Goal: Task Accomplishment & Management: Manage account settings

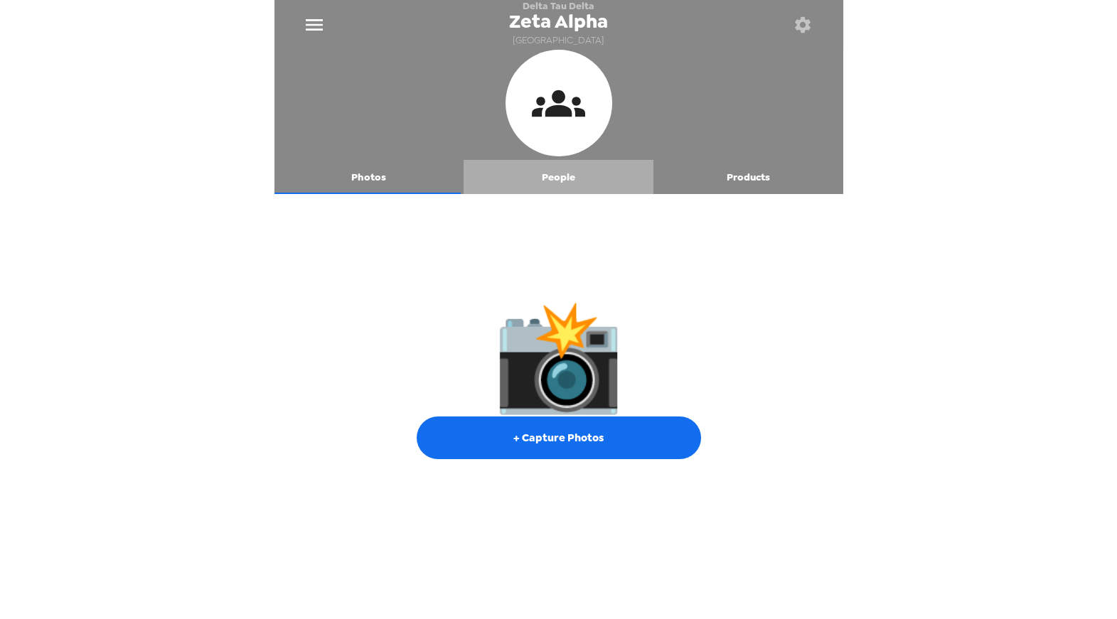
click at [568, 182] on button "People" at bounding box center [559, 177] width 190 height 34
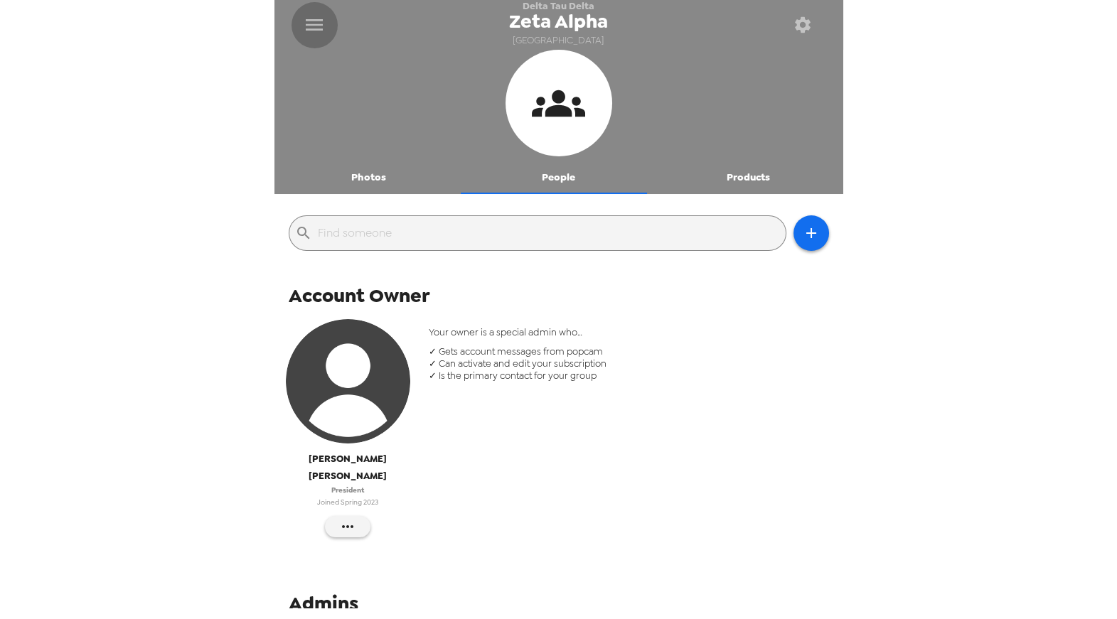
click at [315, 16] on icon "menu" at bounding box center [314, 25] width 23 height 23
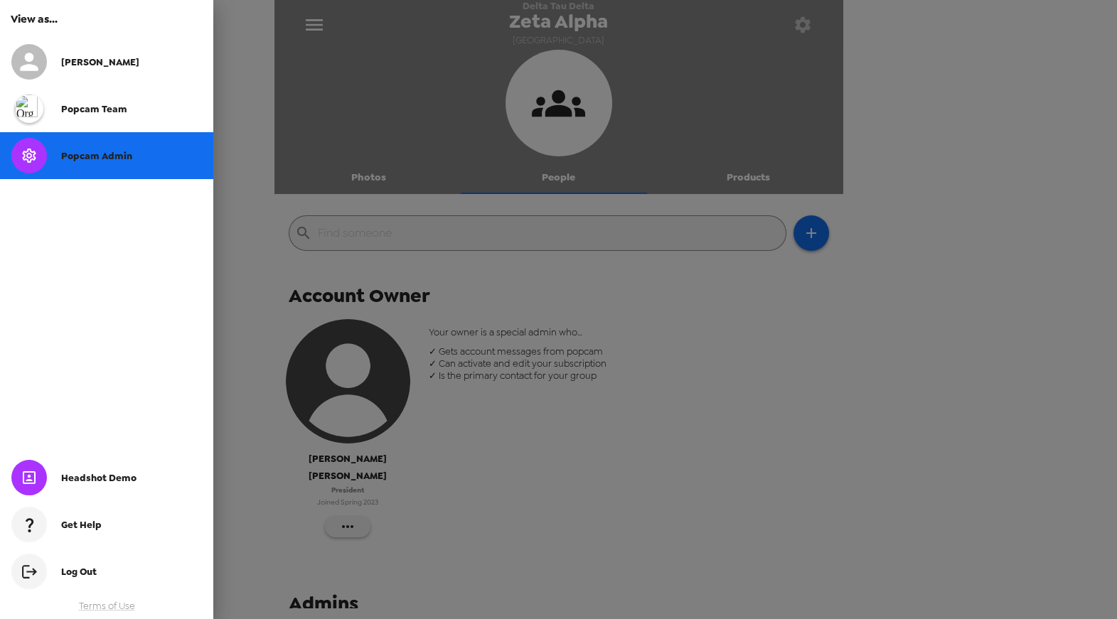
click at [112, 154] on span "Popcam Admin" at bounding box center [96, 156] width 71 height 12
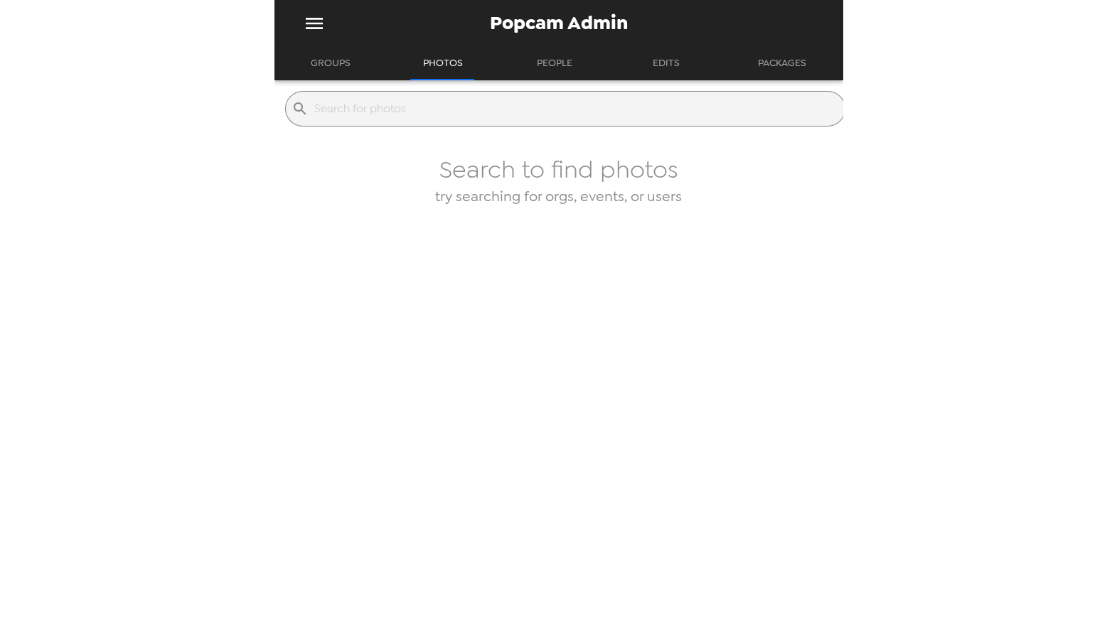
click at [337, 44] on div "Popcam Admin" at bounding box center [559, 23] width 569 height 46
click at [335, 73] on button "Groups" at bounding box center [330, 63] width 65 height 34
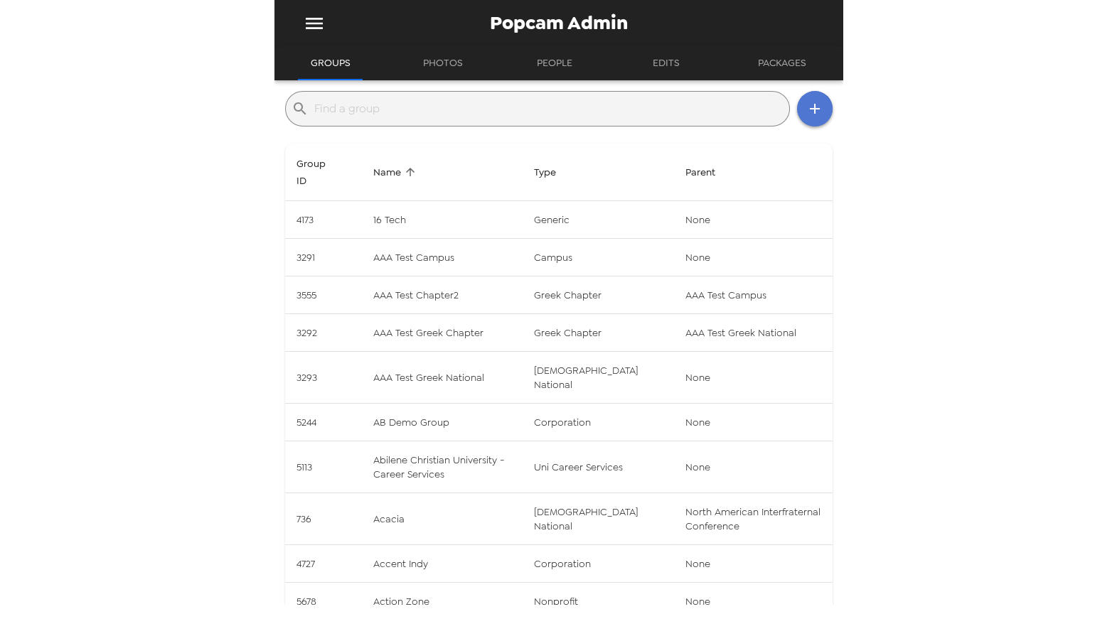
click at [811, 120] on button "button" at bounding box center [815, 109] width 36 height 36
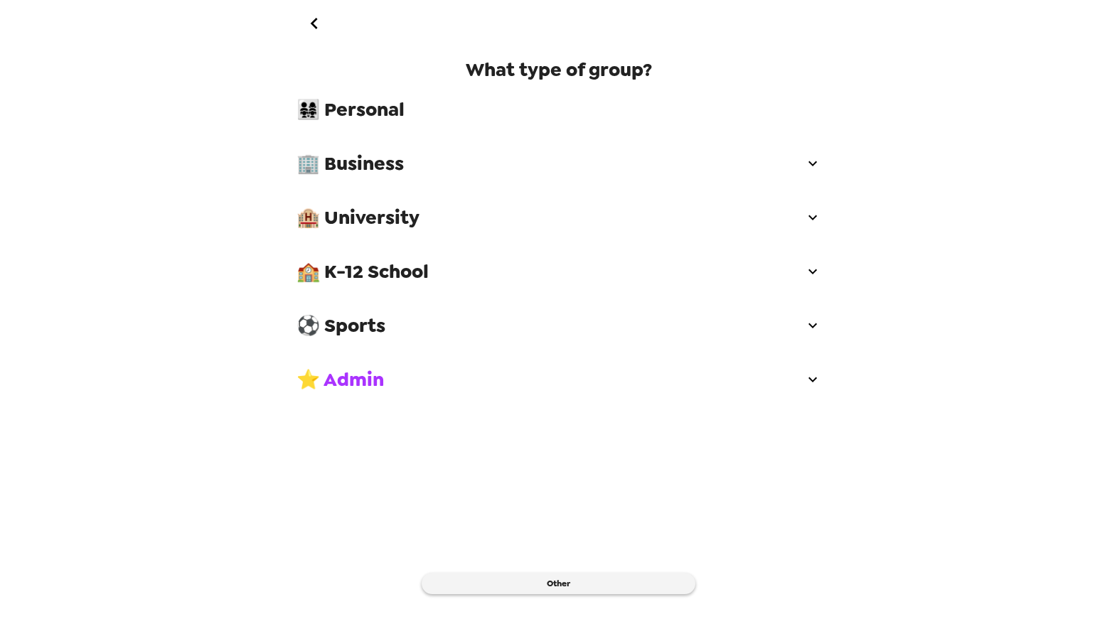
click at [702, 229] on div "🏨 University" at bounding box center [559, 217] width 548 height 43
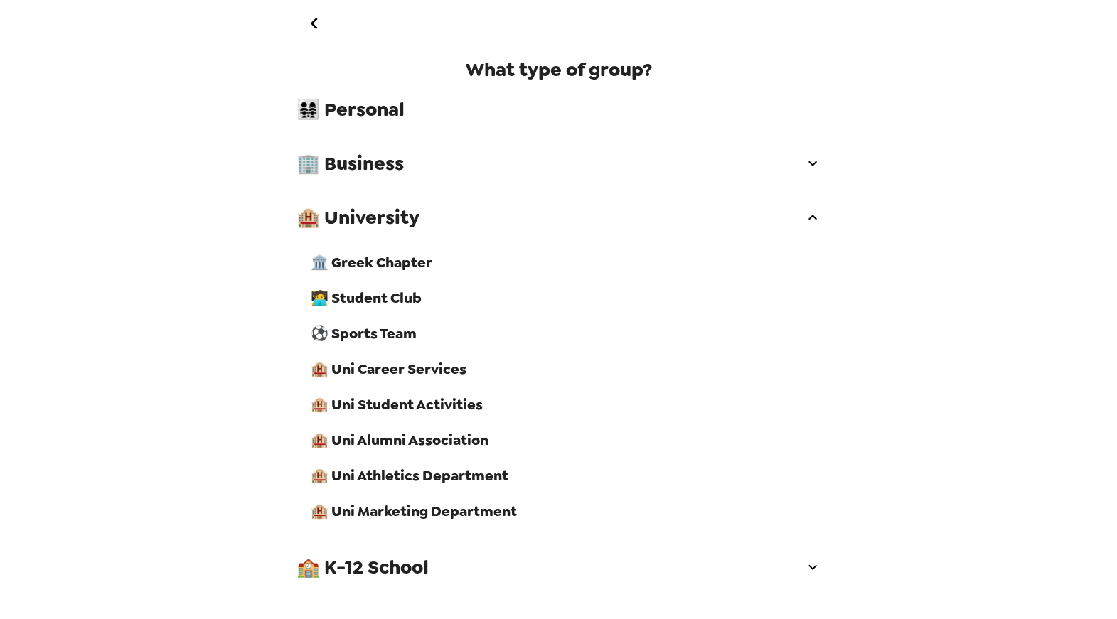
click at [678, 259] on span "🏛️ Greek Chapter" at bounding box center [566, 262] width 511 height 18
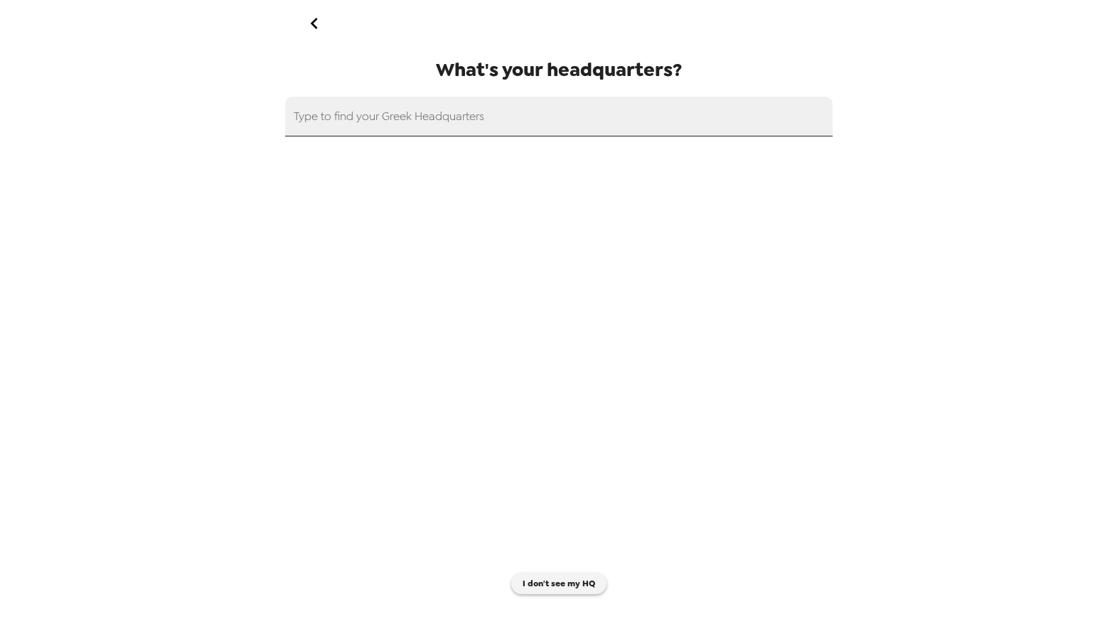
click at [634, 114] on input "text" at bounding box center [559, 117] width 548 height 40
paste input "Sigma Pi"
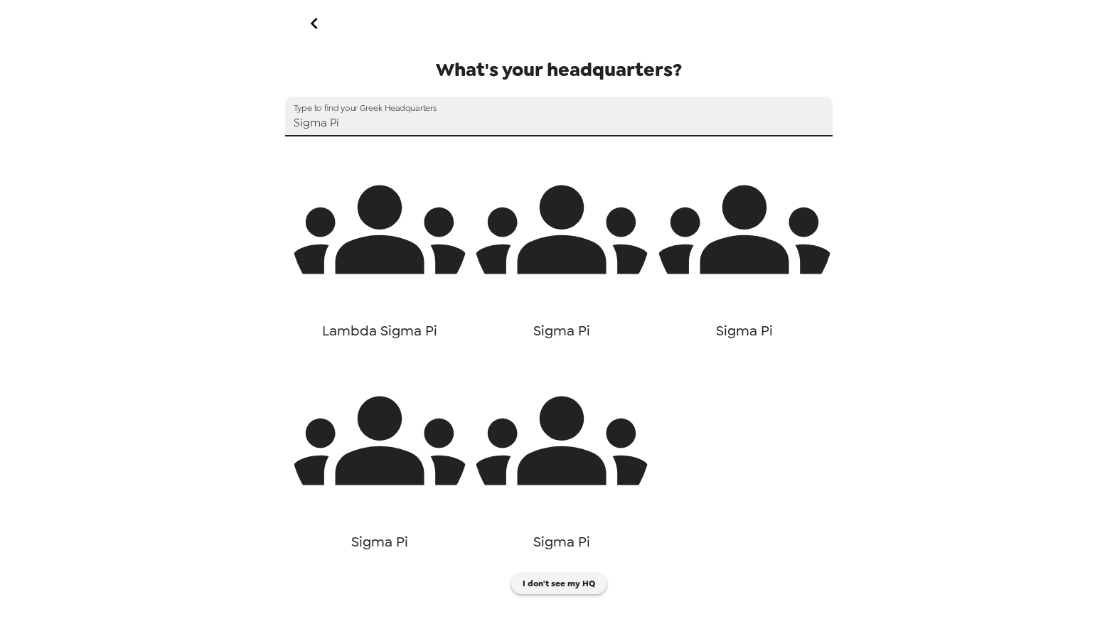
type input "Sigma Pi"
paste input "Sigma Pi"
type input "Sigma Pi"
click at [578, 267] on icon "button" at bounding box center [562, 230] width 178 height 89
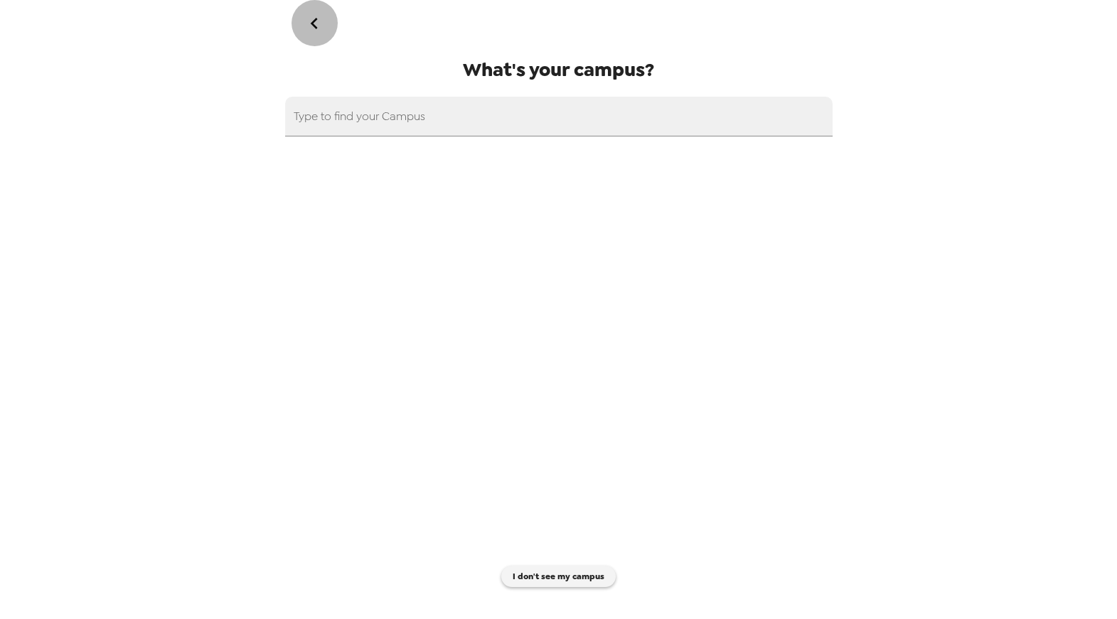
click at [320, 20] on icon "go back" at bounding box center [314, 23] width 23 height 23
click at [588, 119] on input "text" at bounding box center [559, 117] width 548 height 40
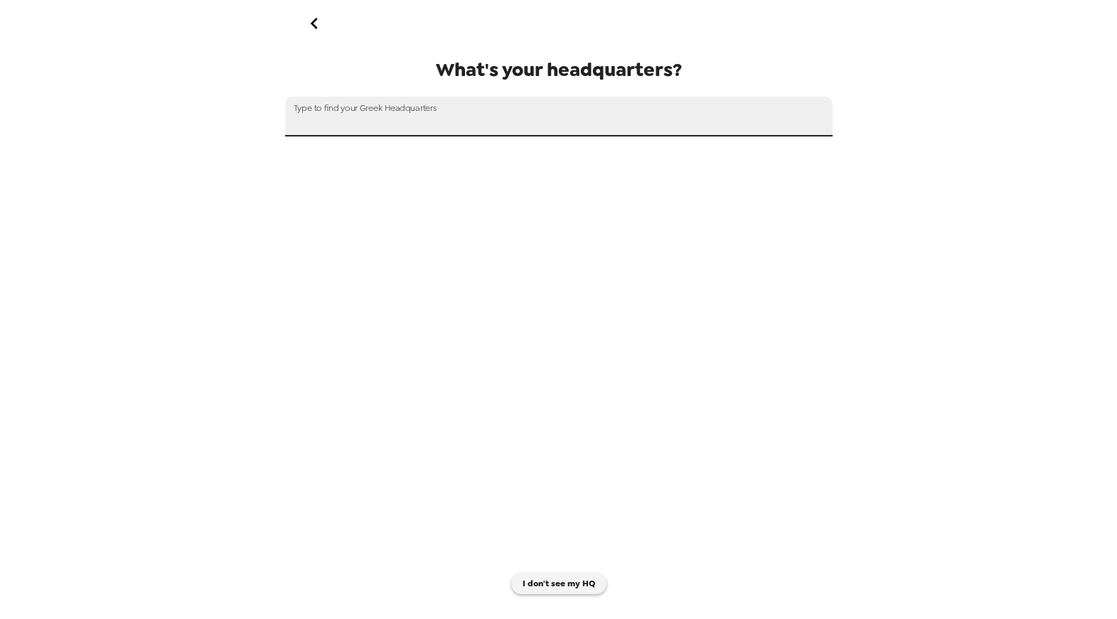
paste input "Sigma Pi"
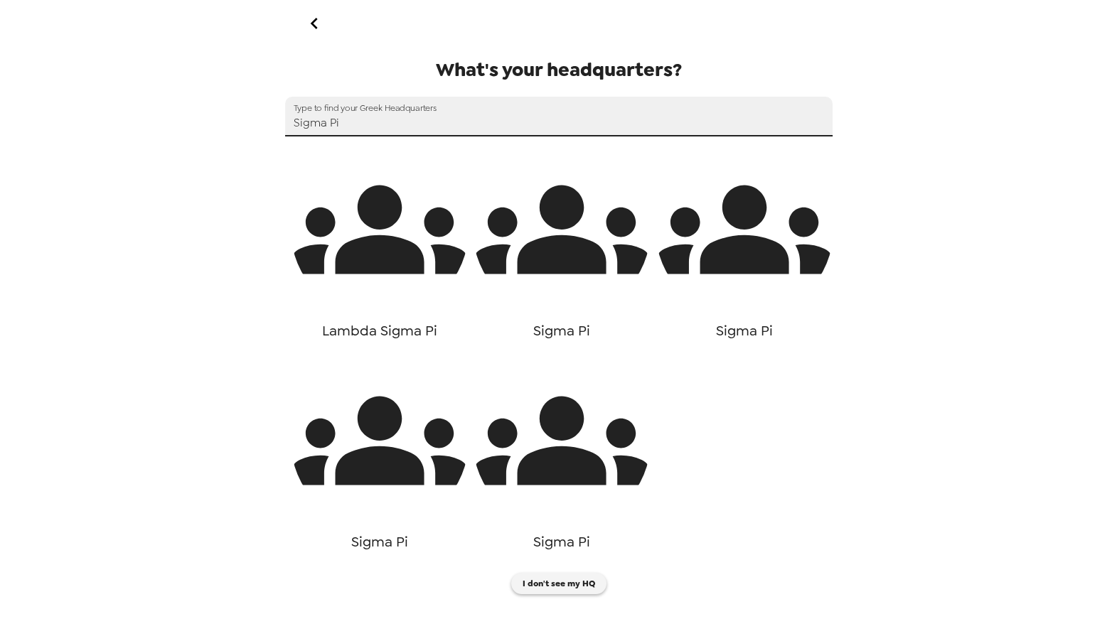
type input "Sigma Pi"
click at [590, 363] on icon "button" at bounding box center [562, 441] width 178 height 178
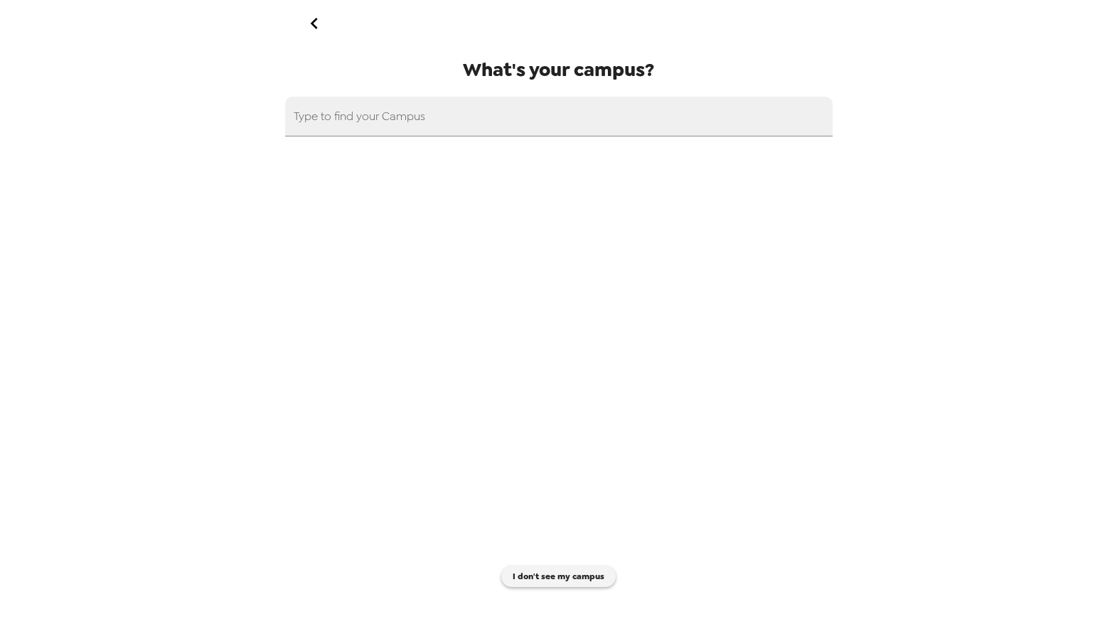
click at [318, 39] on button "go back" at bounding box center [315, 23] width 46 height 46
click at [451, 104] on div "Type to find your Greek Headquarters" at bounding box center [559, 117] width 548 height 40
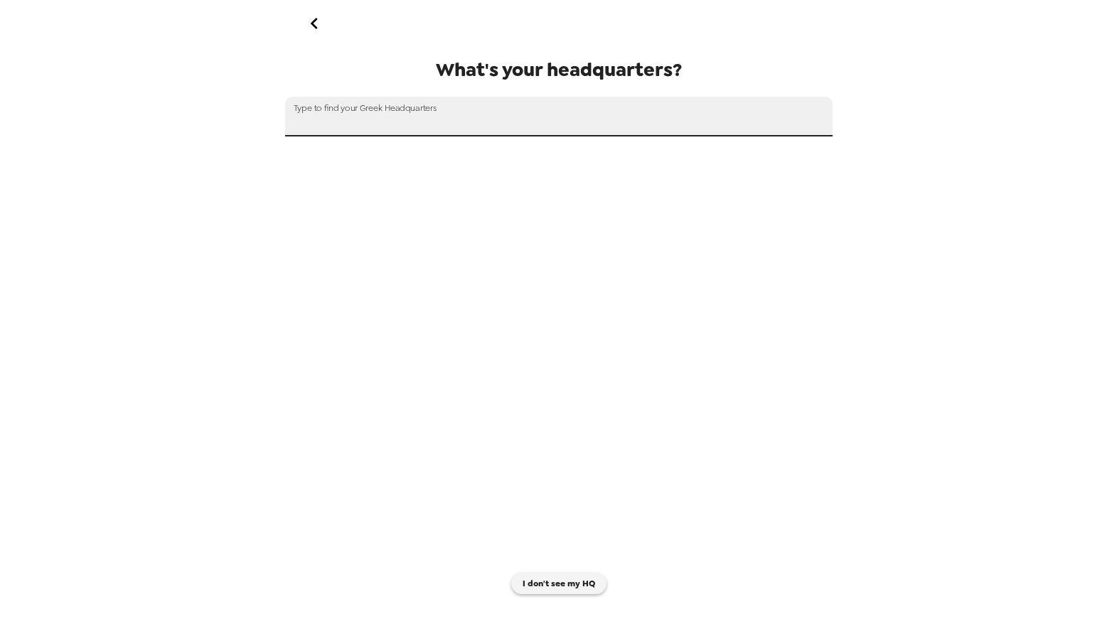
paste input "Sigma Pi"
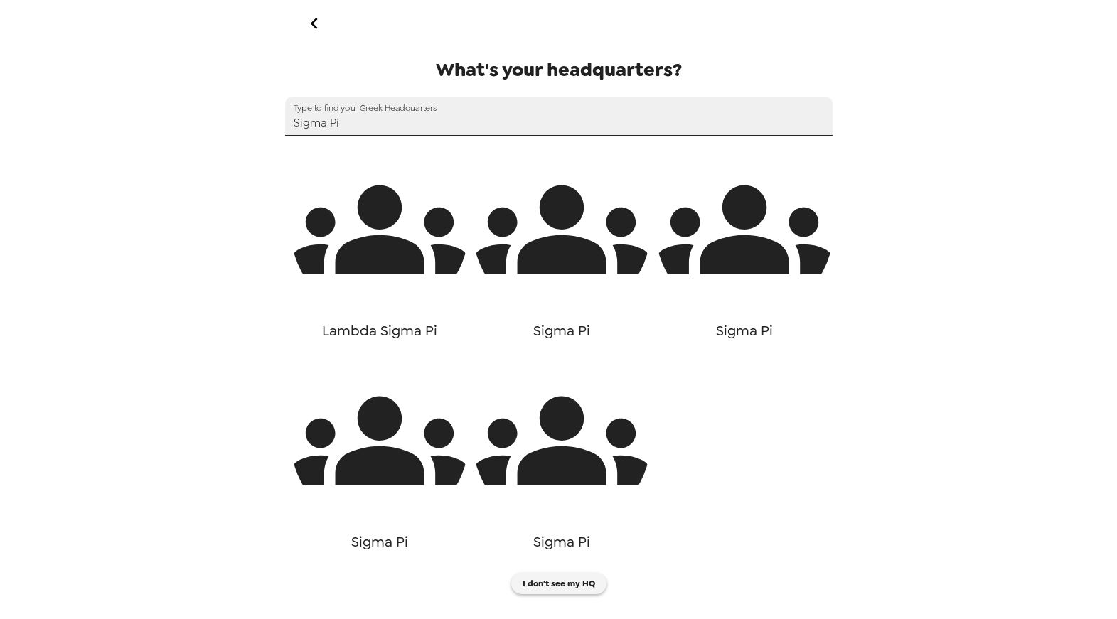
type input "Sigma Pi"
click at [746, 230] on icon "button" at bounding box center [745, 230] width 178 height 178
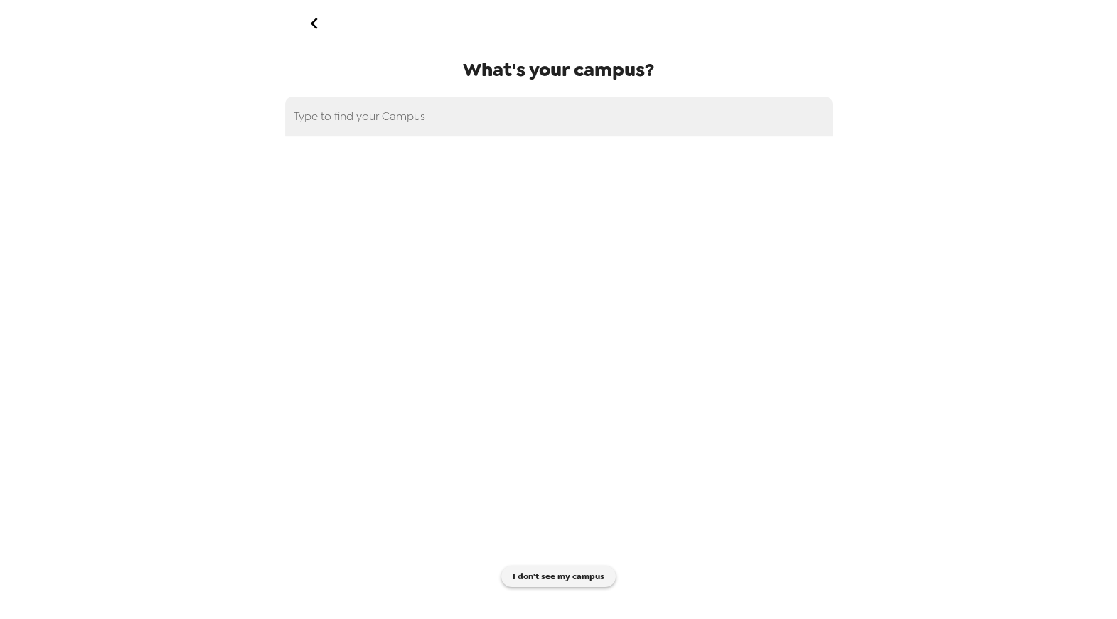
click at [506, 109] on input "text" at bounding box center [559, 117] width 548 height 40
paste input "Sigma Pi"
type input "Sigma Pi"
click at [354, 126] on input "Sigma Pi" at bounding box center [559, 117] width 548 height 40
click at [316, 31] on icon "go back" at bounding box center [314, 23] width 23 height 23
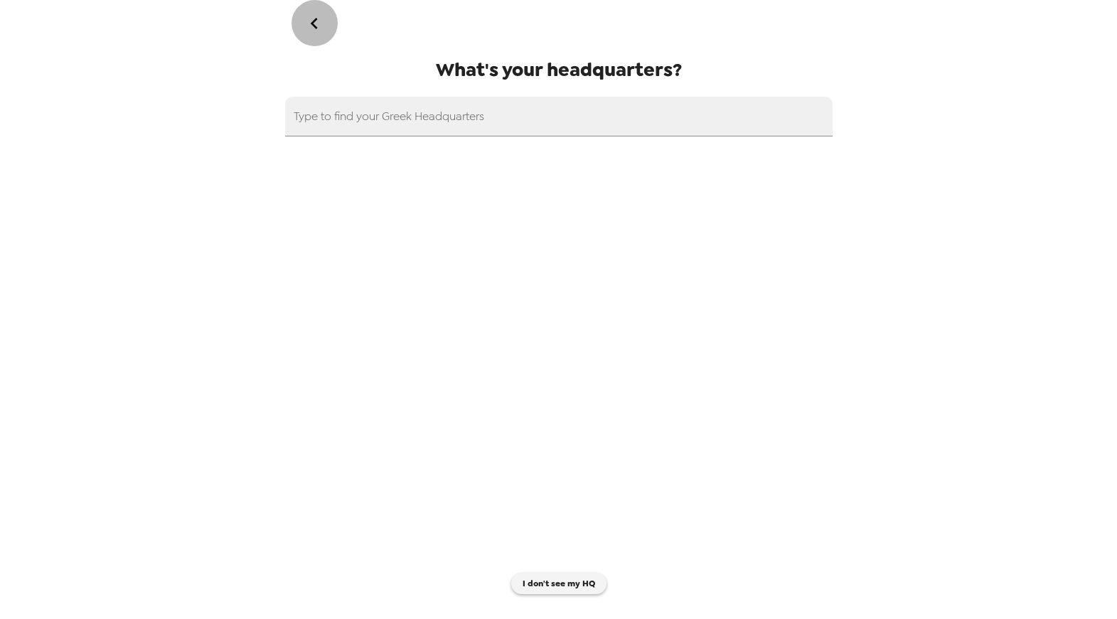
click at [316, 31] on icon "go back" at bounding box center [314, 23] width 23 height 23
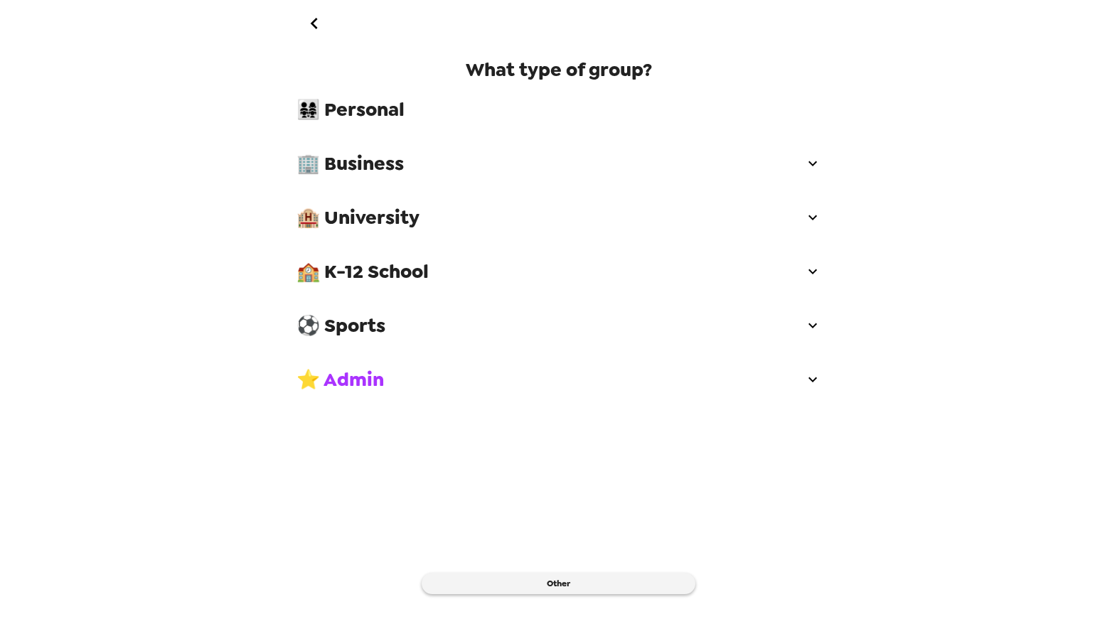
click at [378, 232] on div "🏨 University" at bounding box center [559, 217] width 548 height 43
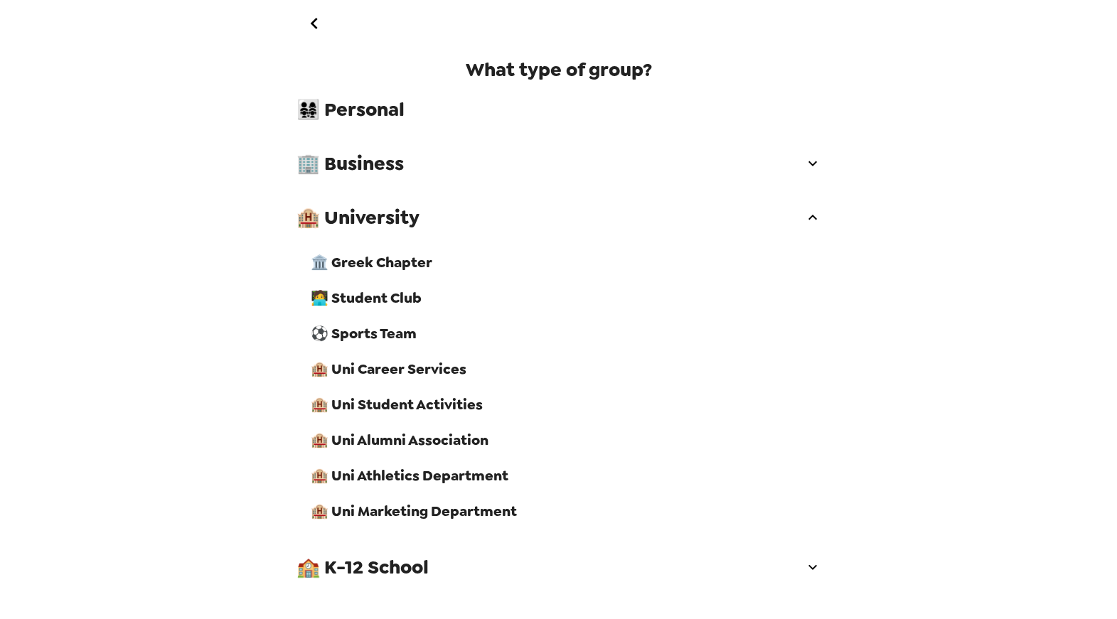
click at [377, 274] on div "🏛️ Greek Chapter" at bounding box center [565, 263] width 533 height 36
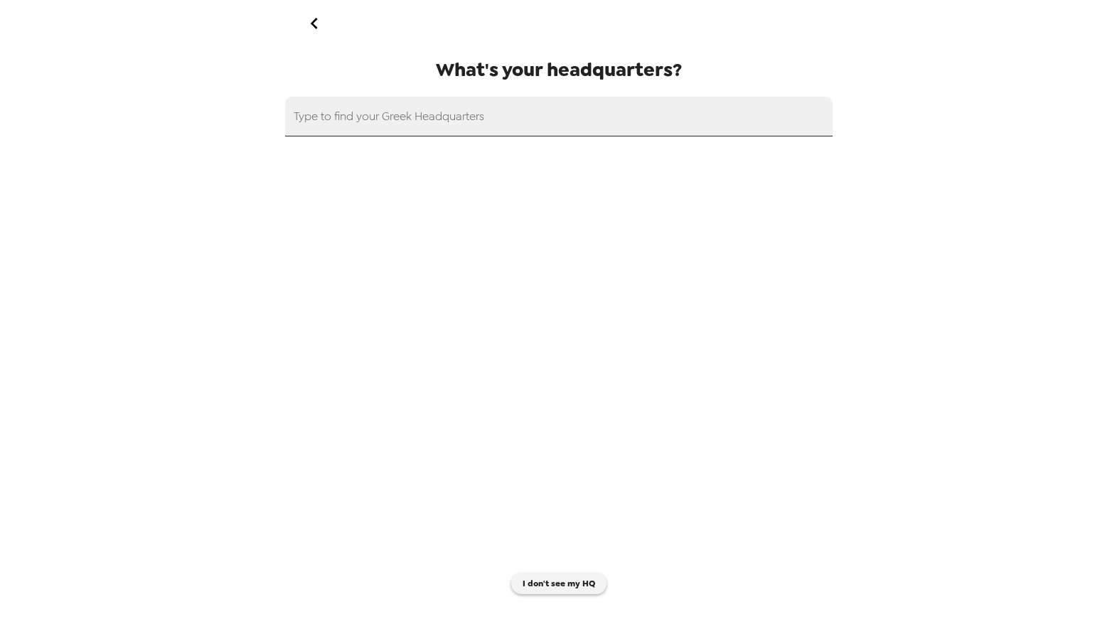
click at [420, 118] on input "text" at bounding box center [559, 117] width 548 height 40
paste input "Sigma Pi"
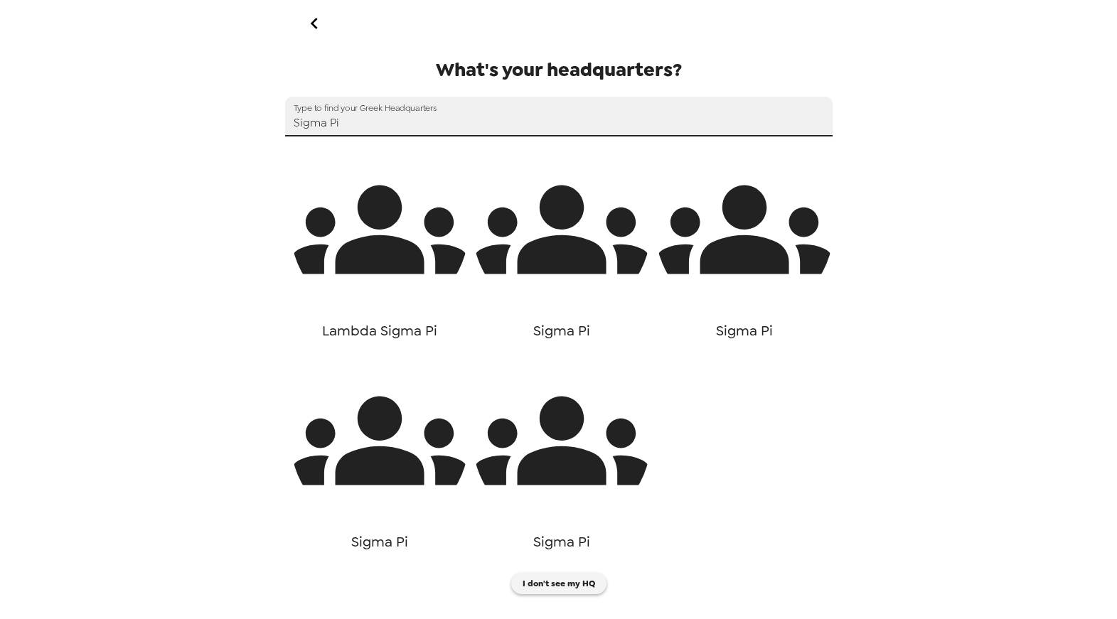
type input "Sigma Pi"
click at [384, 120] on input "Sigma Pi" at bounding box center [559, 117] width 548 height 40
click at [356, 239] on icon "button" at bounding box center [380, 230] width 178 height 89
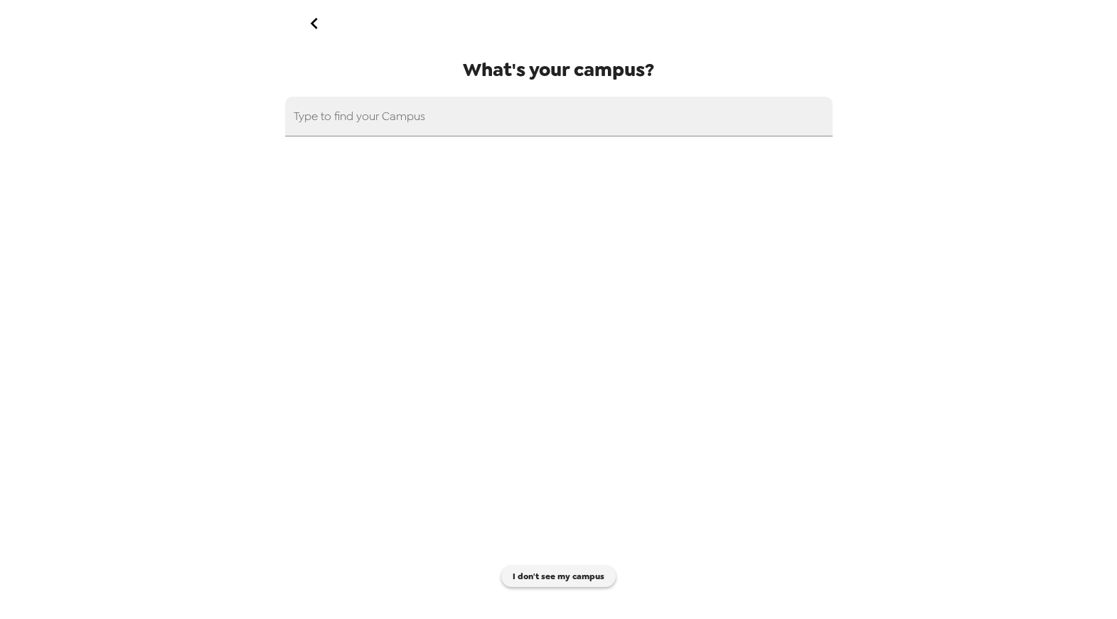
click at [314, 24] on icon "go back" at bounding box center [314, 23] width 7 height 11
click at [364, 116] on div "Type to find your Greek Headquarters" at bounding box center [559, 117] width 548 height 40
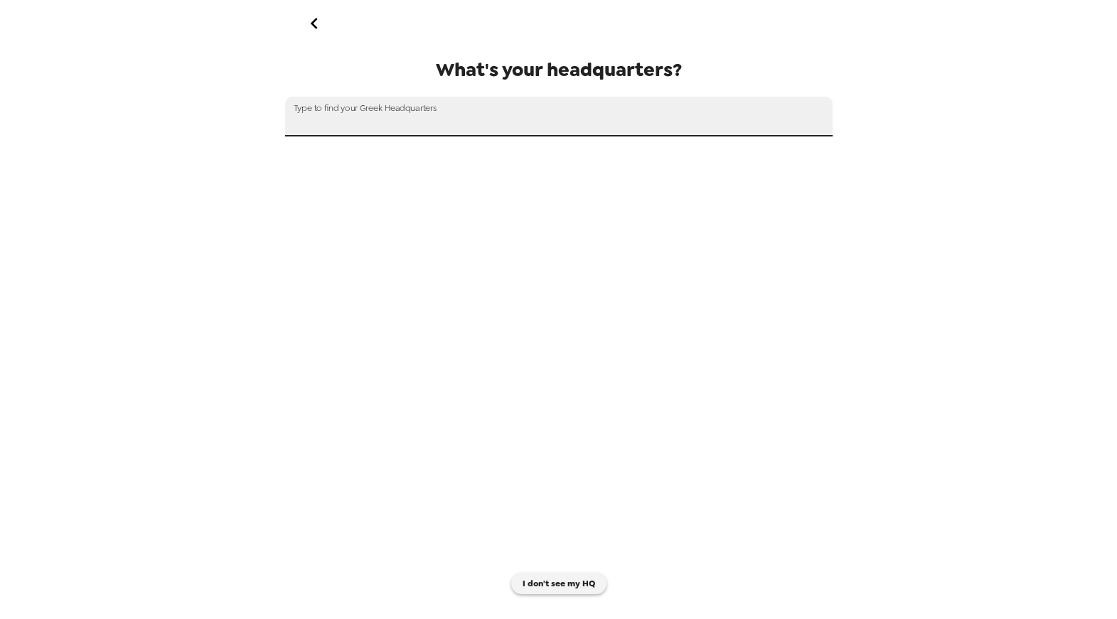
paste input "Sigma Pi"
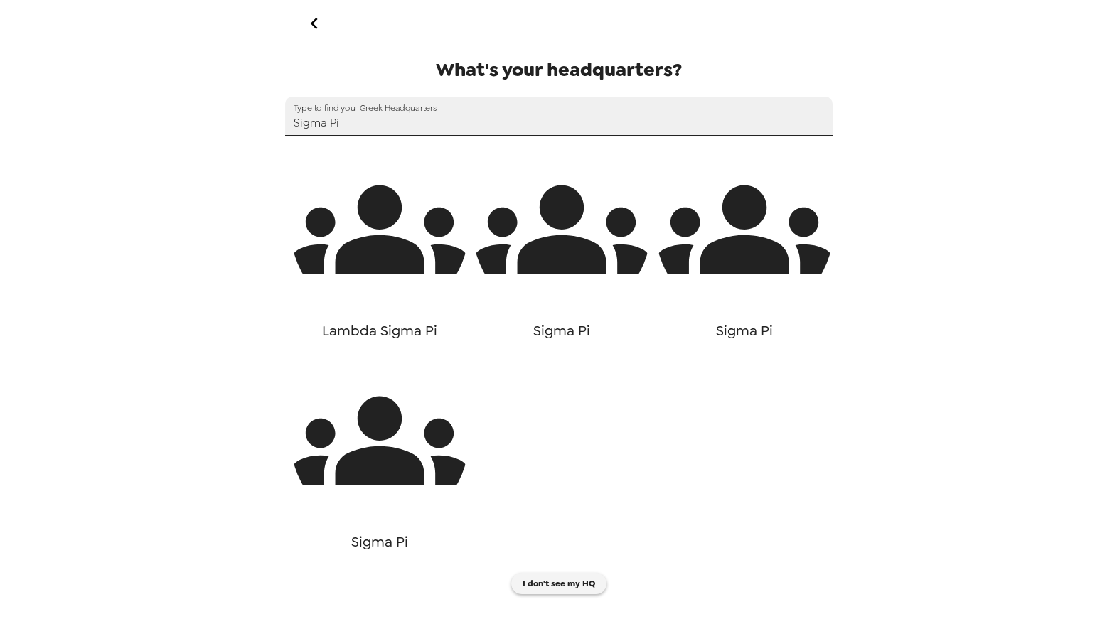
type input "Sigma Pi"
click at [609, 261] on icon "button" at bounding box center [562, 230] width 178 height 178
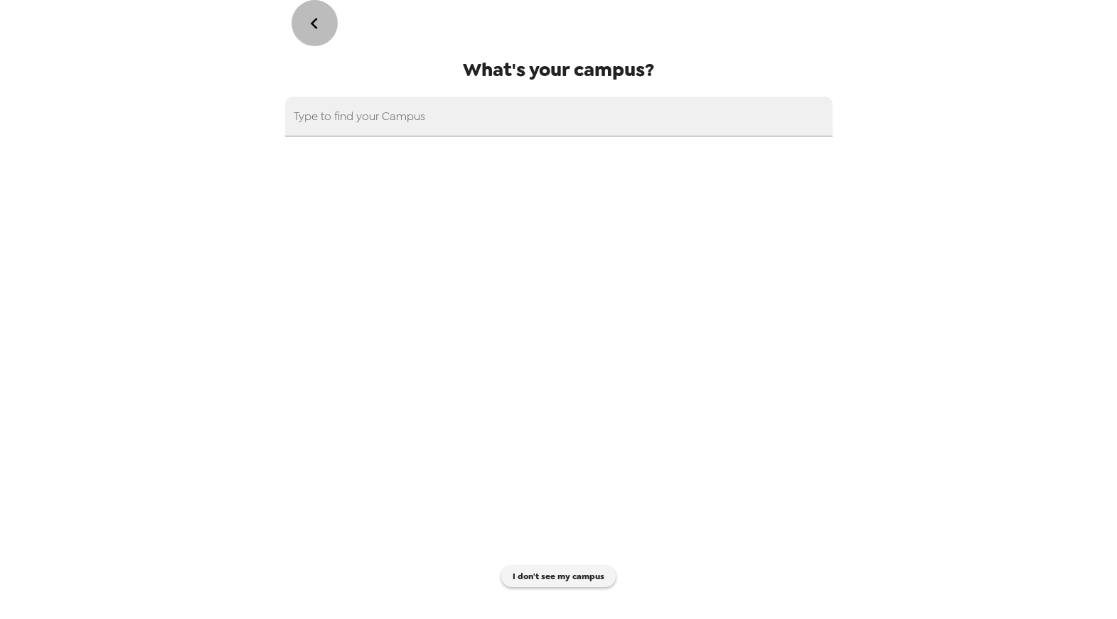
click at [307, 25] on icon "go back" at bounding box center [314, 23] width 23 height 23
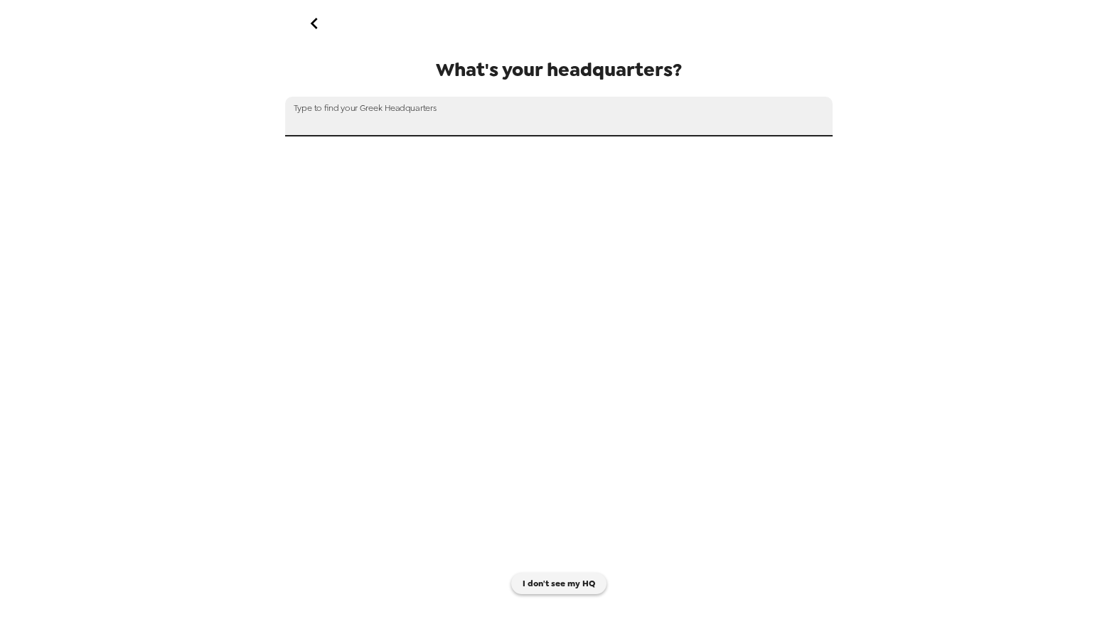
click at [414, 106] on div "Type to find your Greek Headquarters" at bounding box center [559, 117] width 548 height 40
paste input "Sigma Pi"
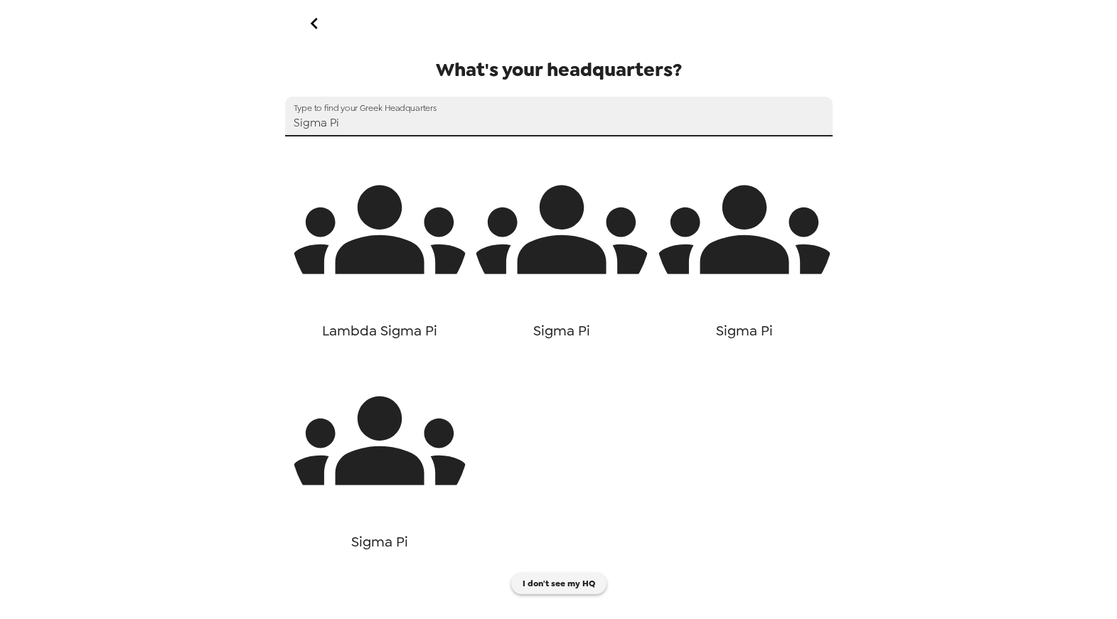
type input "Sigma Pi"
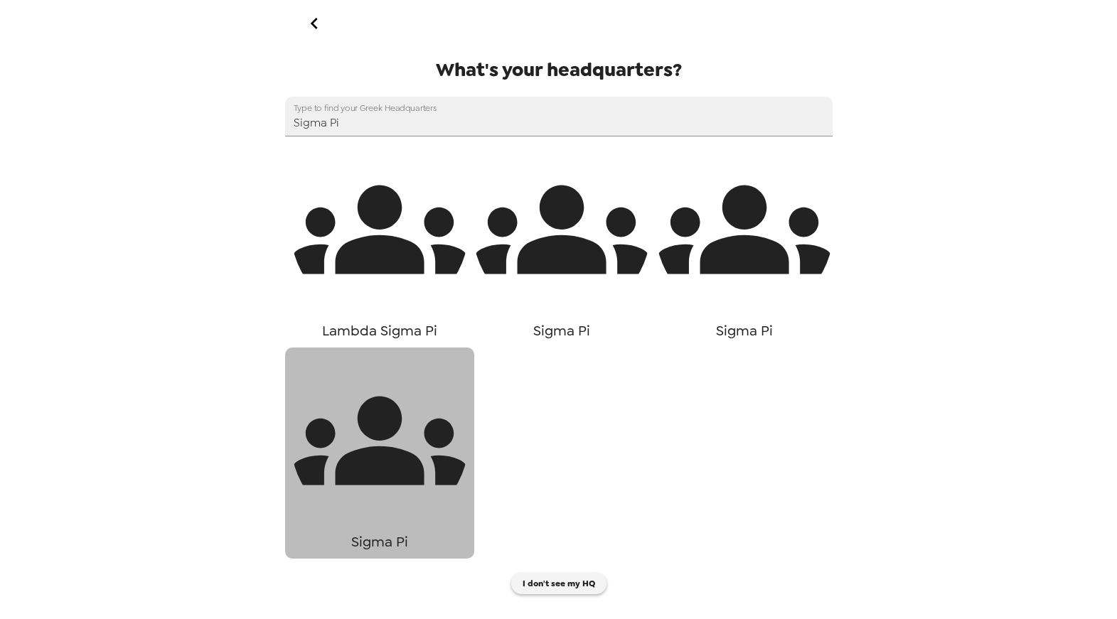
click at [415, 461] on icon "button" at bounding box center [380, 441] width 178 height 89
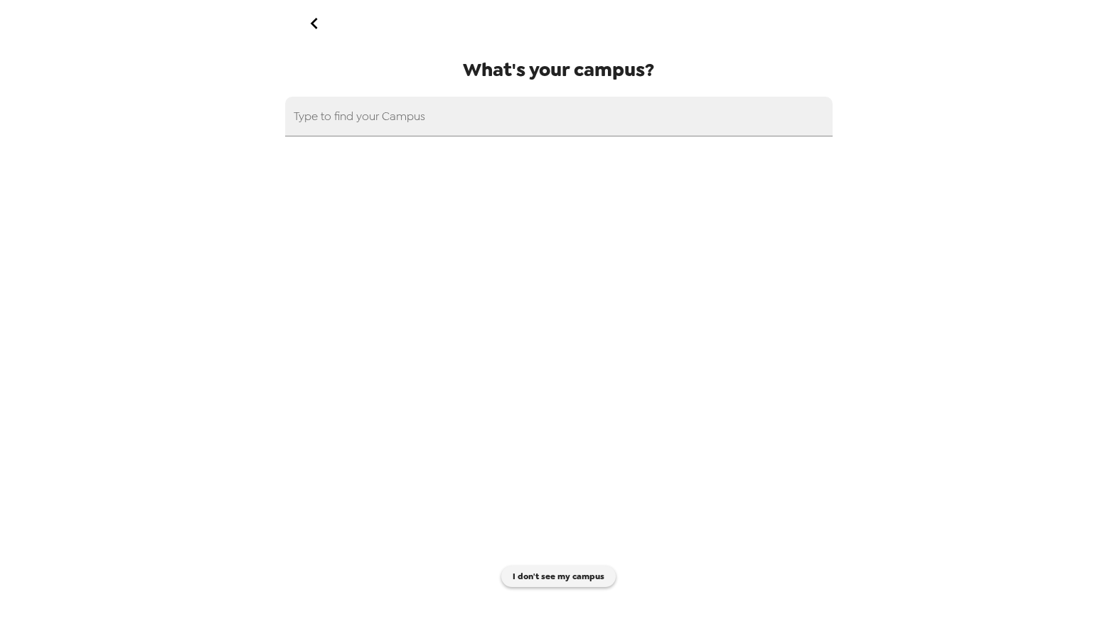
click at [309, 20] on icon "go back" at bounding box center [314, 23] width 23 height 23
click at [356, 114] on div "Type to find your Greek Headquarters" at bounding box center [559, 117] width 548 height 40
click at [437, 118] on input "text" at bounding box center [559, 117] width 548 height 40
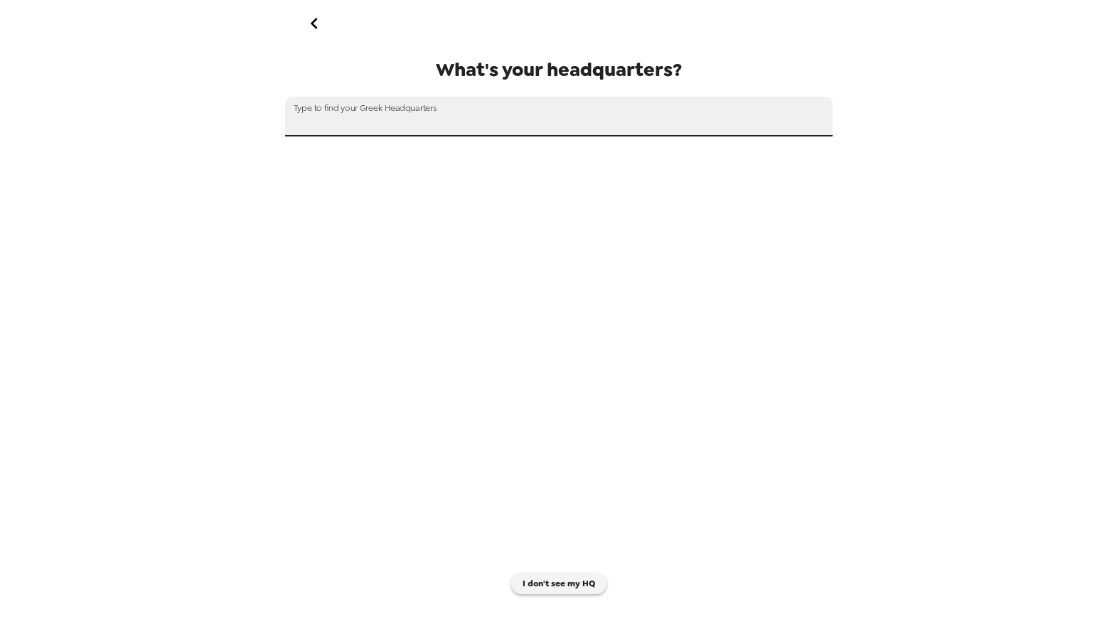
paste input "Sigma Pi"
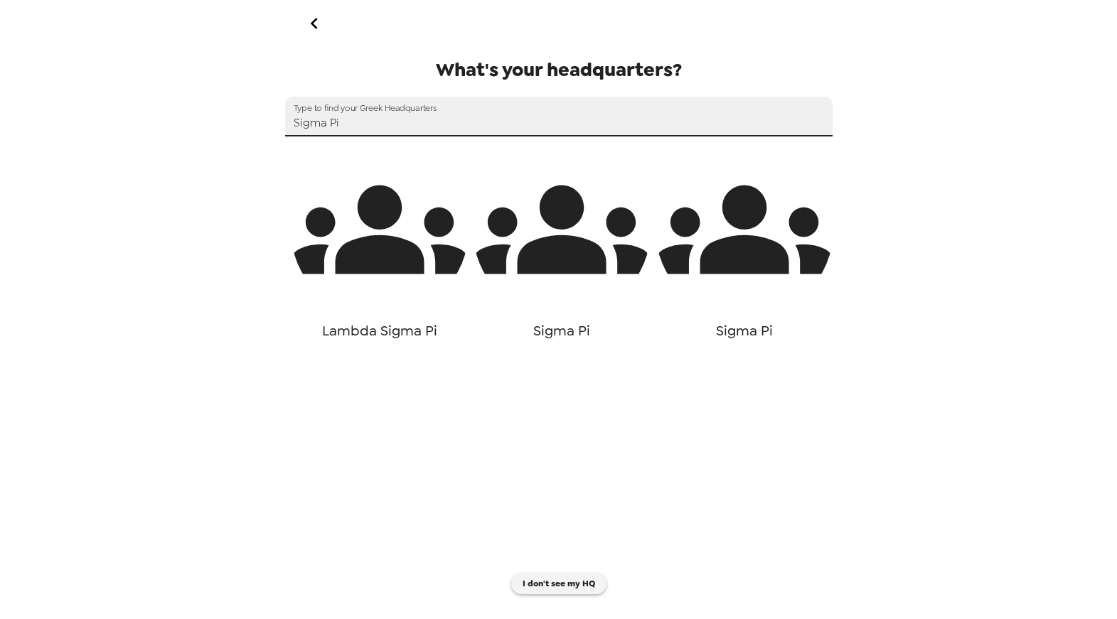
type input "Sigma Pi"
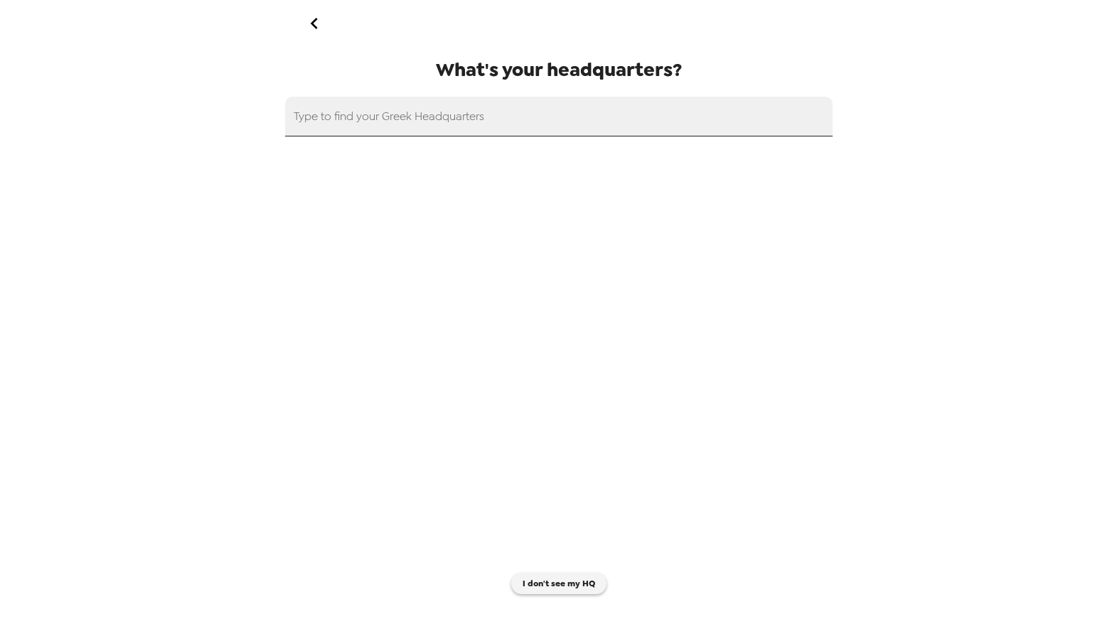
click at [428, 129] on input "text" at bounding box center [559, 117] width 548 height 40
paste input "Sigma Pi"
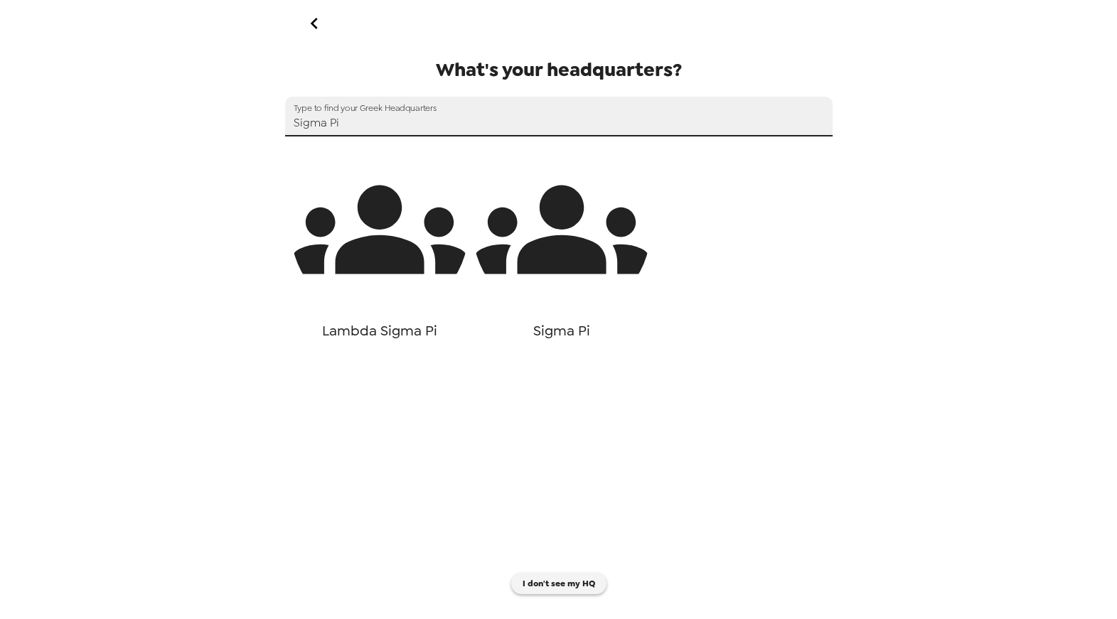
type input "Sigma Pi"
click at [600, 264] on icon "button" at bounding box center [562, 230] width 178 height 89
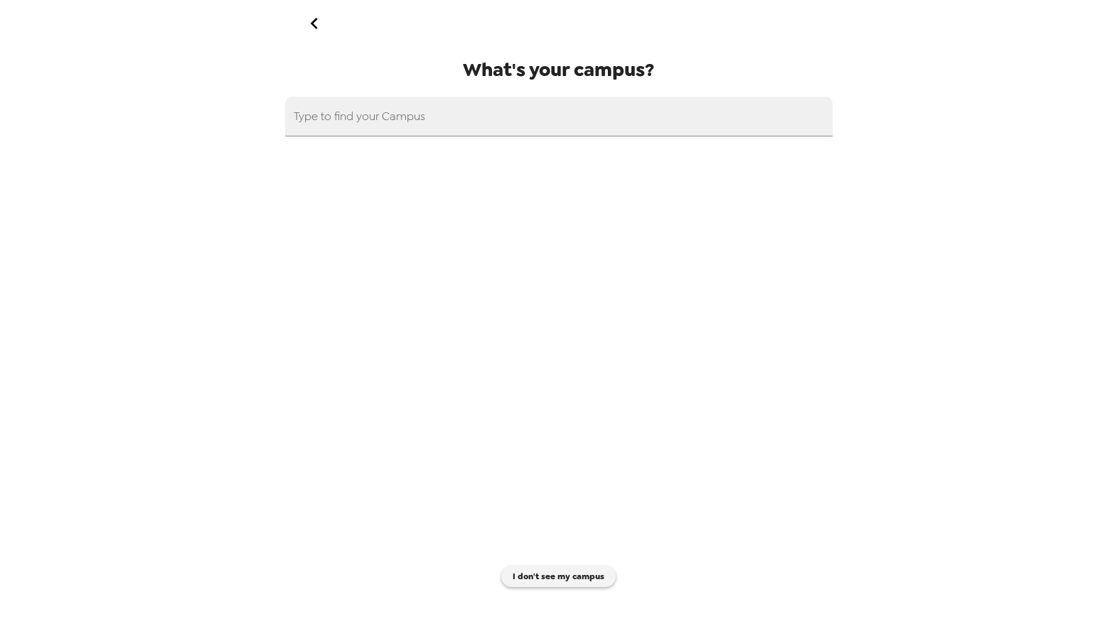
click at [314, 31] on icon "go back" at bounding box center [314, 23] width 23 height 23
click at [315, 34] on button "go back" at bounding box center [315, 23] width 46 height 46
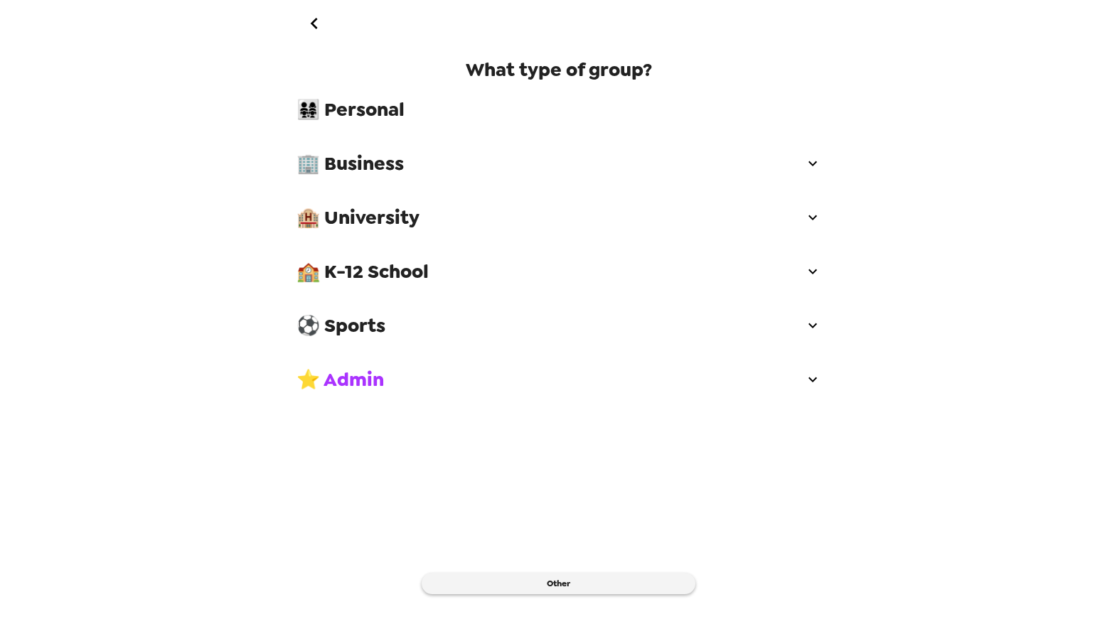
click at [385, 266] on span "🏫 K-12 School" at bounding box center [551, 272] width 508 height 26
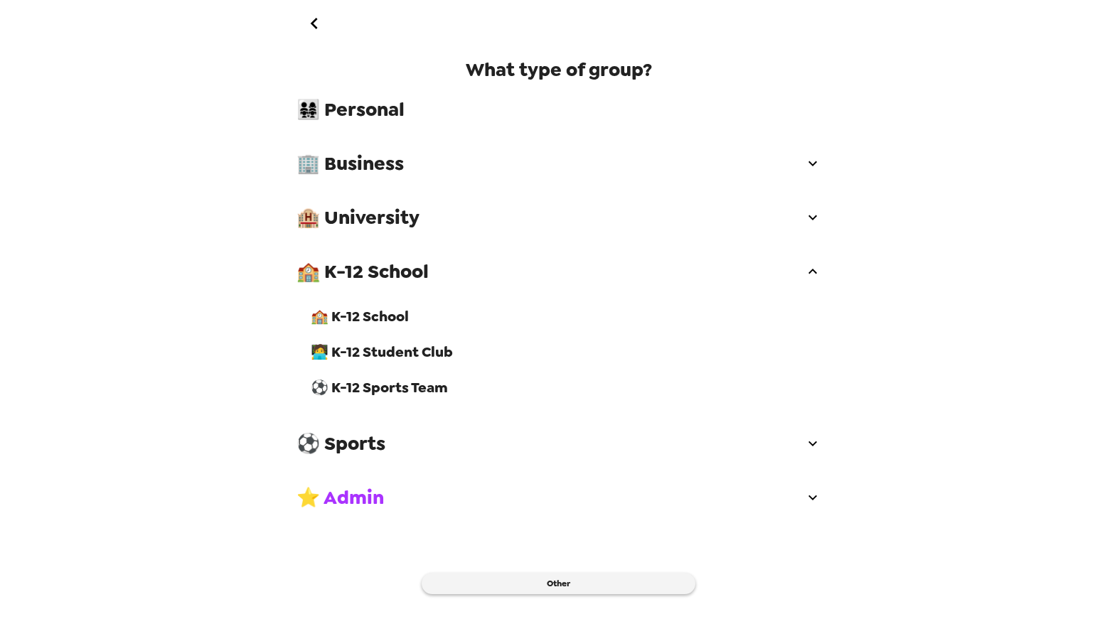
click at [396, 313] on span "🏫 K-12 School" at bounding box center [566, 316] width 511 height 18
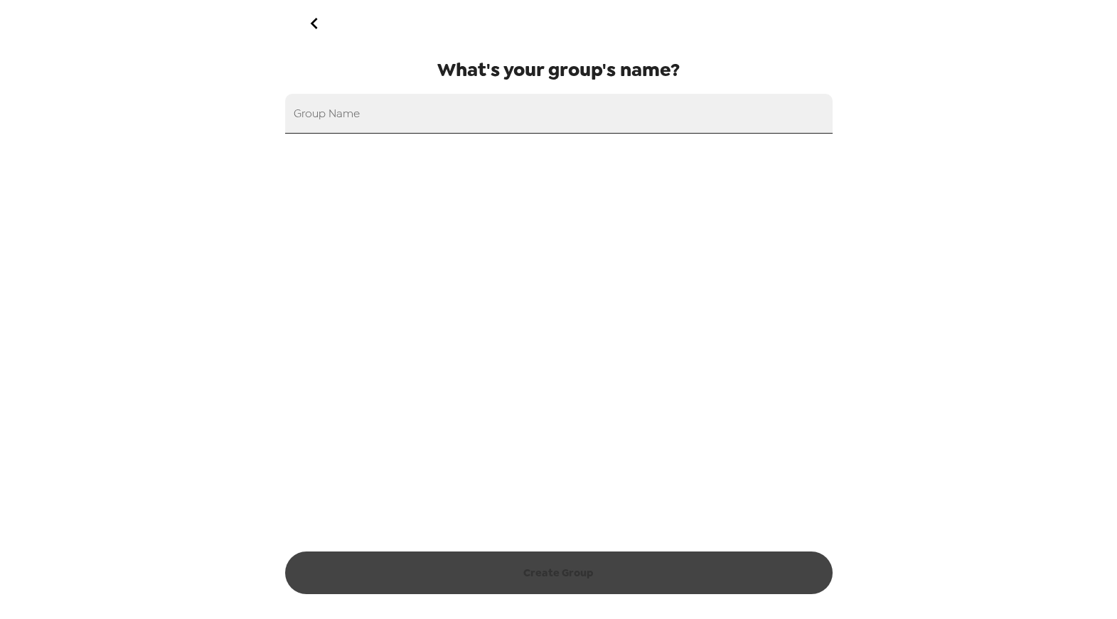
click at [390, 117] on input "Group Name" at bounding box center [559, 114] width 548 height 40
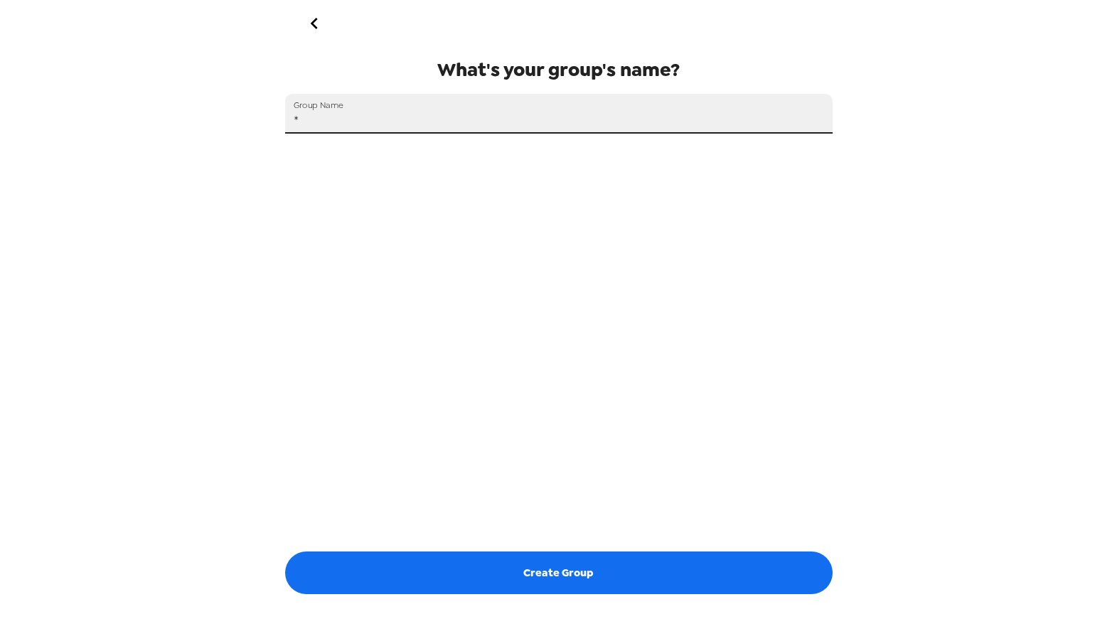
type input "*"
click at [321, 26] on icon "go back" at bounding box center [314, 23] width 23 height 23
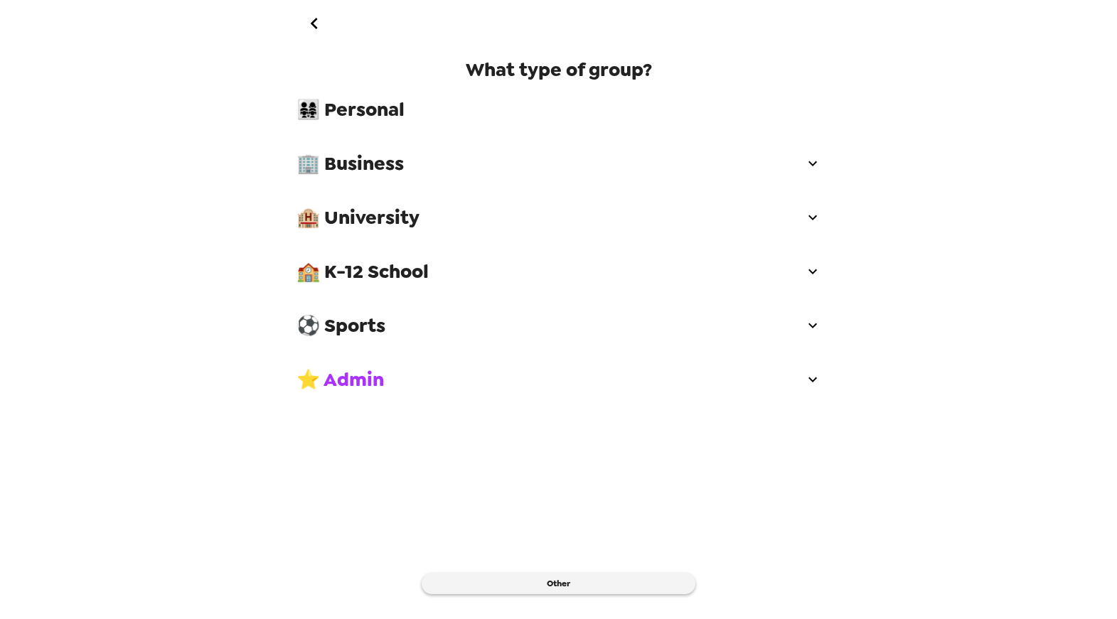
click at [386, 182] on div "🏢 Business" at bounding box center [559, 163] width 548 height 43
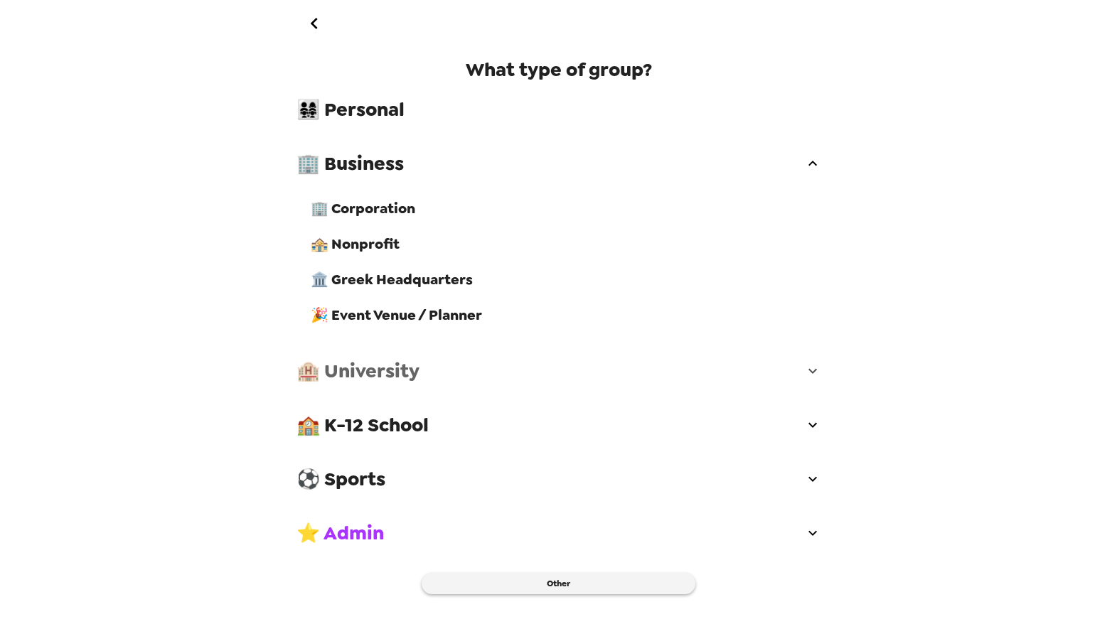
click at [389, 387] on div "🏨 University" at bounding box center [559, 371] width 548 height 43
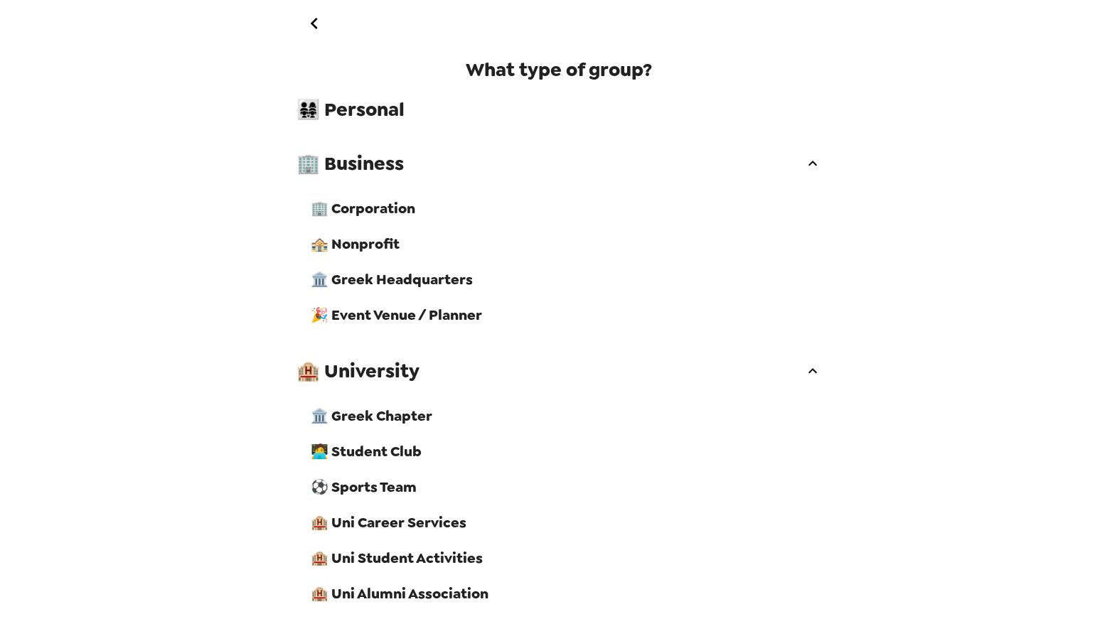
click at [392, 426] on div "🏛️ Greek Chapter" at bounding box center [565, 416] width 533 height 36
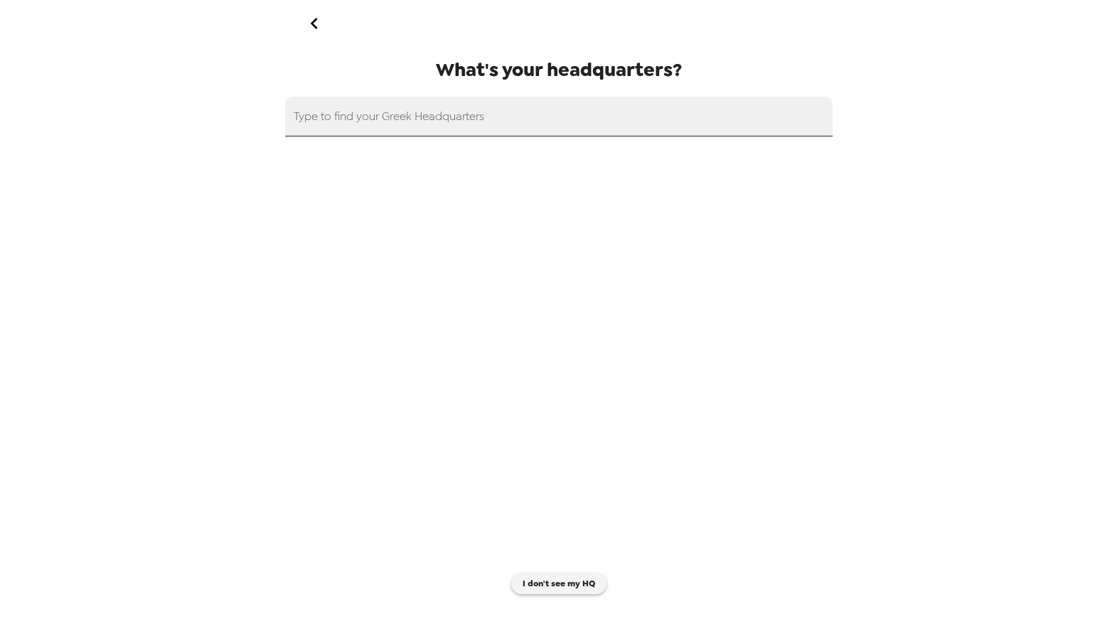
click at [434, 122] on input "text" at bounding box center [559, 117] width 548 height 40
paste input "Sigma Pi"
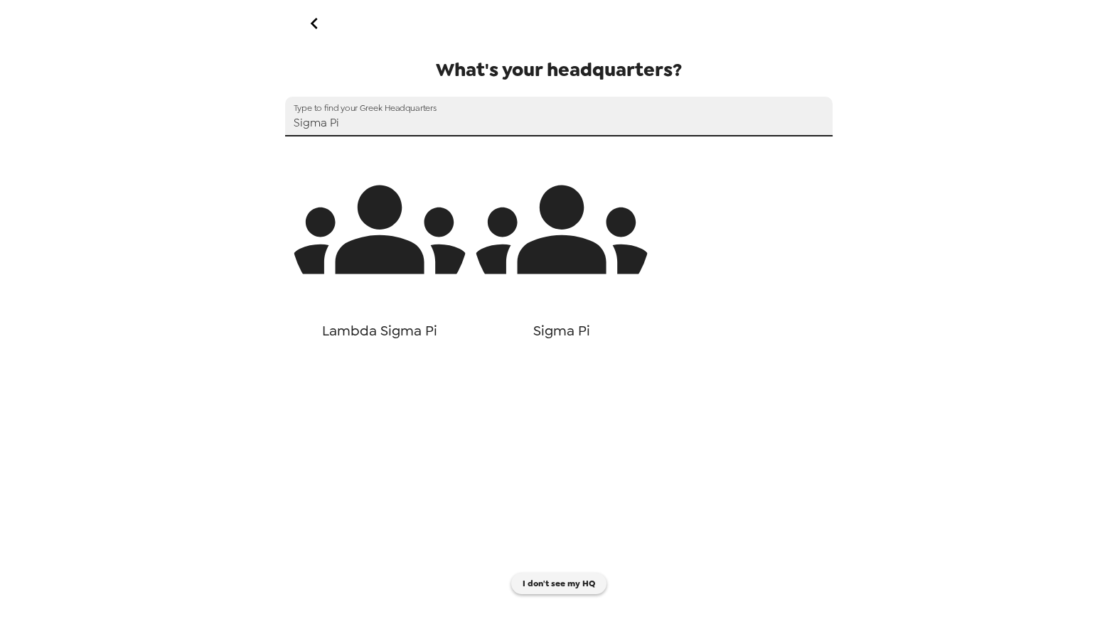
click at [434, 122] on input "Sigma Pi" at bounding box center [559, 117] width 548 height 40
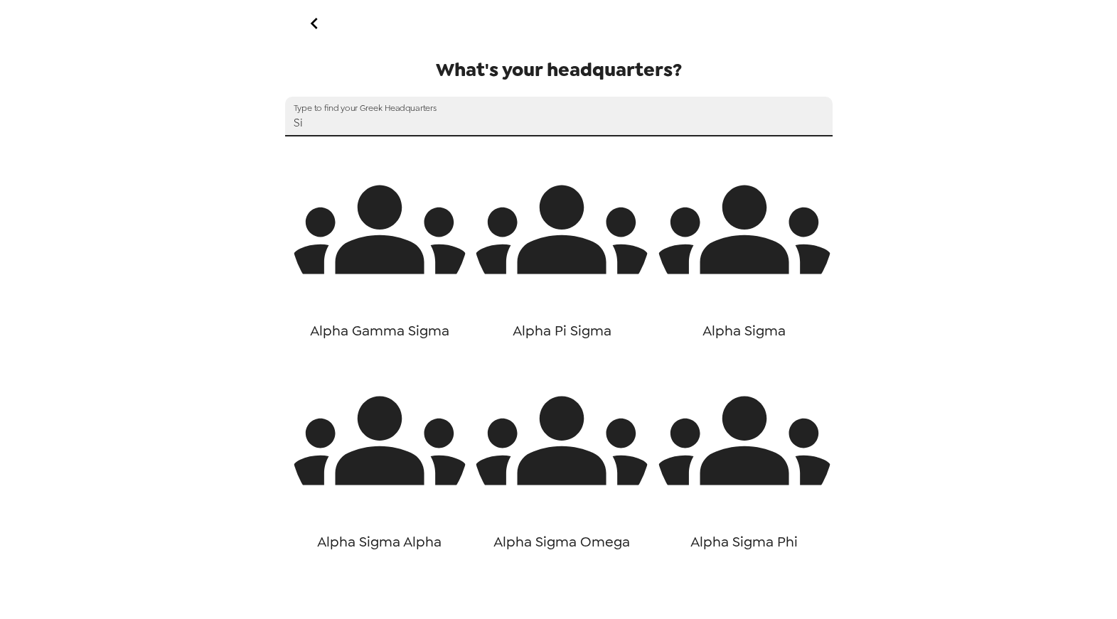
type input "S"
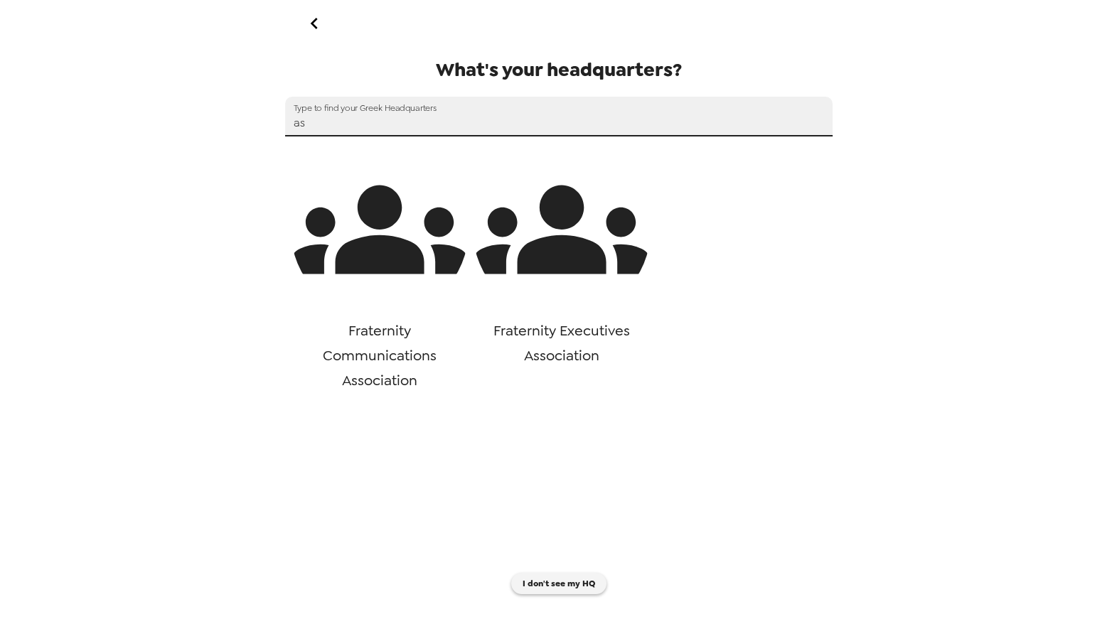
type input "a"
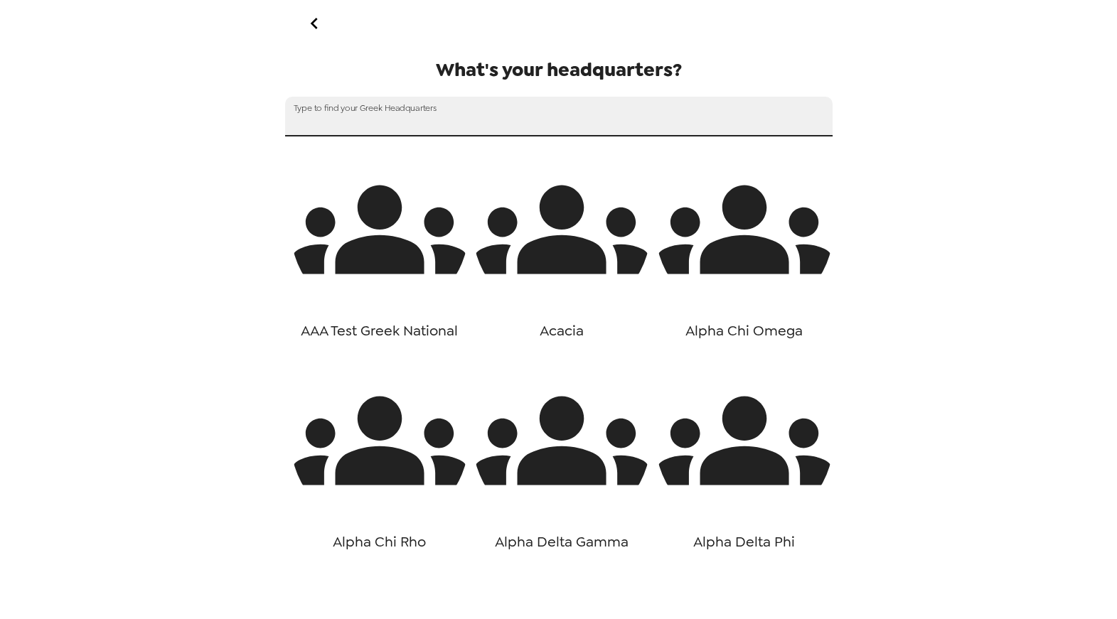
type input "("
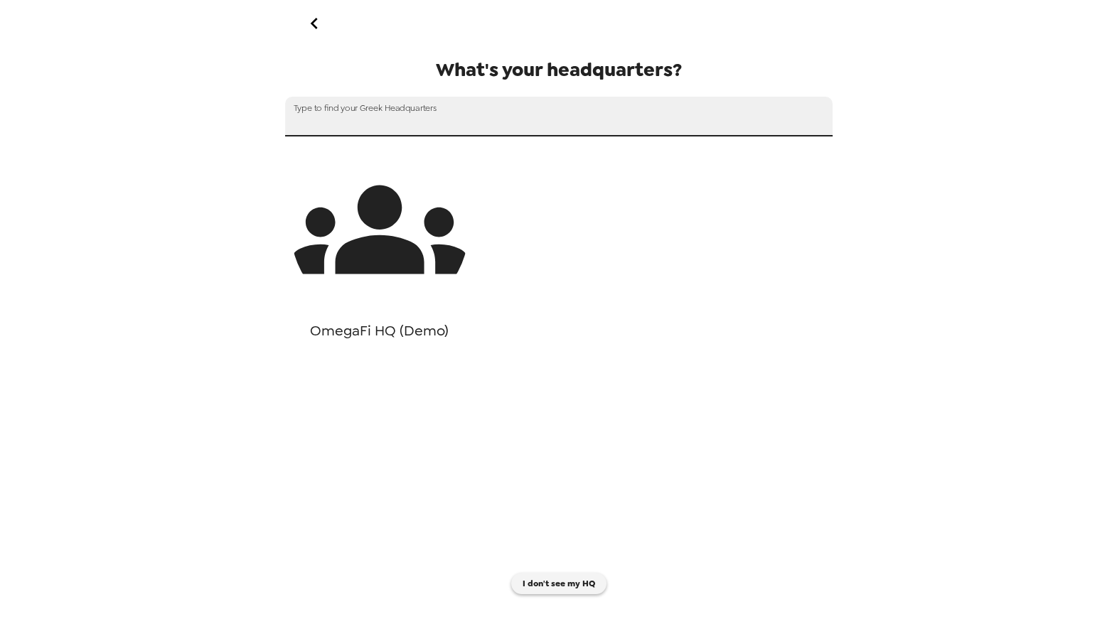
type input "*"
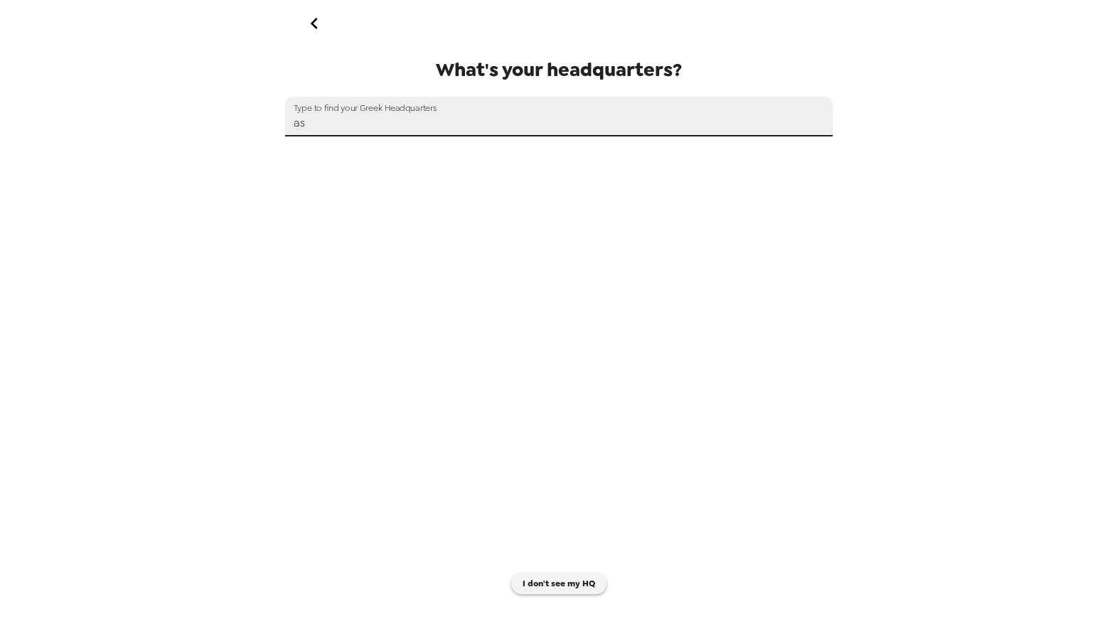
type input "a"
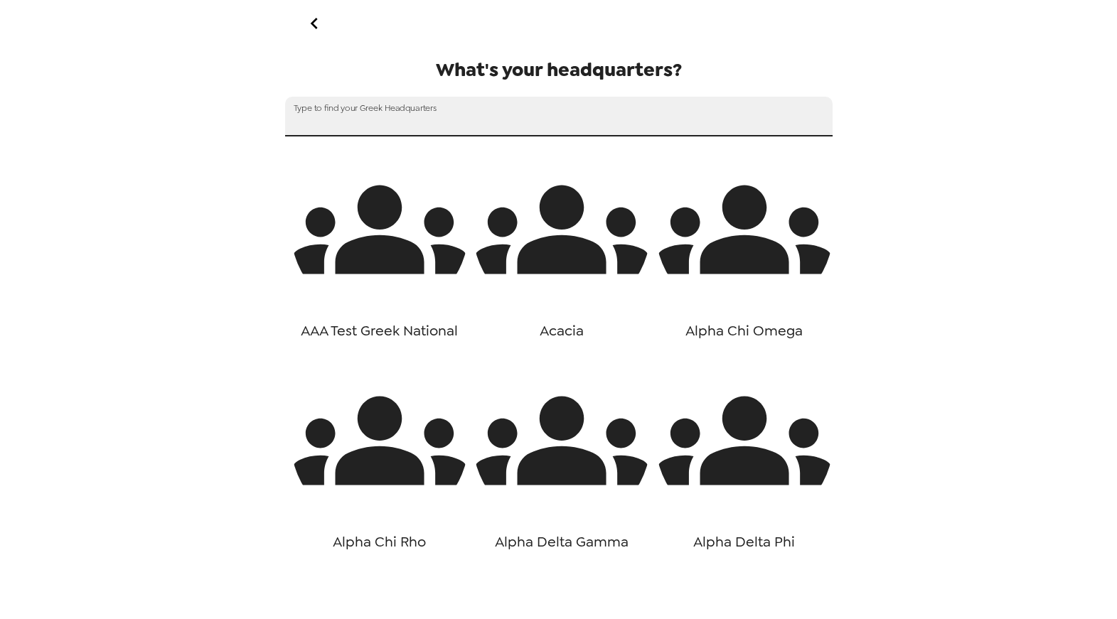
click at [553, 235] on icon "button" at bounding box center [562, 230] width 178 height 89
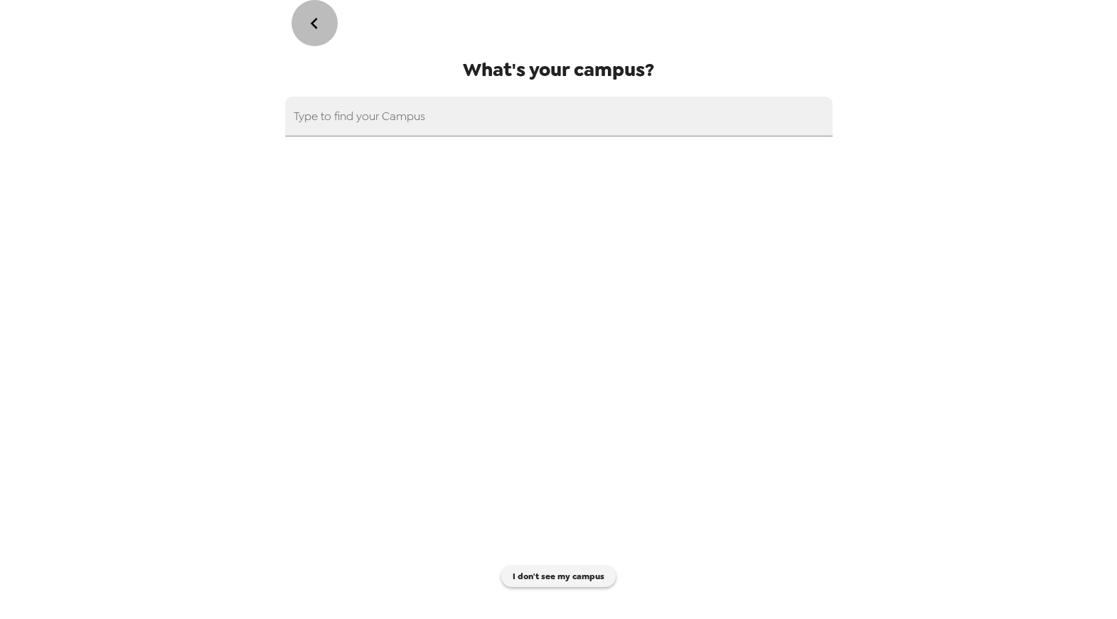
click at [324, 23] on icon "go back" at bounding box center [314, 23] width 23 height 23
click at [309, 26] on icon "go back" at bounding box center [314, 23] width 23 height 23
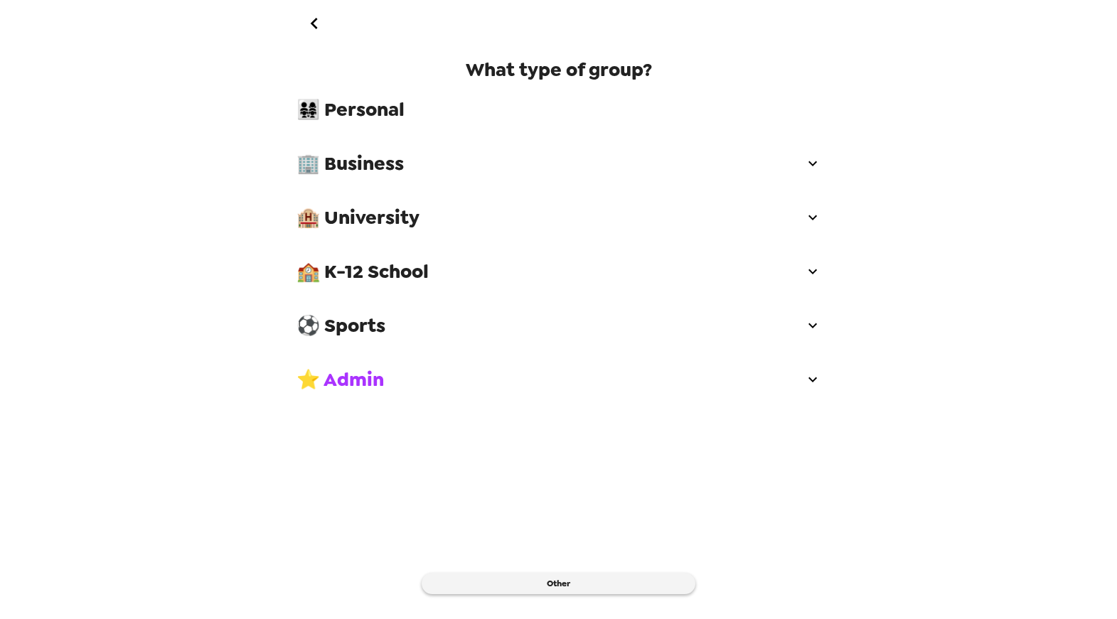
click at [405, 212] on span "🏨 University" at bounding box center [551, 218] width 508 height 26
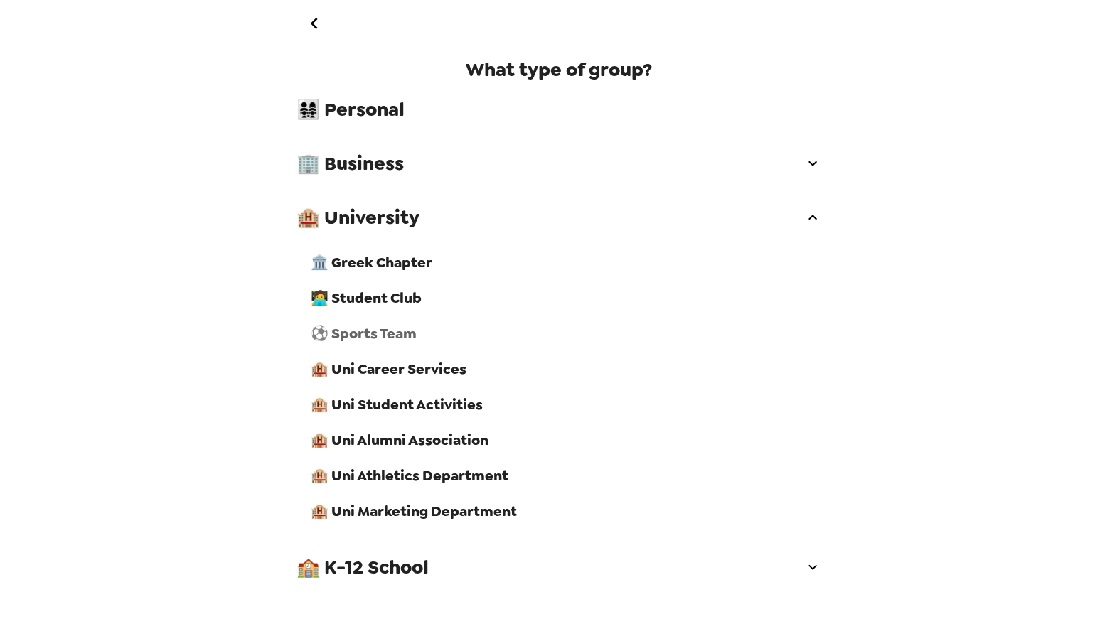
click at [409, 337] on span "⚽ Sports Team" at bounding box center [566, 333] width 511 height 18
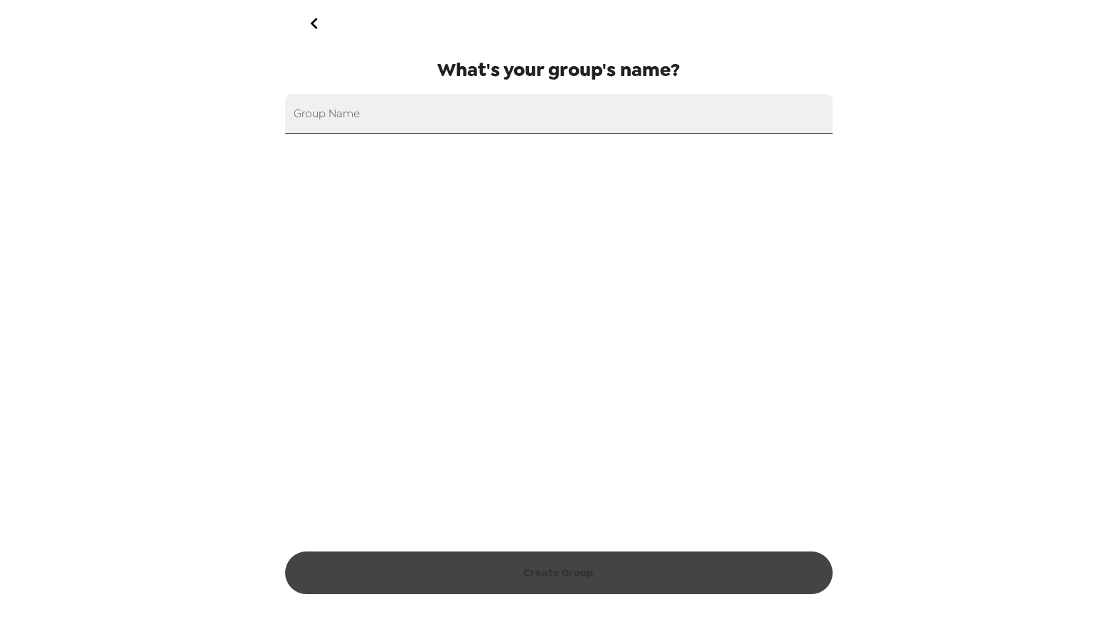
click at [375, 117] on input "Group Name" at bounding box center [559, 114] width 548 height 40
click at [314, 30] on icon "go back" at bounding box center [314, 23] width 23 height 23
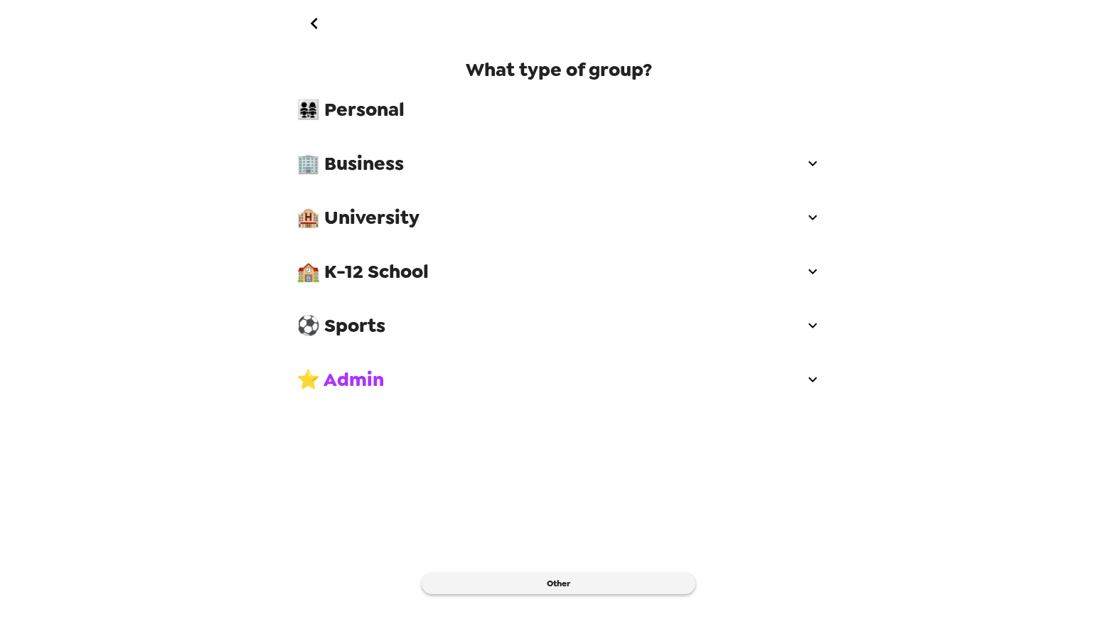
click at [368, 175] on span "🏢 Business" at bounding box center [551, 164] width 508 height 26
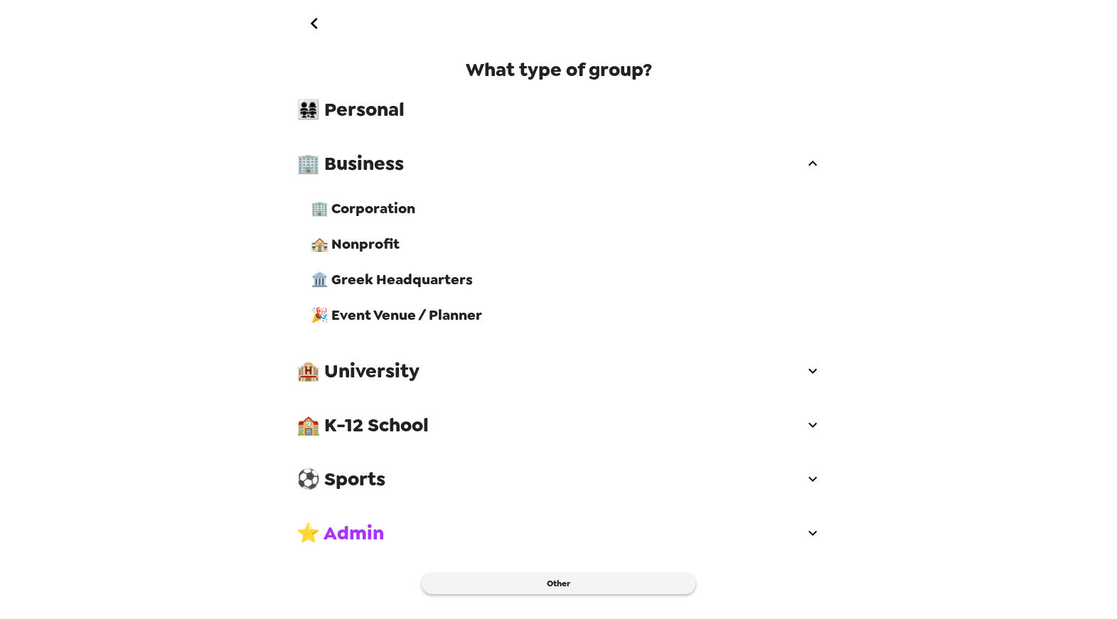
click at [368, 175] on span "🏢 Business" at bounding box center [551, 164] width 508 height 26
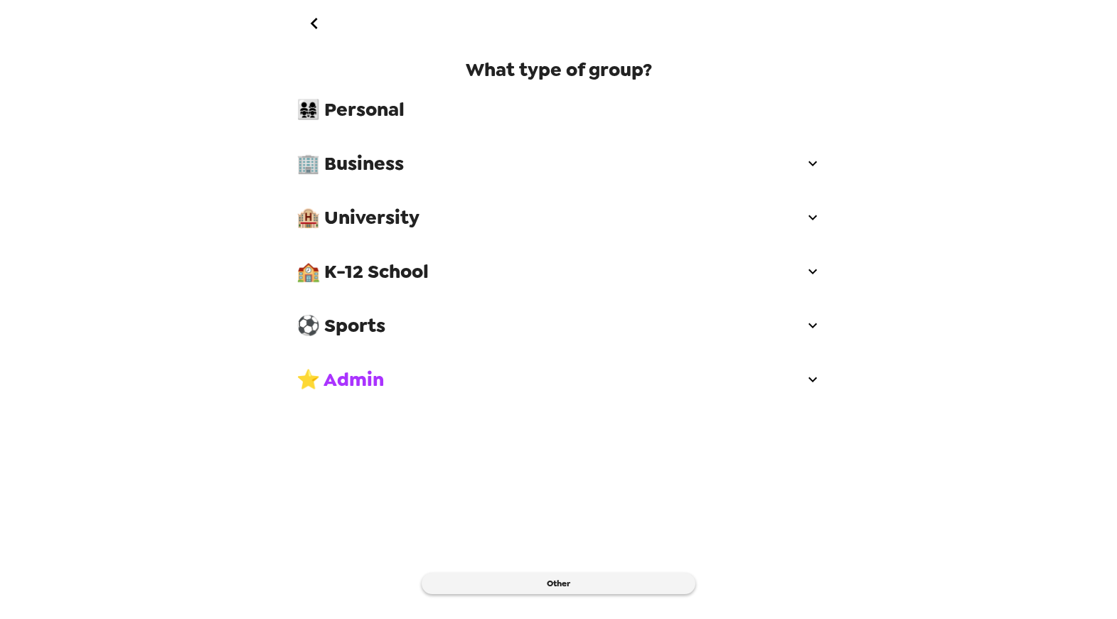
click at [375, 169] on span "🏢 Business" at bounding box center [551, 164] width 508 height 26
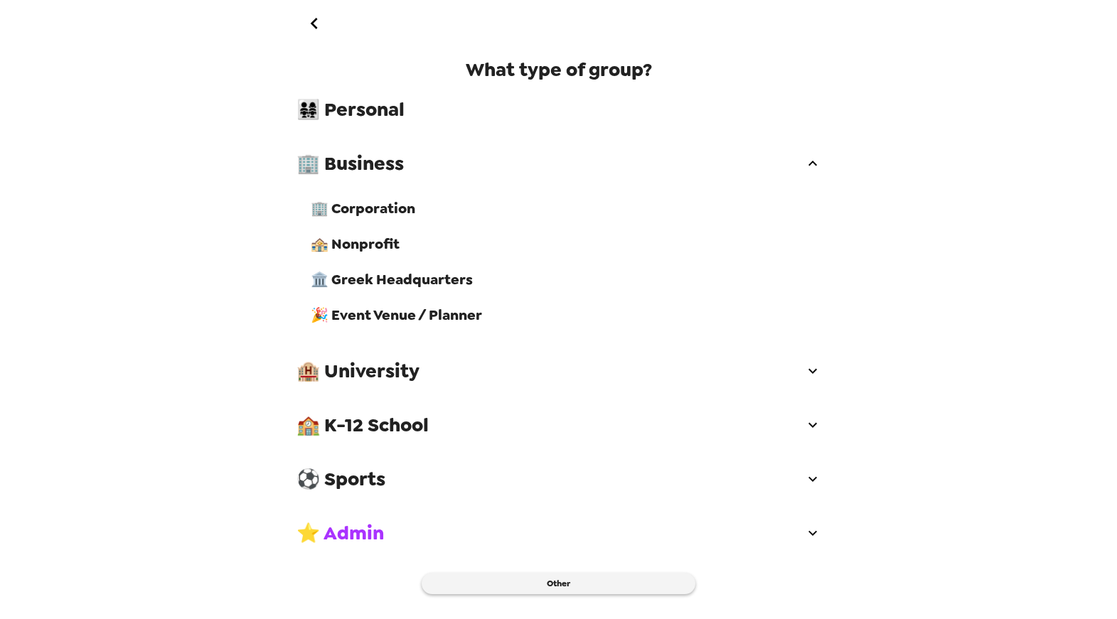
click at [383, 268] on div "🏛️ Greek Headquarters" at bounding box center [565, 280] width 533 height 36
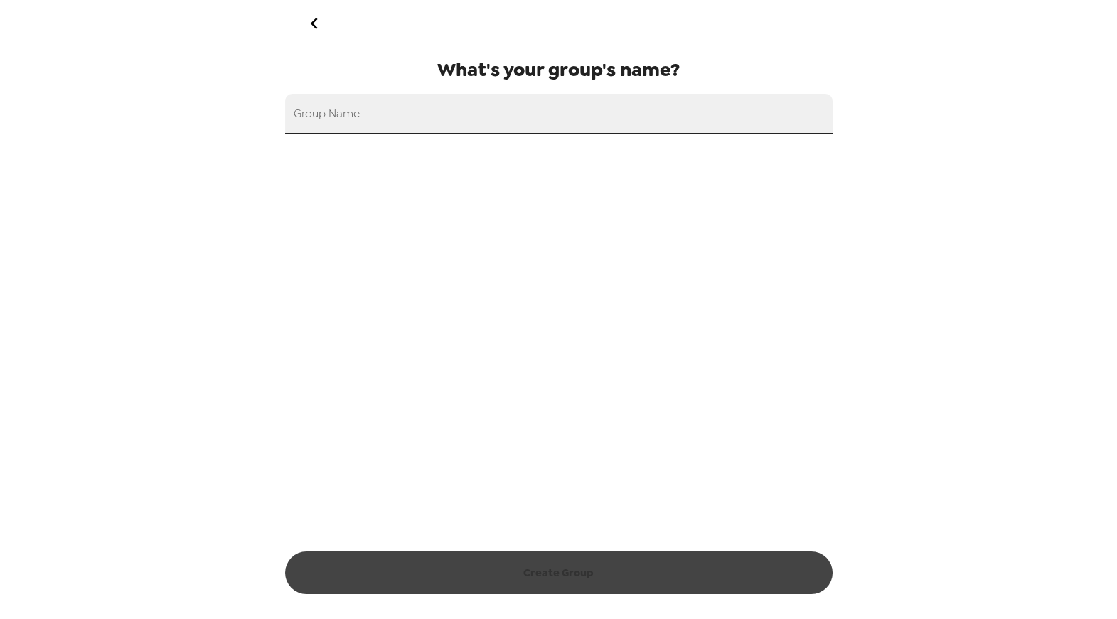
click at [405, 112] on input "Group Name" at bounding box center [559, 114] width 548 height 40
paste input "Sigma Pi"
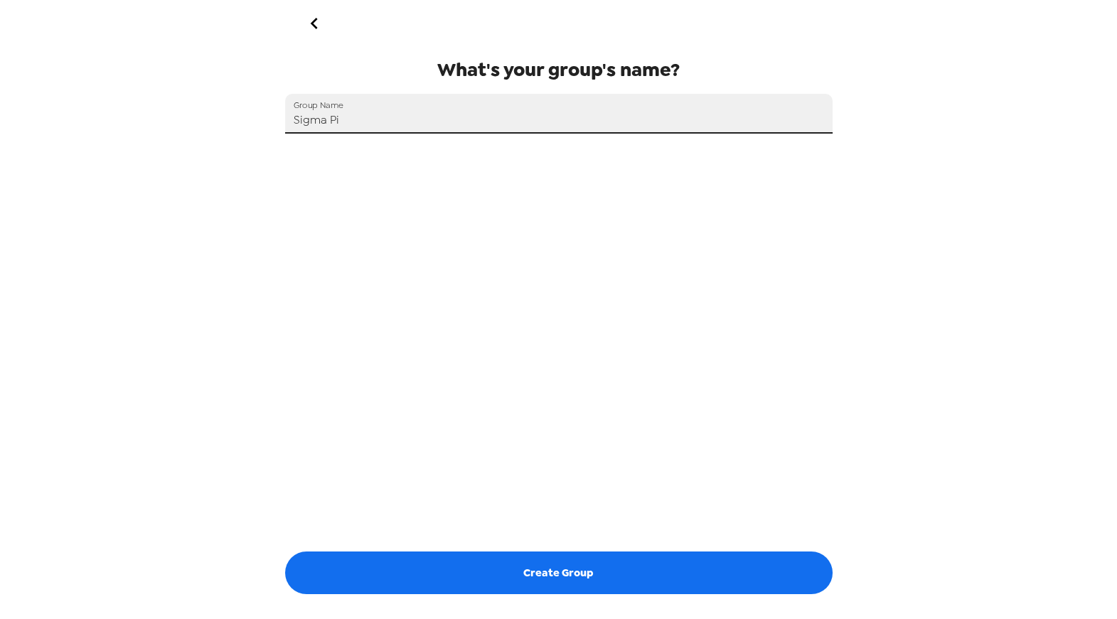
type input "Sigma Pi"
click at [319, 24] on icon "go back" at bounding box center [314, 23] width 23 height 23
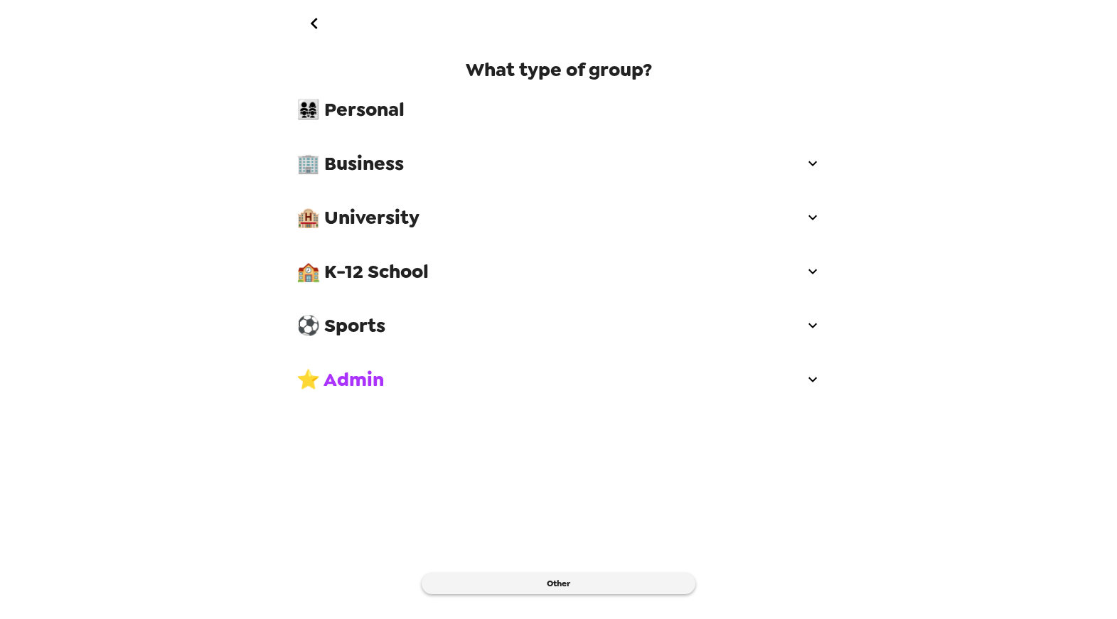
click at [378, 216] on span "🏨 University" at bounding box center [551, 218] width 508 height 26
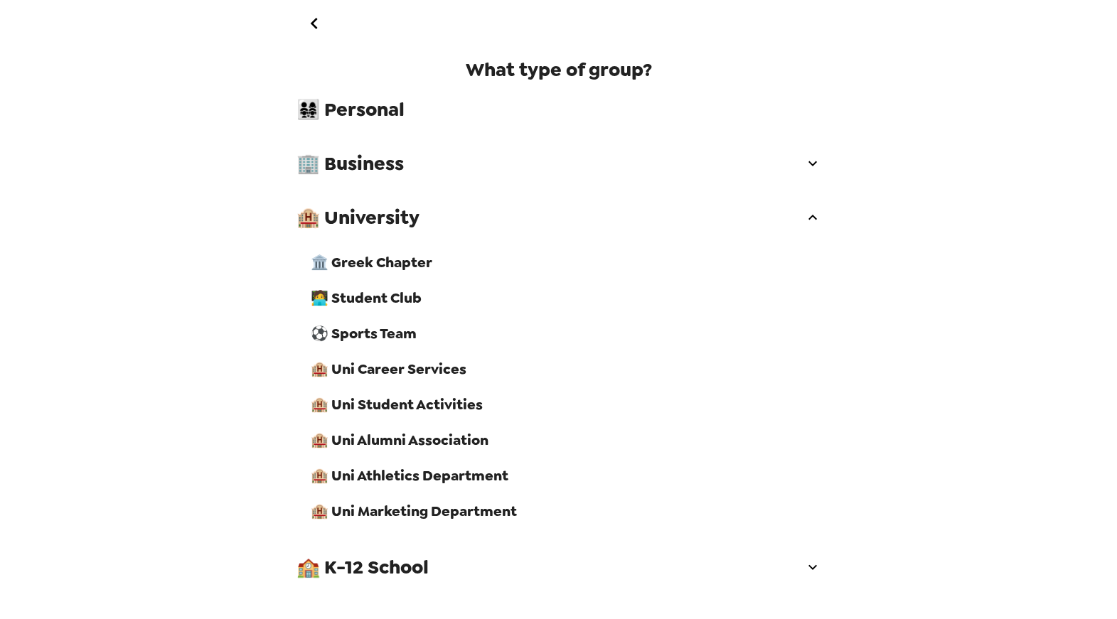
click at [422, 263] on span "🏛️ Greek Chapter" at bounding box center [566, 262] width 511 height 18
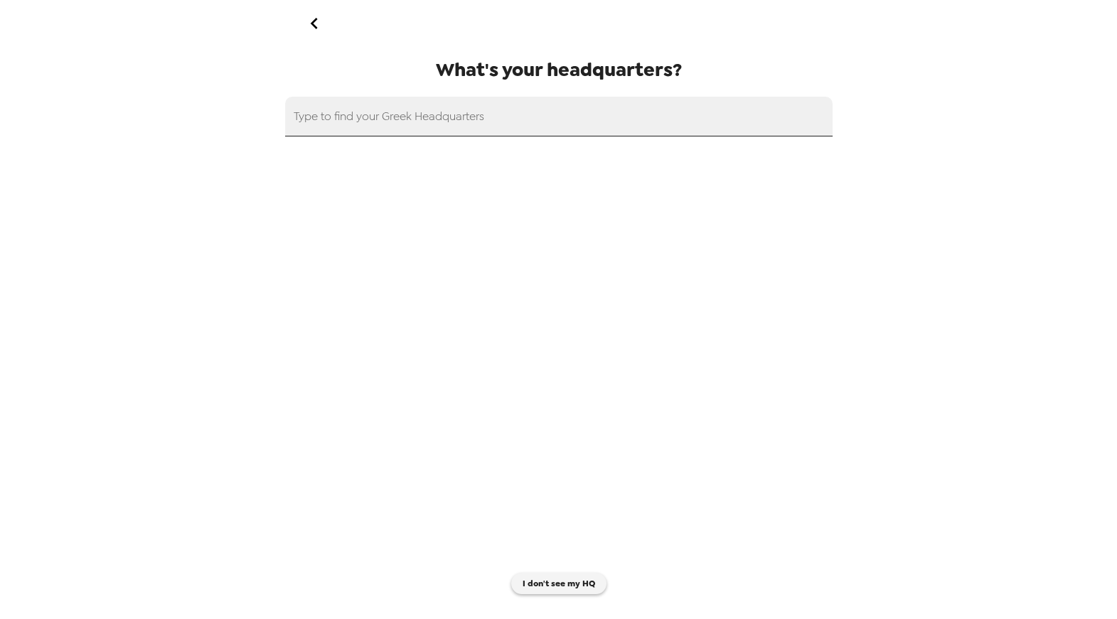
click at [399, 107] on div "Type to find your Greek Headquarters" at bounding box center [559, 117] width 548 height 40
type input "*"
type input "a"
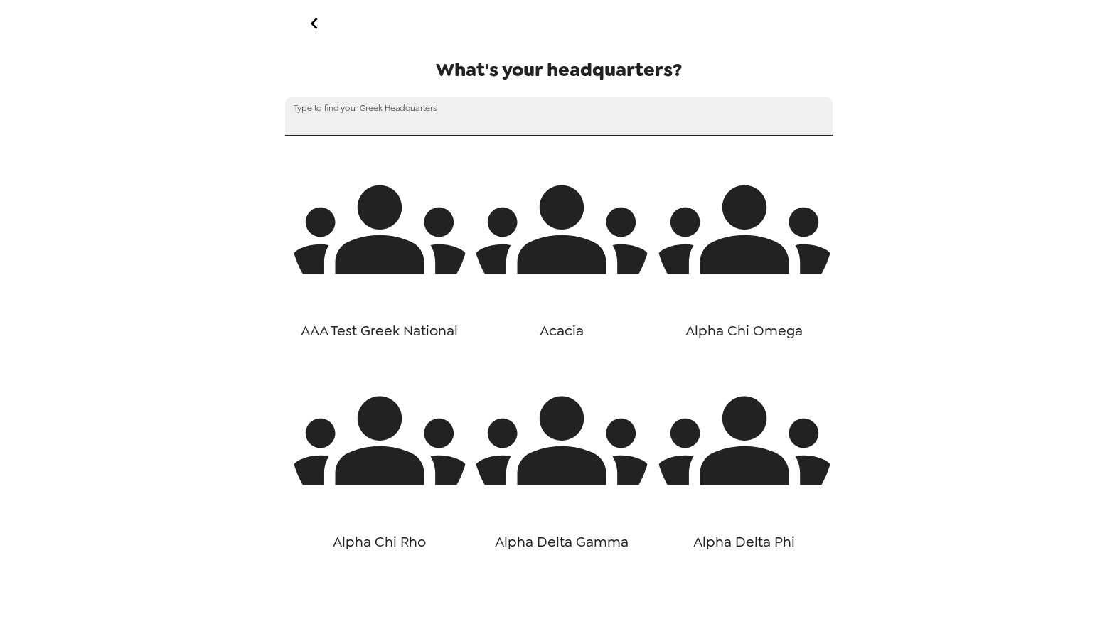
click at [306, 16] on icon "go back" at bounding box center [314, 23] width 23 height 23
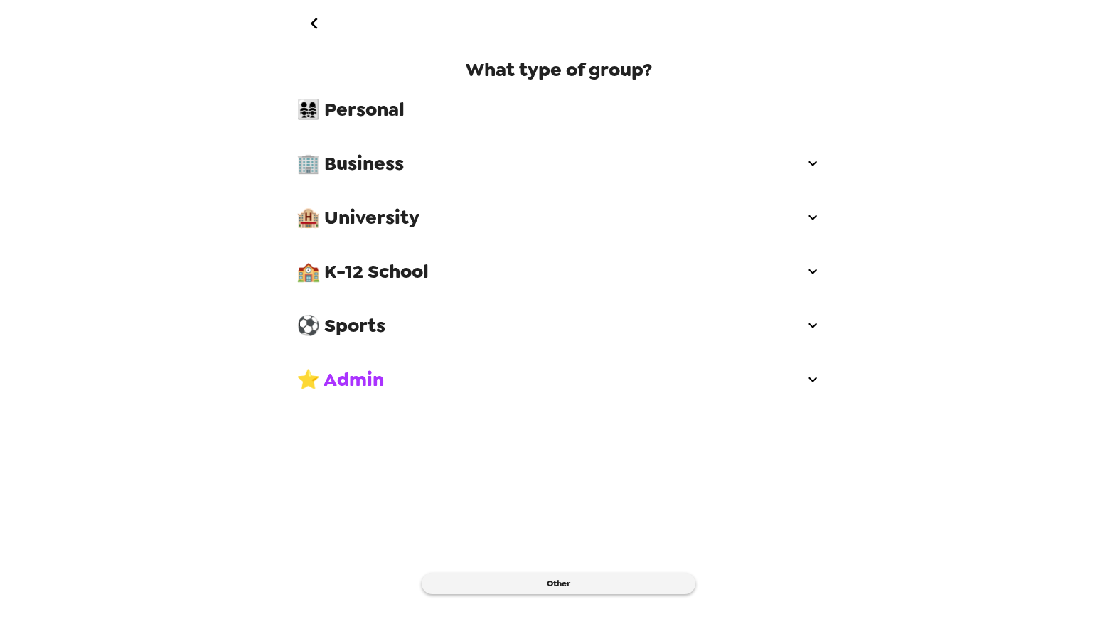
click at [362, 175] on div "🏢 Business" at bounding box center [559, 163] width 548 height 43
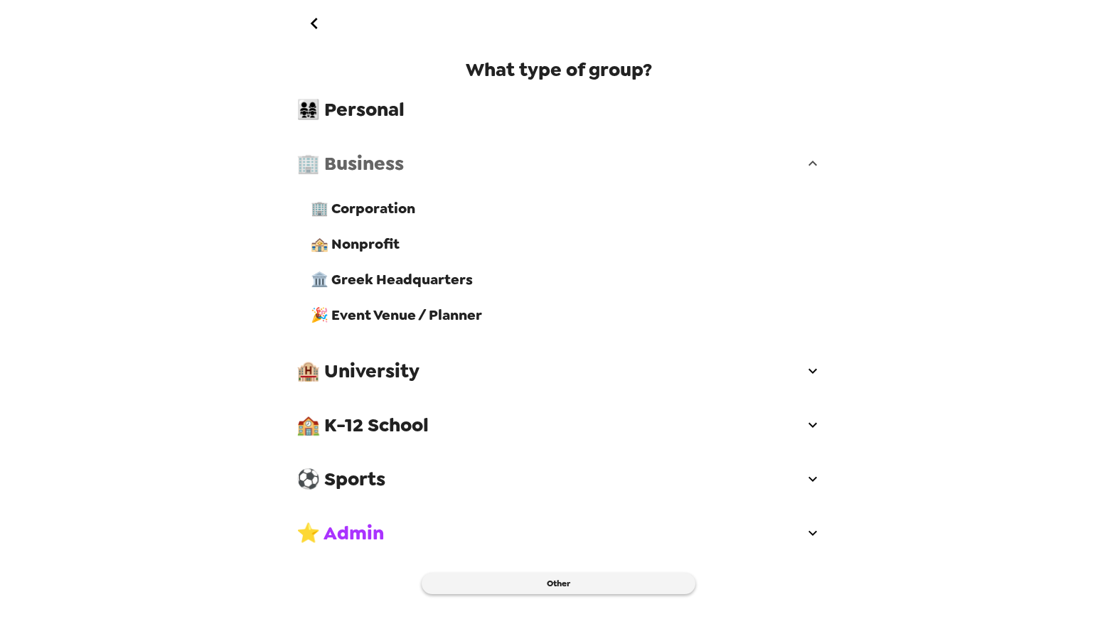
click at [362, 175] on div "🏢 Business" at bounding box center [559, 163] width 548 height 43
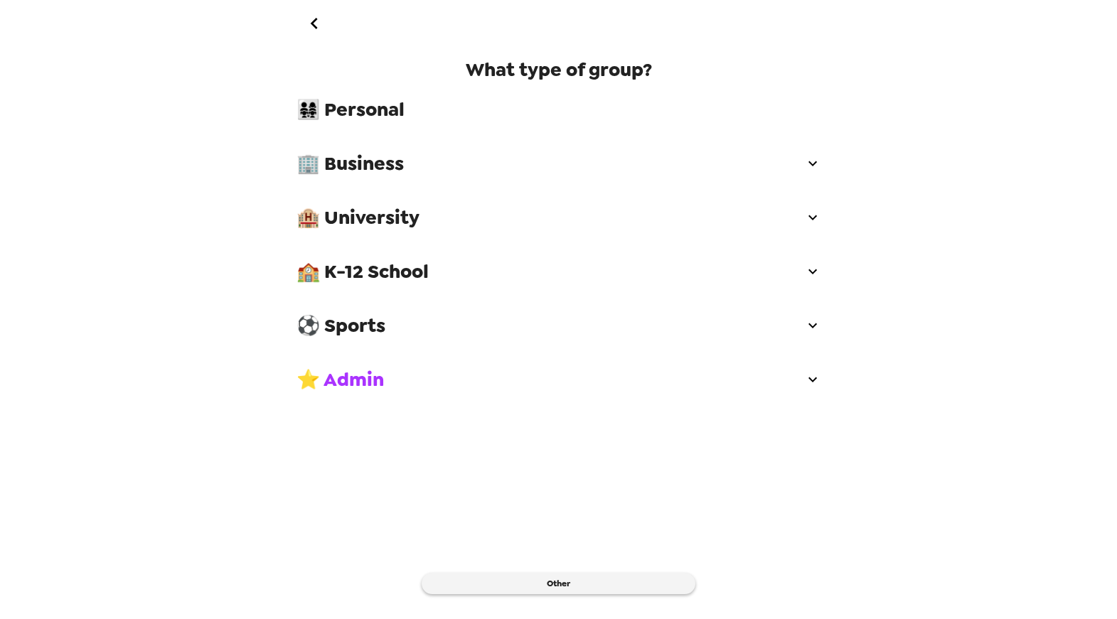
click at [356, 226] on span "🏨 University" at bounding box center [551, 218] width 508 height 26
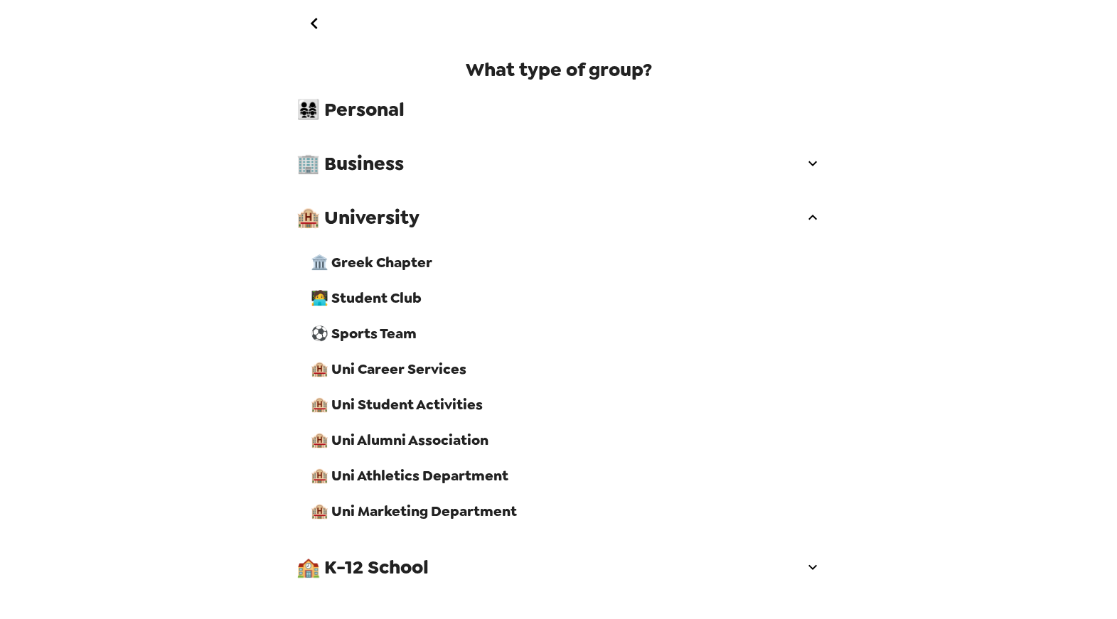
click at [363, 267] on span "🏛️ Greek Chapter" at bounding box center [566, 262] width 511 height 18
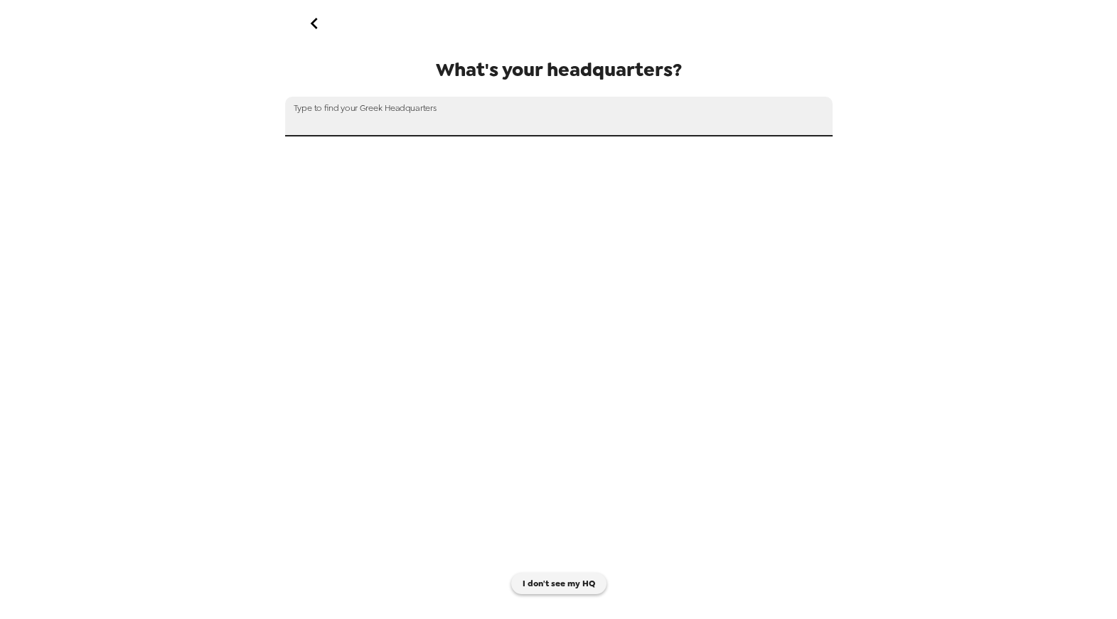
click at [373, 134] on input "text" at bounding box center [559, 117] width 548 height 40
paste input "Sigma Pi"
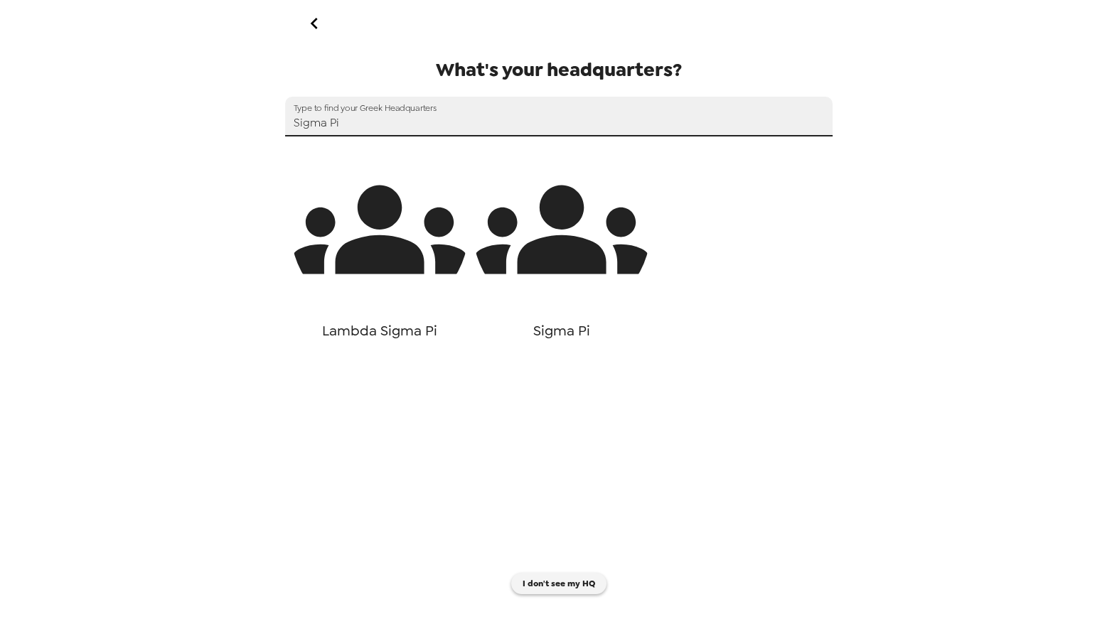
type input "Sigma Pi"
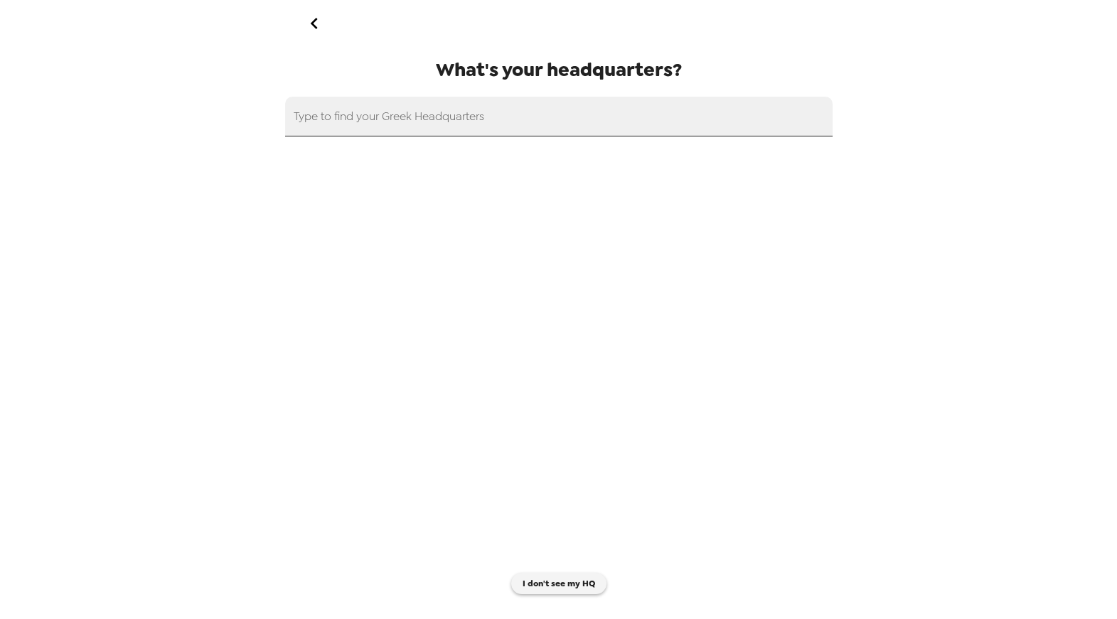
click at [427, 119] on input "text" at bounding box center [559, 117] width 548 height 40
paste input "Sigma Pi"
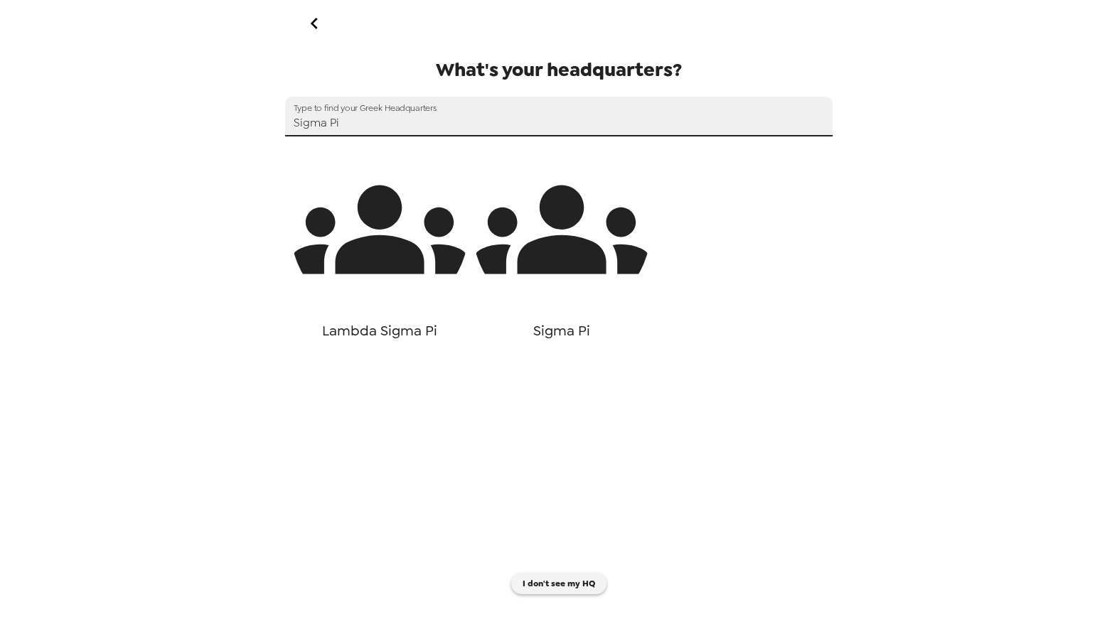
type input "Sigma Pi"
click at [564, 251] on icon "button" at bounding box center [562, 230] width 178 height 89
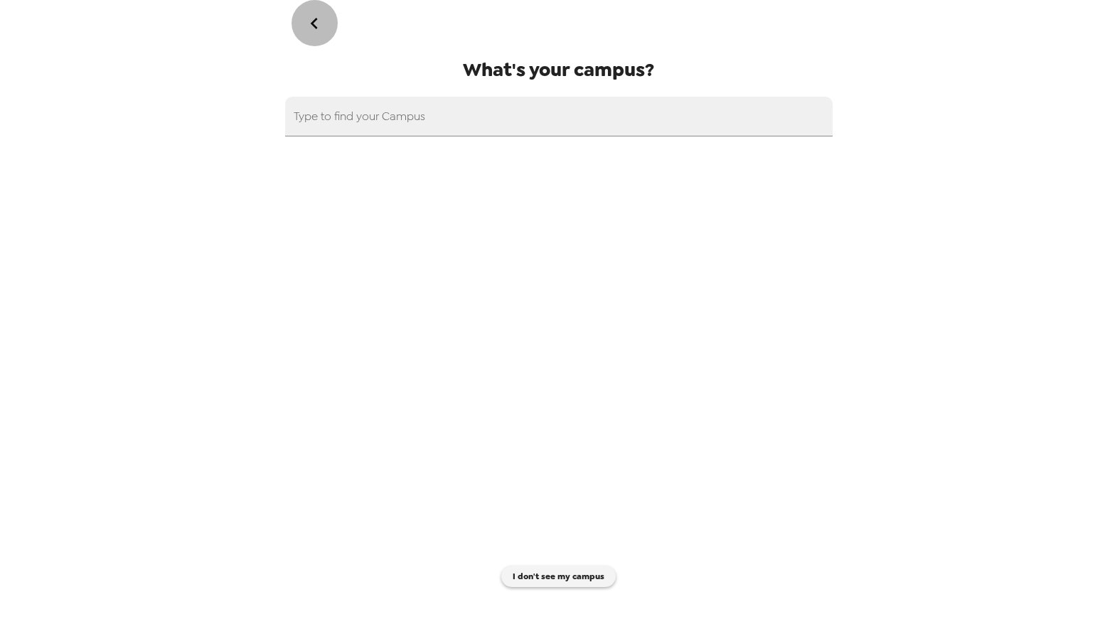
click at [324, 16] on icon "go back" at bounding box center [314, 23] width 23 height 23
click at [381, 125] on input "text" at bounding box center [559, 117] width 548 height 40
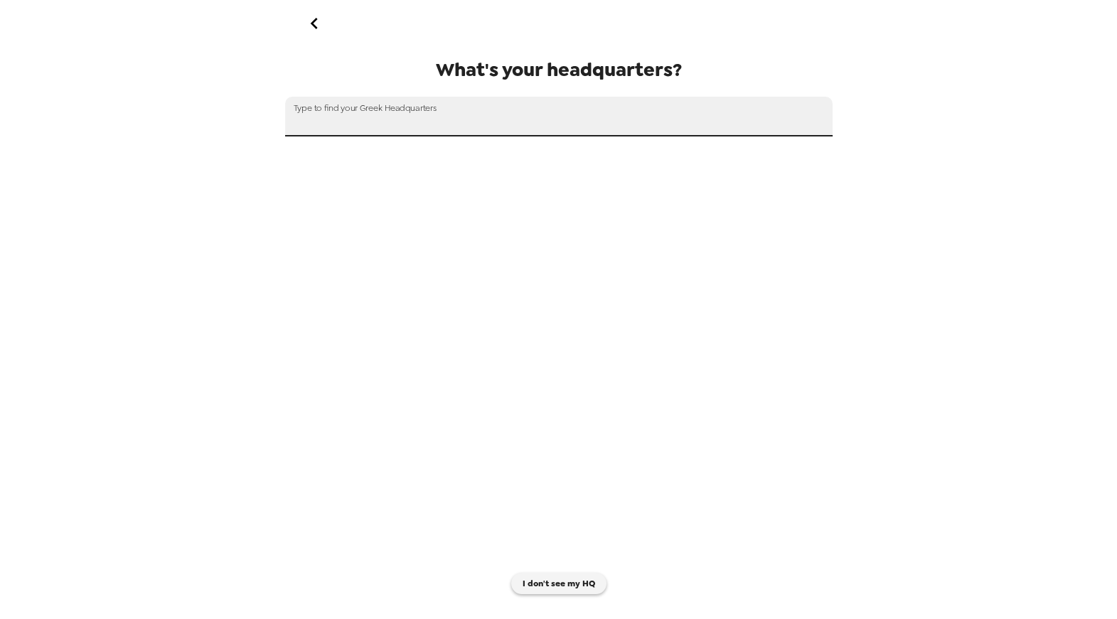
paste input "Sigma Pi"
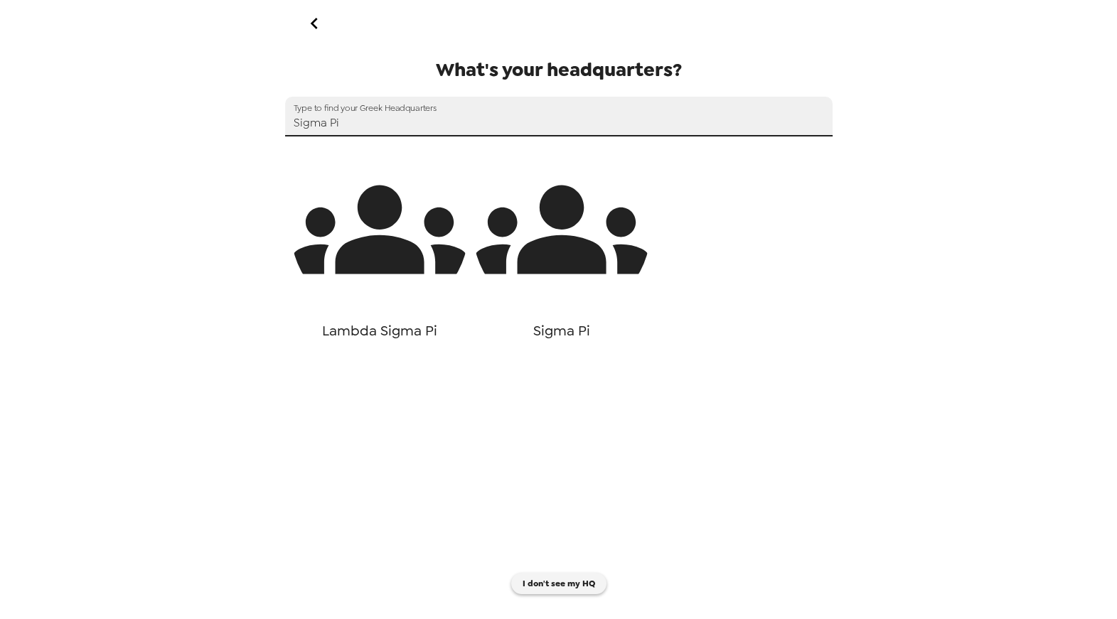
type input "Sigma Pi"
click at [533, 127] on input "text" at bounding box center [559, 117] width 548 height 40
click at [319, 22] on icon "go back" at bounding box center [314, 23] width 23 height 23
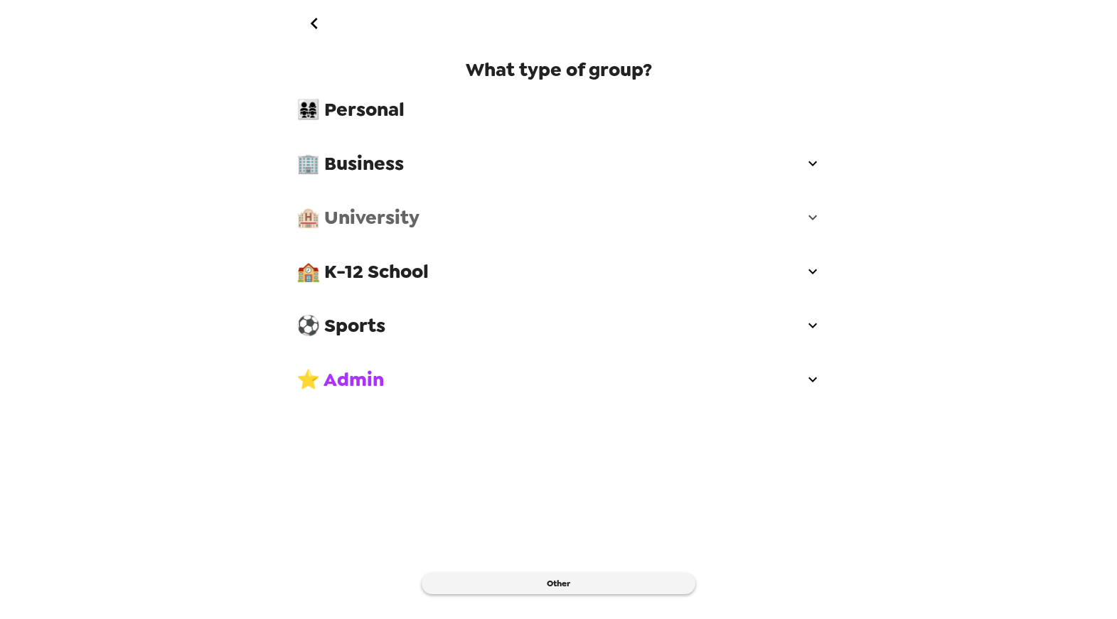
click at [386, 218] on span "🏨 University" at bounding box center [551, 218] width 508 height 26
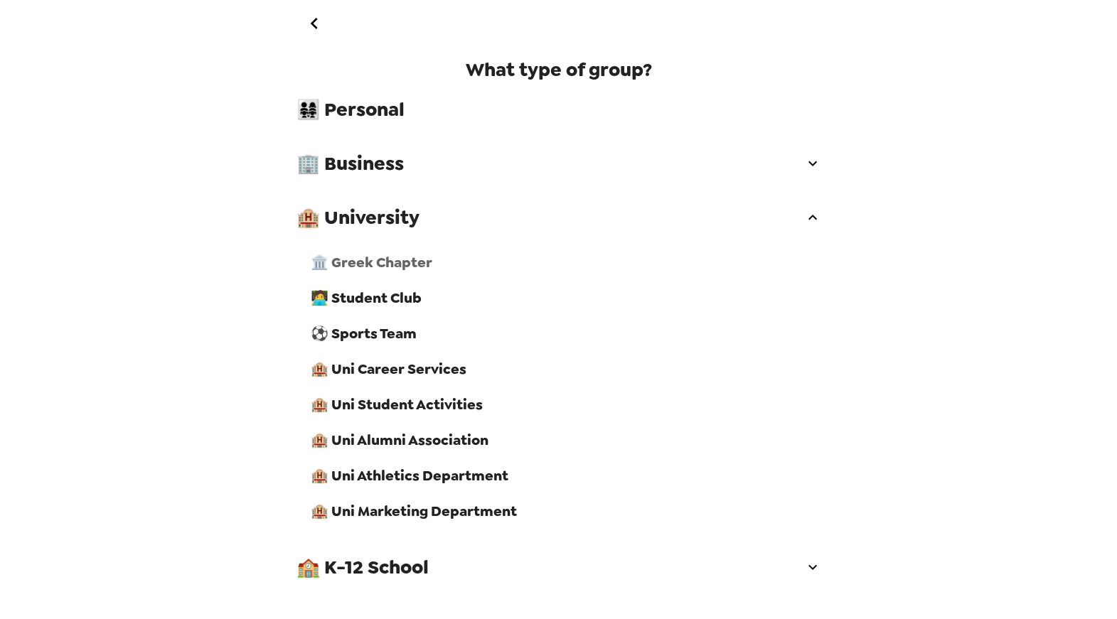
click at [384, 268] on span "🏛️ Greek Chapter" at bounding box center [566, 262] width 511 height 18
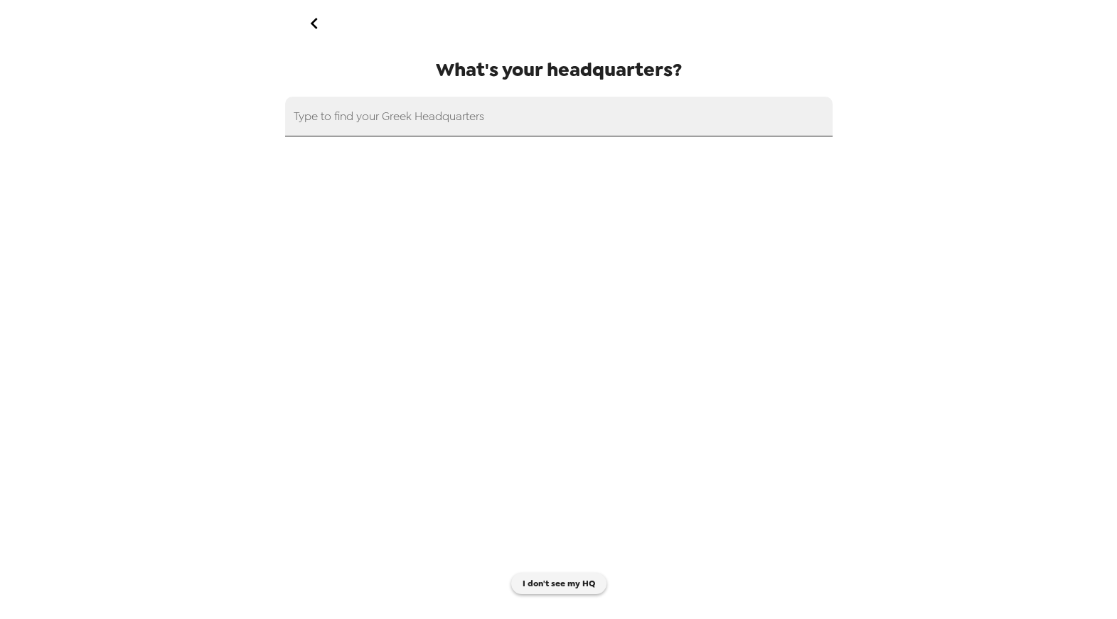
click at [362, 107] on div "Type to find your Greek Headquarters" at bounding box center [559, 117] width 548 height 40
paste input "Alpha Mu"
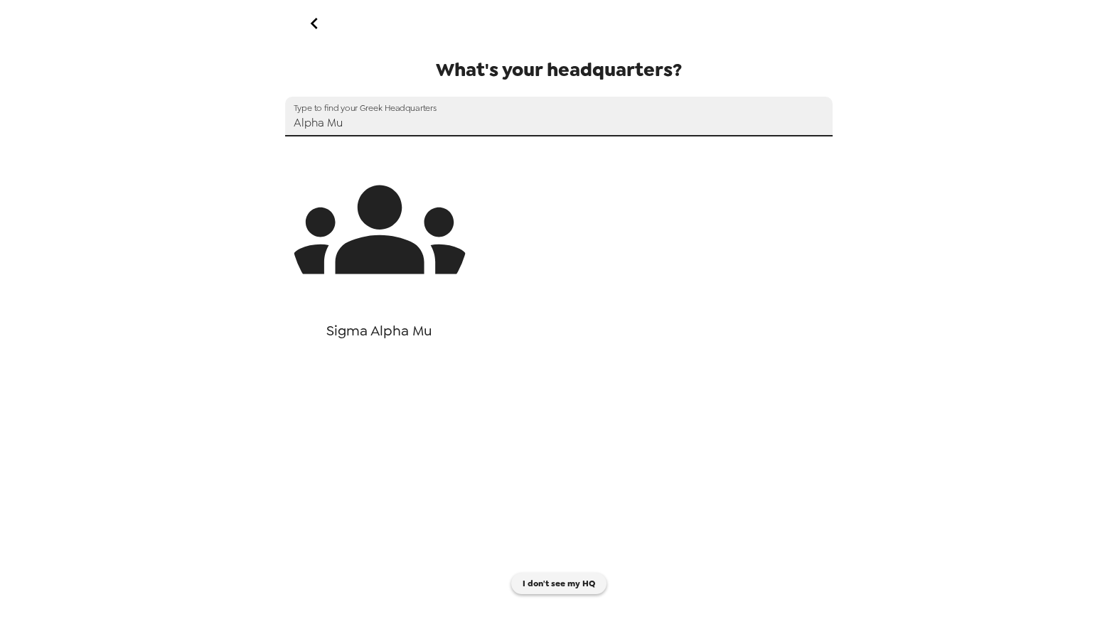
type input "Alpha Mu"
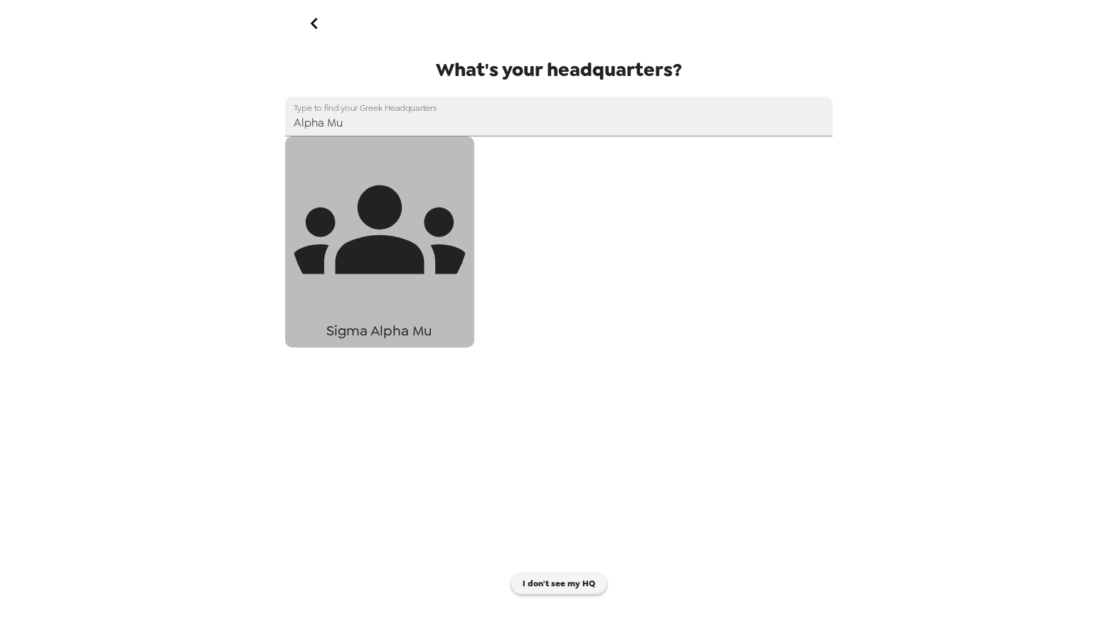
click at [392, 250] on icon "button" at bounding box center [380, 230] width 178 height 89
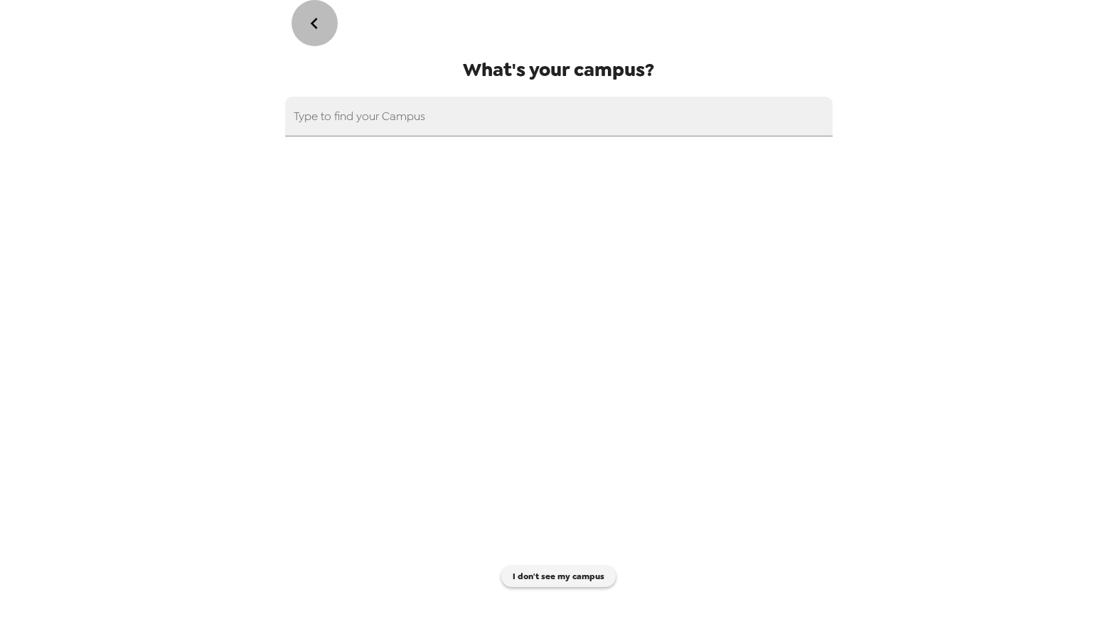
click at [321, 29] on icon "go back" at bounding box center [314, 23] width 23 height 23
click at [312, 19] on icon "go back" at bounding box center [314, 23] width 23 height 23
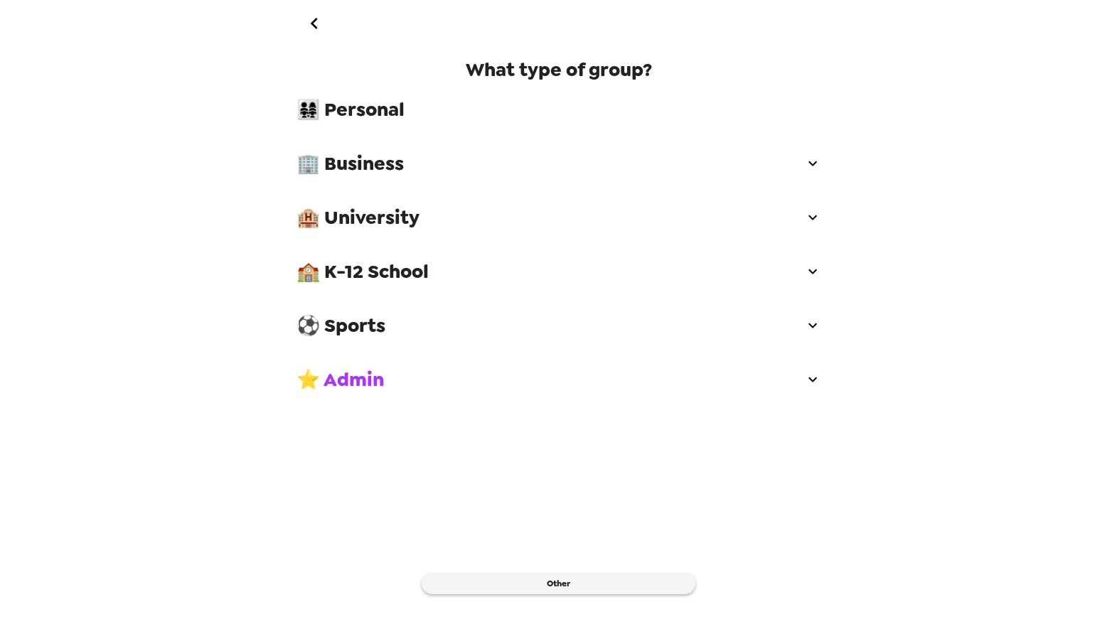
click at [358, 223] on span "🏨 University" at bounding box center [551, 218] width 508 height 26
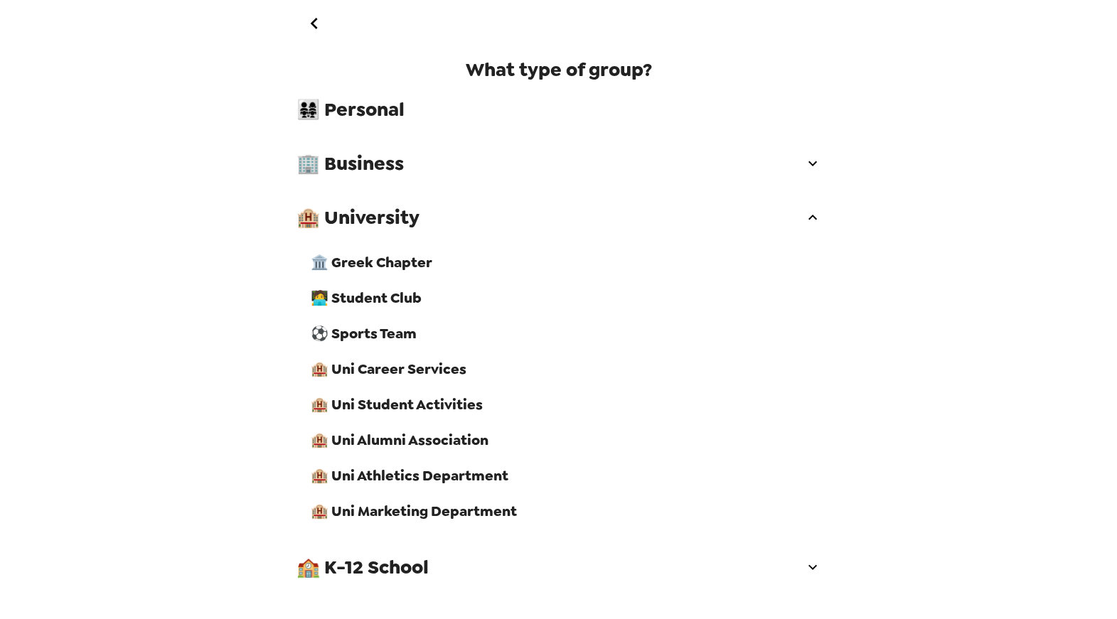
click at [367, 261] on span "🏛️ Greek Chapter" at bounding box center [566, 262] width 511 height 18
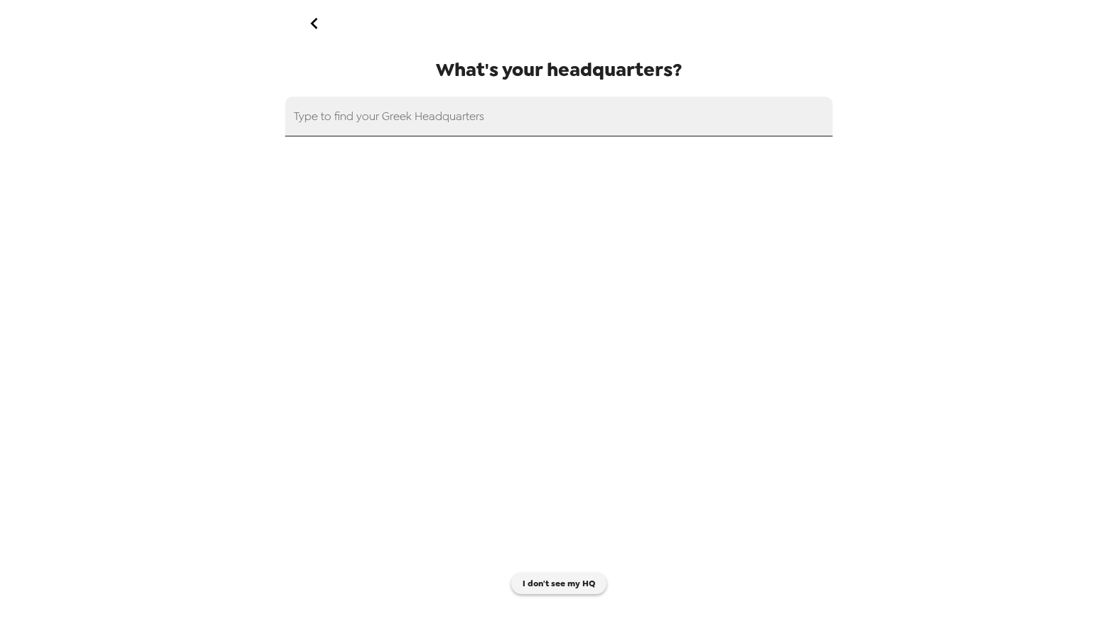
click at [389, 112] on div "Type to find your Greek Headquarters" at bounding box center [559, 117] width 548 height 40
paste input "Alpha Mu"
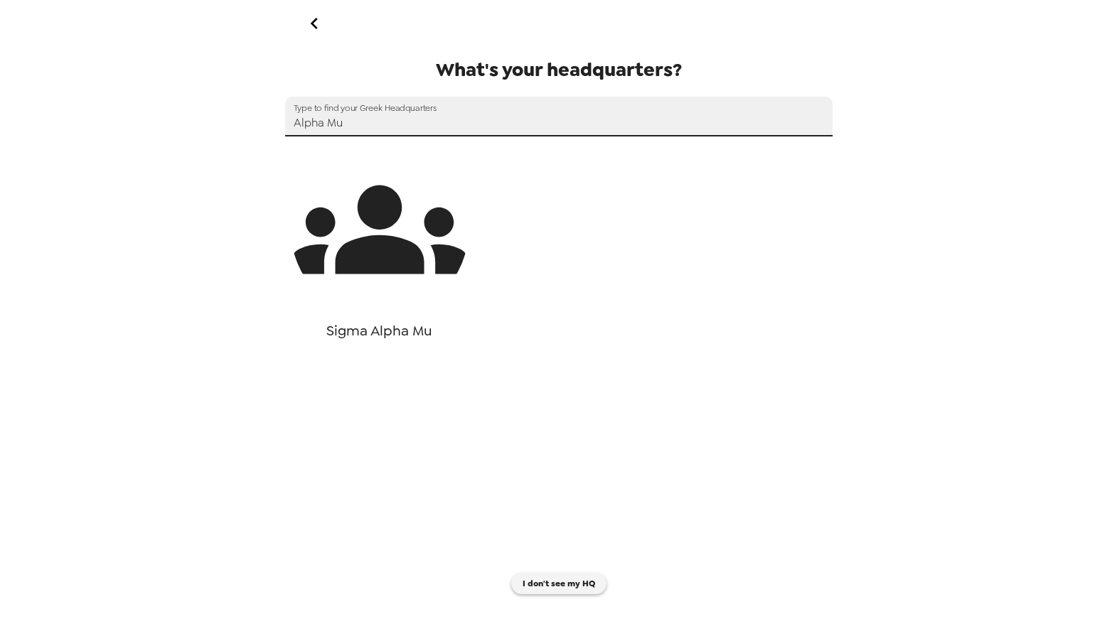
type input "Alpha Mu"
click at [317, 32] on icon "go back" at bounding box center [314, 23] width 23 height 23
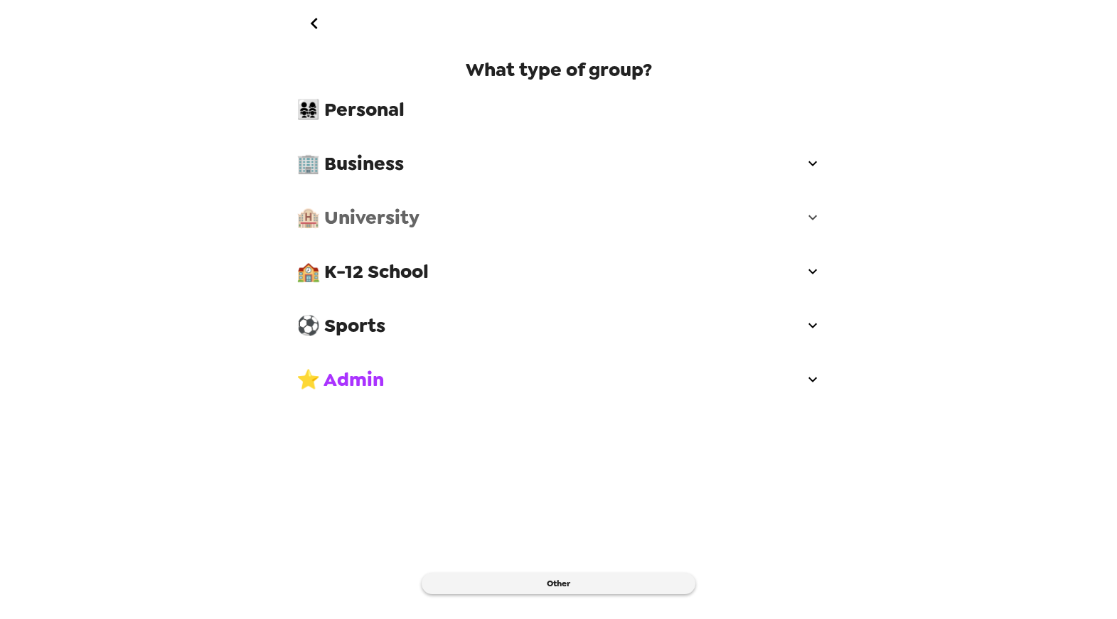
click at [389, 218] on span "🏨 University" at bounding box center [551, 218] width 508 height 26
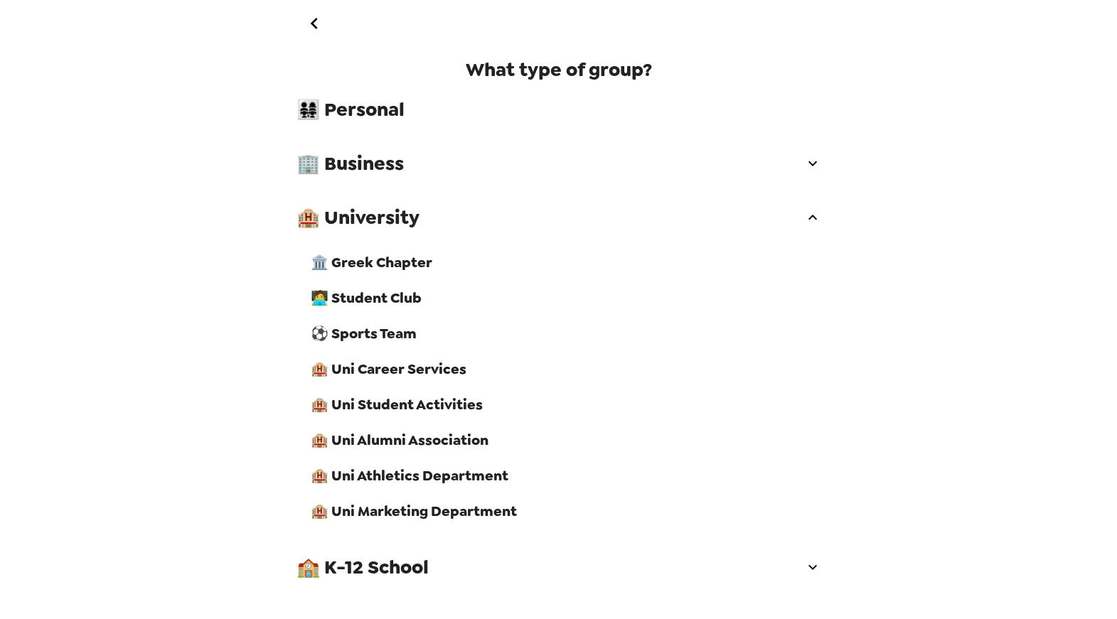
click at [385, 257] on span "🏛️ Greek Chapter" at bounding box center [566, 262] width 511 height 18
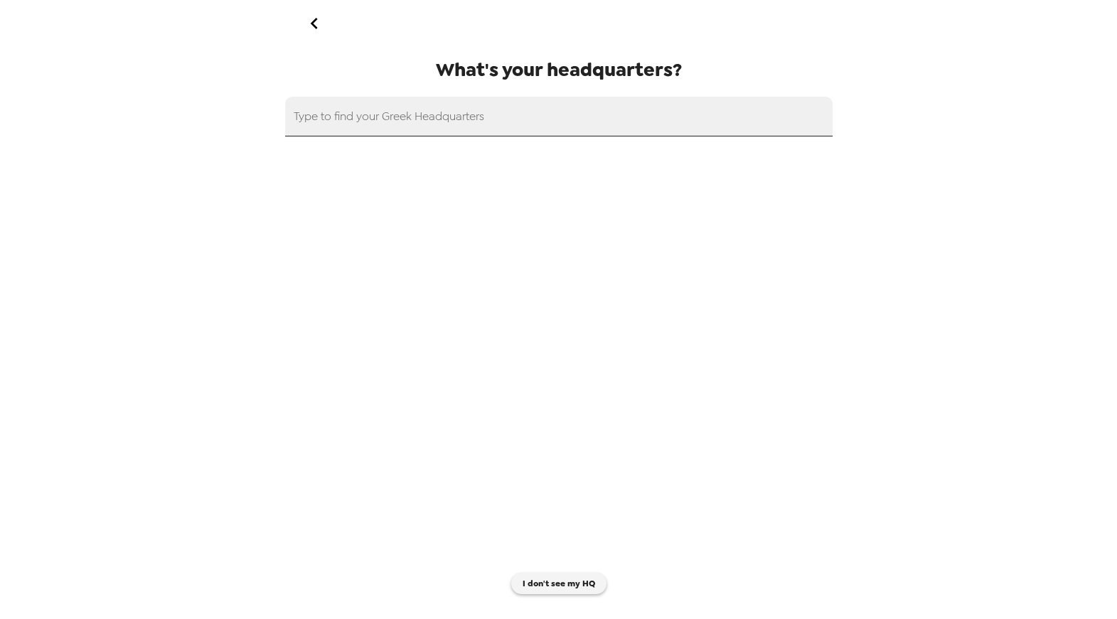
click at [526, 114] on input "text" at bounding box center [559, 117] width 548 height 40
paste input "Sigma Pi"
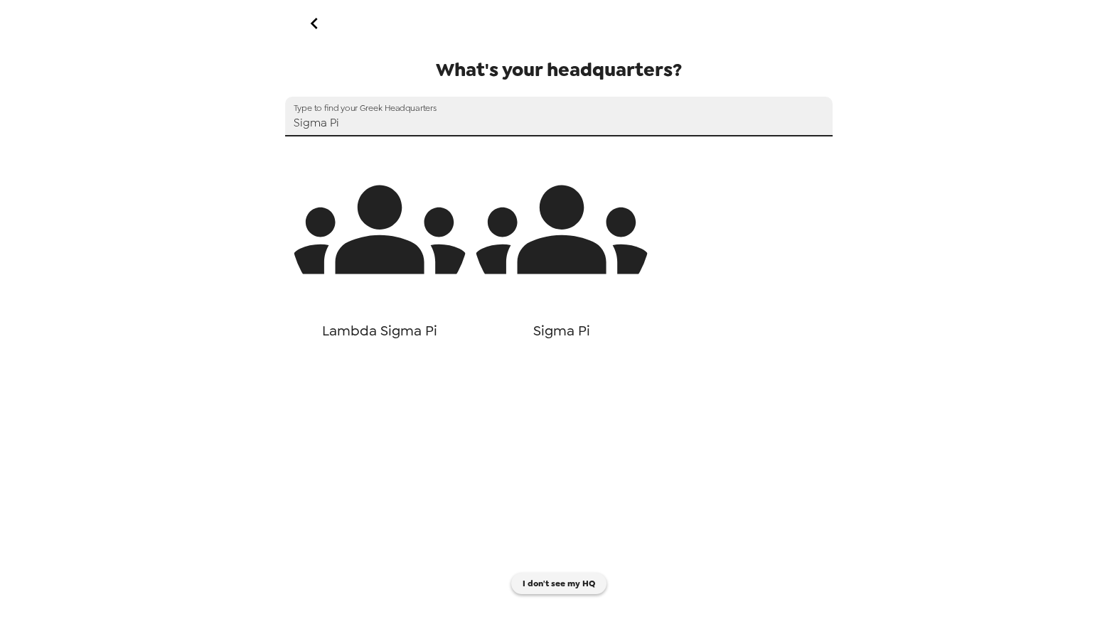
type input "Sigma Pi"
click at [656, 220] on button "Sigma Pi" at bounding box center [561, 242] width 189 height 211
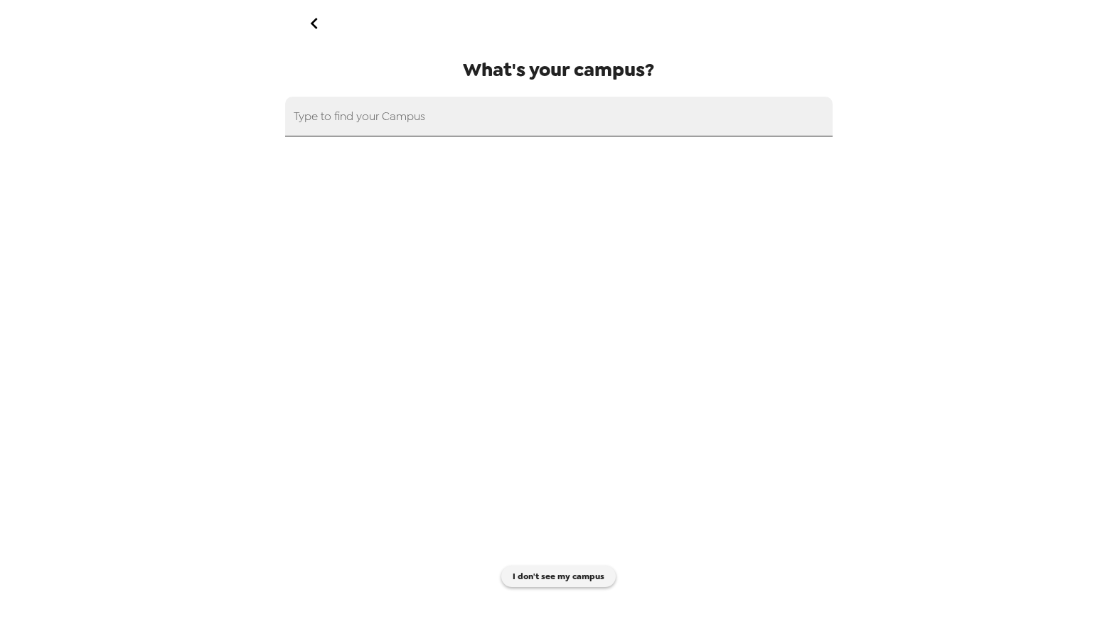
click at [470, 116] on input "text" at bounding box center [559, 117] width 548 height 40
paste input "New Jersey Institute of Technology"
click at [334, 124] on input "New Jersey Institute of Technolog" at bounding box center [559, 117] width 548 height 40
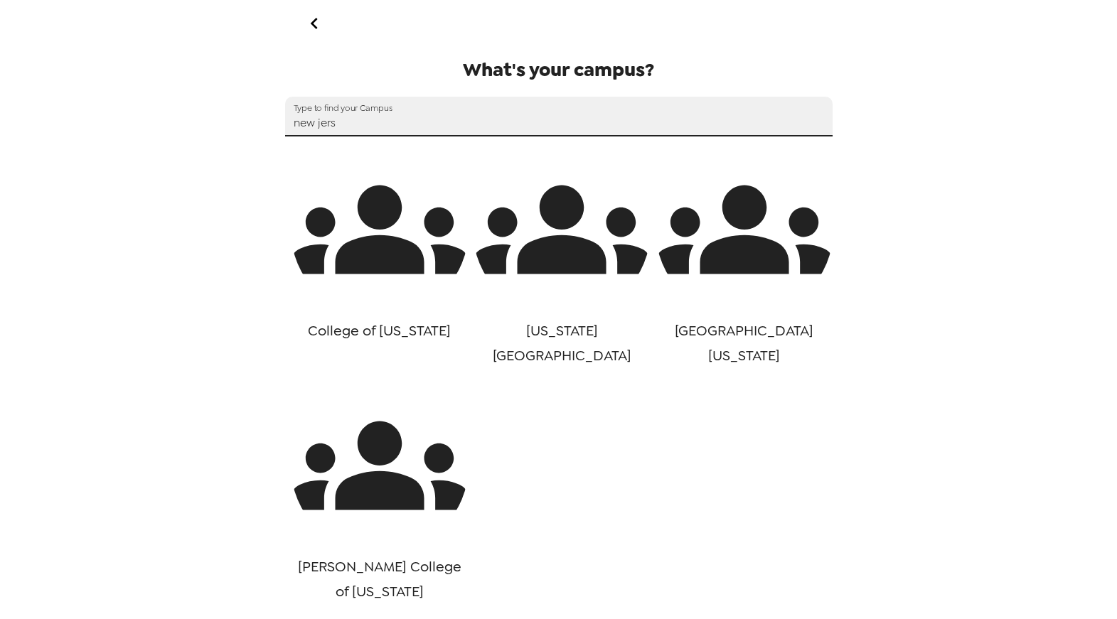
type input "new jers"
click at [314, 26] on icon "go back" at bounding box center [314, 23] width 7 height 11
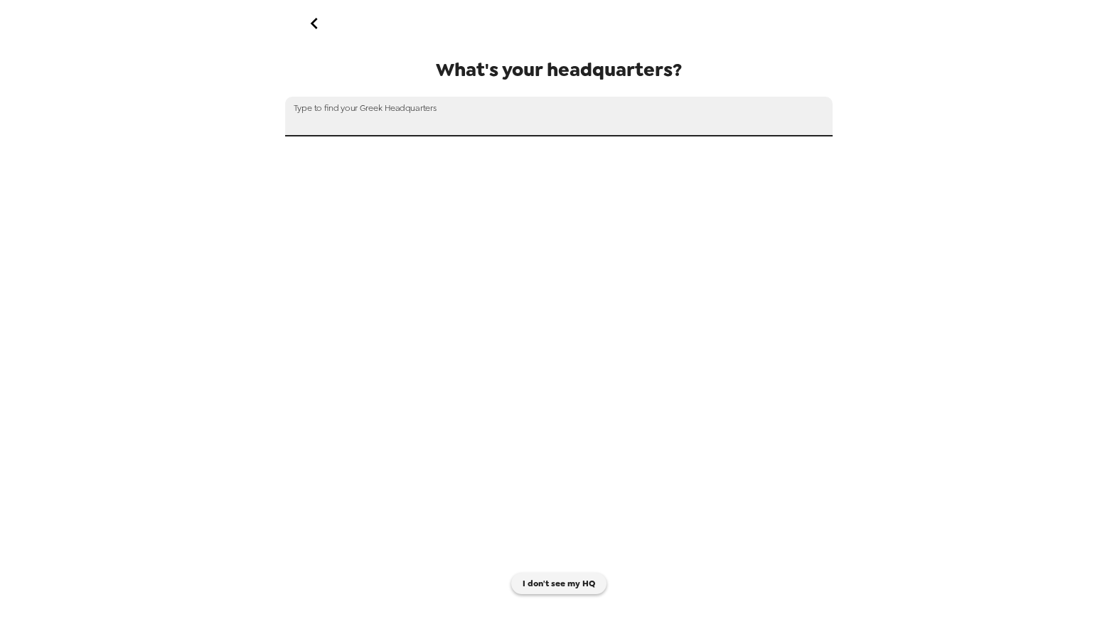
click at [398, 117] on input "text" at bounding box center [559, 117] width 548 height 40
click at [318, 15] on icon "go back" at bounding box center [314, 23] width 23 height 23
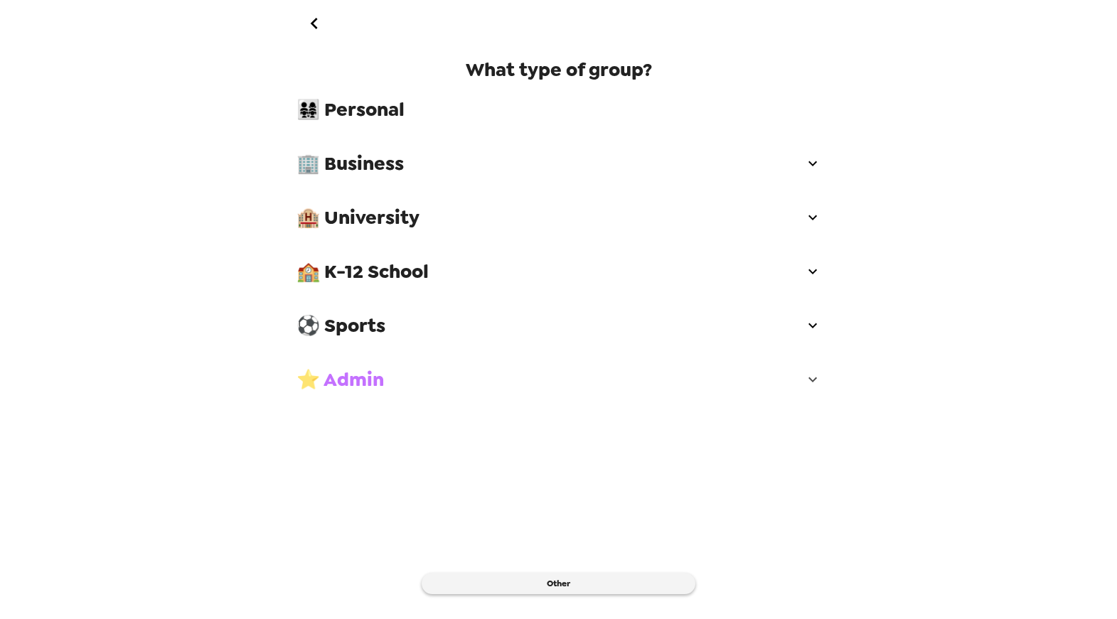
click at [363, 370] on span "⭐ Admin" at bounding box center [340, 380] width 87 height 26
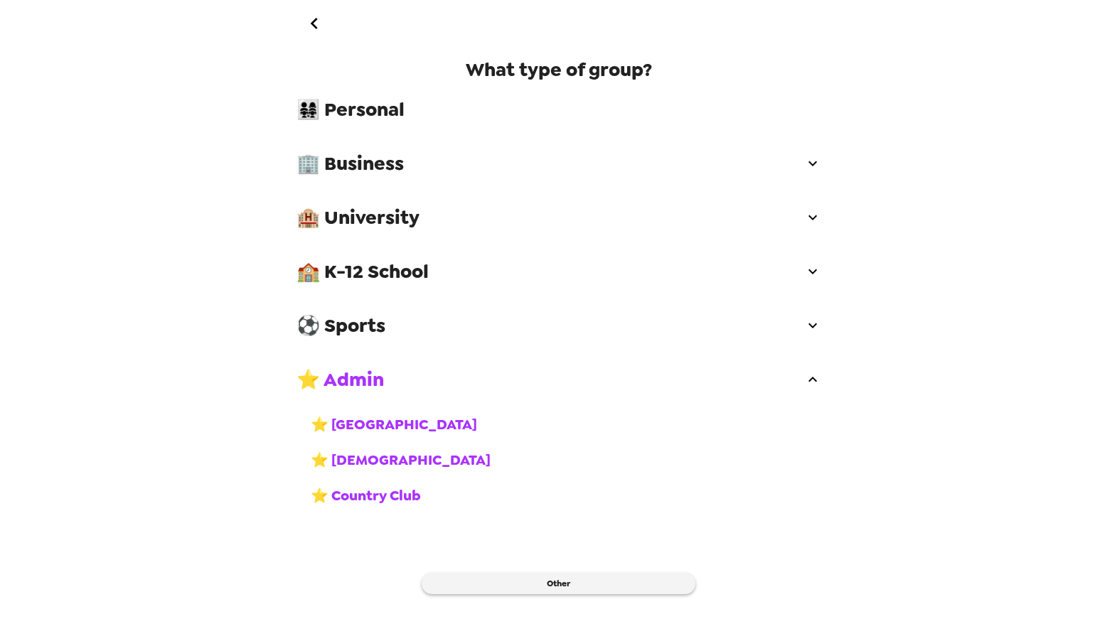
click at [378, 428] on span "⭐ Uni Campus" at bounding box center [394, 424] width 166 height 18
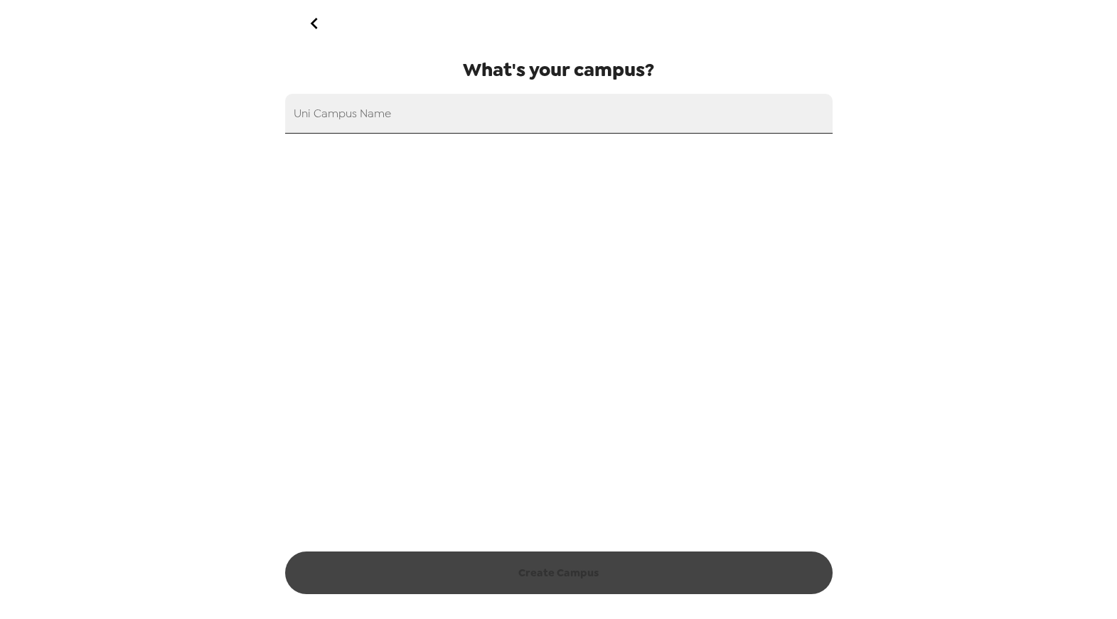
click at [415, 127] on input "Uni Campus Name" at bounding box center [559, 114] width 548 height 40
click at [315, 19] on icon "go back" at bounding box center [314, 23] width 7 height 11
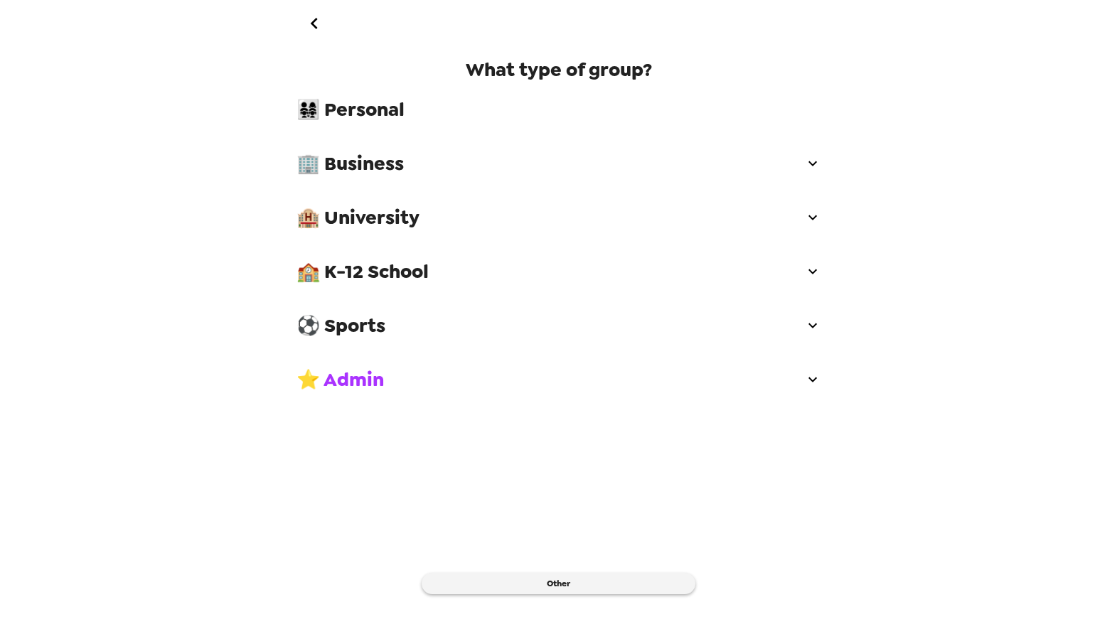
click at [315, 19] on icon "go back" at bounding box center [314, 23] width 7 height 11
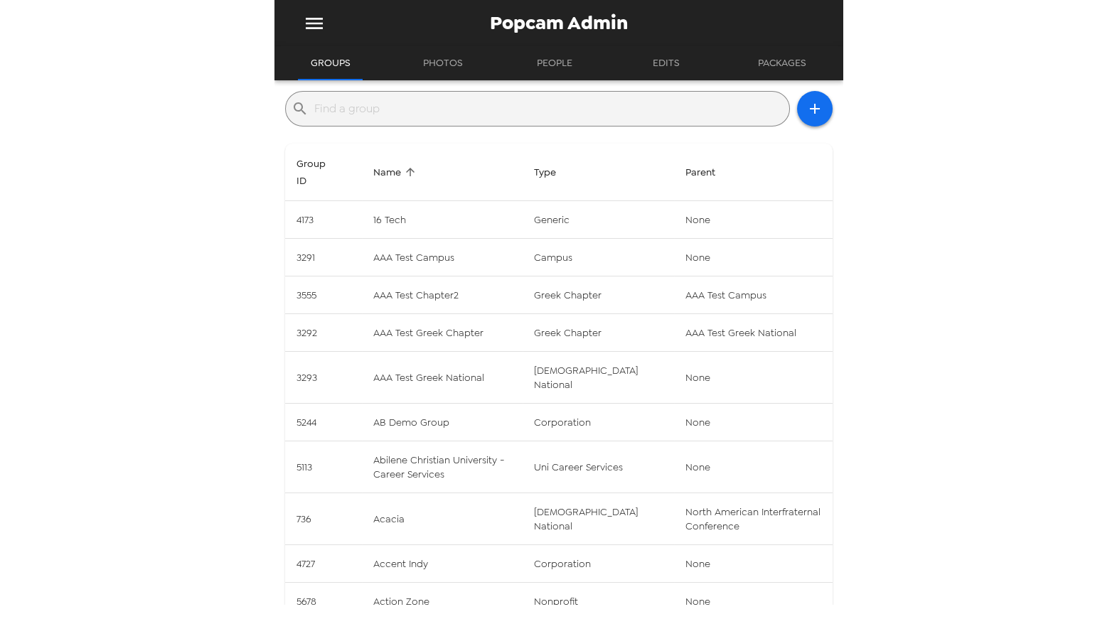
click at [415, 116] on input "text" at bounding box center [548, 108] width 469 height 23
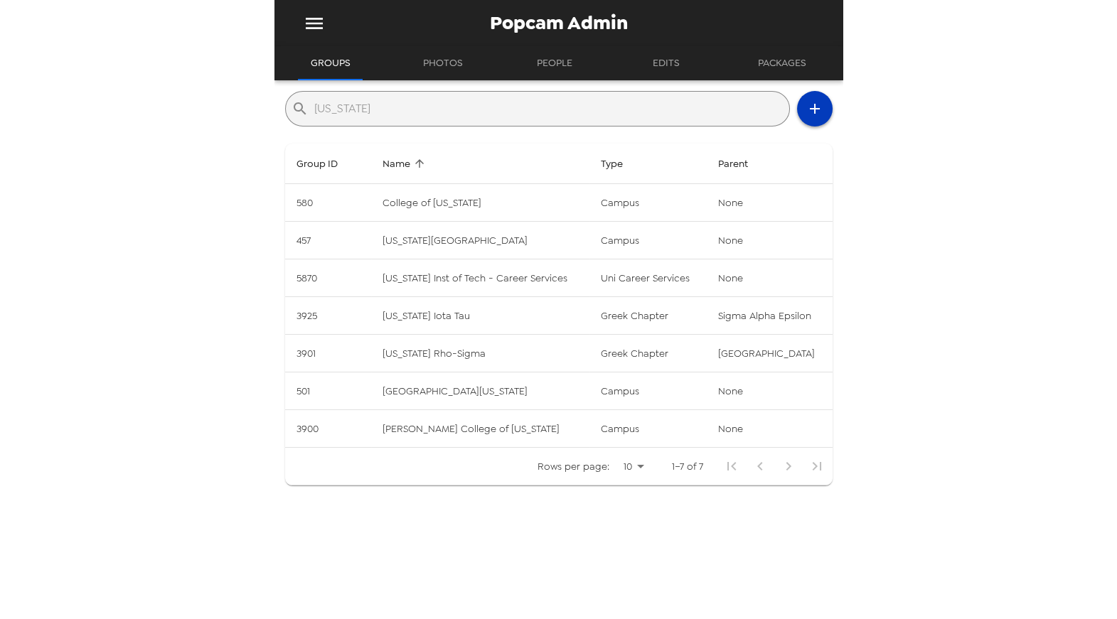
type input "new jersey"
click at [806, 117] on icon "button" at bounding box center [814, 108] width 17 height 17
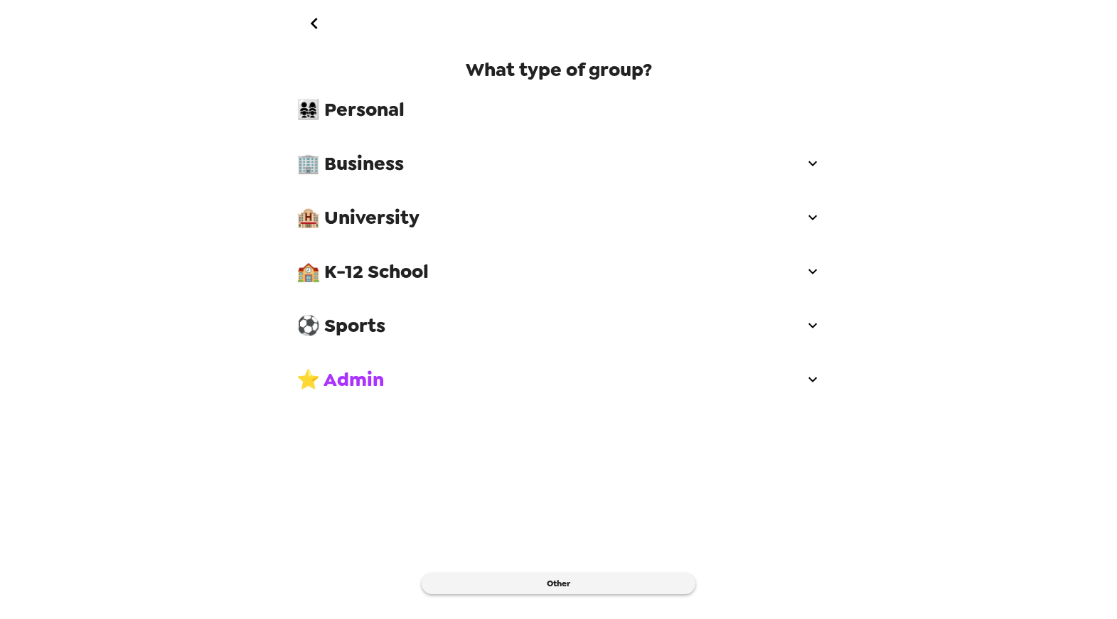
click at [343, 386] on span "⭐ Admin" at bounding box center [340, 380] width 87 height 26
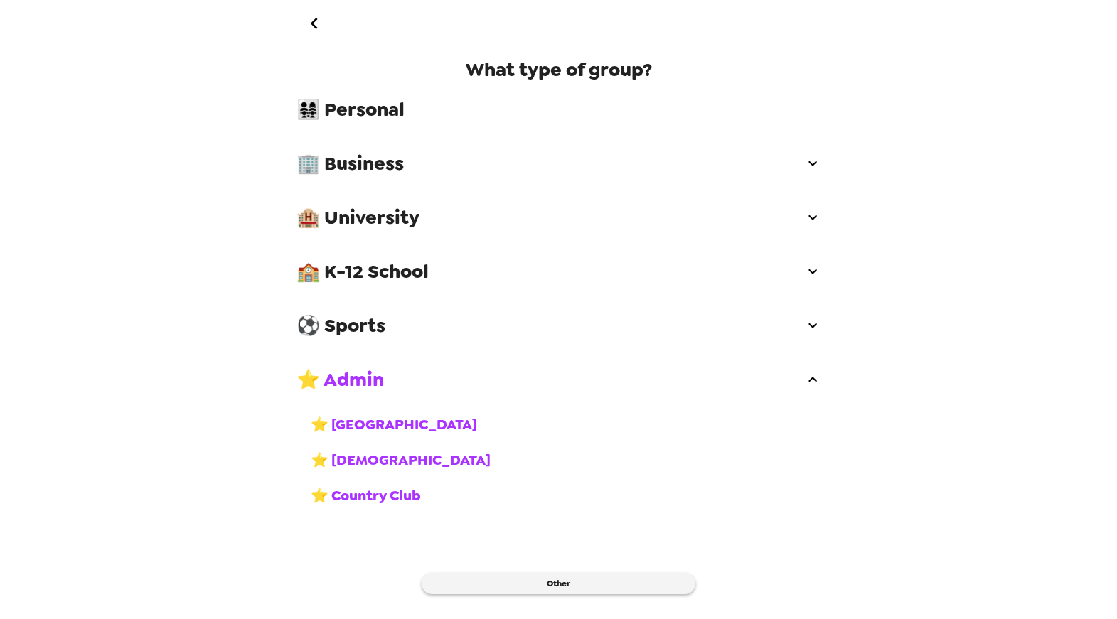
click at [363, 416] on span "⭐ Uni Campus" at bounding box center [394, 424] width 166 height 18
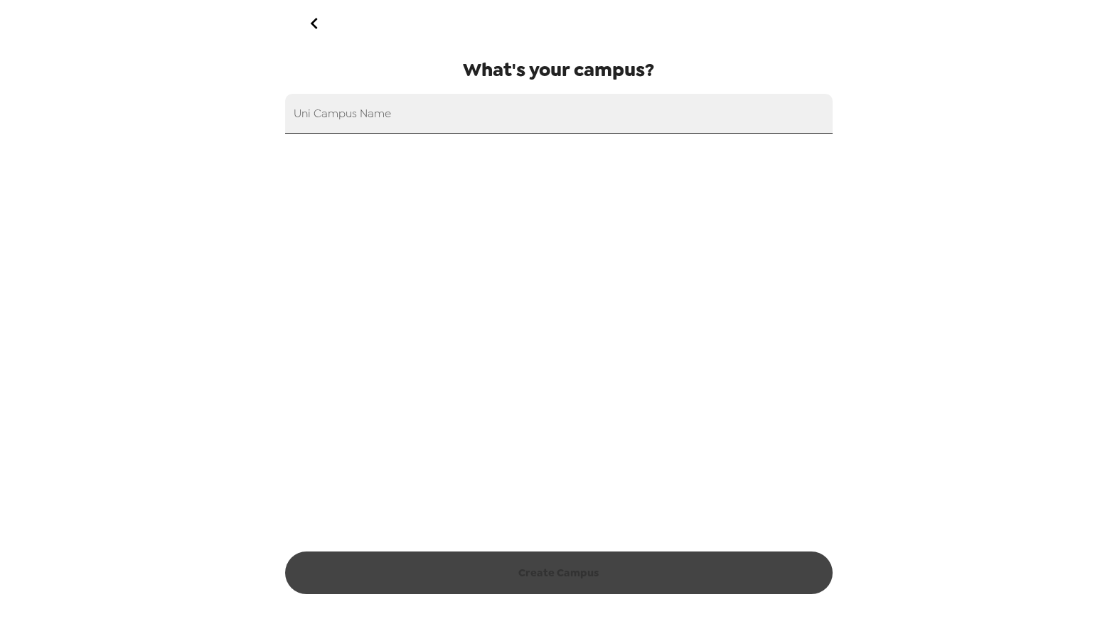
click at [423, 112] on input "Uni Campus Name" at bounding box center [559, 114] width 548 height 40
paste input "New Jersey Institute of Technology"
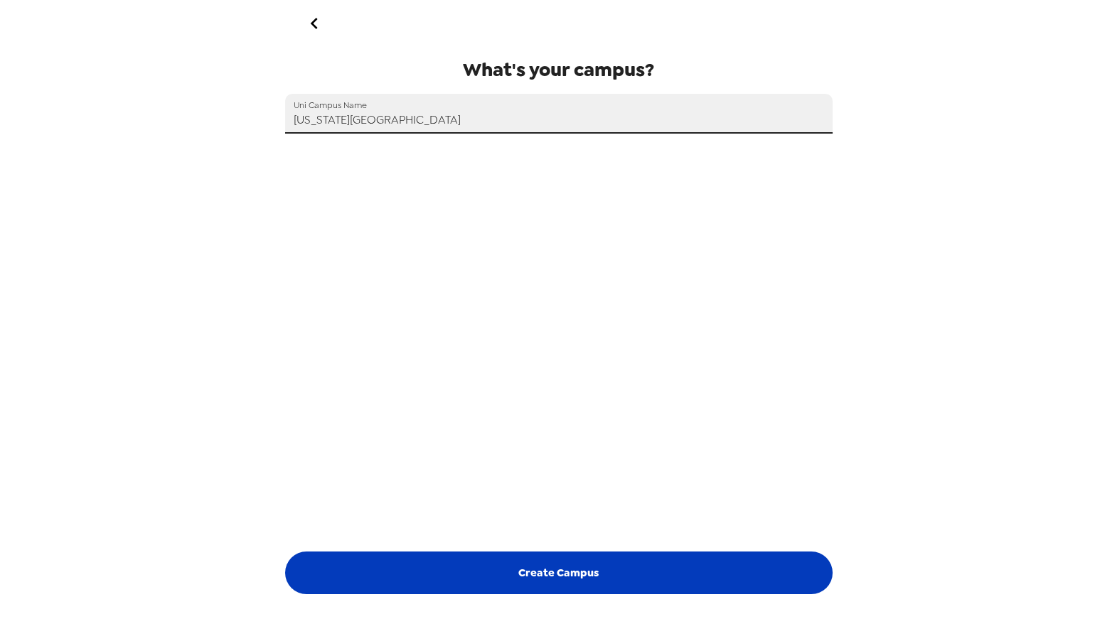
type input "New Jersey Institute of Technology"
click at [569, 580] on button "Create Campus" at bounding box center [559, 573] width 548 height 43
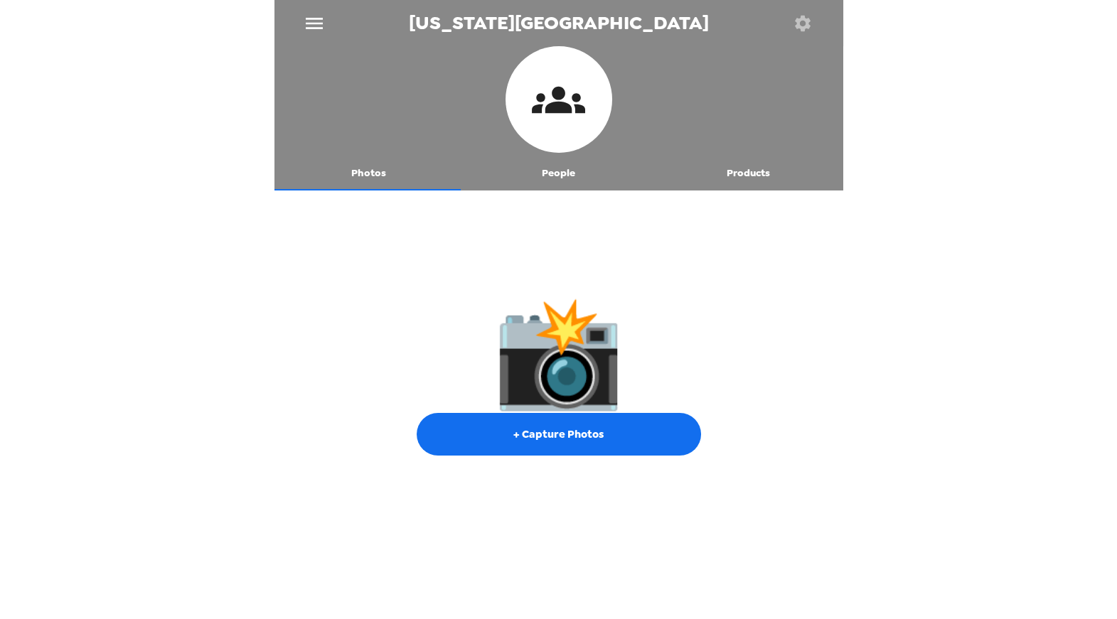
click at [319, 30] on icon "menu" at bounding box center [314, 23] width 23 height 23
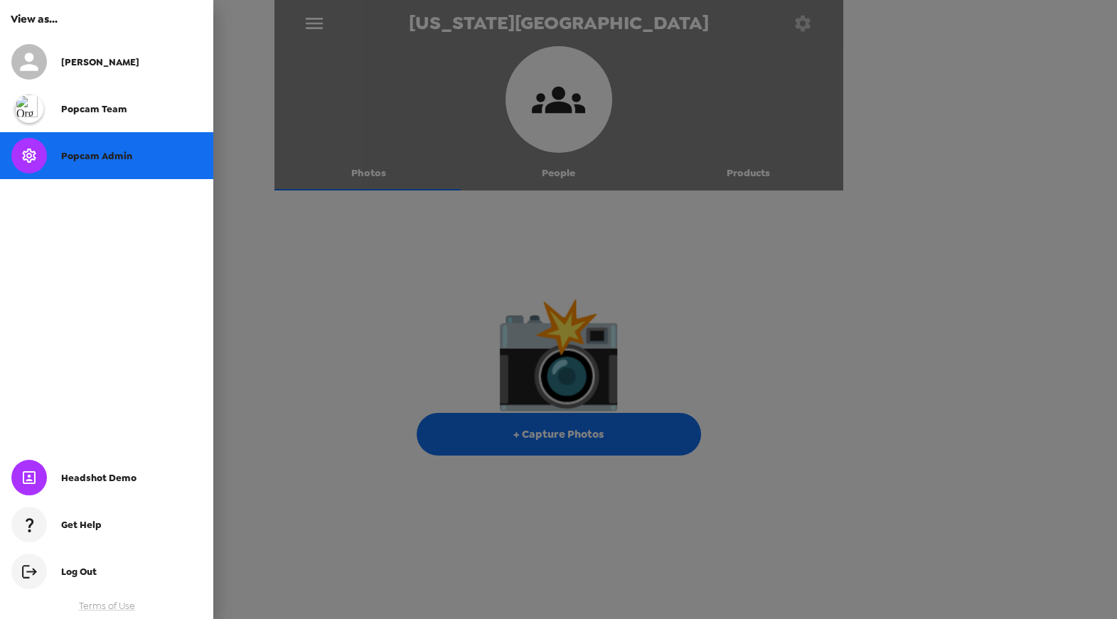
click at [121, 169] on div "Popcam Admin" at bounding box center [106, 155] width 213 height 47
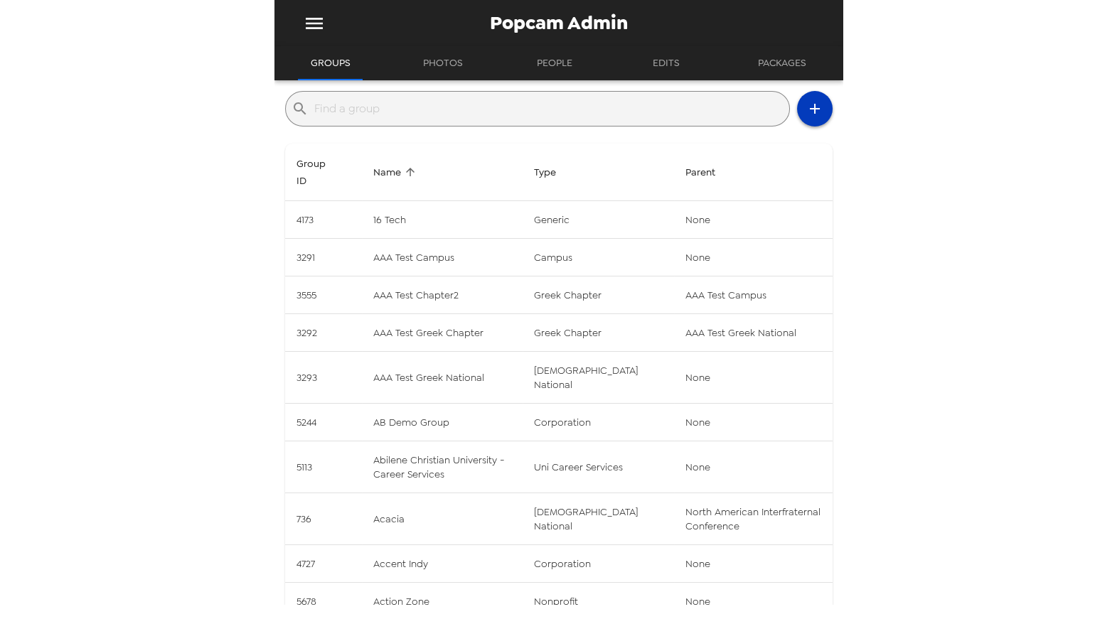
click at [806, 111] on icon "button" at bounding box center [814, 108] width 17 height 17
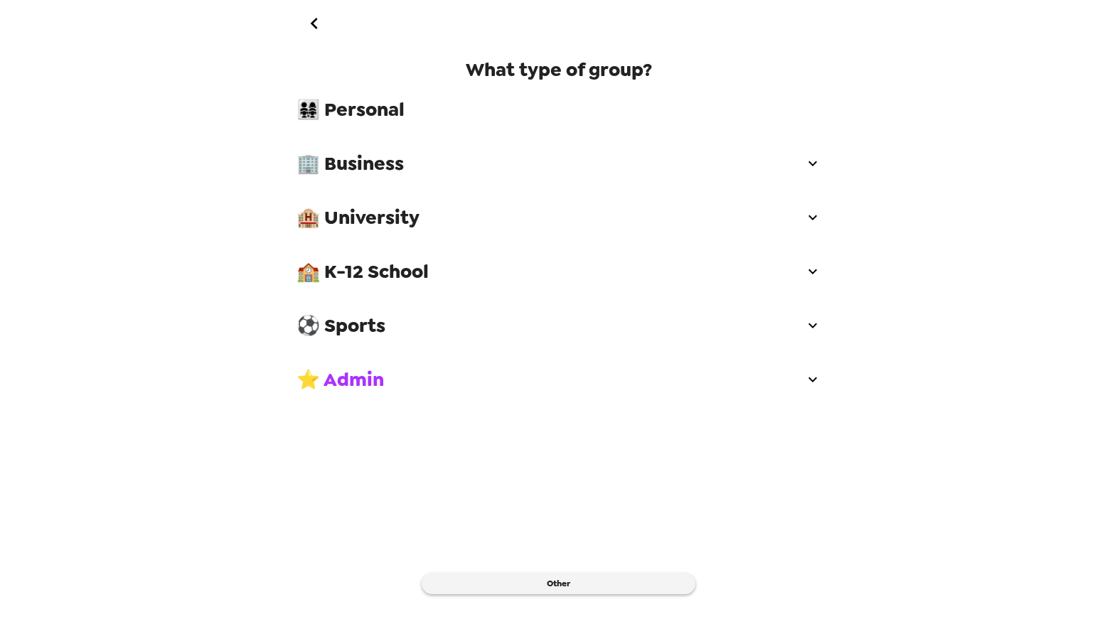
click at [385, 276] on span "🏫 K-12 School" at bounding box center [551, 272] width 508 height 26
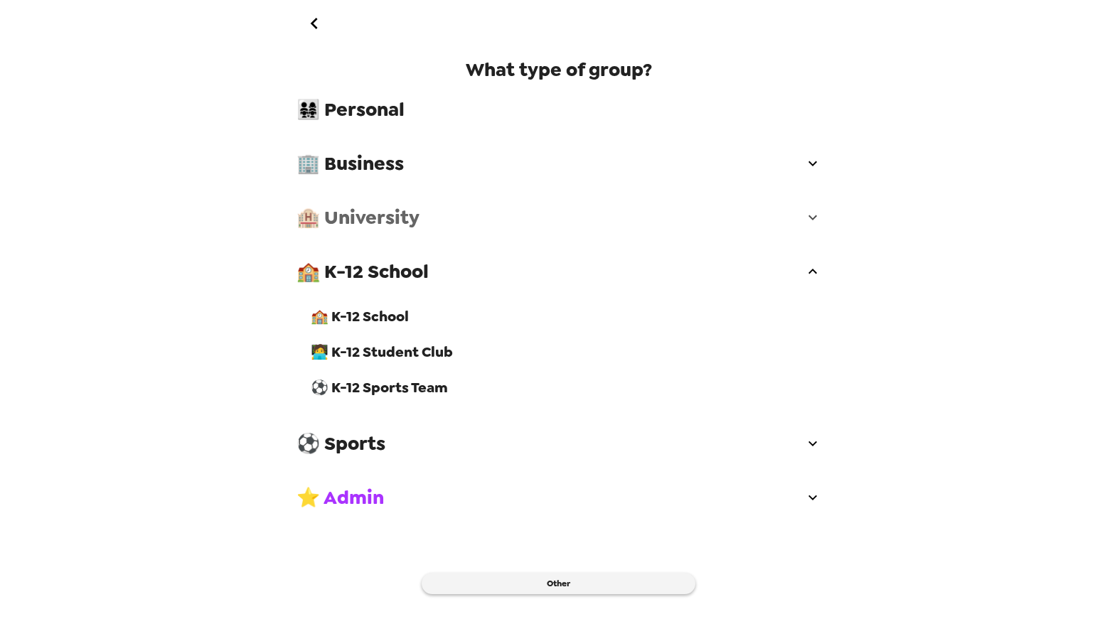
click at [398, 231] on div "🏨 University" at bounding box center [559, 217] width 548 height 43
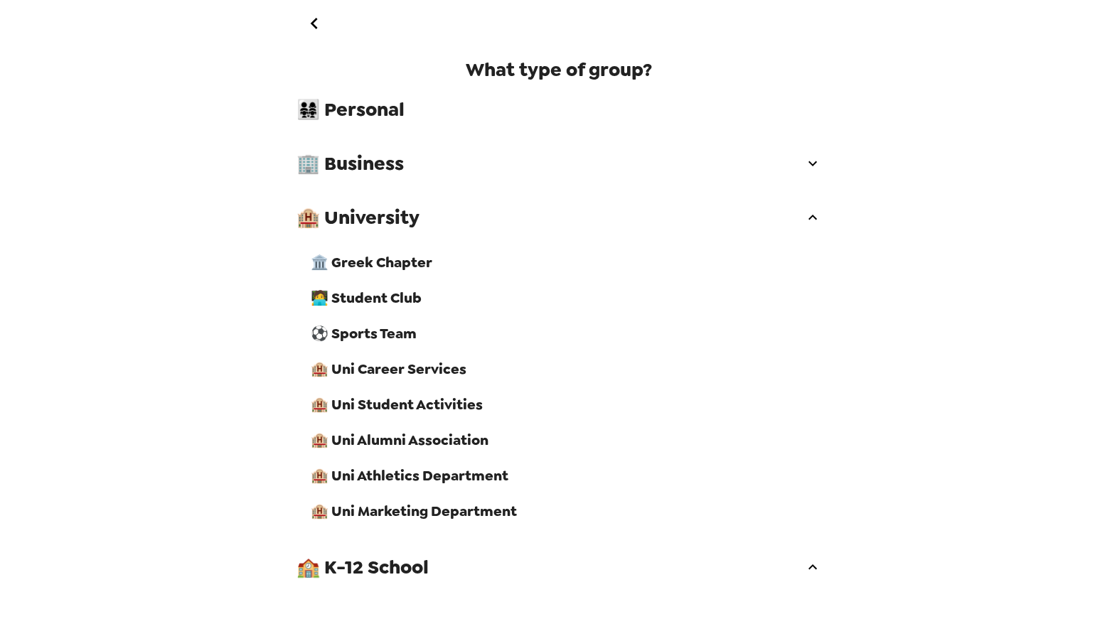
click at [400, 270] on div "🏛️ Greek Chapter" at bounding box center [565, 263] width 533 height 36
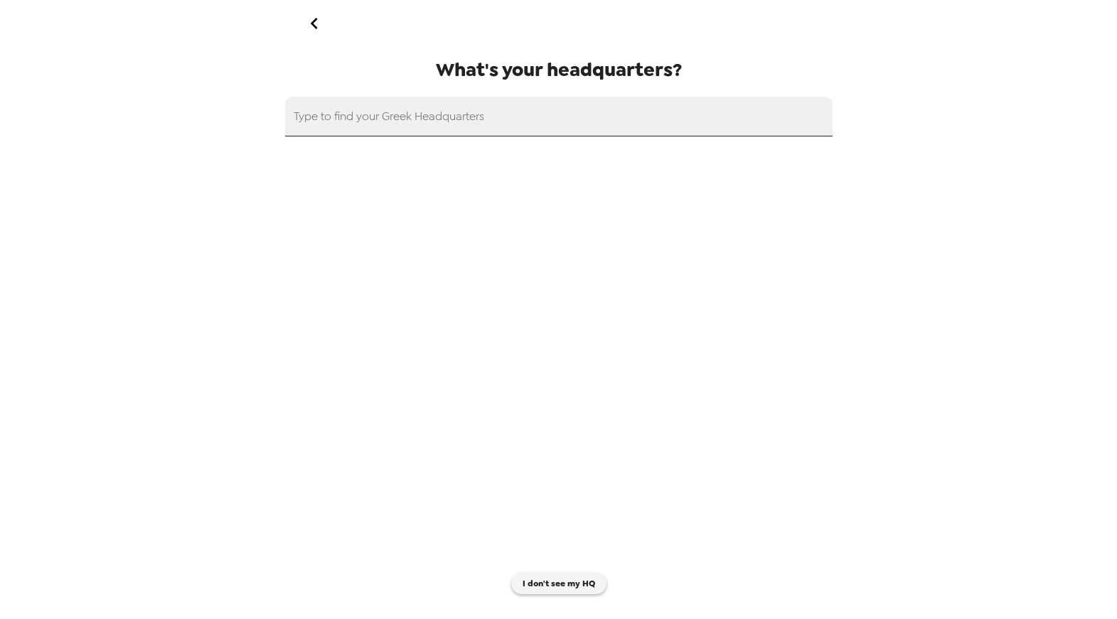
click at [449, 121] on input "text" at bounding box center [559, 117] width 548 height 40
paste input "New Jersey Institute of Technology"
click at [449, 121] on input "New Jersey Institute of Technology" at bounding box center [559, 117] width 548 height 40
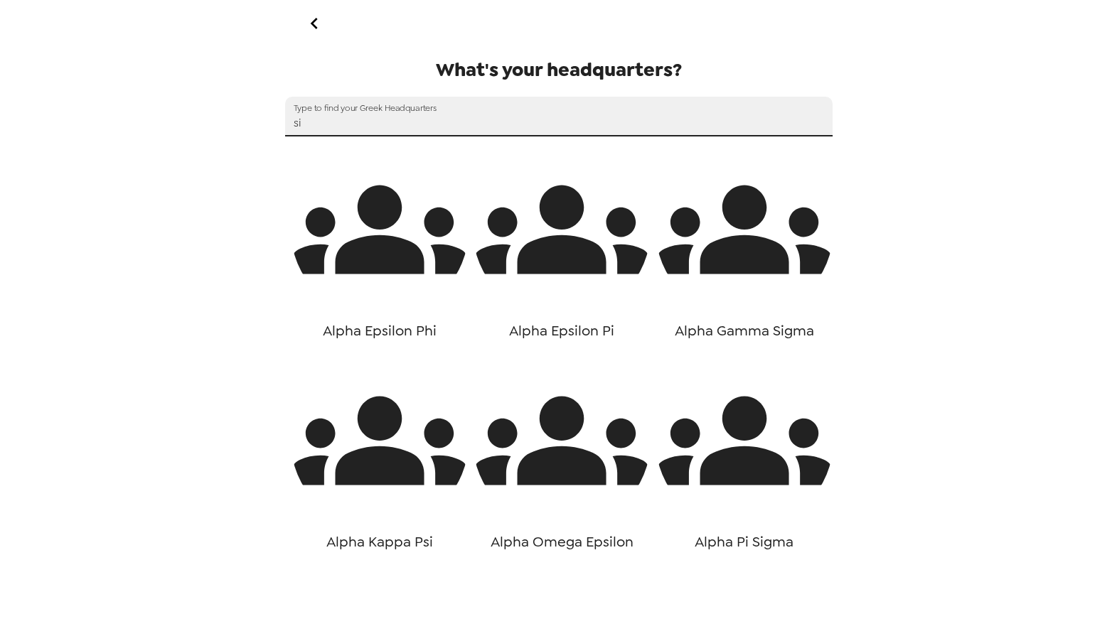
type input "s"
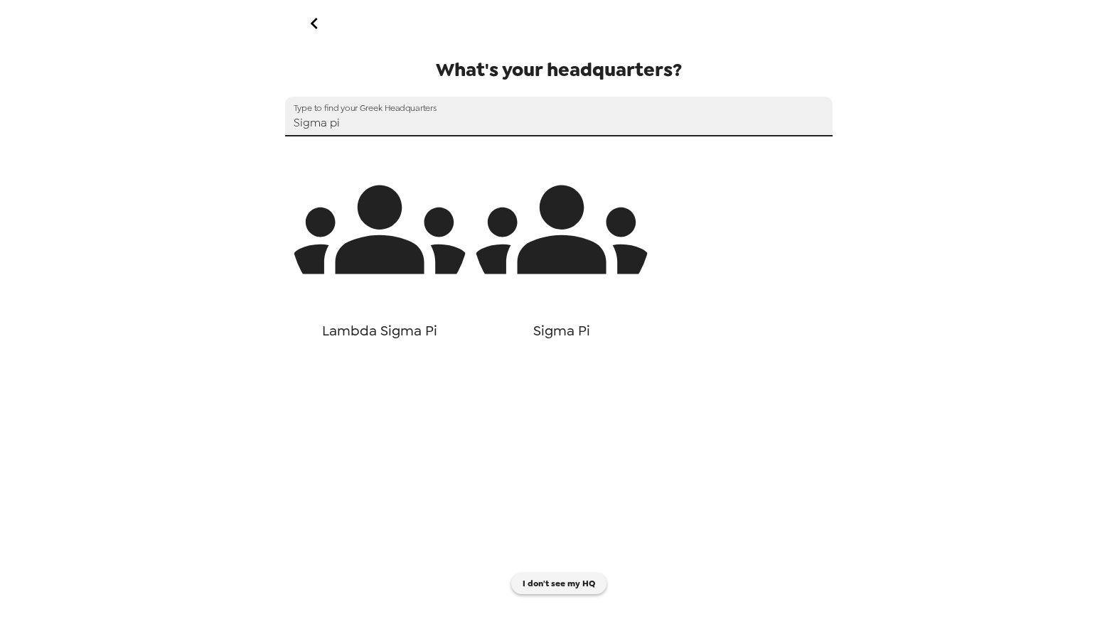
type input "Sigma pi"
click at [547, 232] on icon "button" at bounding box center [562, 230] width 178 height 178
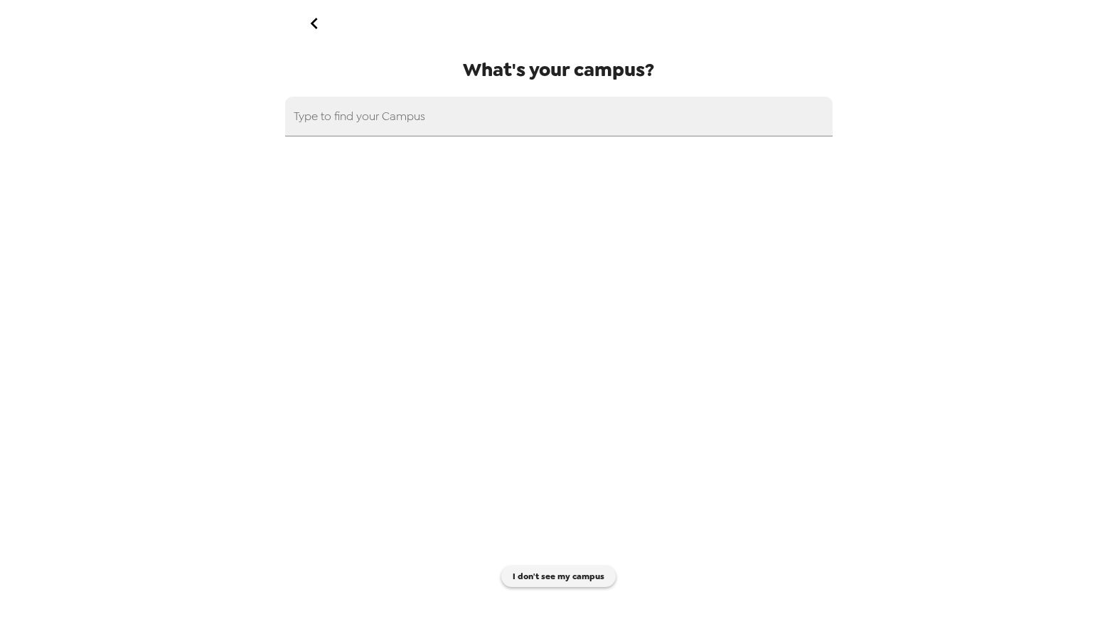
click at [474, 63] on span "What's your campus?" at bounding box center [558, 70] width 191 height 26
click at [470, 116] on input "text" at bounding box center [559, 117] width 548 height 40
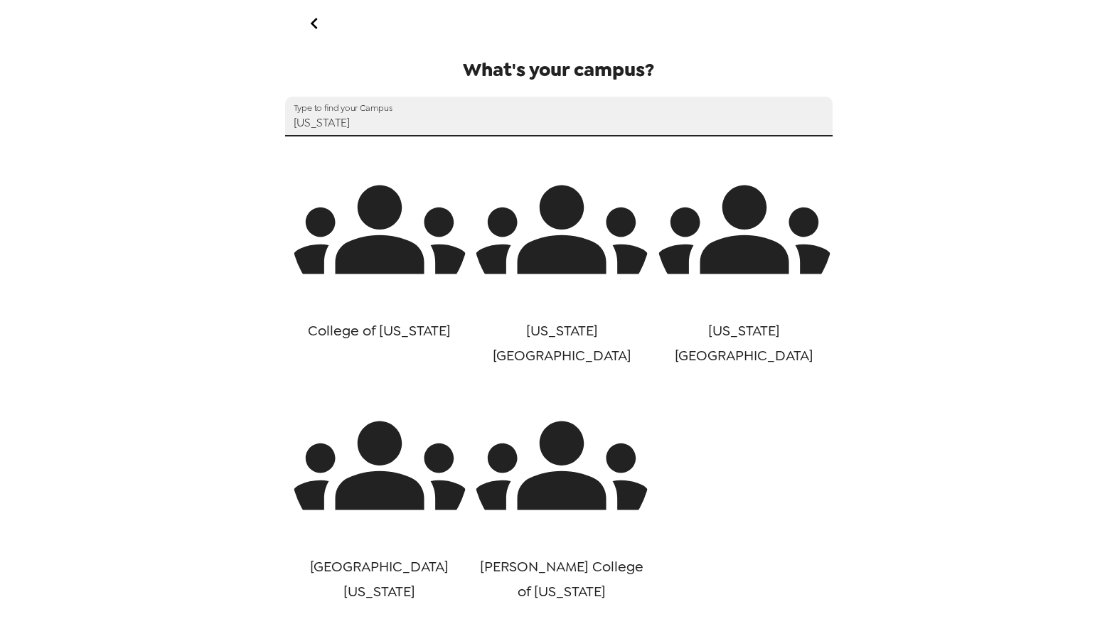
type input "new jersey"
click at [762, 282] on icon "button" at bounding box center [745, 230] width 178 height 178
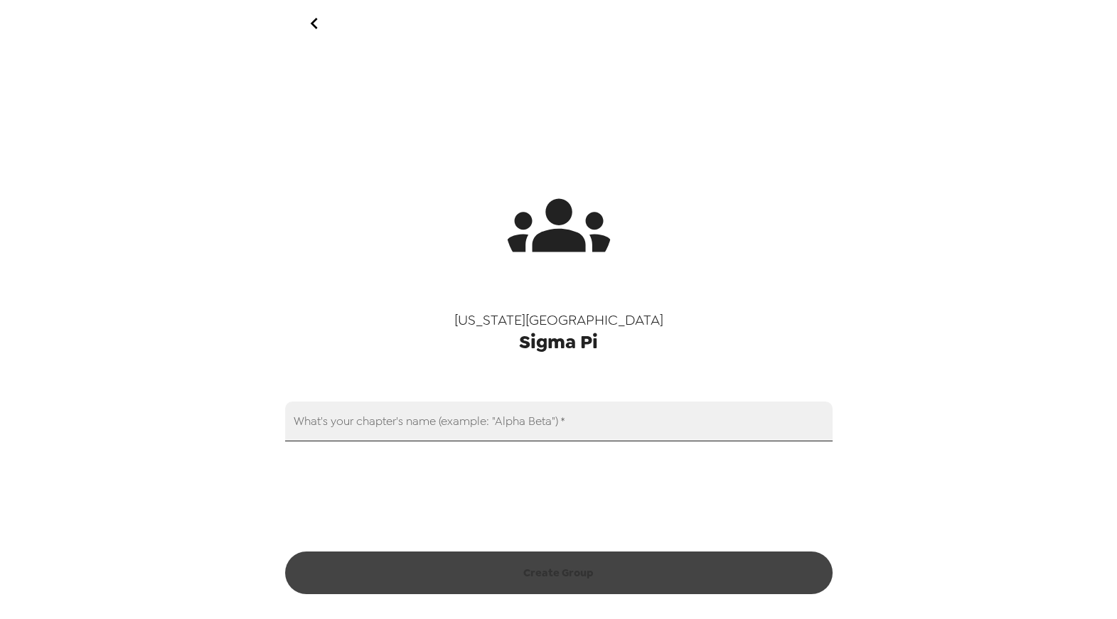
click at [492, 430] on input "What's your chapter's name (example: "Alpha Beta")   *" at bounding box center [559, 422] width 548 height 40
paste input "Alpha Mu"
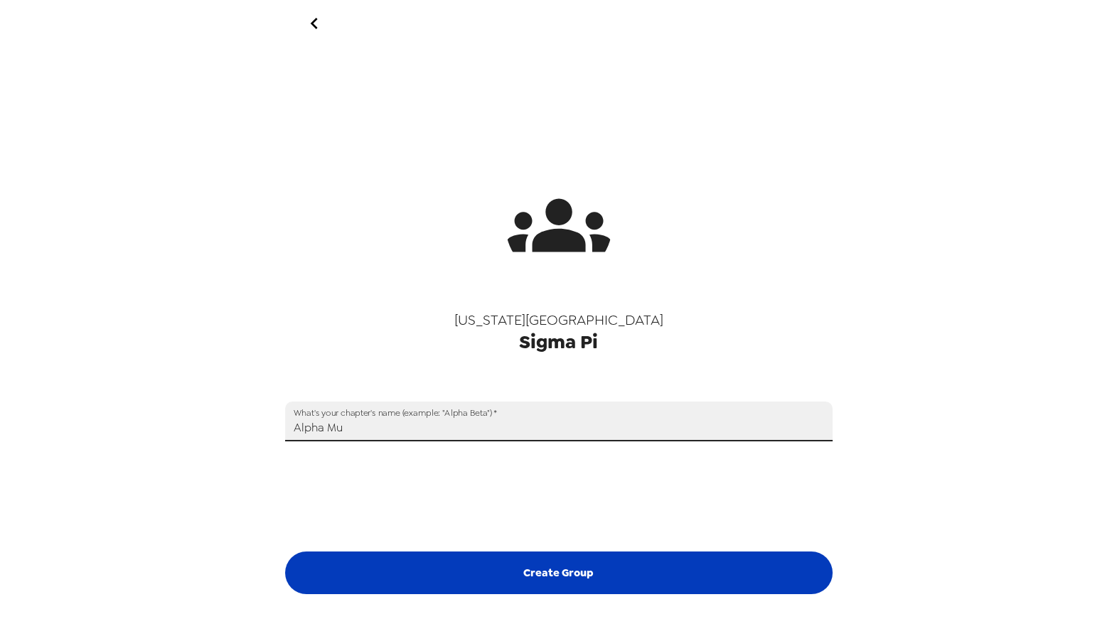
type input "Alpha Mu"
click at [554, 582] on button "Create Group" at bounding box center [559, 573] width 548 height 43
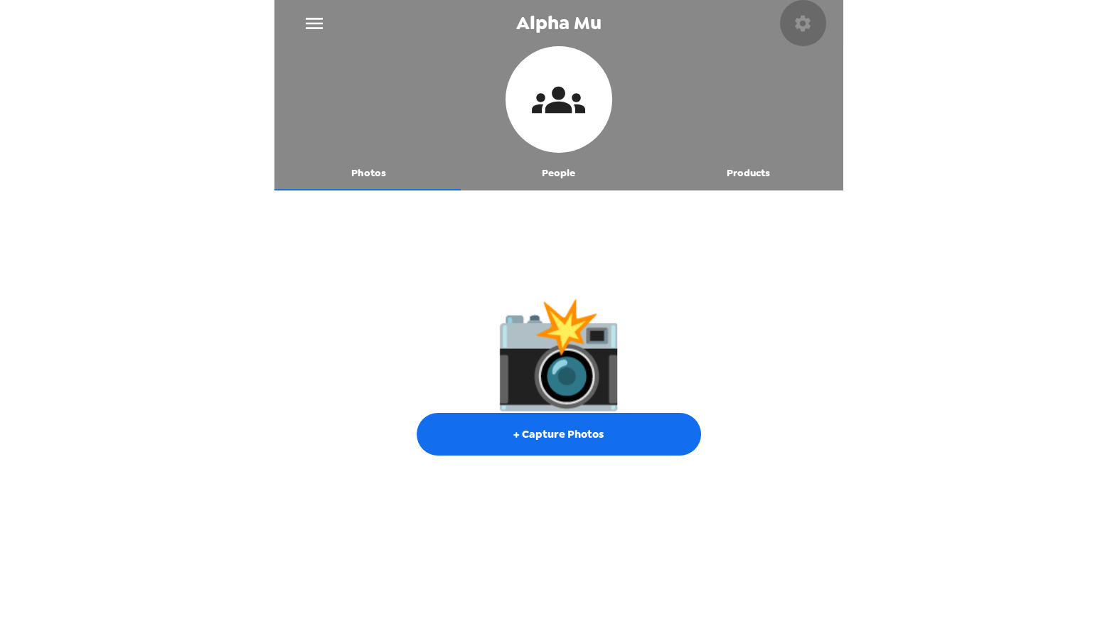
click at [799, 23] on icon "button" at bounding box center [803, 23] width 16 height 16
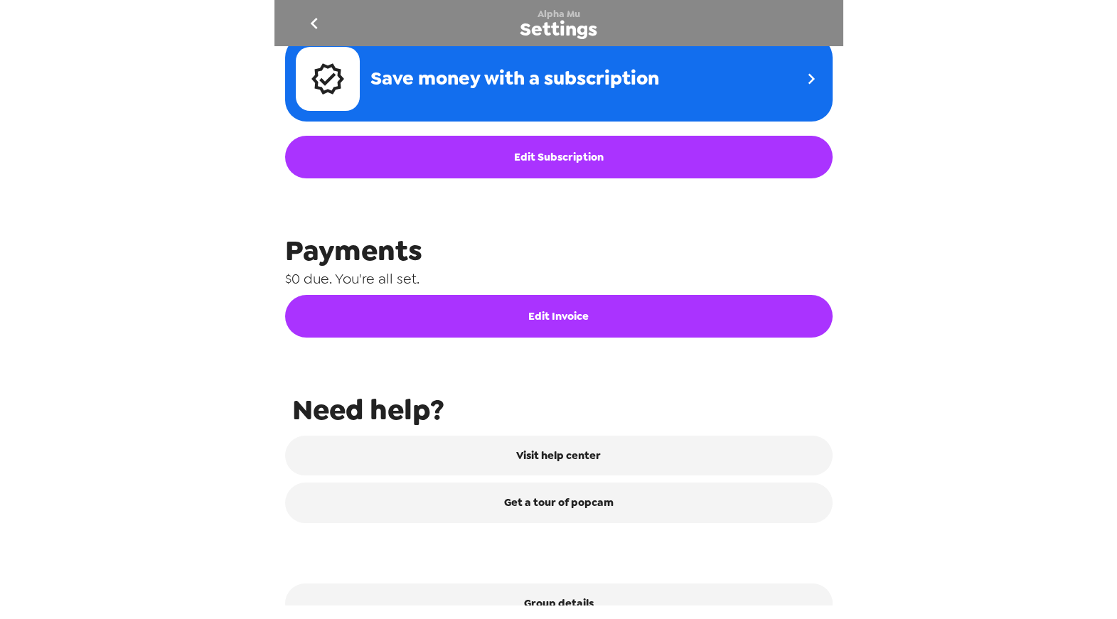
scroll to position [586, 0]
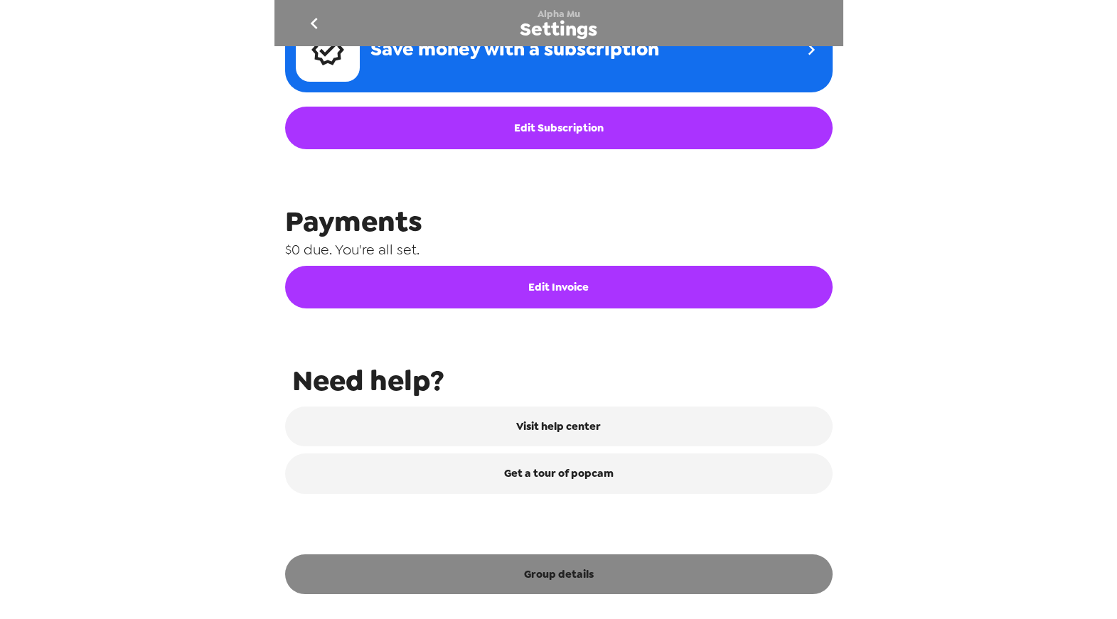
click at [594, 575] on button "Group details" at bounding box center [559, 575] width 548 height 40
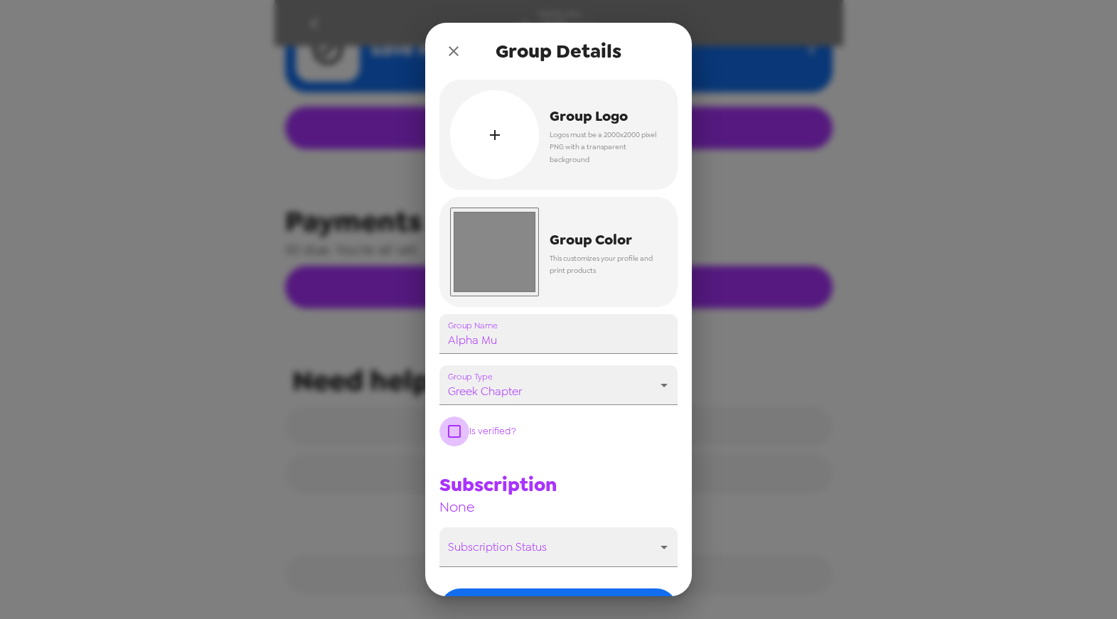
click at [455, 442] on input "checkbox" at bounding box center [454, 432] width 30 height 30
checkbox input "true"
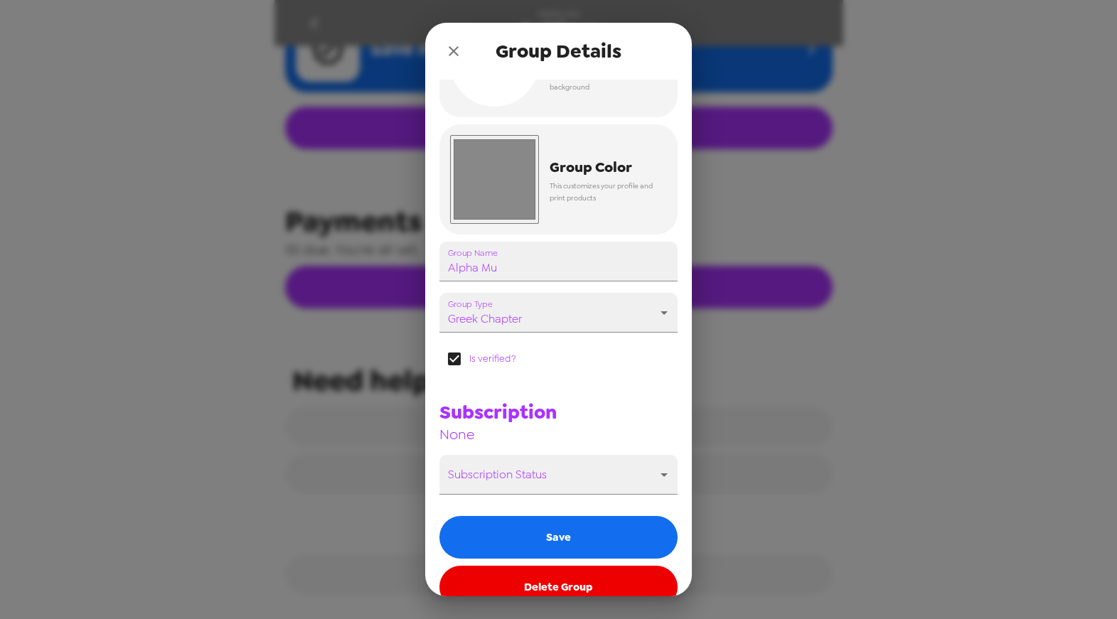
scroll to position [98, 0]
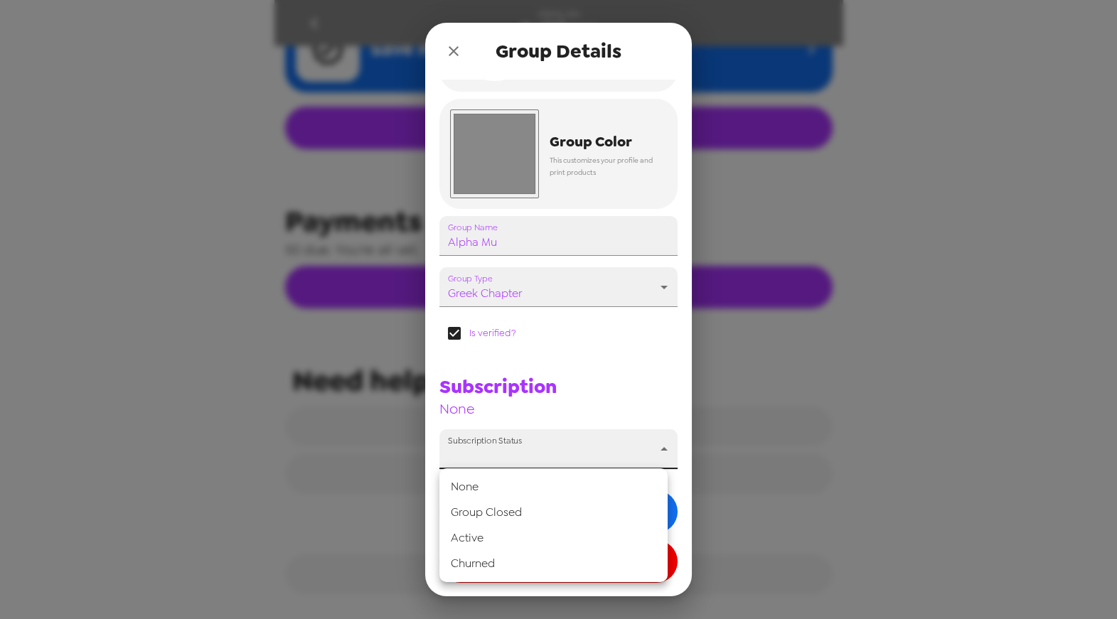
click at [649, 445] on body "Alpha Mu Settings Integrations Group network You're sharing photos with 2 group…" at bounding box center [558, 309] width 1117 height 619
click at [608, 385] on div at bounding box center [558, 309] width 1117 height 619
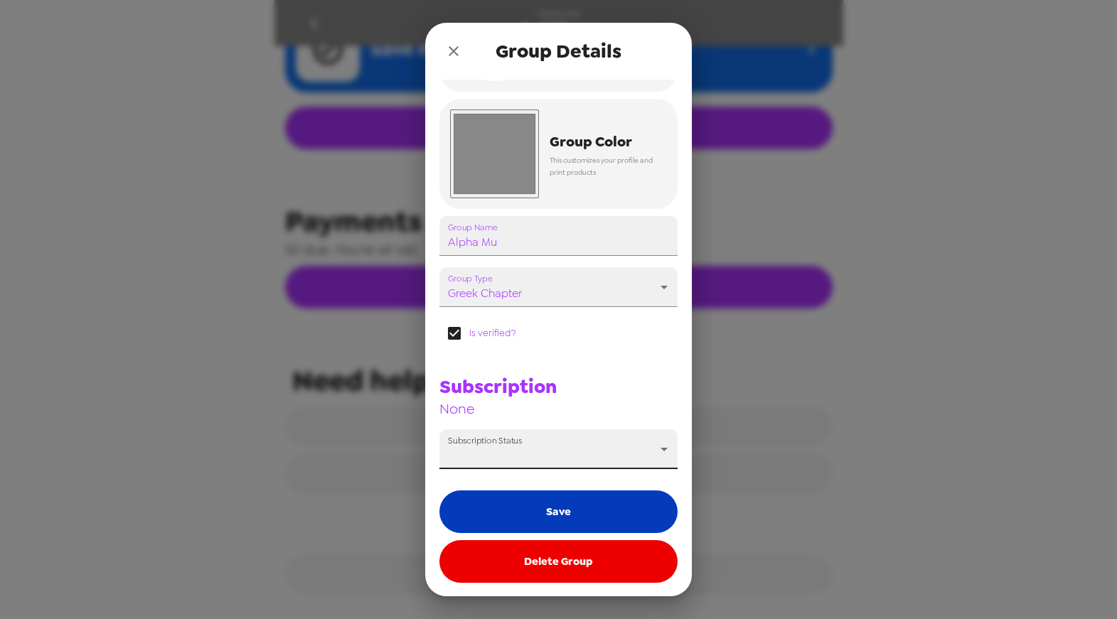
click at [575, 522] on button "Save" at bounding box center [558, 512] width 238 height 43
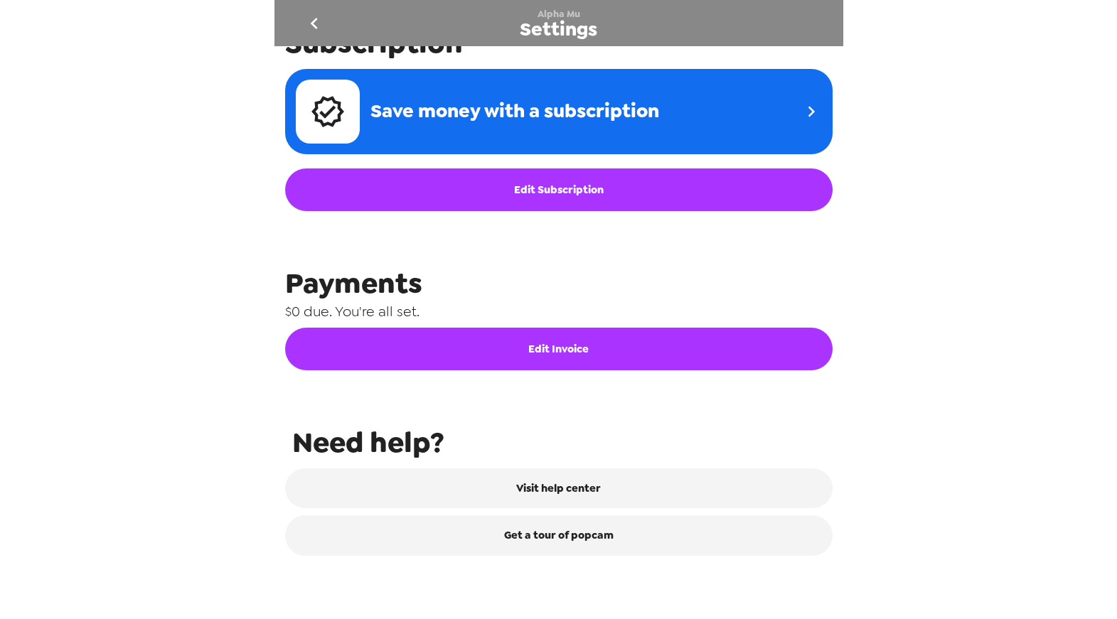
click at [316, 16] on icon "go back" at bounding box center [314, 23] width 23 height 23
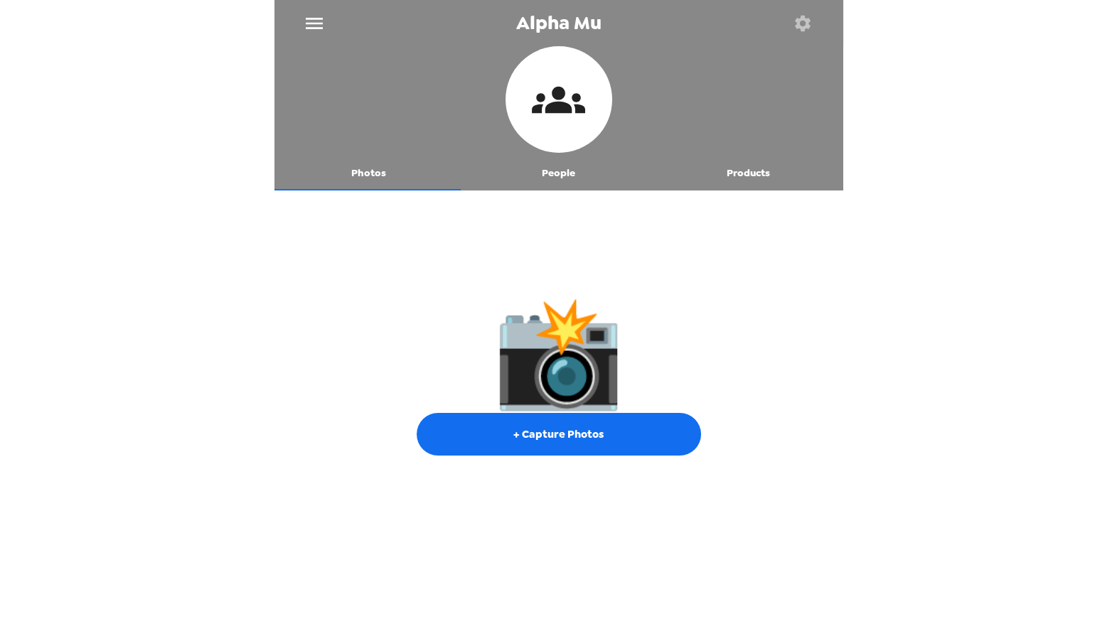
click at [568, 177] on button "People" at bounding box center [559, 173] width 190 height 34
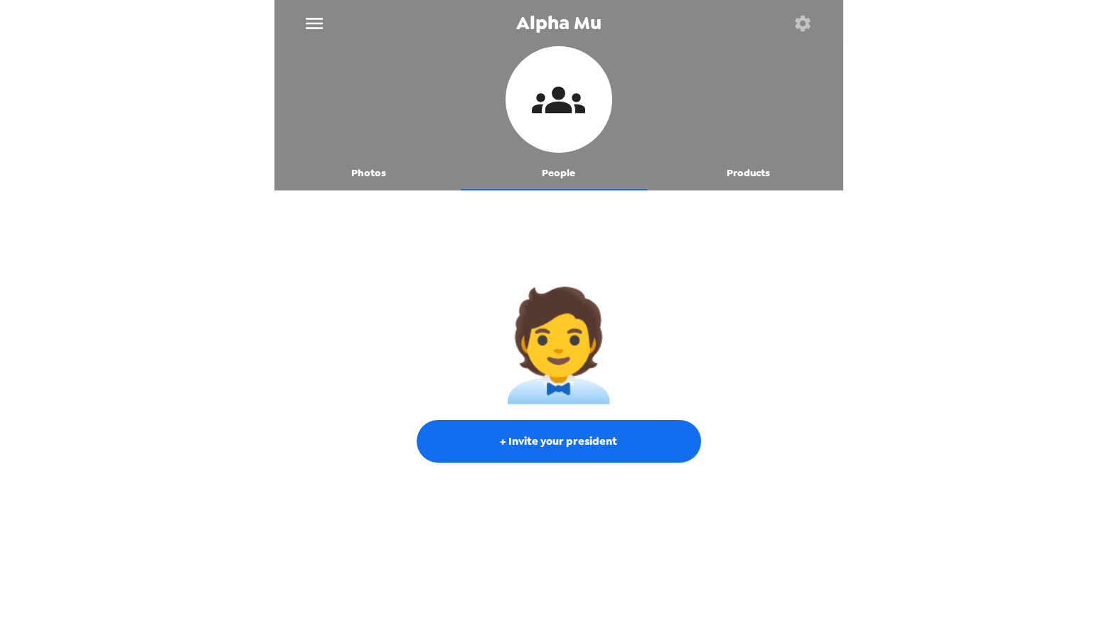
click at [333, 22] on button "menu" at bounding box center [315, 23] width 46 height 46
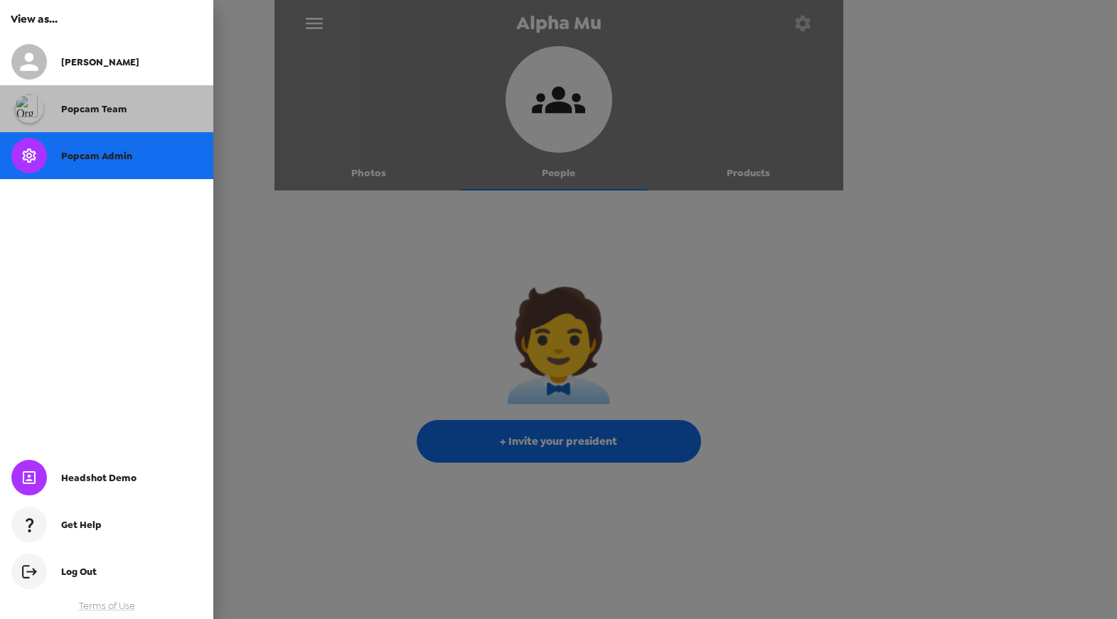
click at [122, 90] on div "popcam team" at bounding box center [106, 108] width 213 height 47
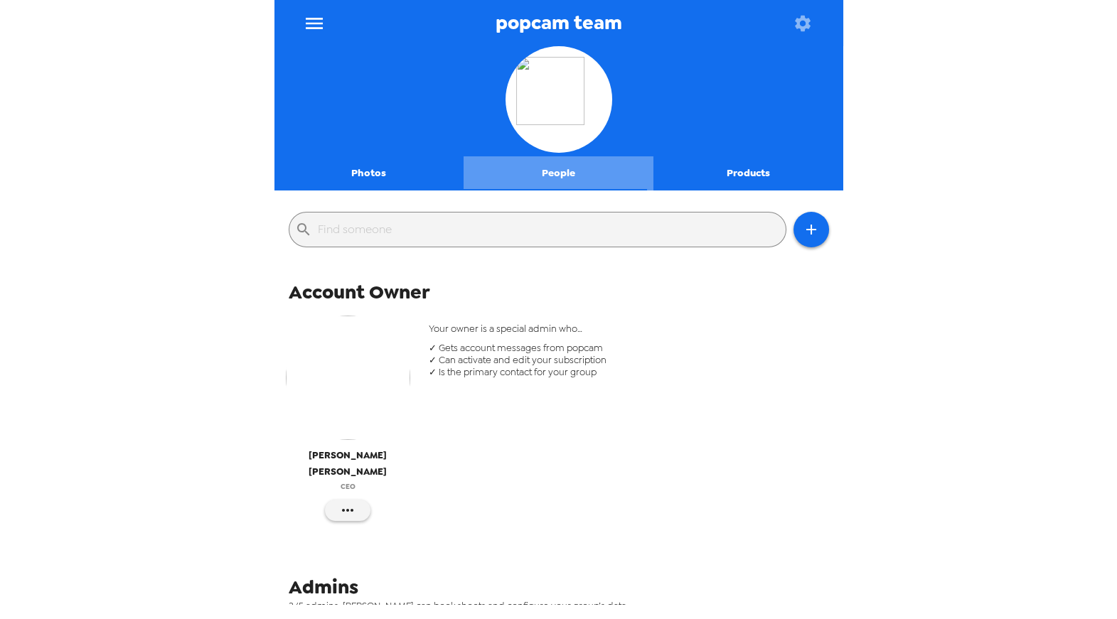
click at [560, 170] on button "People" at bounding box center [559, 173] width 190 height 34
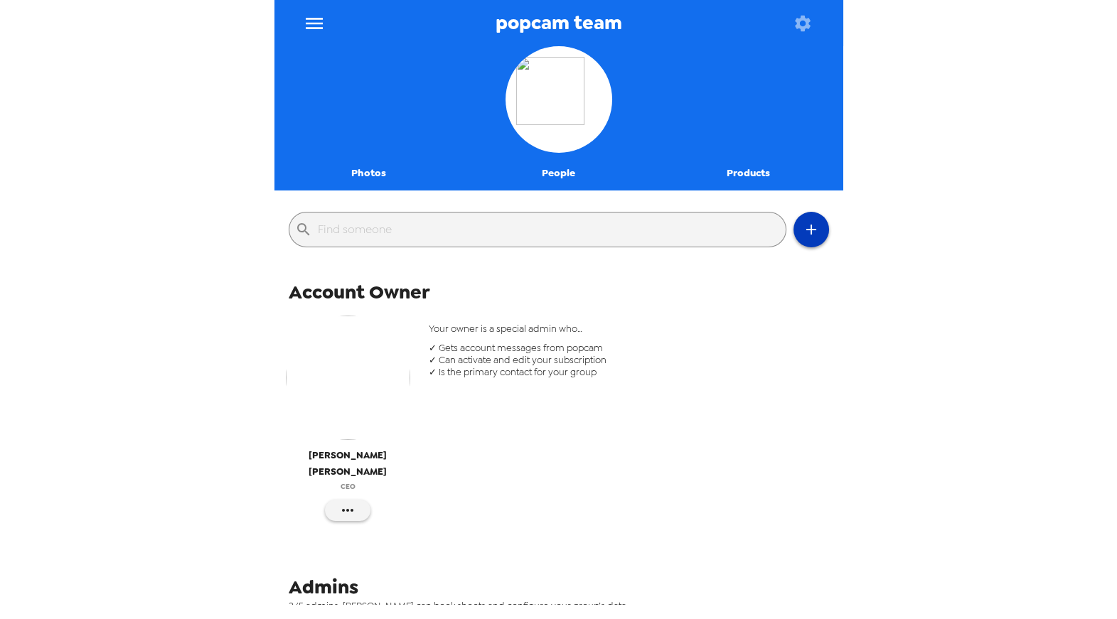
click at [804, 238] on icon "button" at bounding box center [811, 229] width 17 height 17
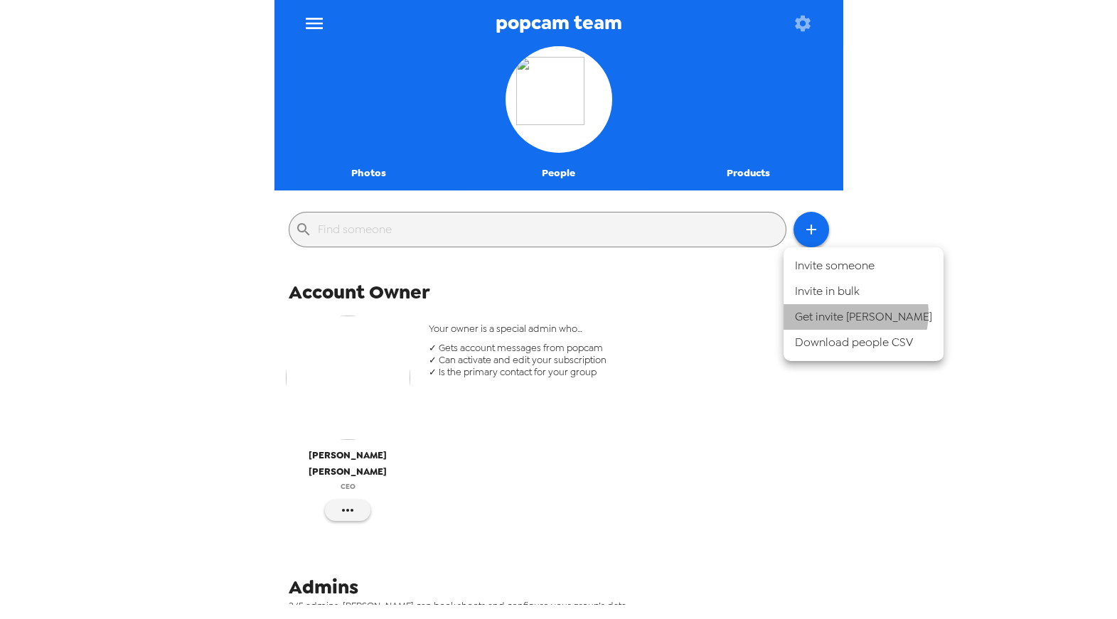
click at [855, 314] on li "Get invite link" at bounding box center [864, 317] width 160 height 26
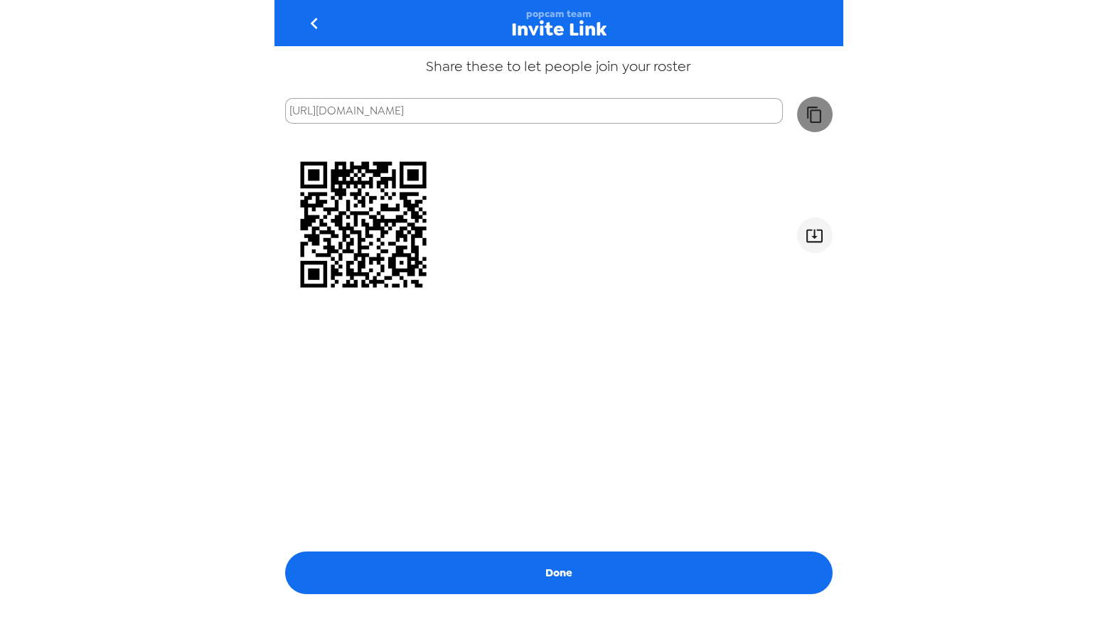
click at [814, 103] on button "button" at bounding box center [815, 115] width 36 height 36
click at [315, 20] on icon "go back" at bounding box center [314, 23] width 7 height 11
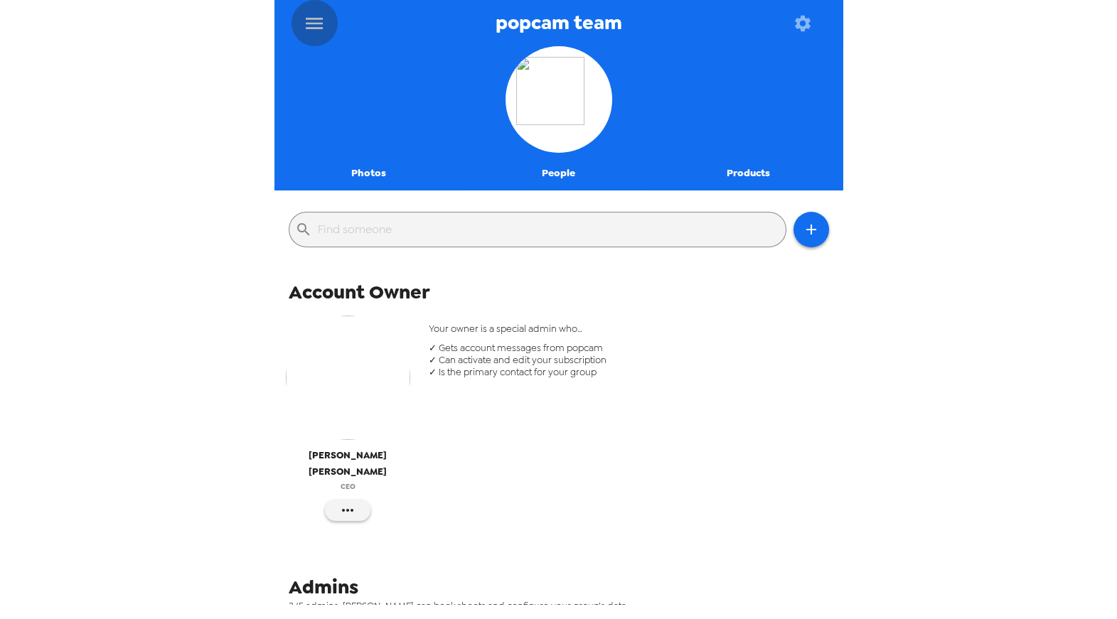
click at [318, 22] on icon "menu" at bounding box center [314, 23] width 23 height 23
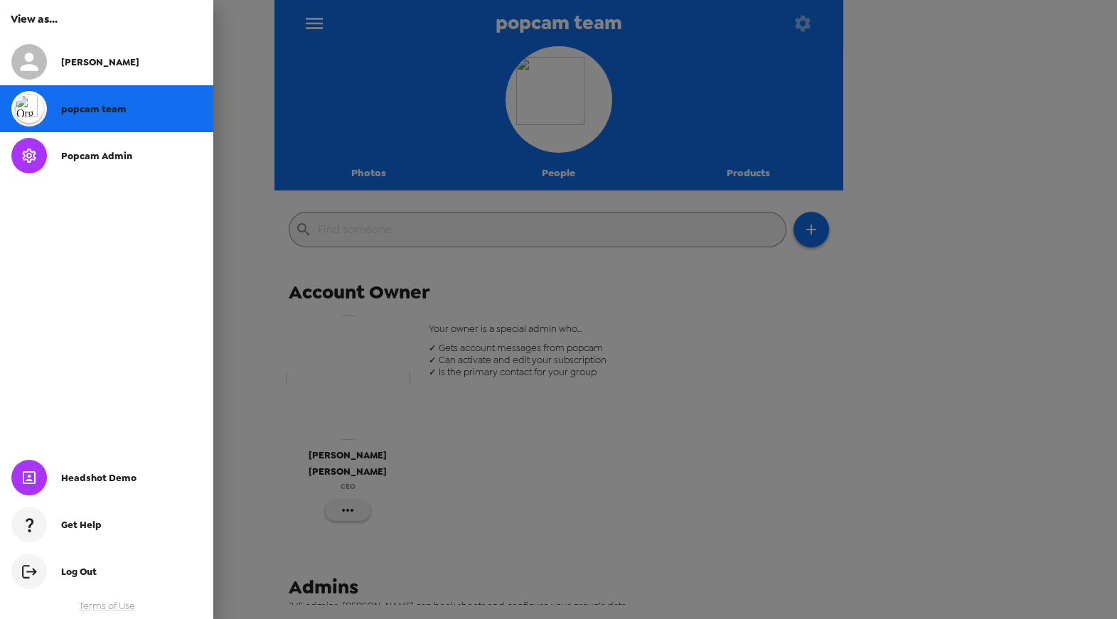
click at [140, 169] on div "Popcam Admin" at bounding box center [106, 155] width 213 height 47
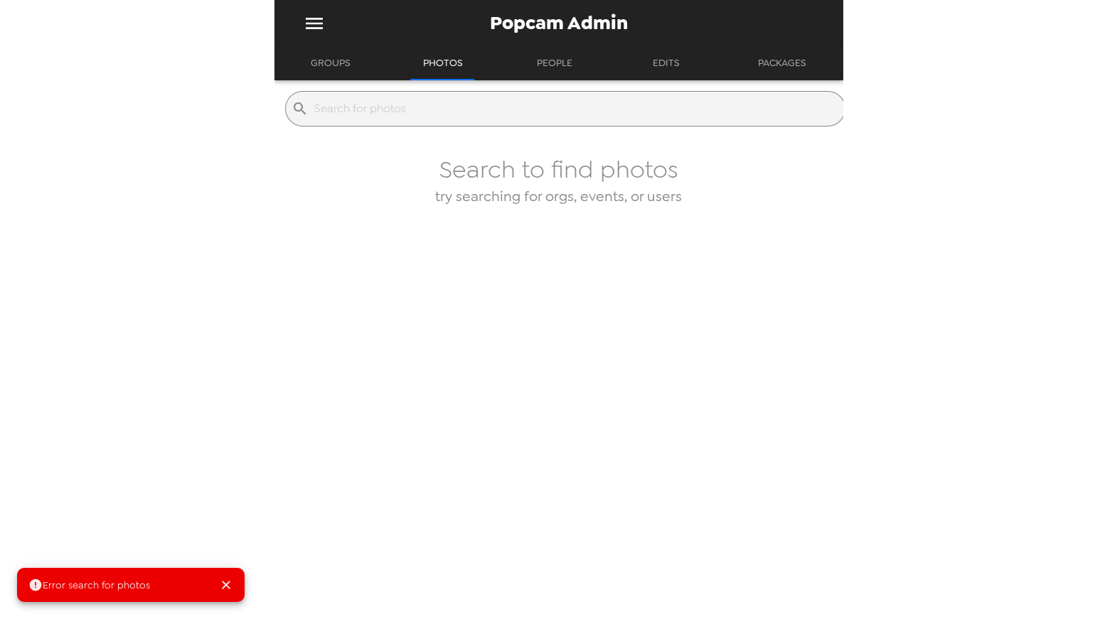
click at [346, 55] on button "Groups" at bounding box center [330, 63] width 65 height 34
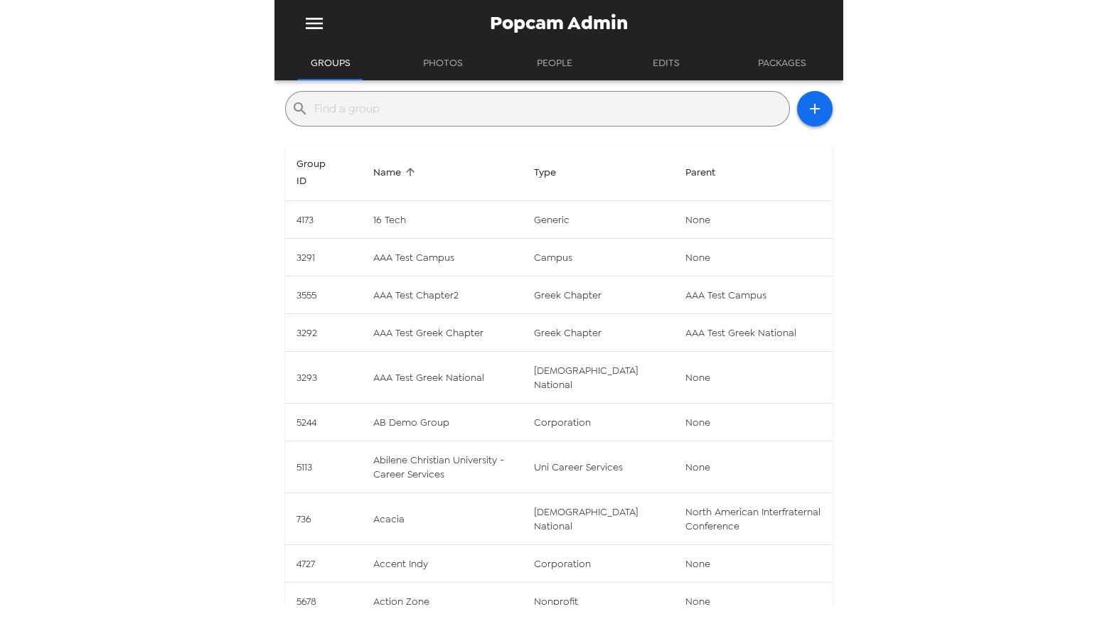
click at [376, 117] on input "text" at bounding box center [548, 108] width 469 height 23
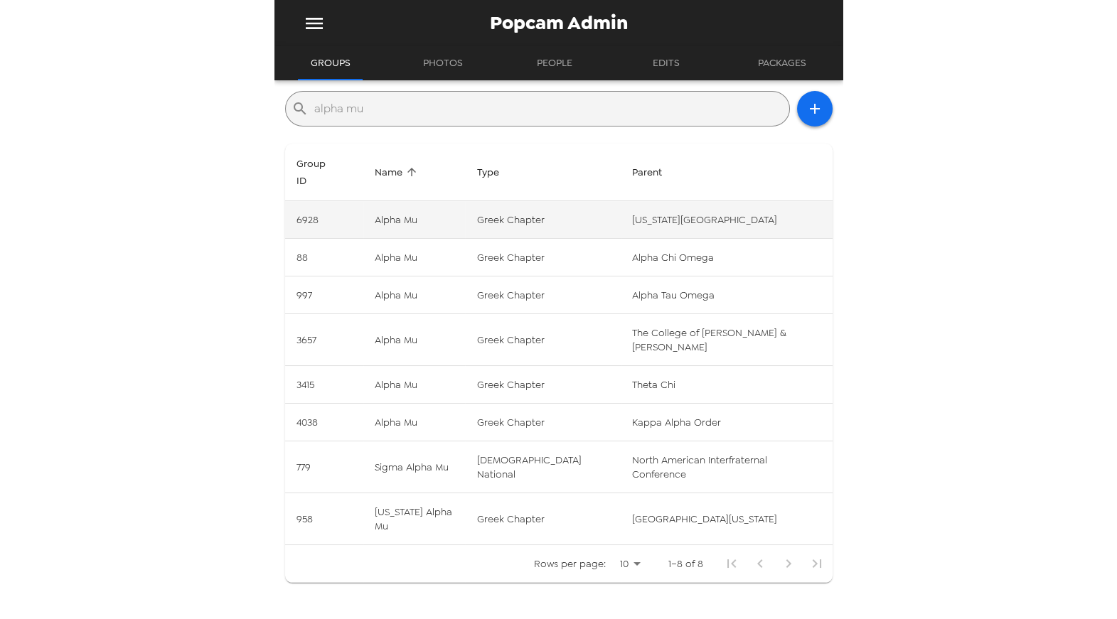
type input "alpha mu"
click at [772, 201] on td "New Jersey Institute of Technology" at bounding box center [727, 220] width 212 height 38
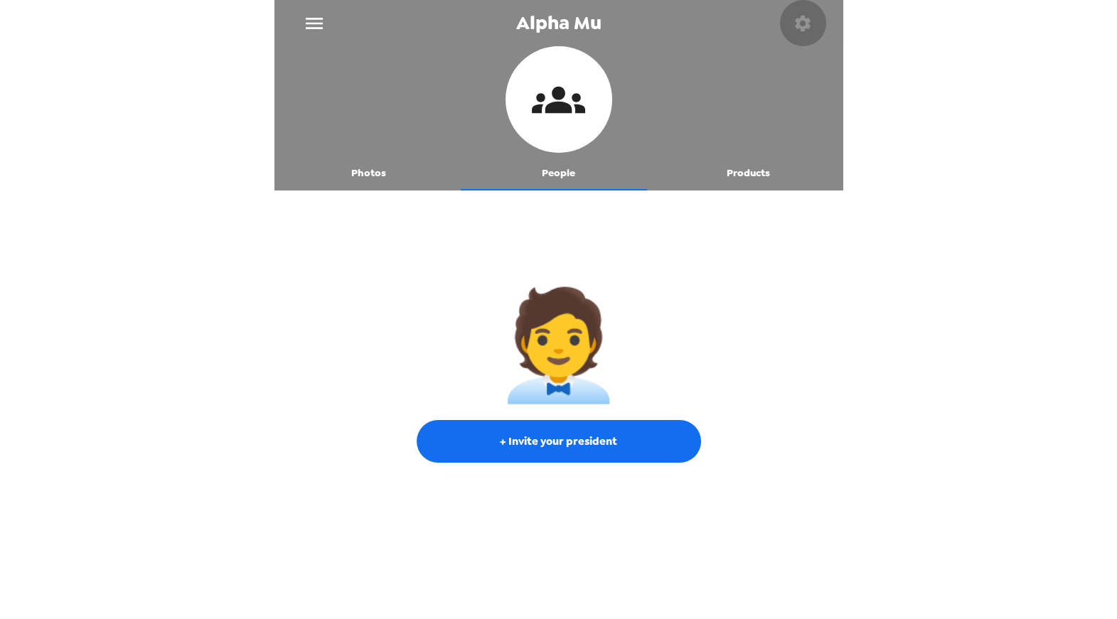
click at [797, 25] on icon "button" at bounding box center [803, 23] width 16 height 16
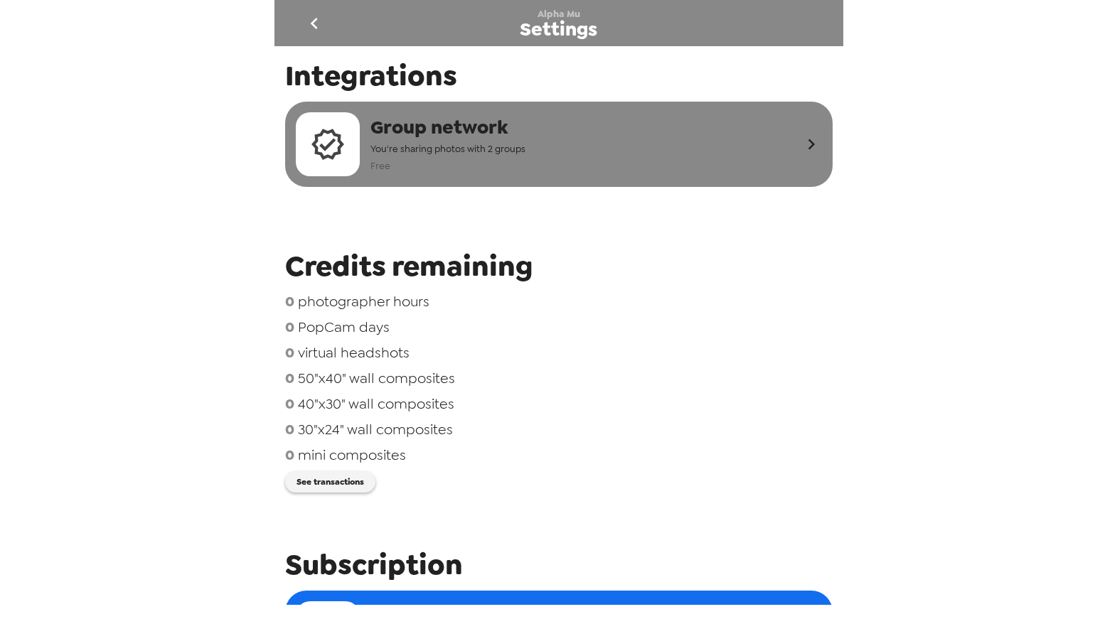
click at [421, 125] on span "Group network" at bounding box center [448, 127] width 155 height 26
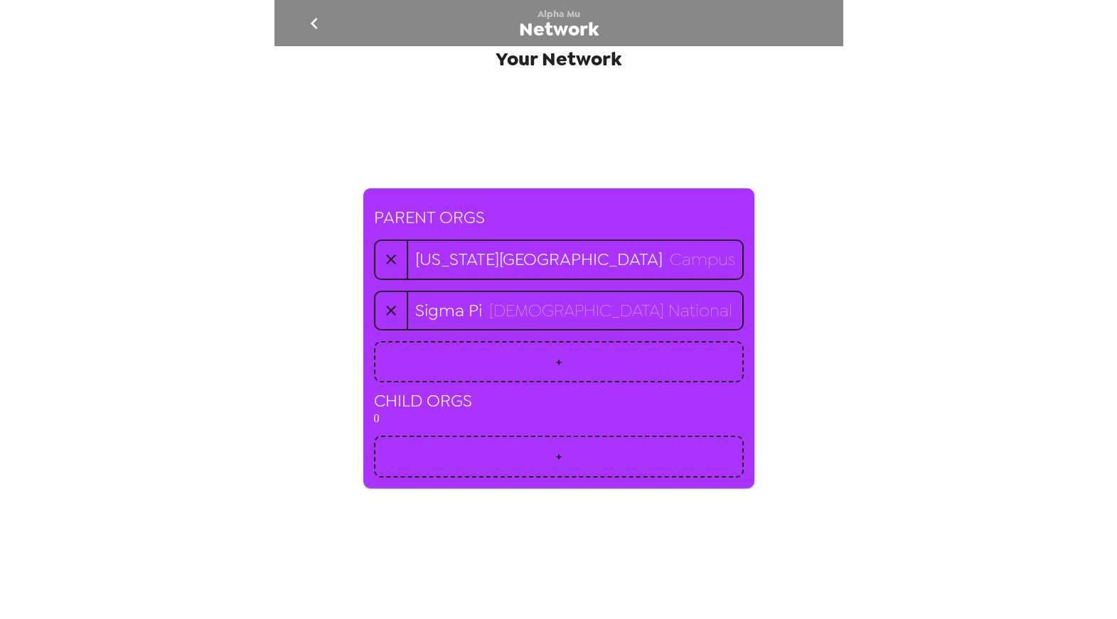
click at [304, 17] on icon "go back" at bounding box center [314, 23] width 23 height 23
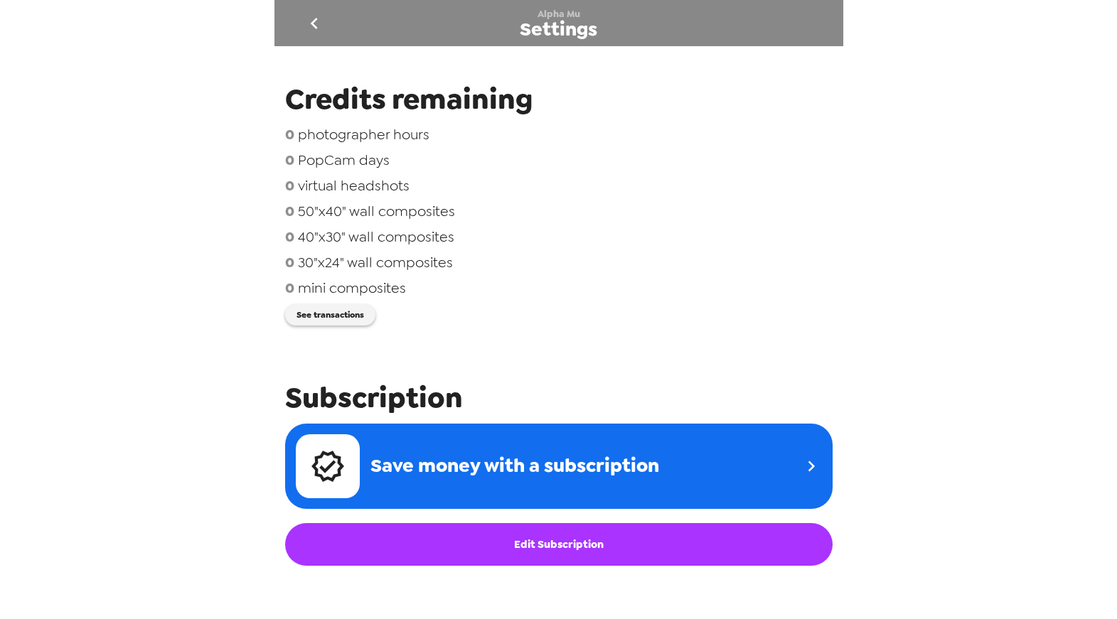
scroll to position [168, 0]
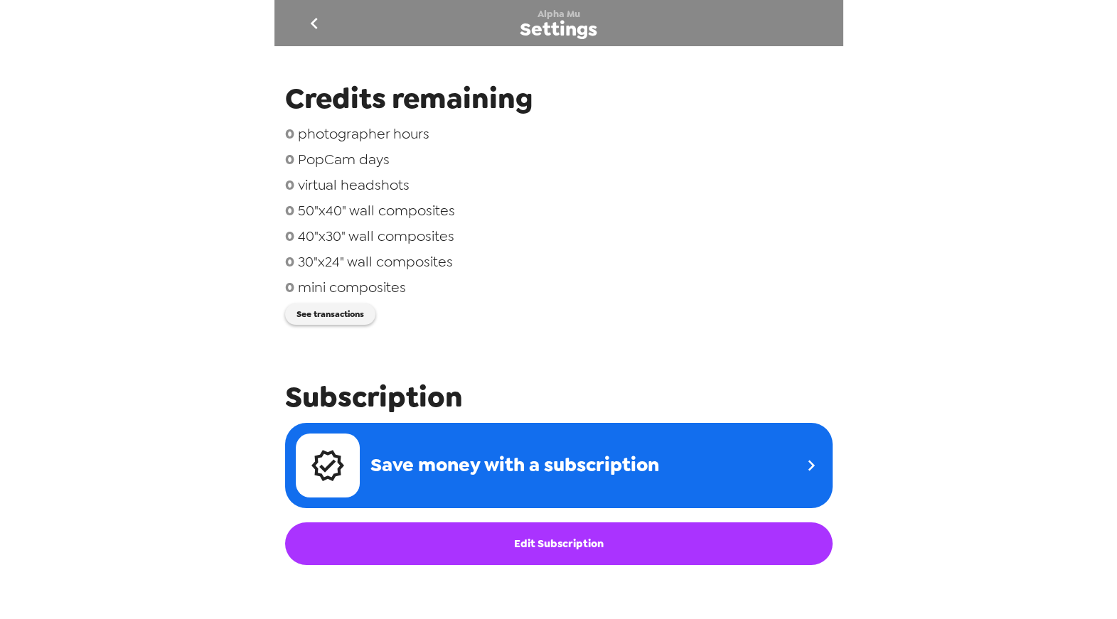
click at [394, 94] on span "Credits remaining" at bounding box center [559, 99] width 548 height 38
click at [315, 325] on button "See transactions" at bounding box center [330, 314] width 90 height 21
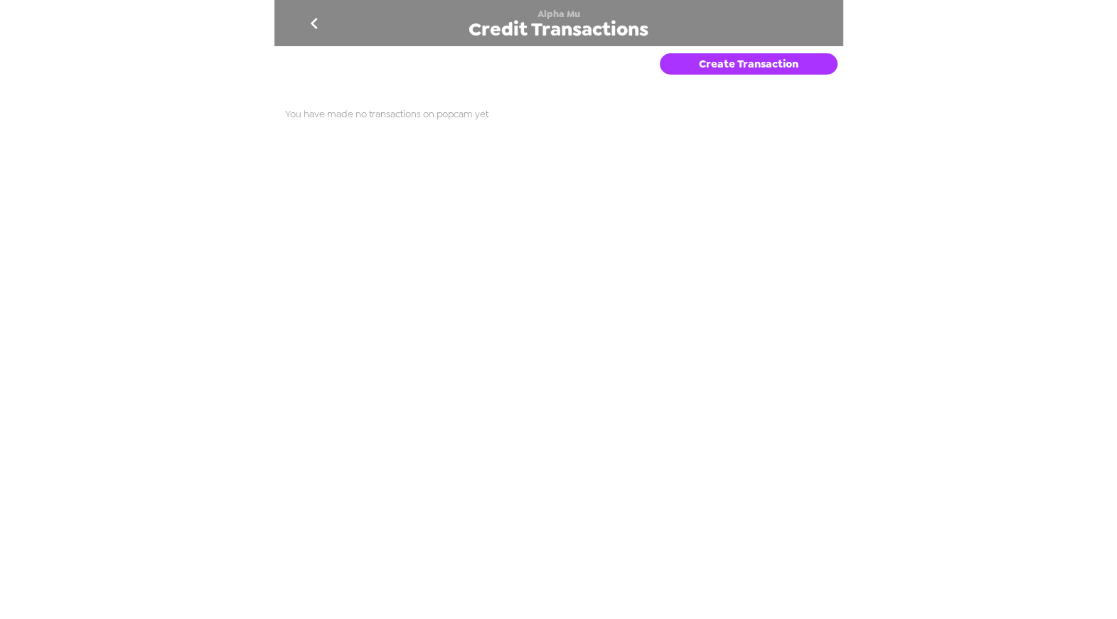
click at [672, 65] on button "Create Transaction" at bounding box center [749, 63] width 178 height 21
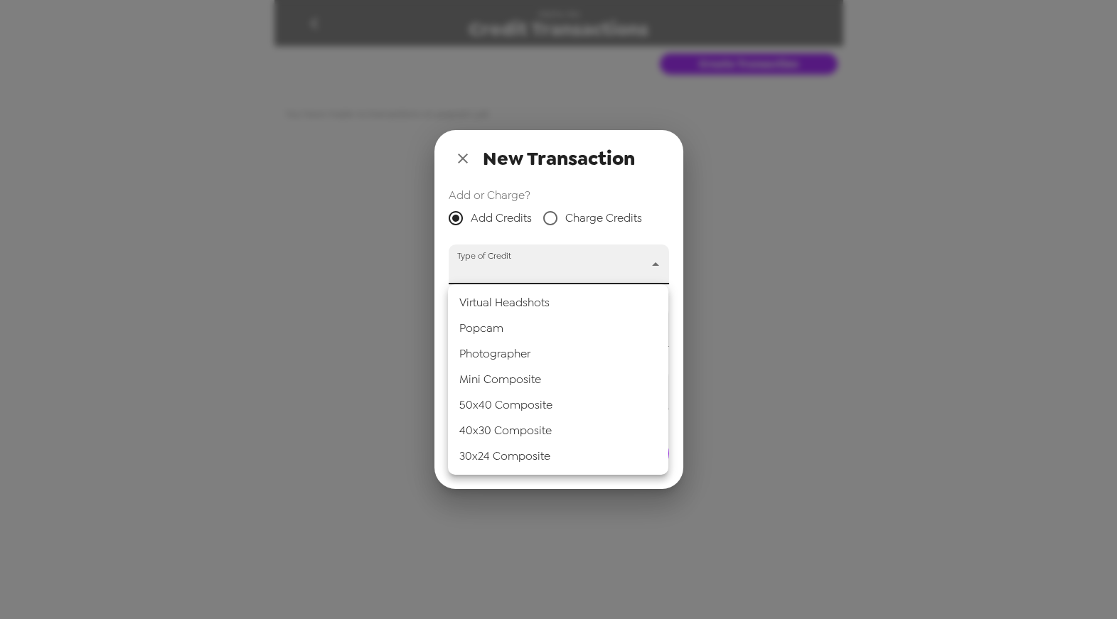
click at [493, 270] on body "Alpha Mu Credit Transactions Create Transaction You have made no transactions o…" at bounding box center [558, 309] width 1117 height 619
click at [524, 255] on div at bounding box center [558, 309] width 1117 height 619
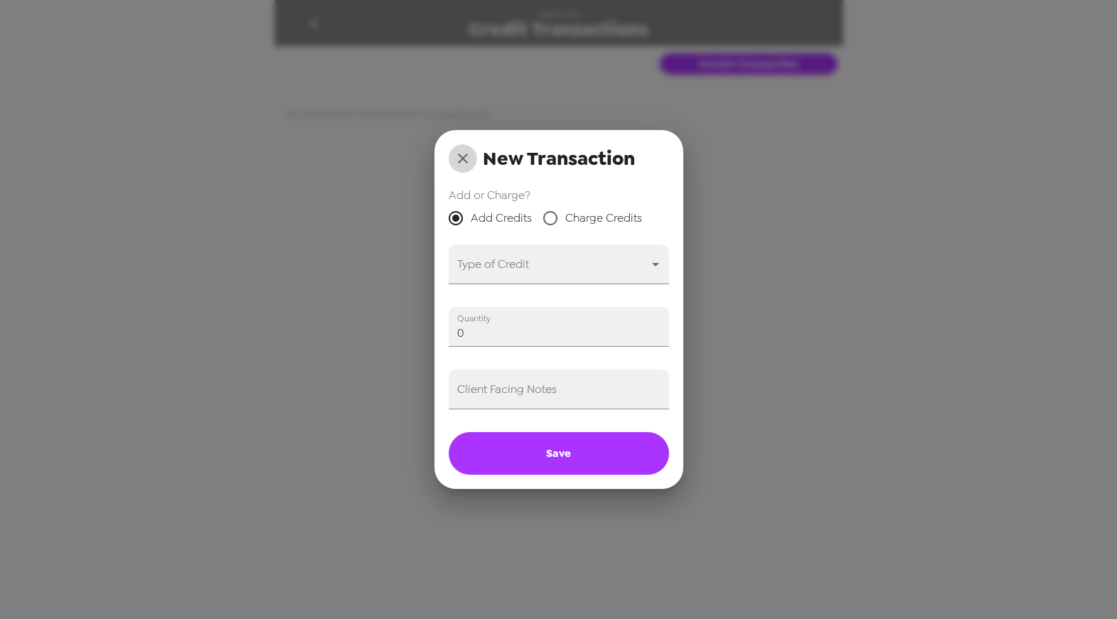
click at [450, 152] on button "close" at bounding box center [463, 158] width 28 height 28
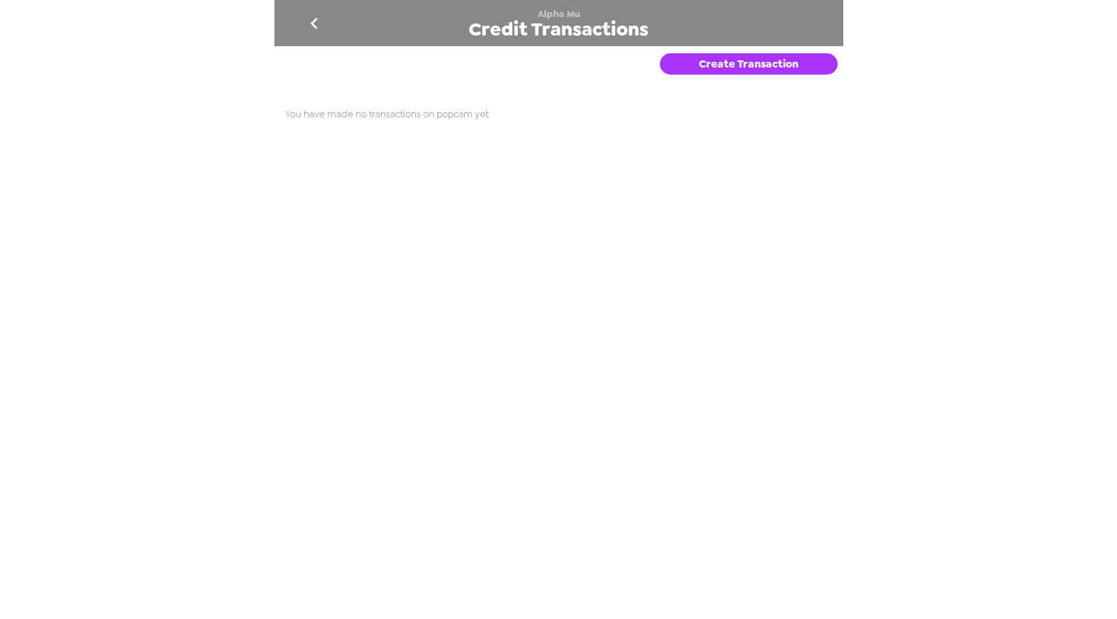
click at [701, 60] on button "Create Transaction" at bounding box center [749, 63] width 178 height 21
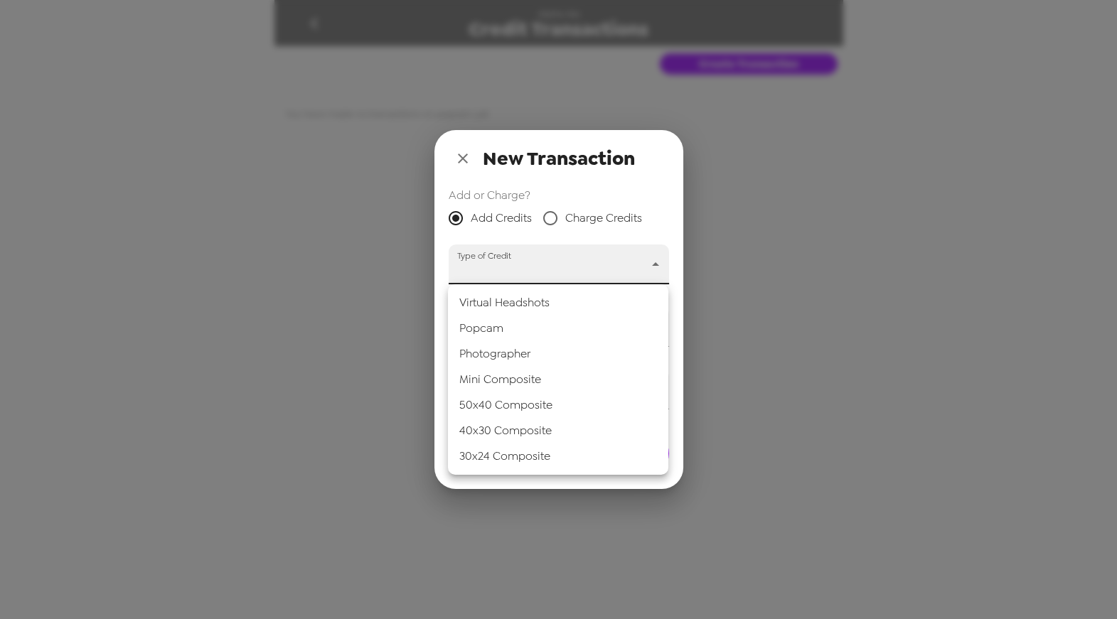
click at [489, 270] on body "Alpha Mu Credit Transactions Create Transaction You have made no transactions o…" at bounding box center [558, 309] width 1117 height 619
click at [507, 447] on li "30x24 Composite" at bounding box center [558, 457] width 220 height 26
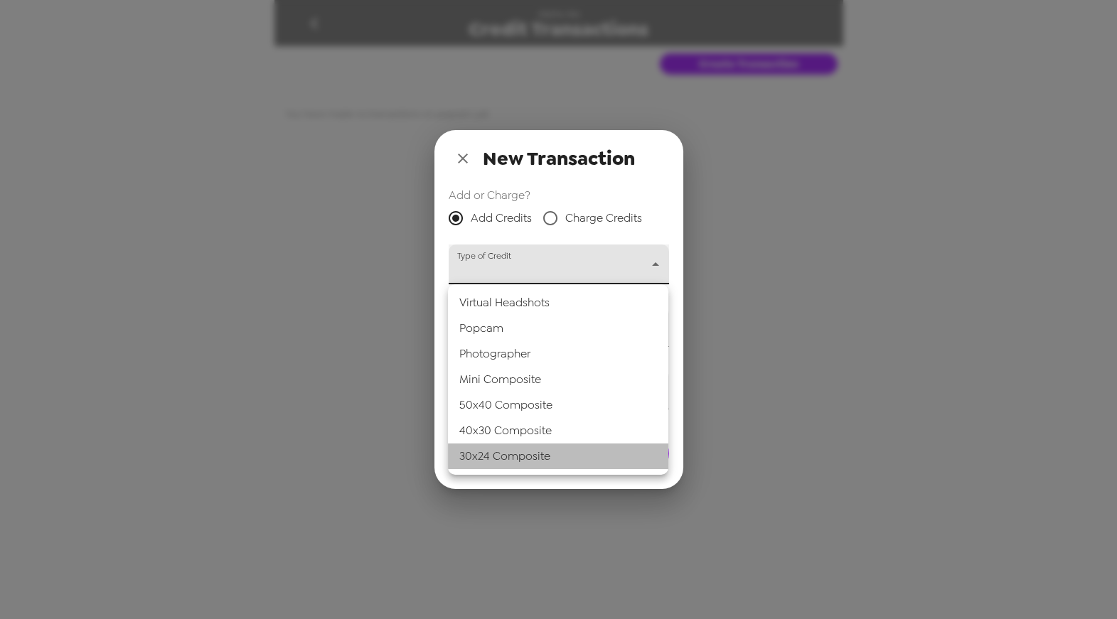
type input "30-24_composite"
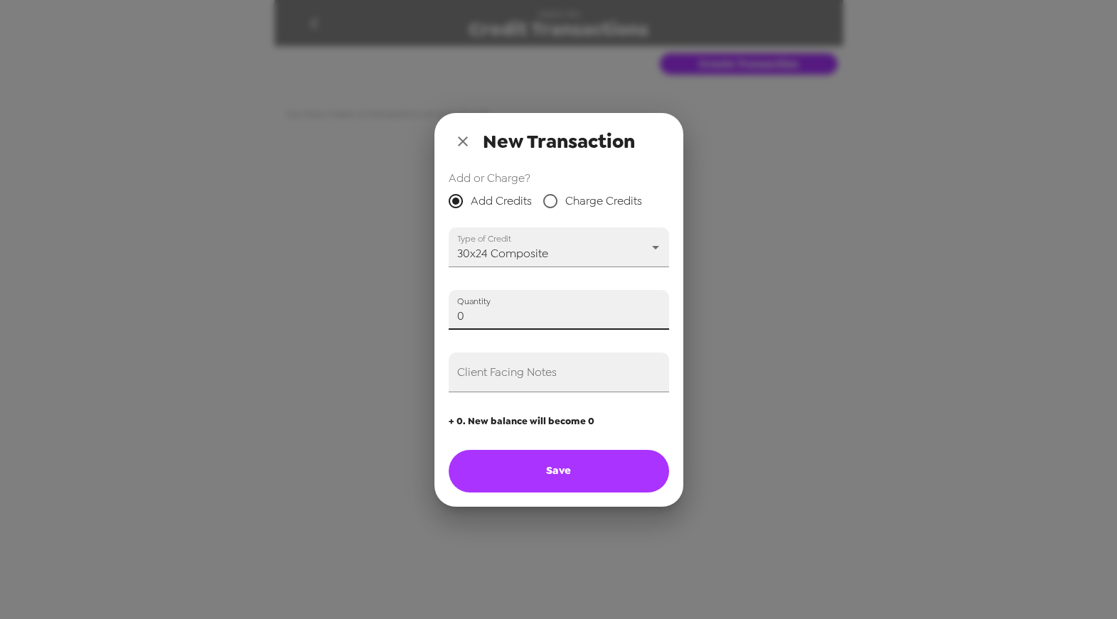
click at [490, 306] on input "0" at bounding box center [559, 310] width 220 height 40
type input "-1"
click at [523, 368] on div "Client Facing Notes" at bounding box center [559, 373] width 220 height 40
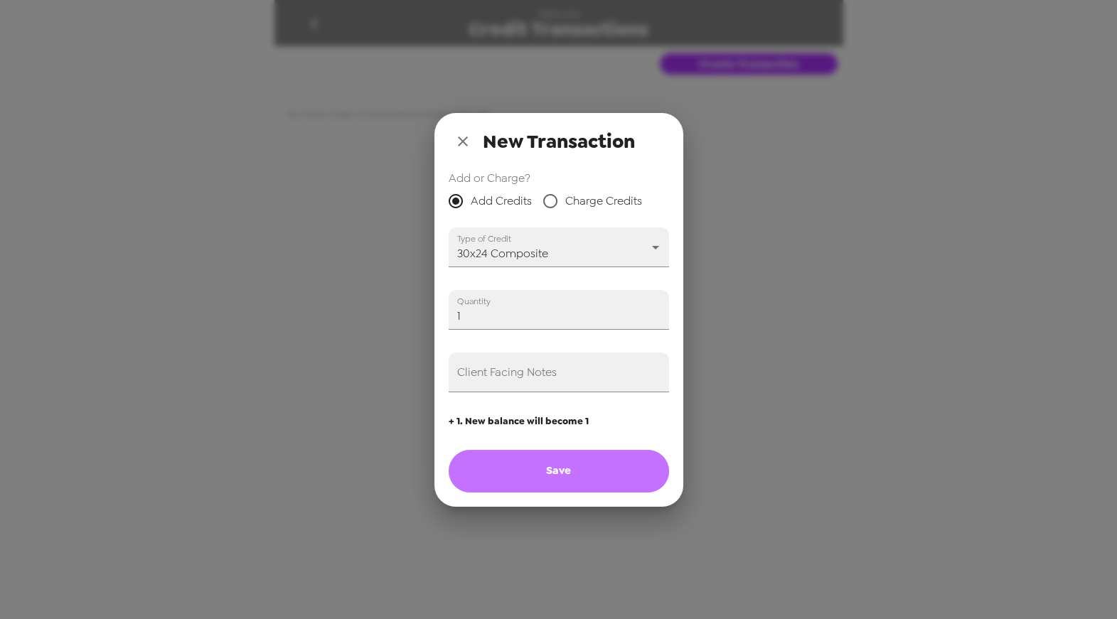
click at [526, 465] on button "Save" at bounding box center [559, 471] width 220 height 43
type input "0"
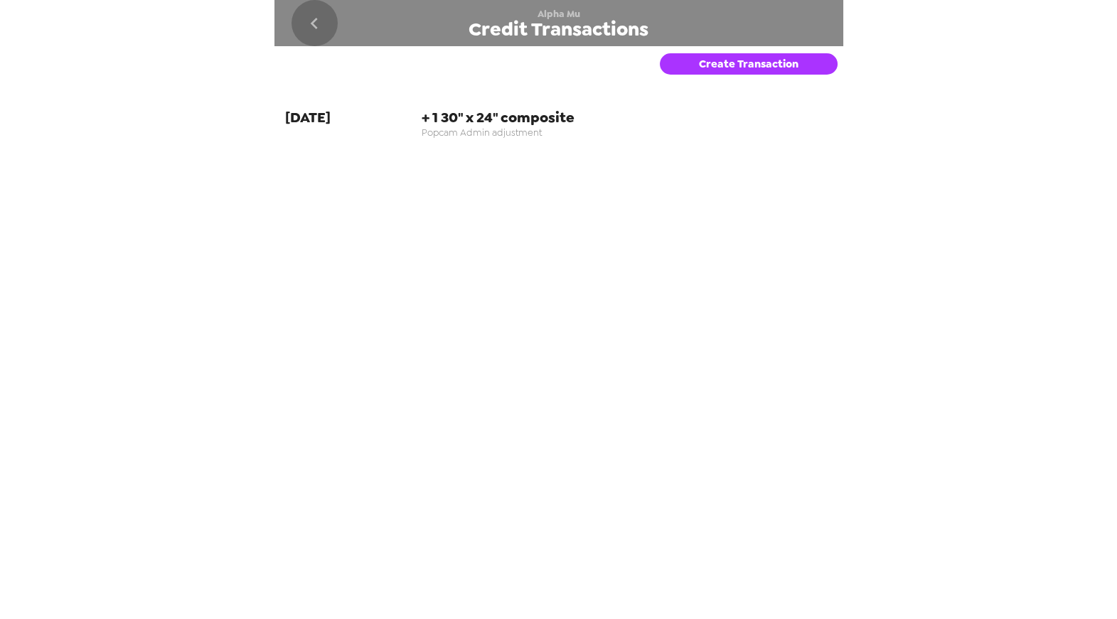
click at [324, 20] on icon "go back" at bounding box center [314, 23] width 23 height 23
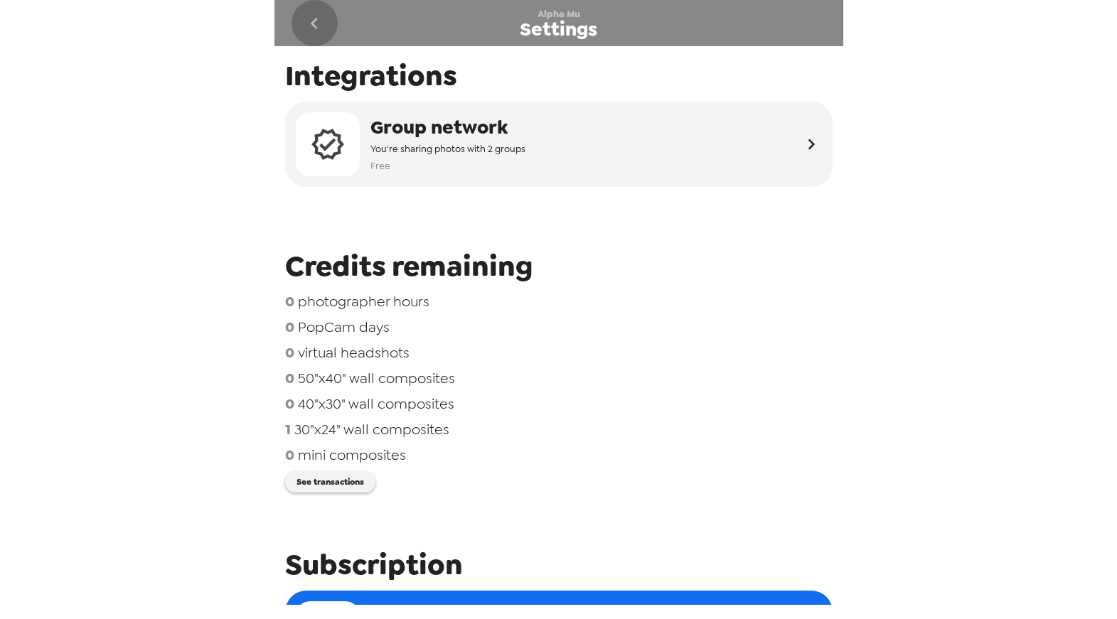
click at [312, 15] on icon "go back" at bounding box center [314, 23] width 23 height 23
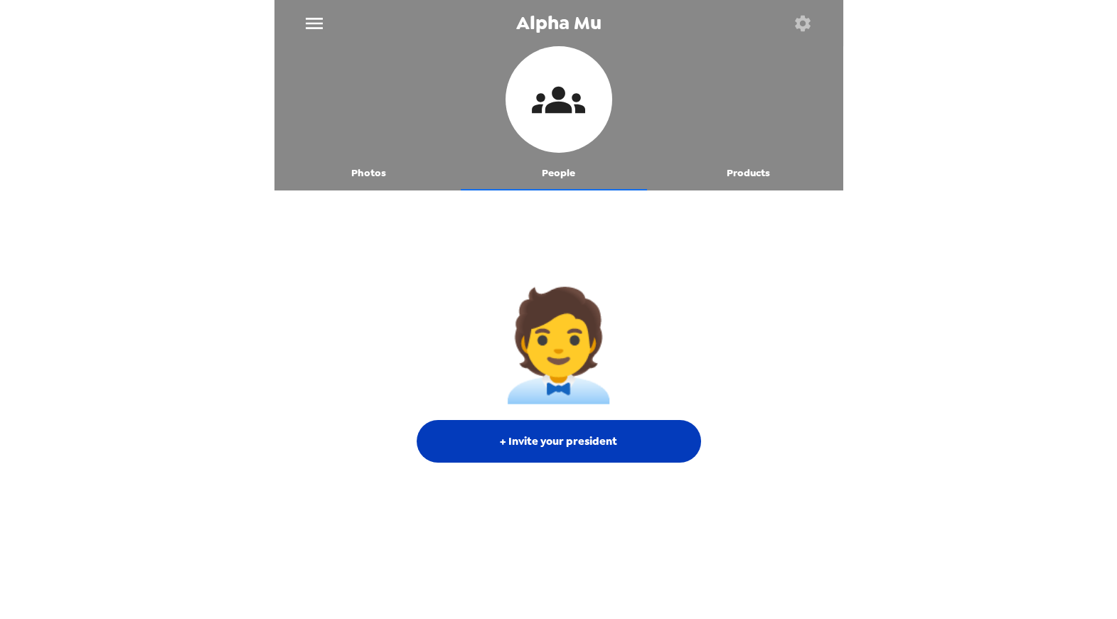
click at [545, 437] on button "+ Invite your president" at bounding box center [559, 441] width 284 height 43
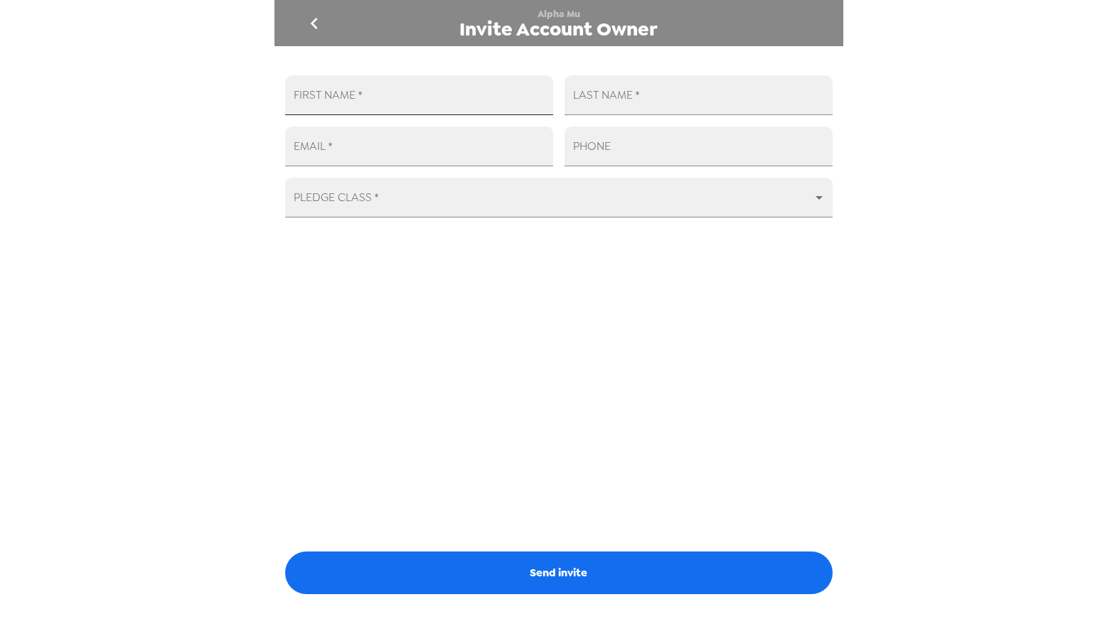
click at [442, 95] on input "FIRST NAME   *" at bounding box center [419, 95] width 268 height 40
paste input "Austin"
type input "Austin"
type input "Lisa"
paste input "Austinjlisa@gmail.com"
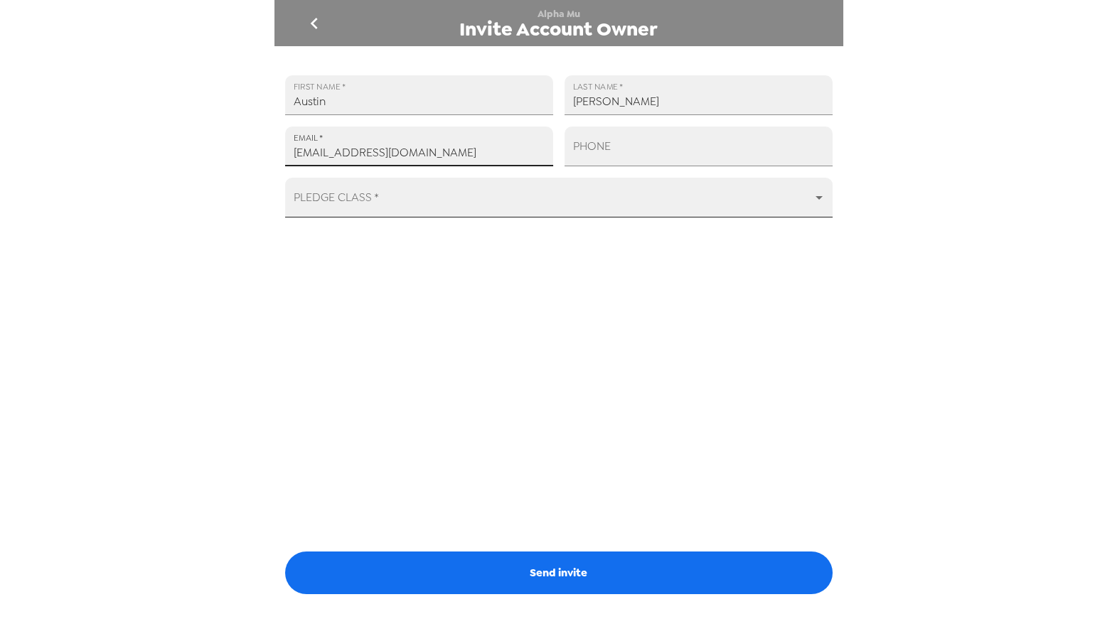
type input "Austinjlisa@gmail.com"
click at [629, 149] on input "PHONE" at bounding box center [699, 147] width 268 height 40
paste input "+1 (190) 879-8316"
type input "+1 (190) 879-8316"
click at [592, 194] on body "Alpha Mu Invite Account Owner FIRST NAME   * Austin LAST NAME   * Lisa EMAIL   …" at bounding box center [558, 309] width 1117 height 619
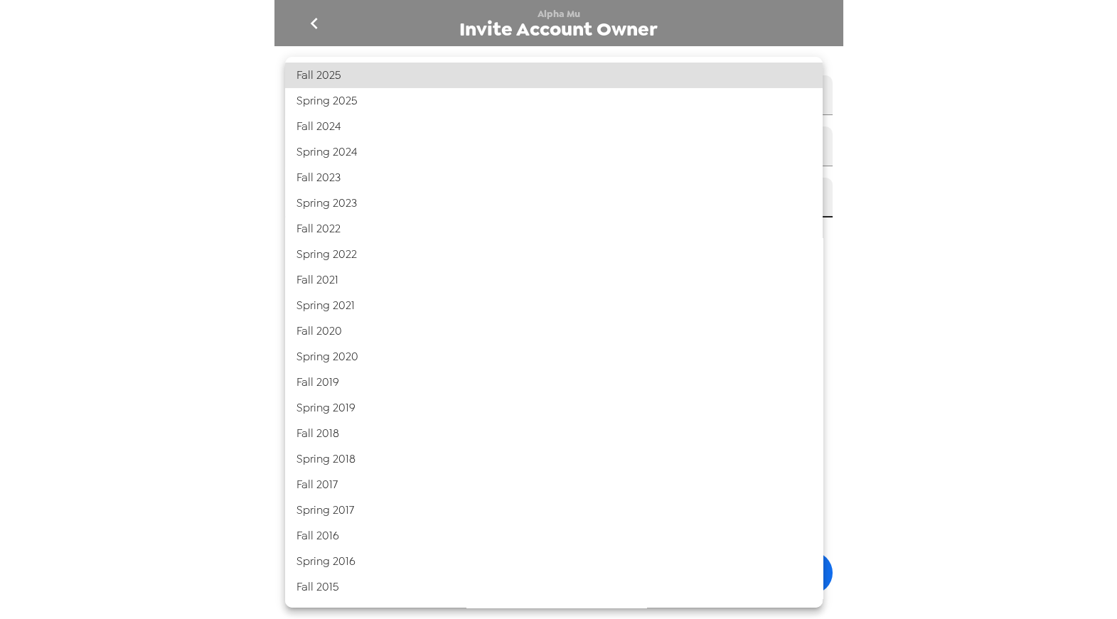
click at [131, 130] on div at bounding box center [558, 309] width 1117 height 619
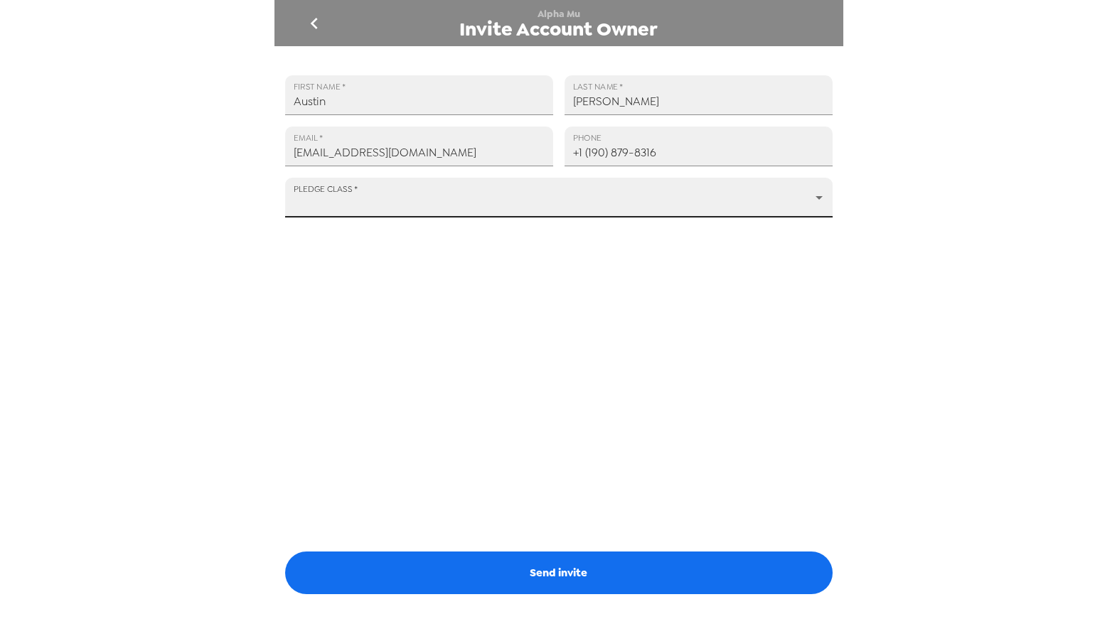
click at [661, 208] on body "Alpha Mu Invite Account Owner FIRST NAME   * Austin LAST NAME   * Lisa EMAIL   …" at bounding box center [558, 309] width 1117 height 619
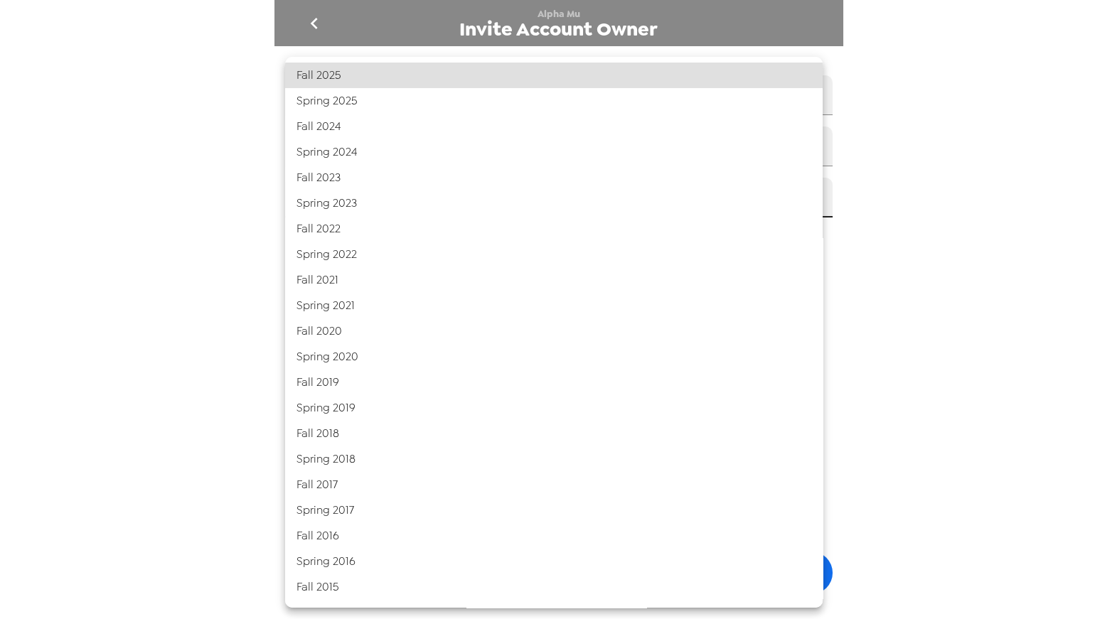
click at [1023, 272] on div at bounding box center [558, 309] width 1117 height 619
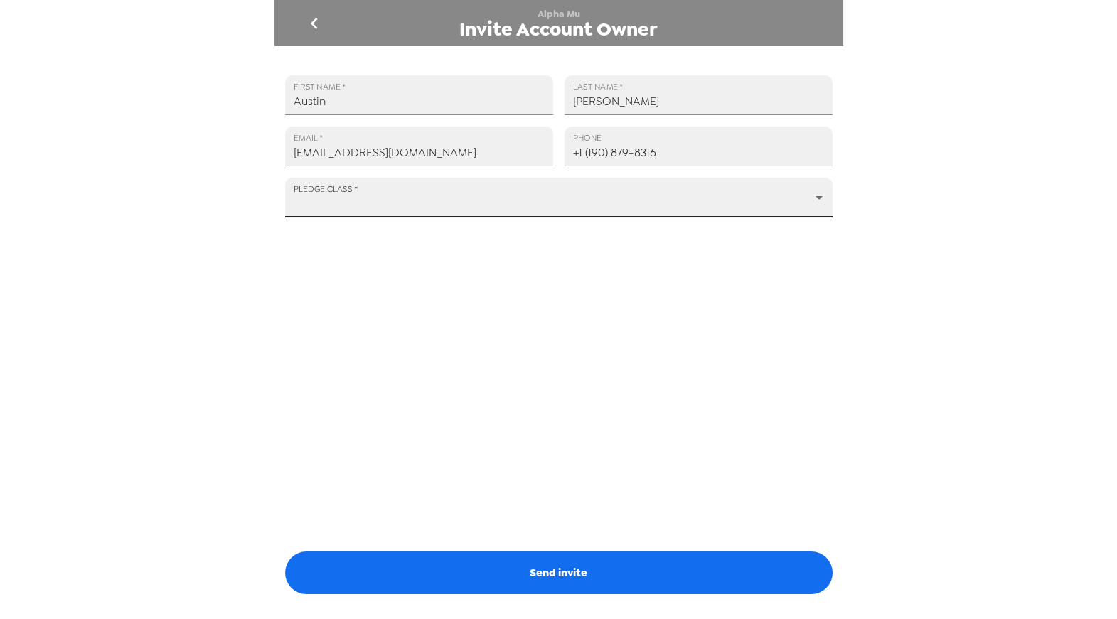
click at [358, 203] on body "Alpha Mu Invite Account Owner FIRST NAME   * Austin LAST NAME   * Lisa EMAIL   …" at bounding box center [558, 309] width 1117 height 619
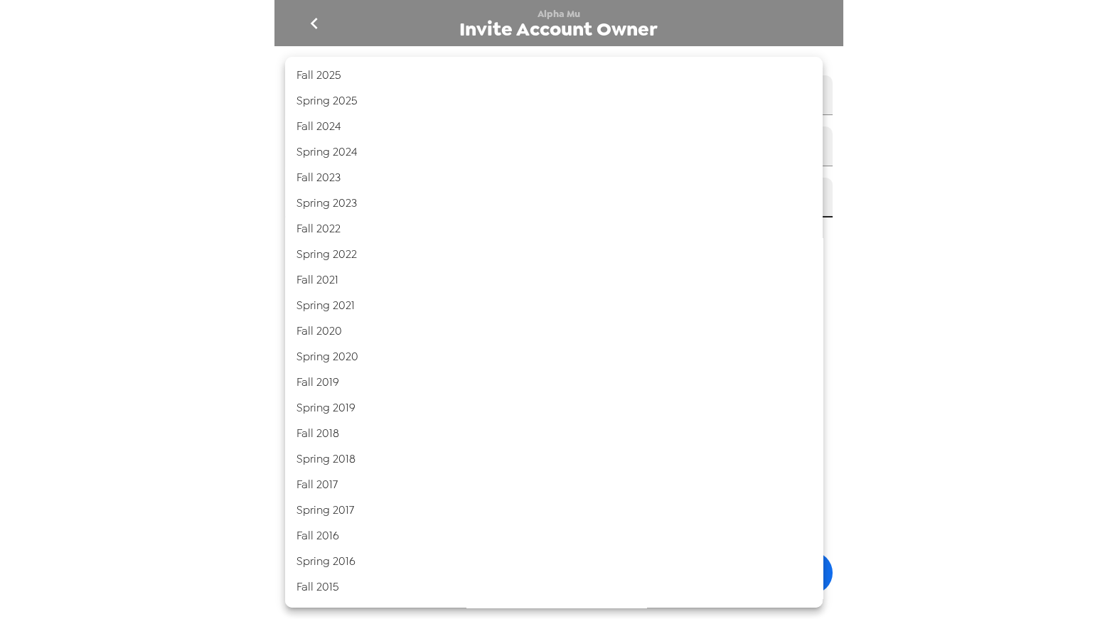
click at [162, 203] on div at bounding box center [558, 309] width 1117 height 619
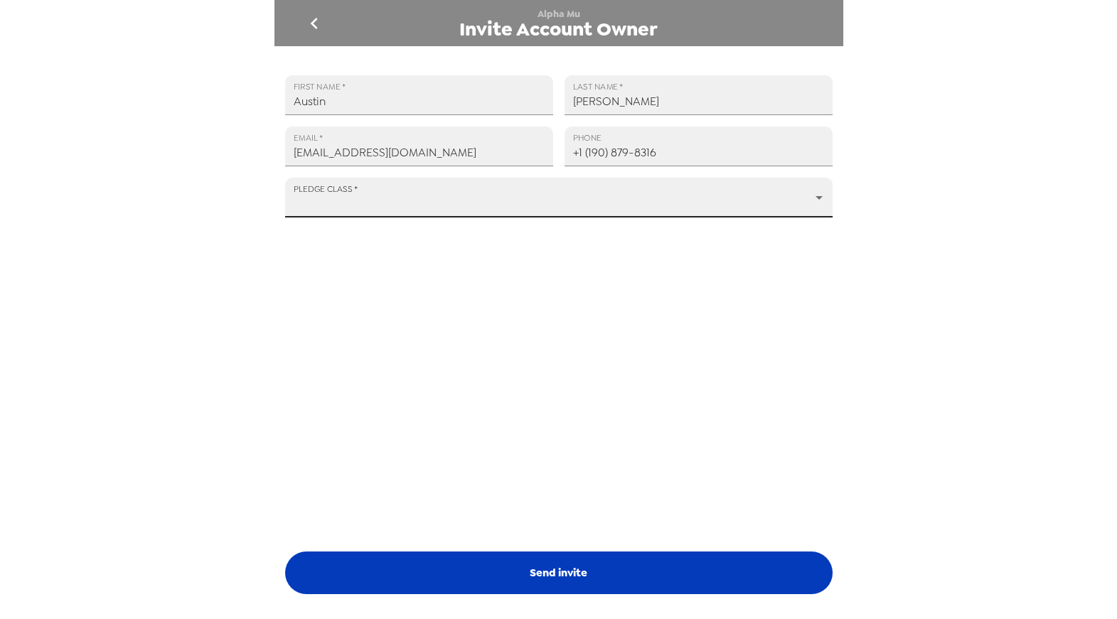
click at [525, 579] on button "Send invite" at bounding box center [559, 573] width 548 height 43
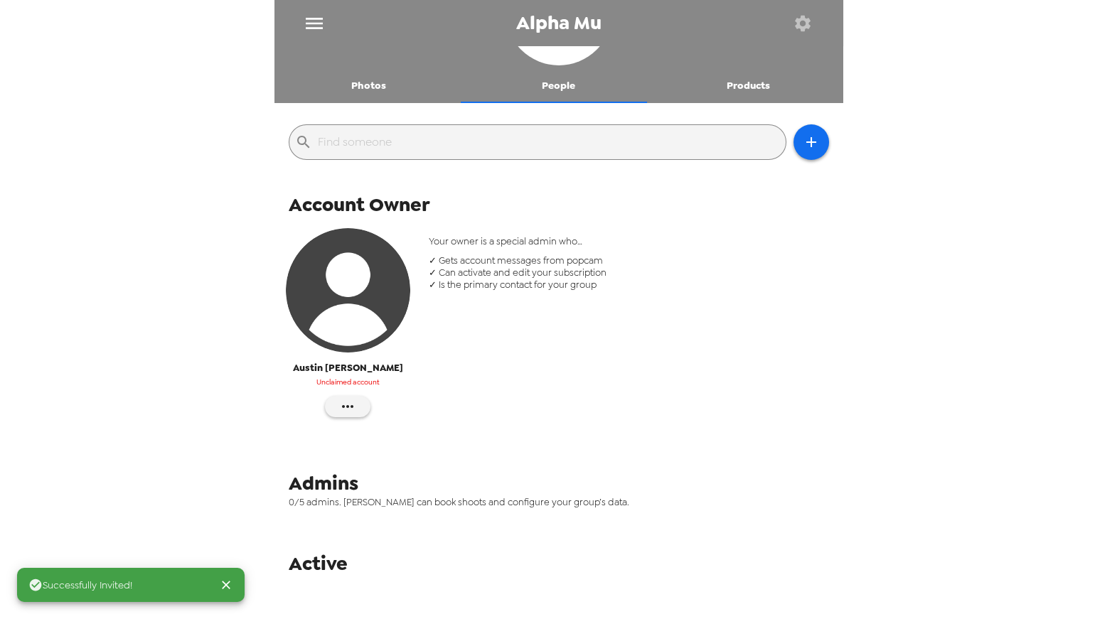
scroll to position [97, 0]
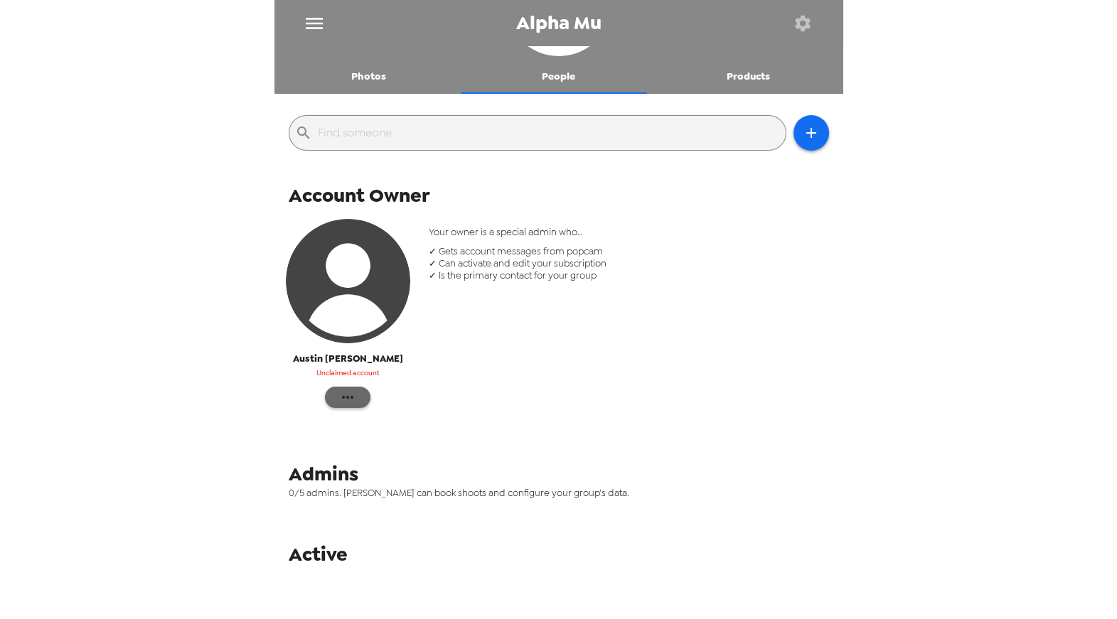
click at [336, 398] on button "button" at bounding box center [348, 397] width 46 height 21
click at [207, 390] on div at bounding box center [558, 309] width 1117 height 619
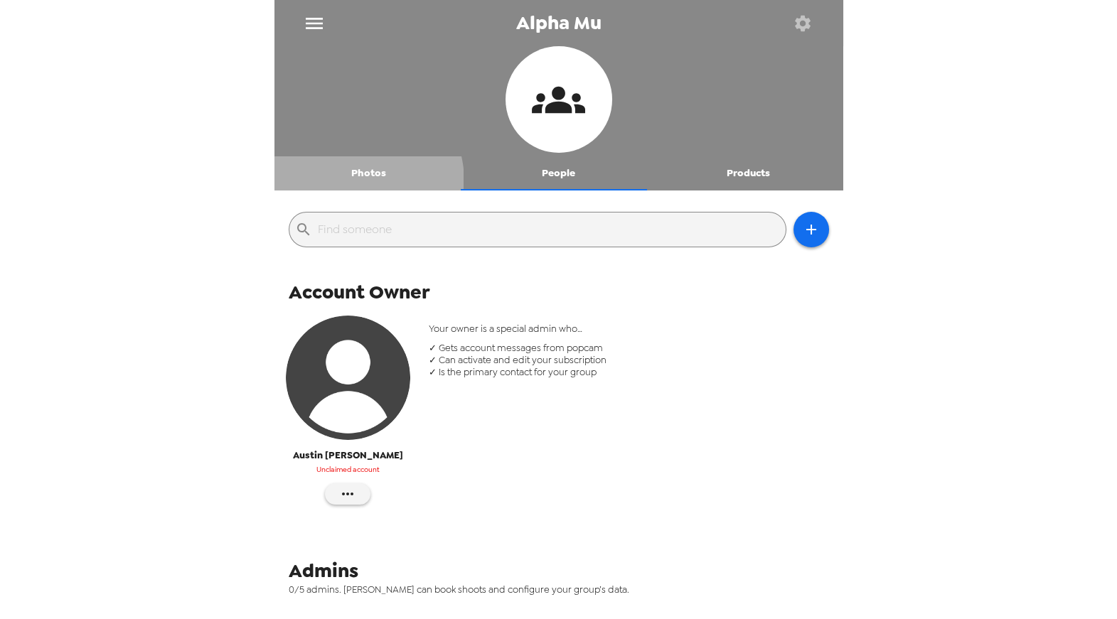
click at [355, 181] on button "Photos" at bounding box center [370, 173] width 190 height 34
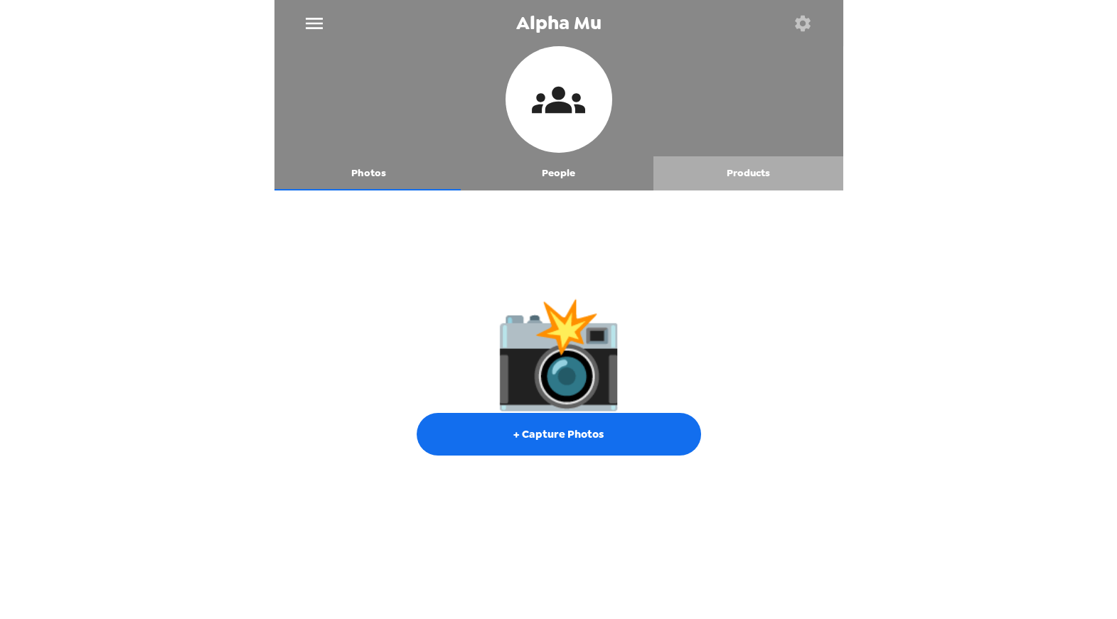
click at [754, 178] on button "Products" at bounding box center [749, 173] width 190 height 34
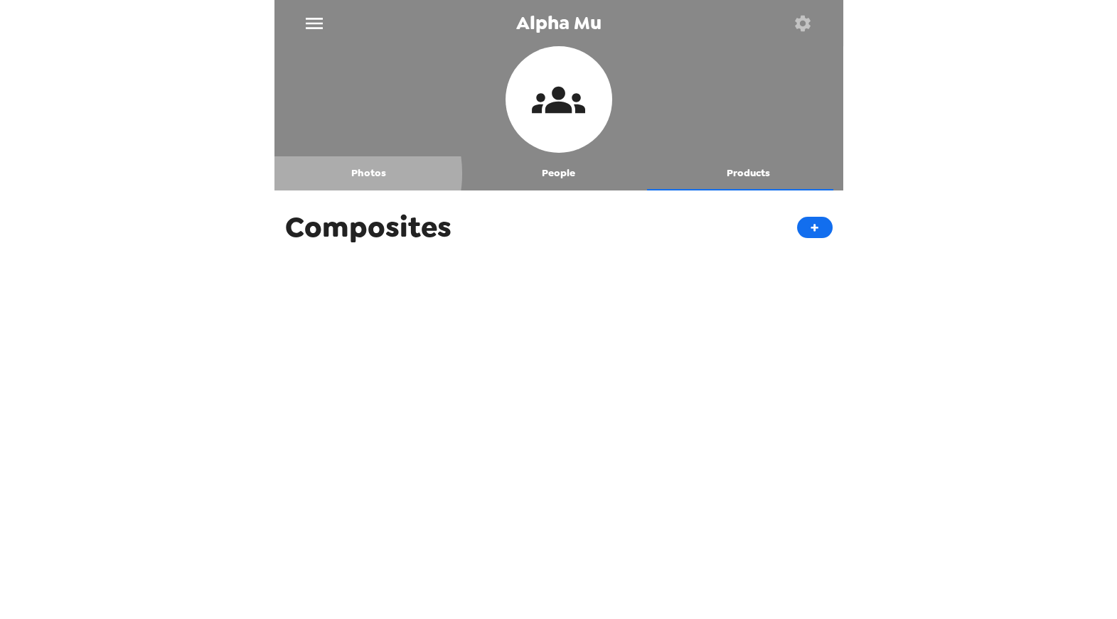
click at [343, 174] on button "Photos" at bounding box center [370, 173] width 190 height 34
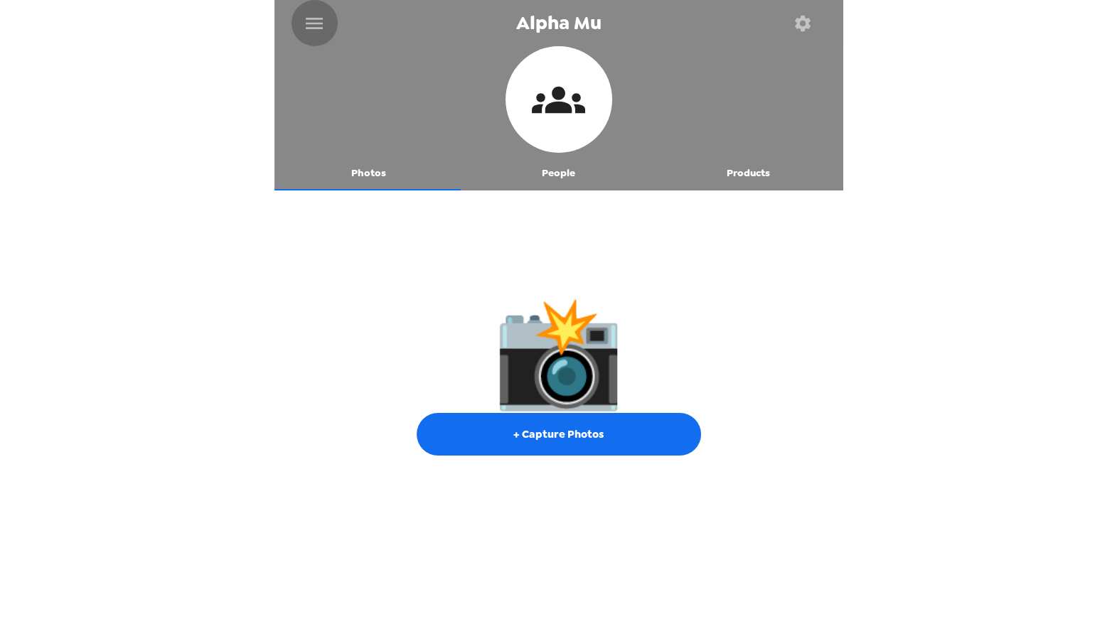
click at [311, 19] on icon "menu" at bounding box center [314, 23] width 23 height 23
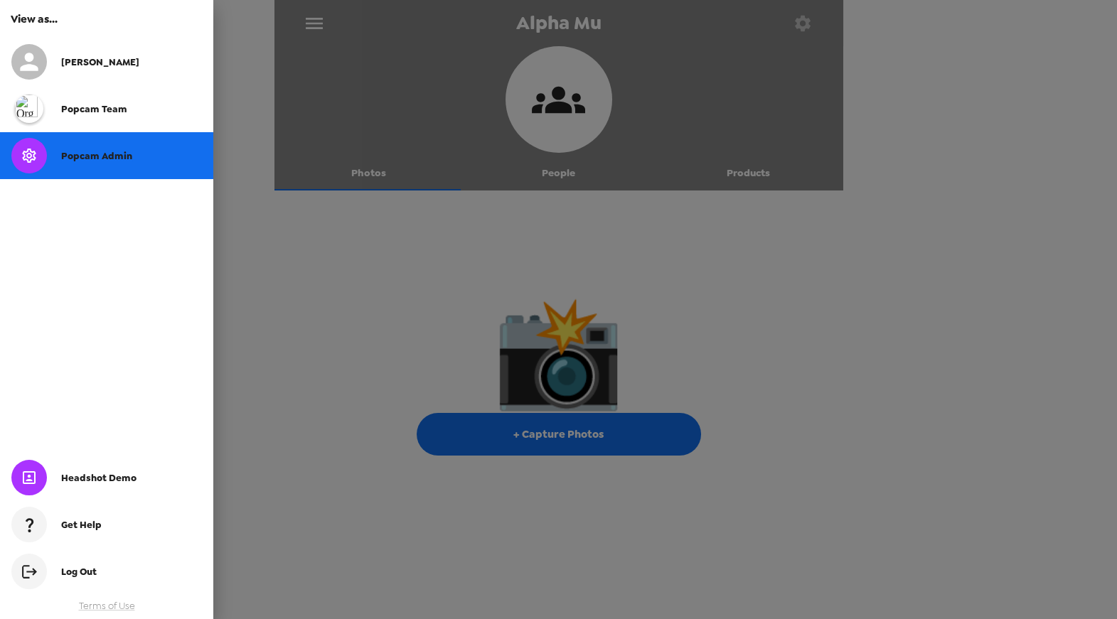
click at [314, 20] on div at bounding box center [558, 309] width 1117 height 619
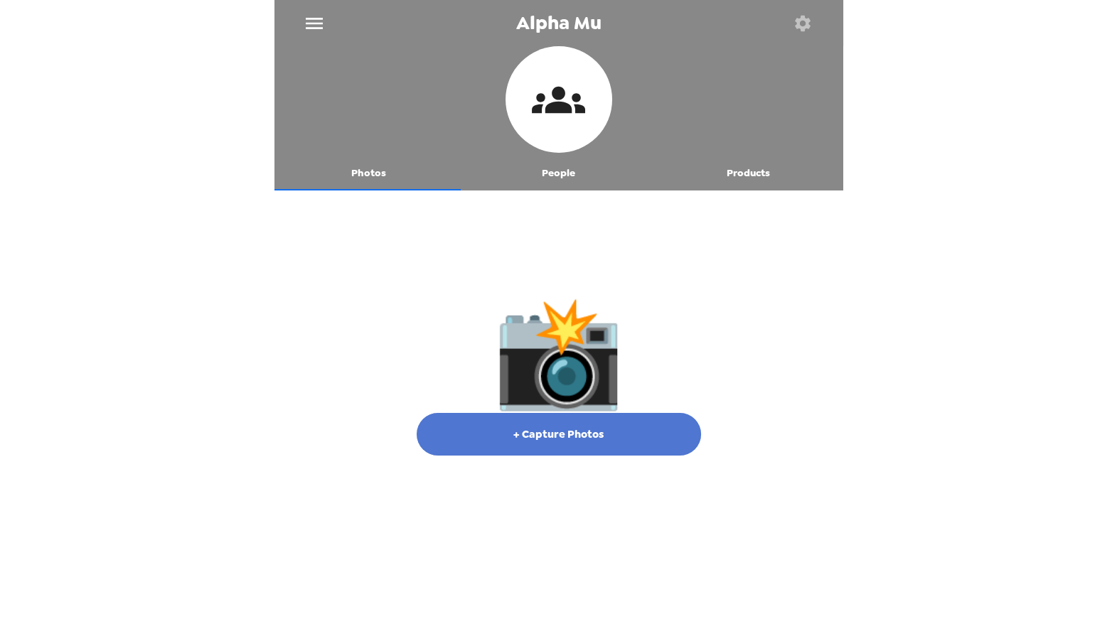
click at [593, 440] on button "+ Capture Photos" at bounding box center [559, 434] width 284 height 43
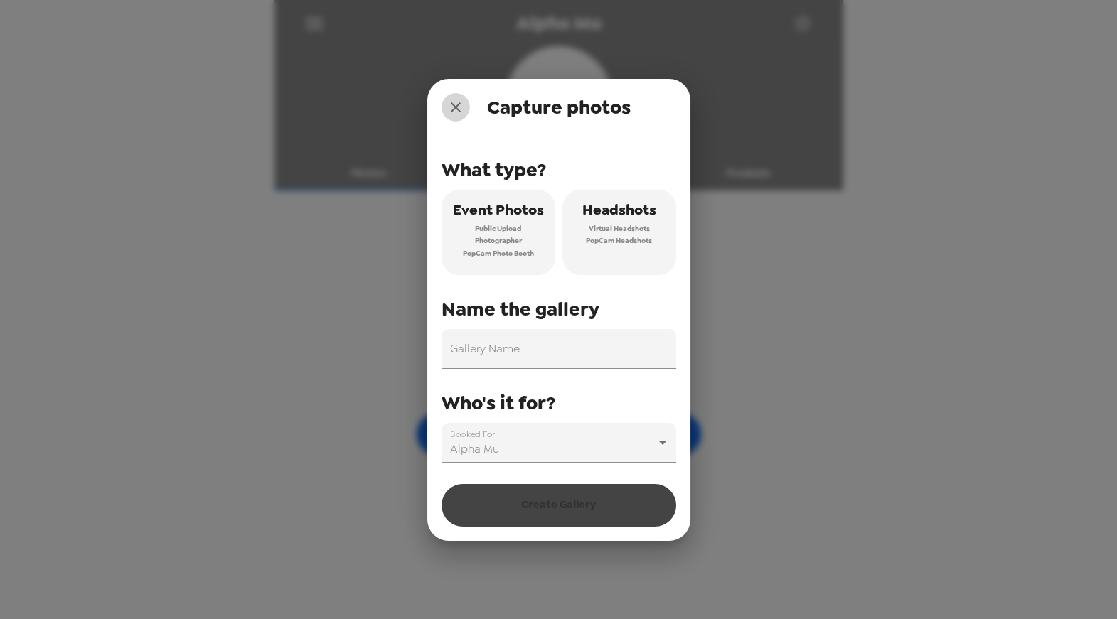
click at [449, 102] on icon "close" at bounding box center [455, 107] width 17 height 17
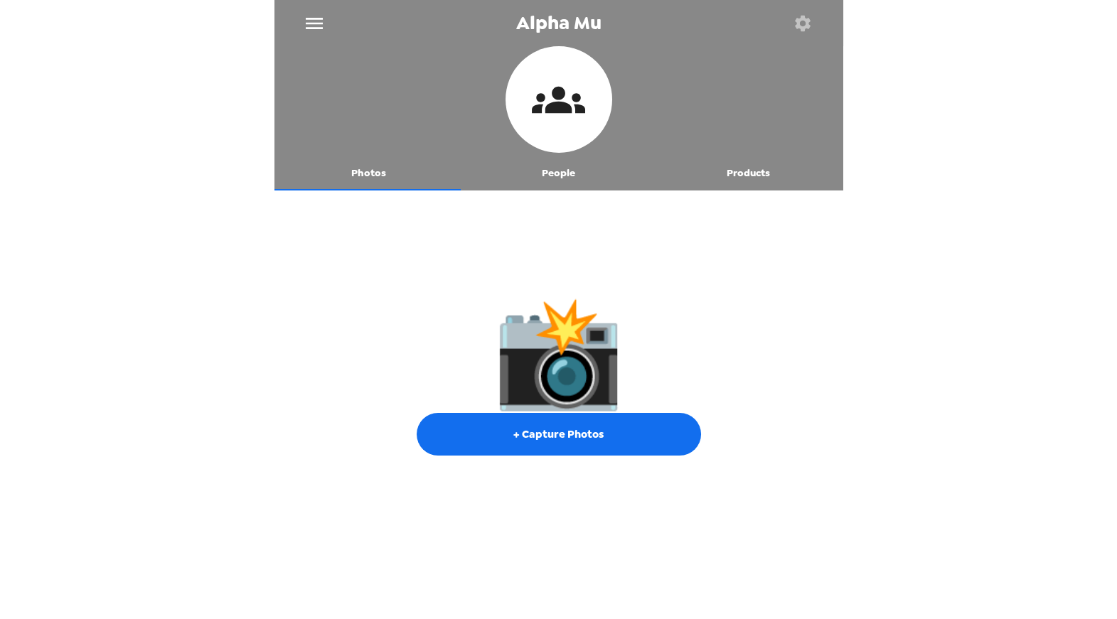
click at [750, 188] on button "Products" at bounding box center [749, 173] width 190 height 34
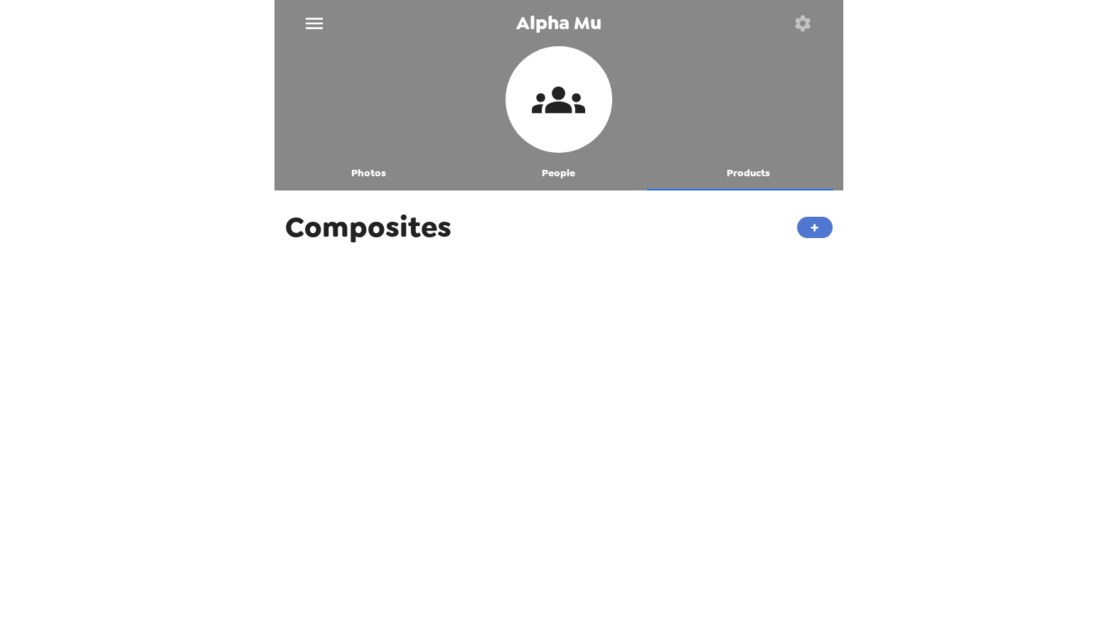
click at [797, 231] on button "+" at bounding box center [815, 227] width 36 height 21
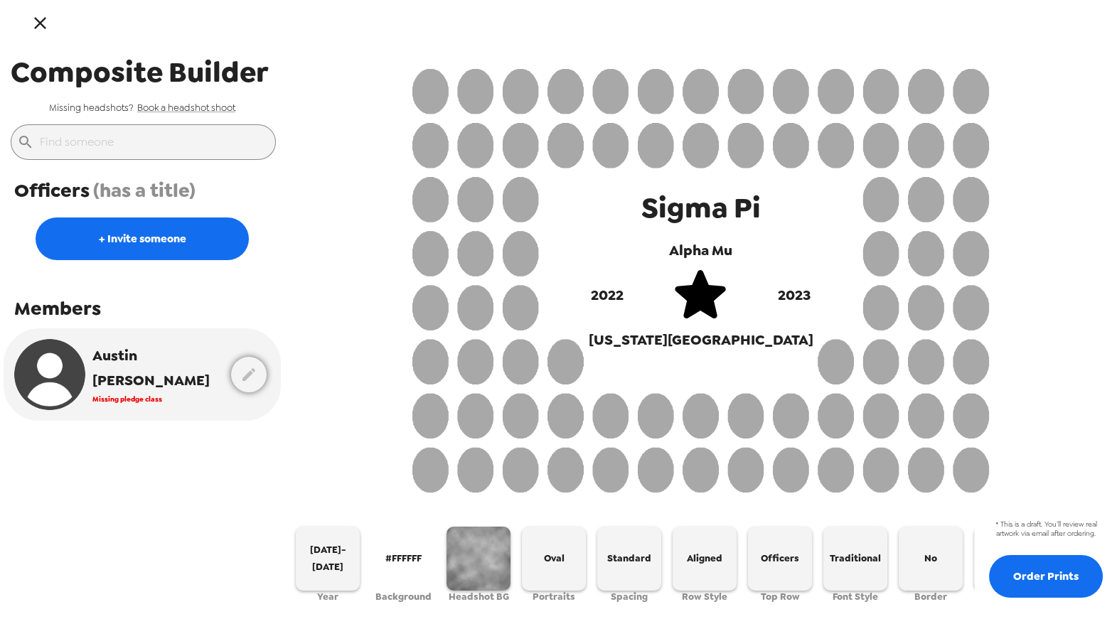
click at [46, 32] on icon "button" at bounding box center [40, 23] width 21 height 21
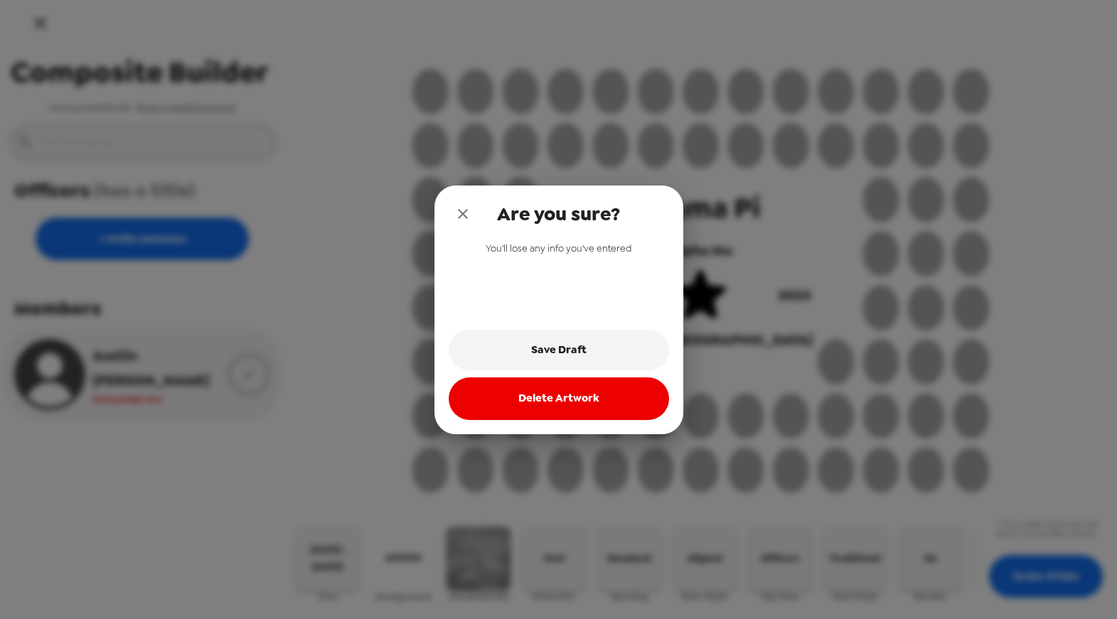
click at [538, 394] on button "Delete Artwork" at bounding box center [559, 399] width 220 height 43
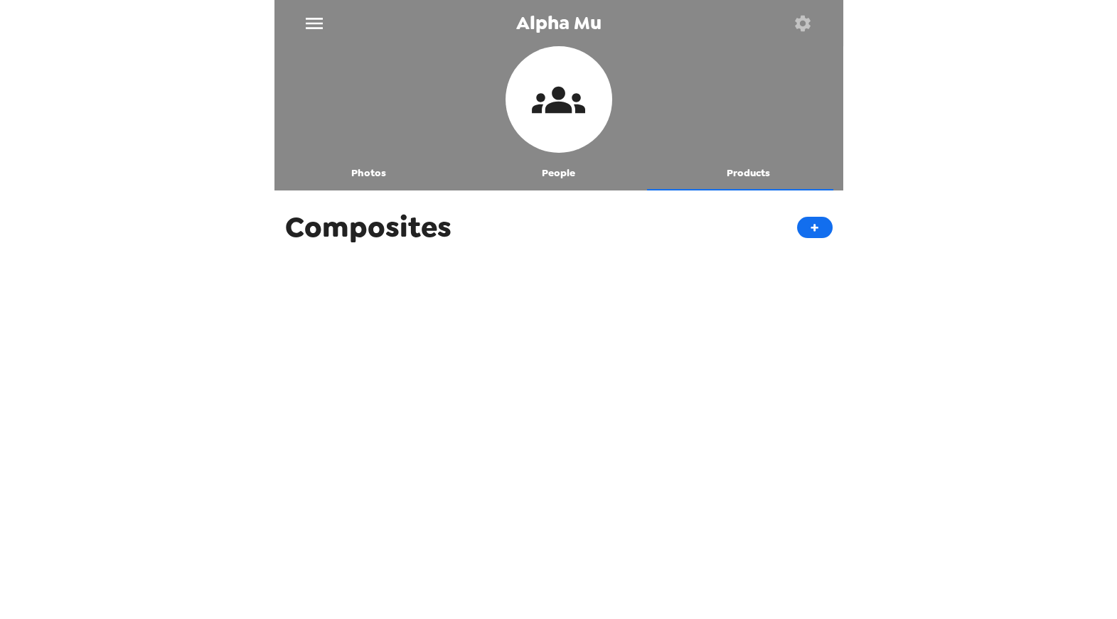
click at [812, 37] on button "button" at bounding box center [803, 23] width 46 height 46
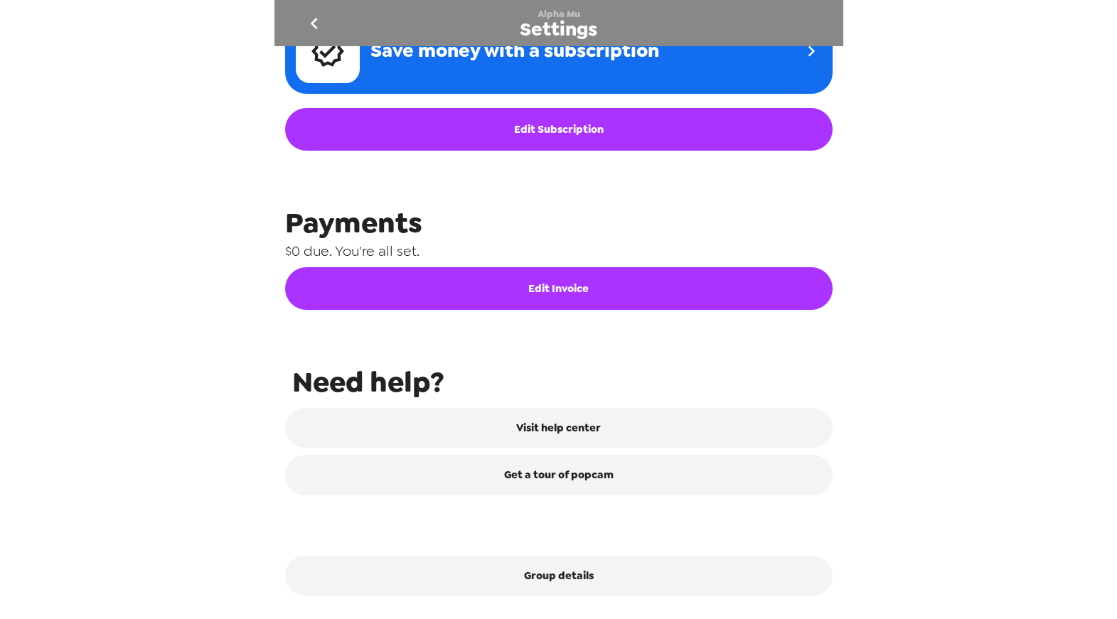
scroll to position [586, 0]
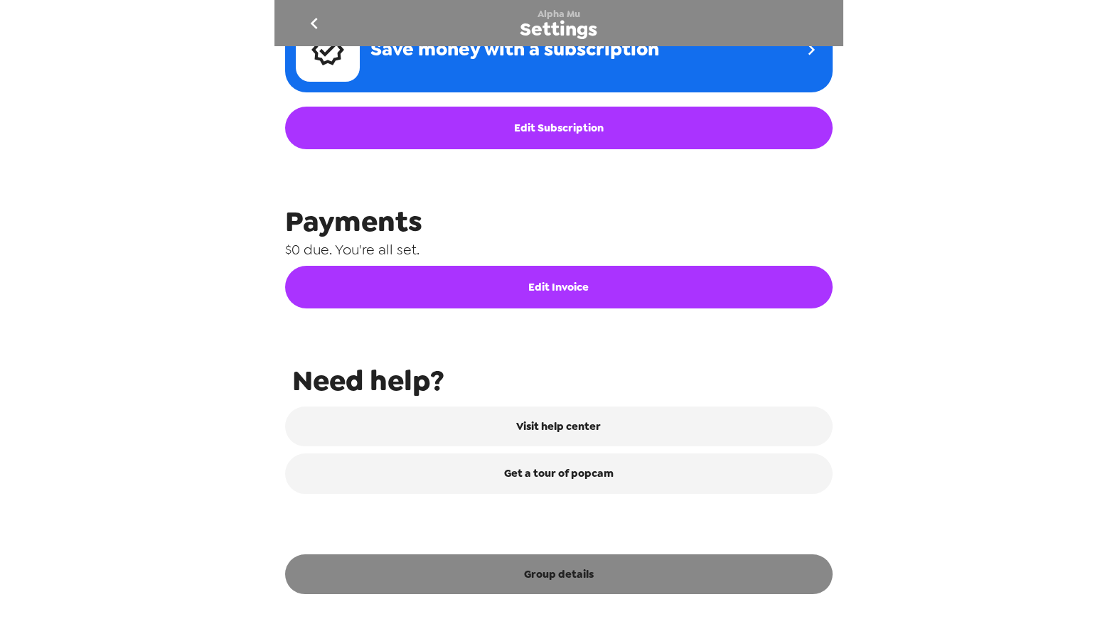
click at [532, 585] on button "Group details" at bounding box center [559, 575] width 548 height 40
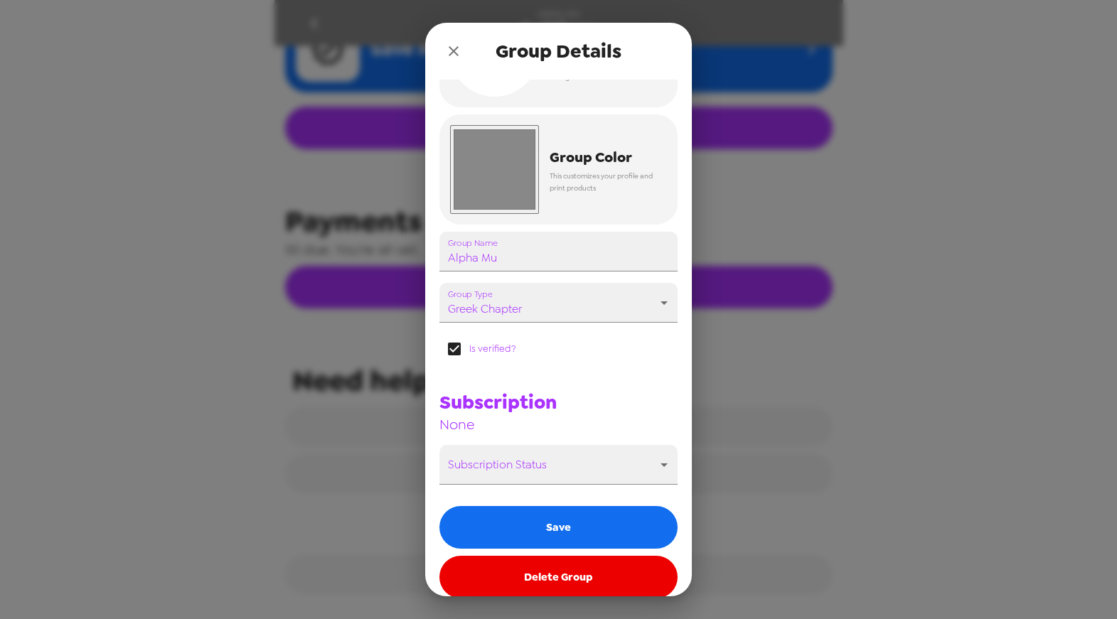
scroll to position [98, 0]
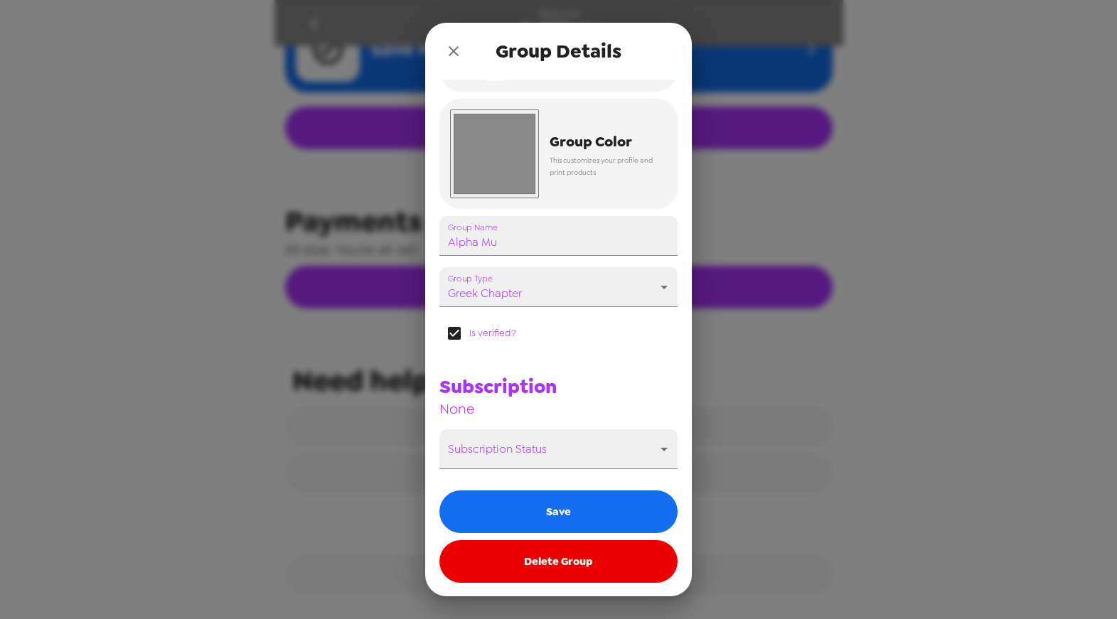
click at [452, 35] on div "Group Details" at bounding box center [558, 51] width 267 height 57
click at [452, 48] on icon "close" at bounding box center [453, 51] width 17 height 17
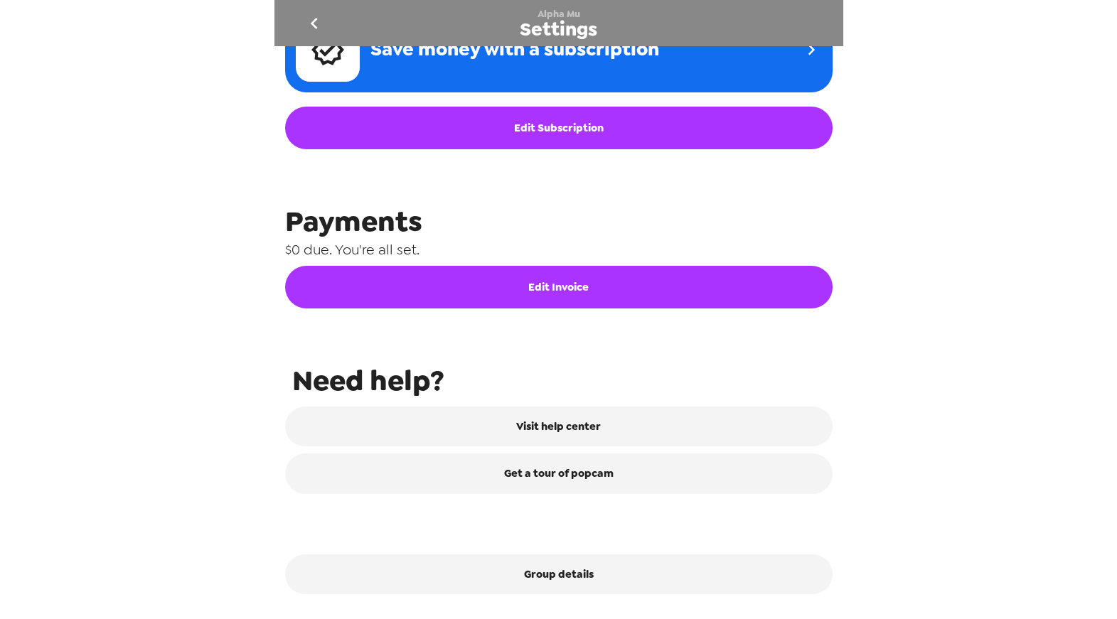
click at [309, 21] on icon "go back" at bounding box center [314, 23] width 23 height 23
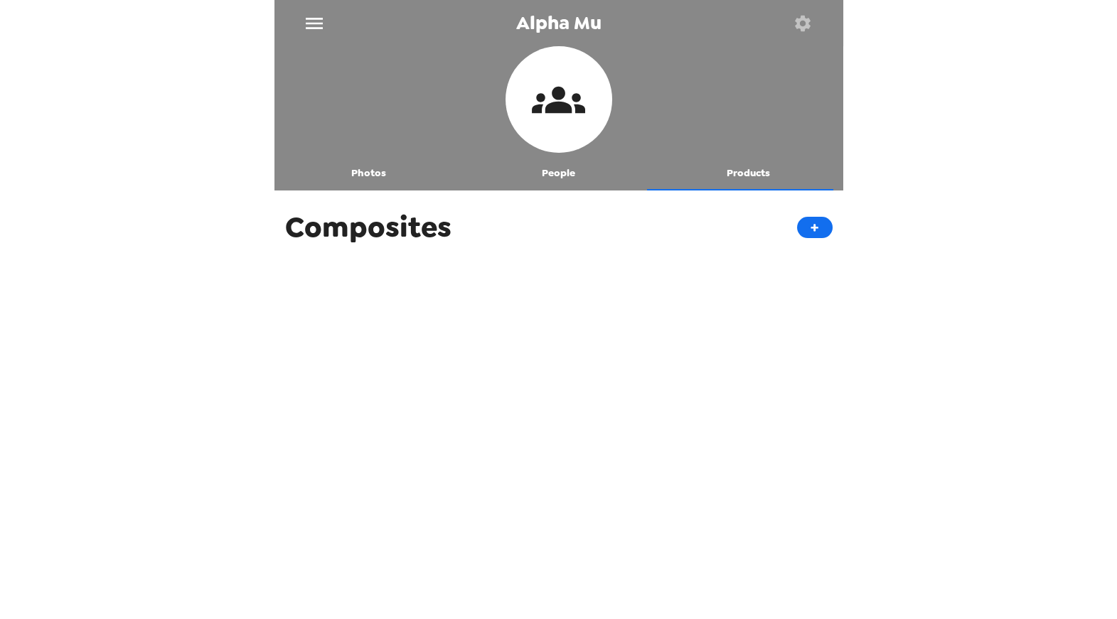
click at [818, 28] on button "button" at bounding box center [803, 23] width 46 height 46
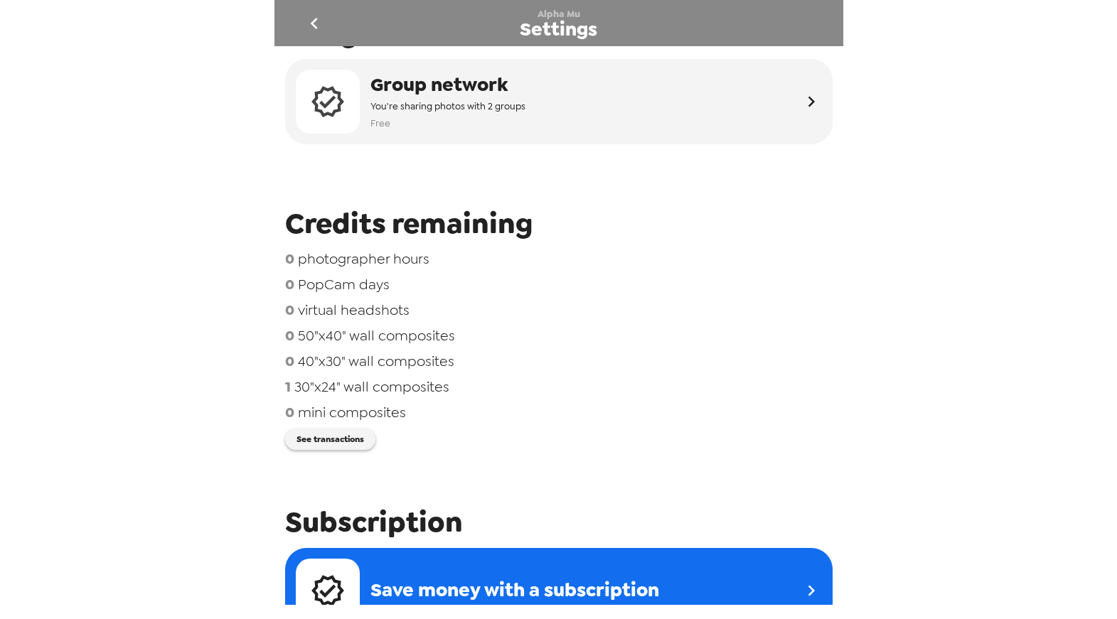
scroll to position [48, 0]
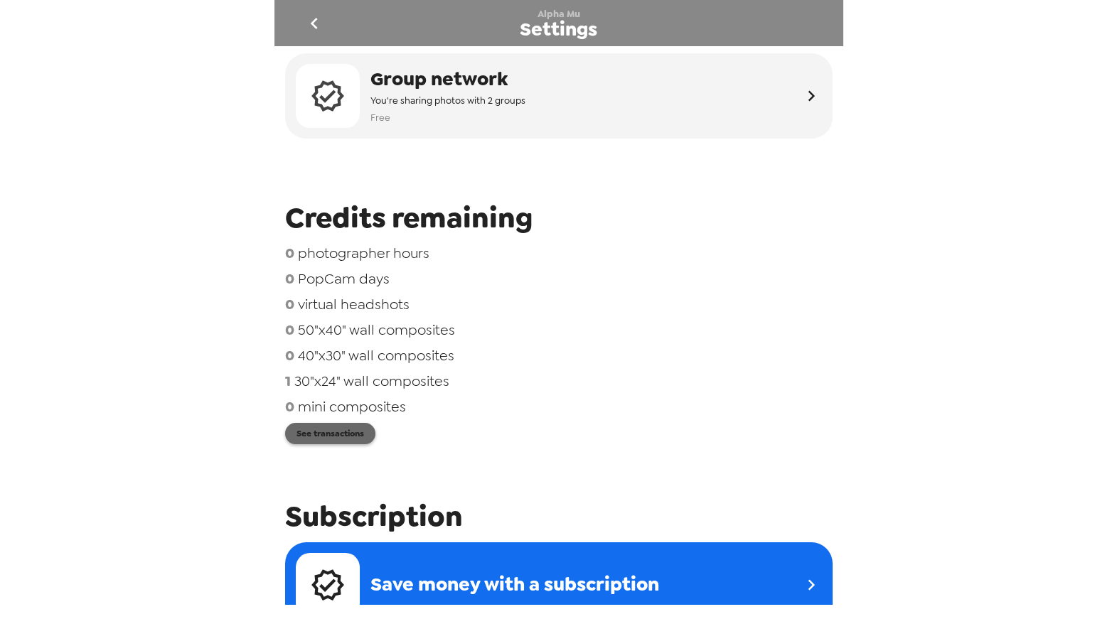
click at [304, 435] on button "See transactions" at bounding box center [330, 433] width 90 height 21
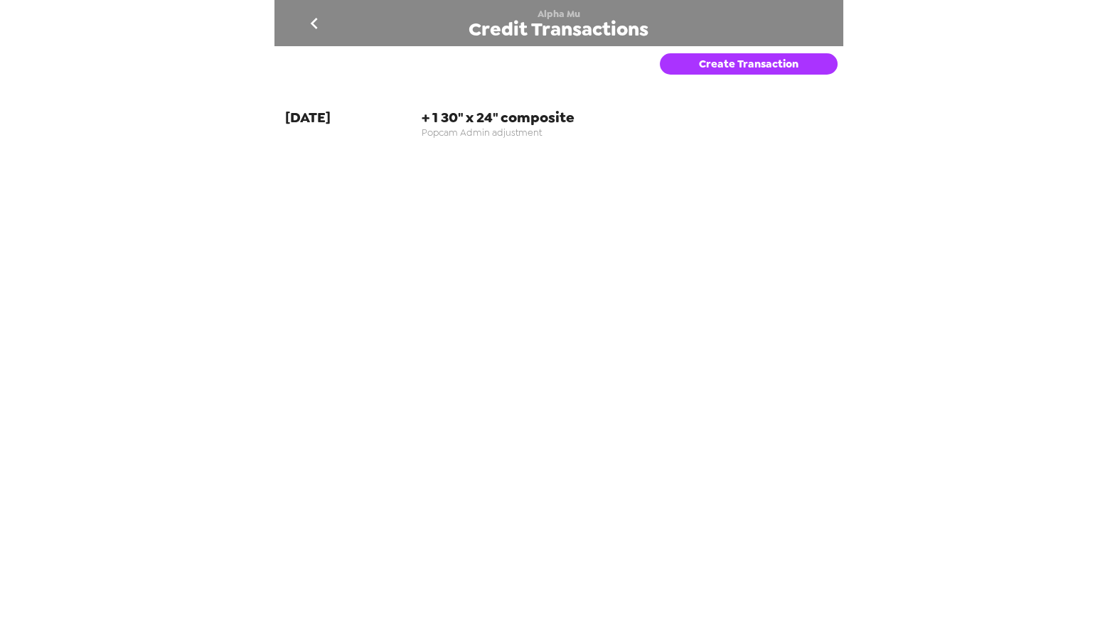
click at [315, 122] on span "9-18-25" at bounding box center [308, 117] width 46 height 18
click at [459, 122] on span "+ 1 30" x 24" composite" at bounding box center [627, 117] width 411 height 18
click at [710, 70] on button "Create Transaction" at bounding box center [749, 63] width 178 height 21
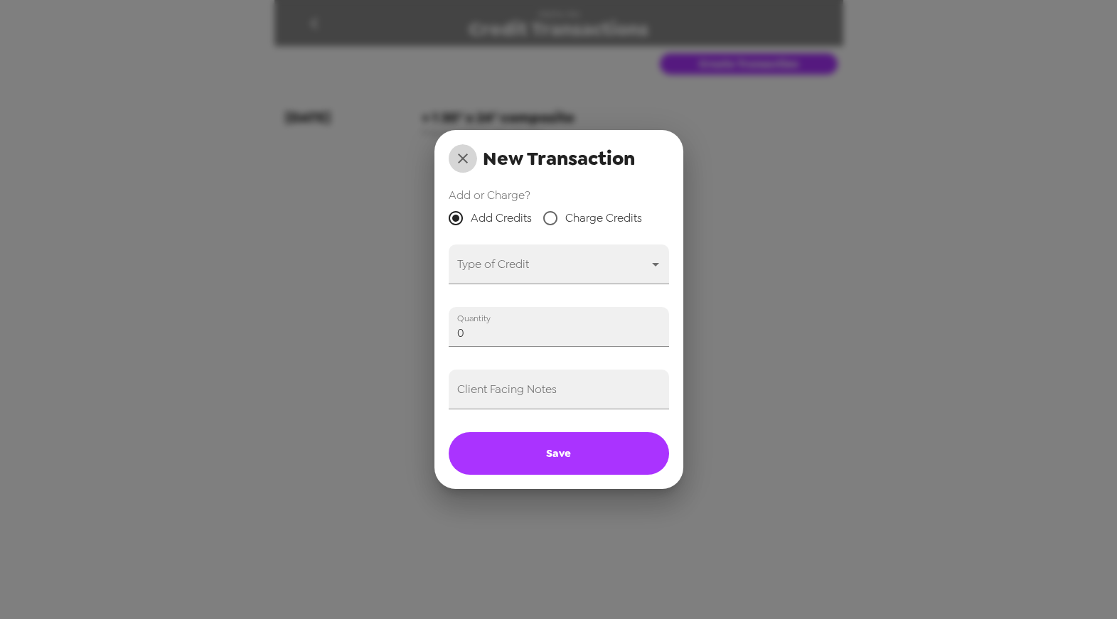
click at [464, 162] on icon "close" at bounding box center [462, 158] width 17 height 17
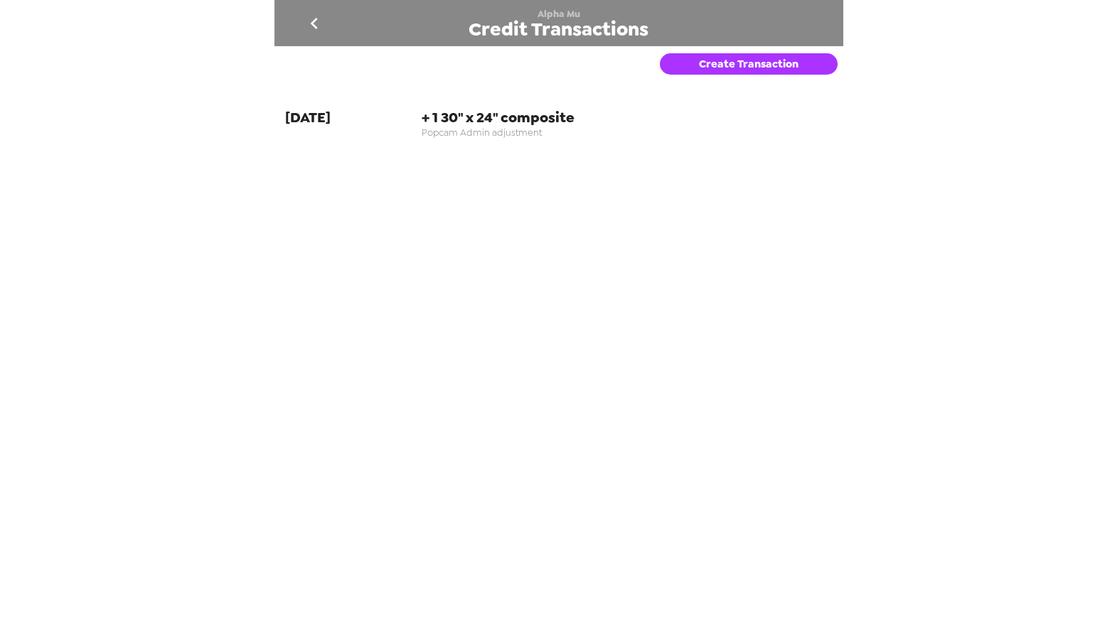
click at [476, 110] on span "+ 1 30" x 24" composite" at bounding box center [627, 117] width 411 height 18
click at [313, 23] on icon "go back" at bounding box center [314, 23] width 7 height 11
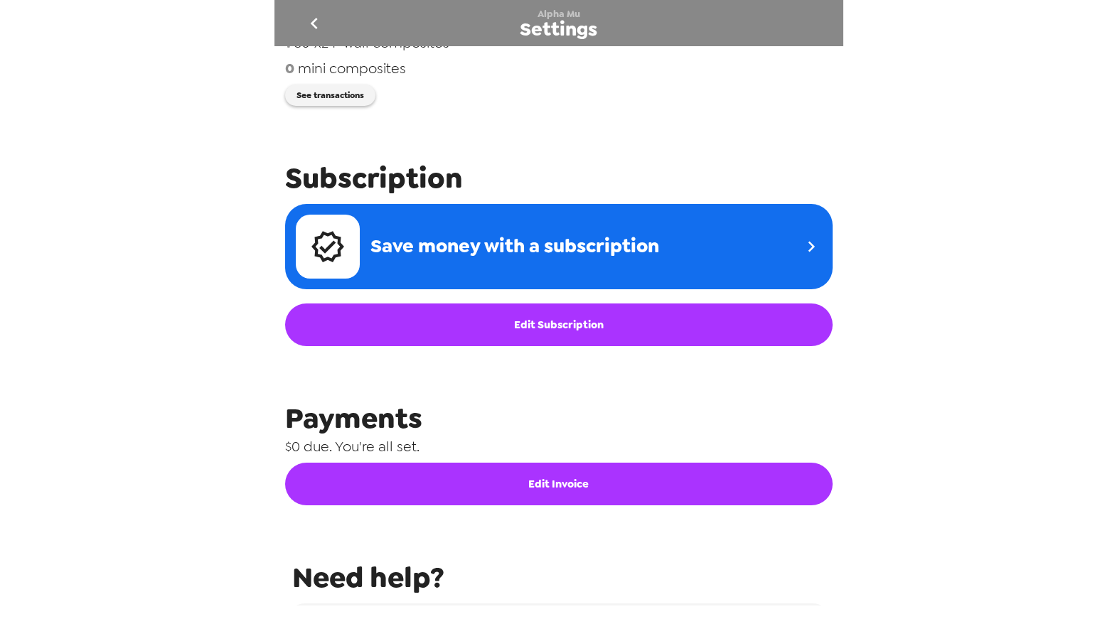
scroll to position [391, 0]
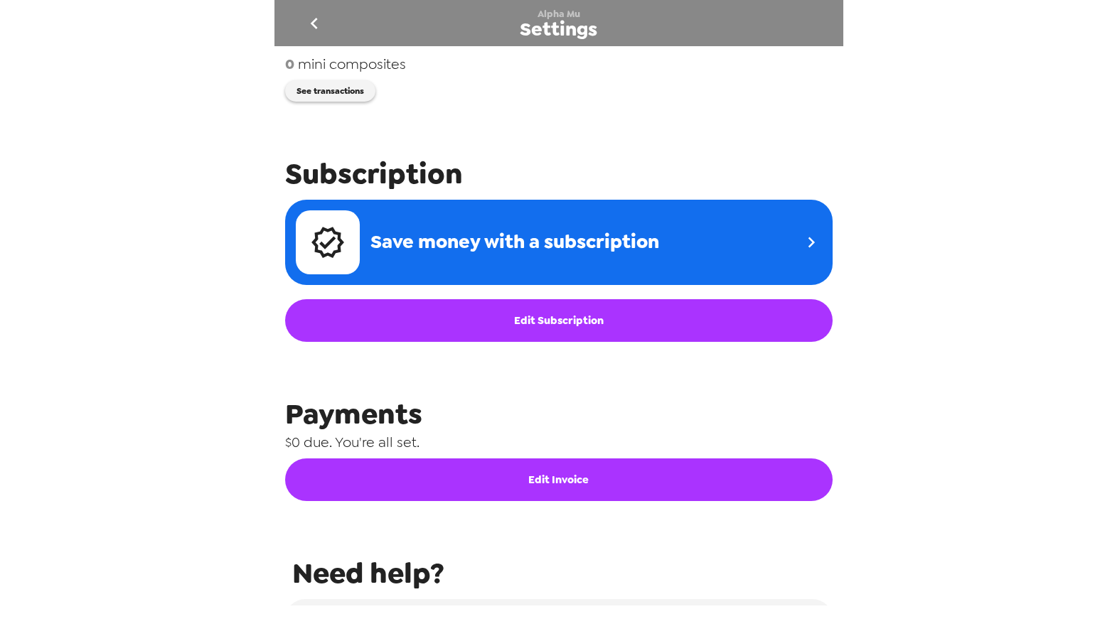
click at [487, 318] on link "Edit Subscription" at bounding box center [559, 320] width 548 height 43
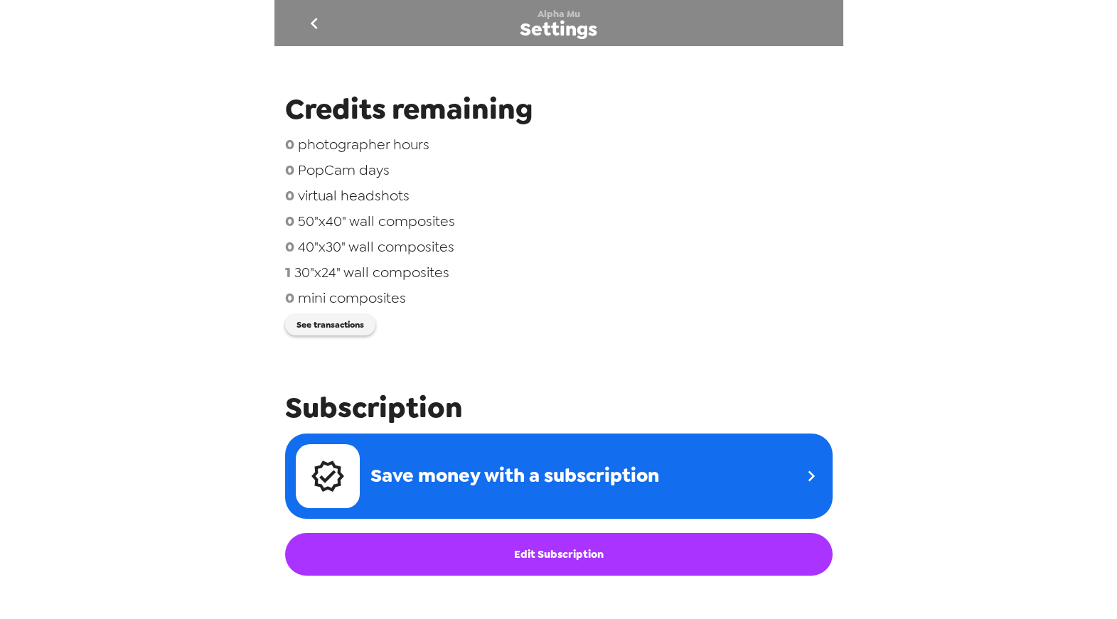
scroll to position [0, 0]
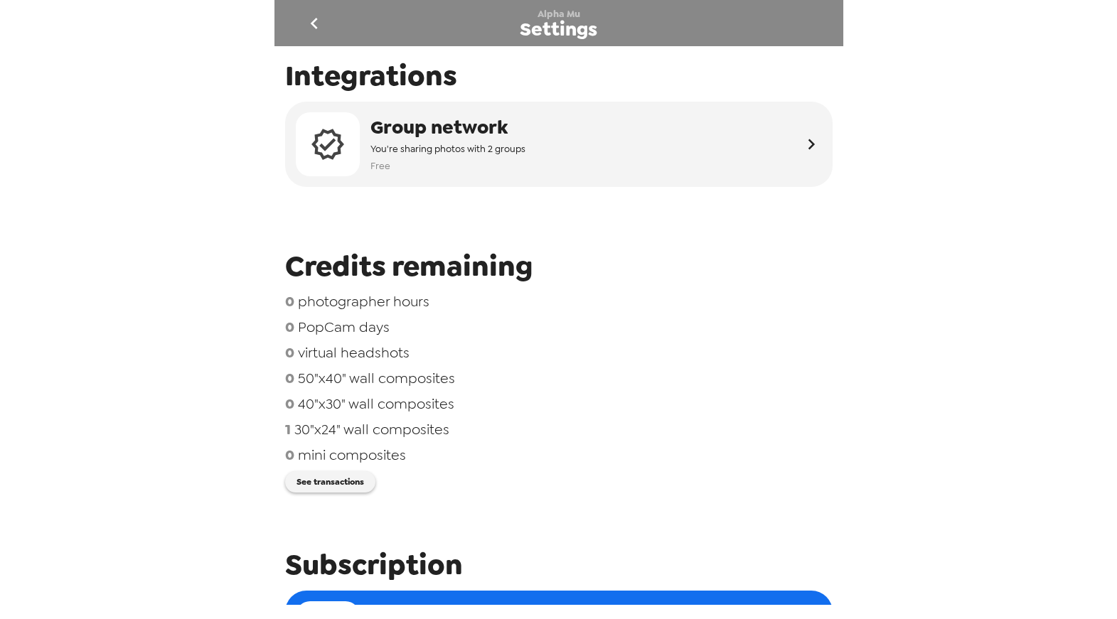
click at [315, 22] on icon "go back" at bounding box center [314, 23] width 23 height 23
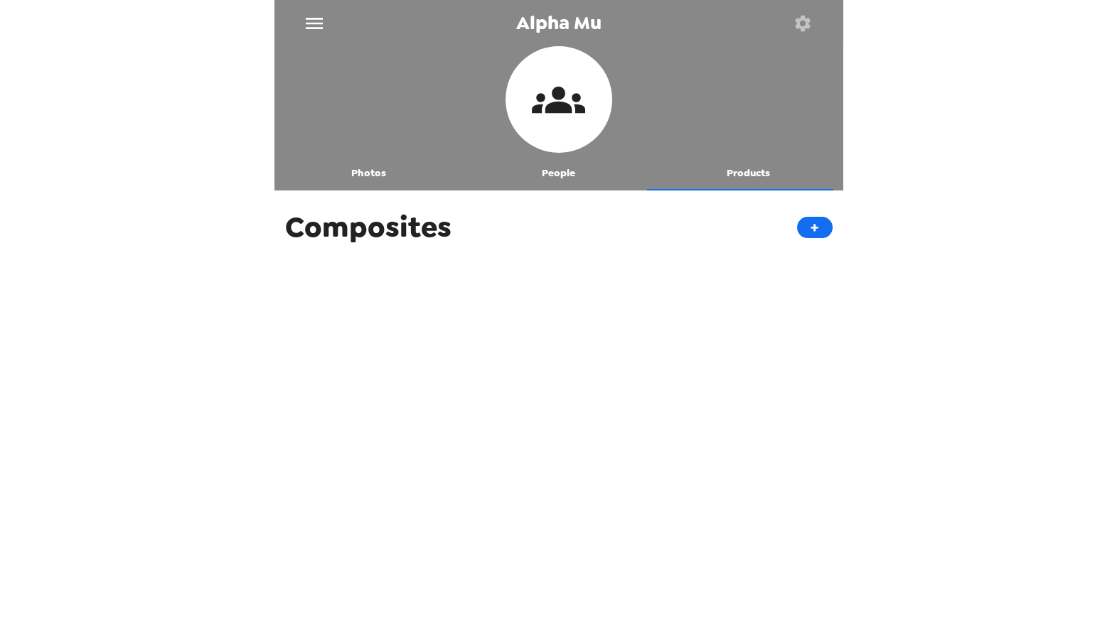
click at [555, 172] on button "People" at bounding box center [559, 173] width 190 height 34
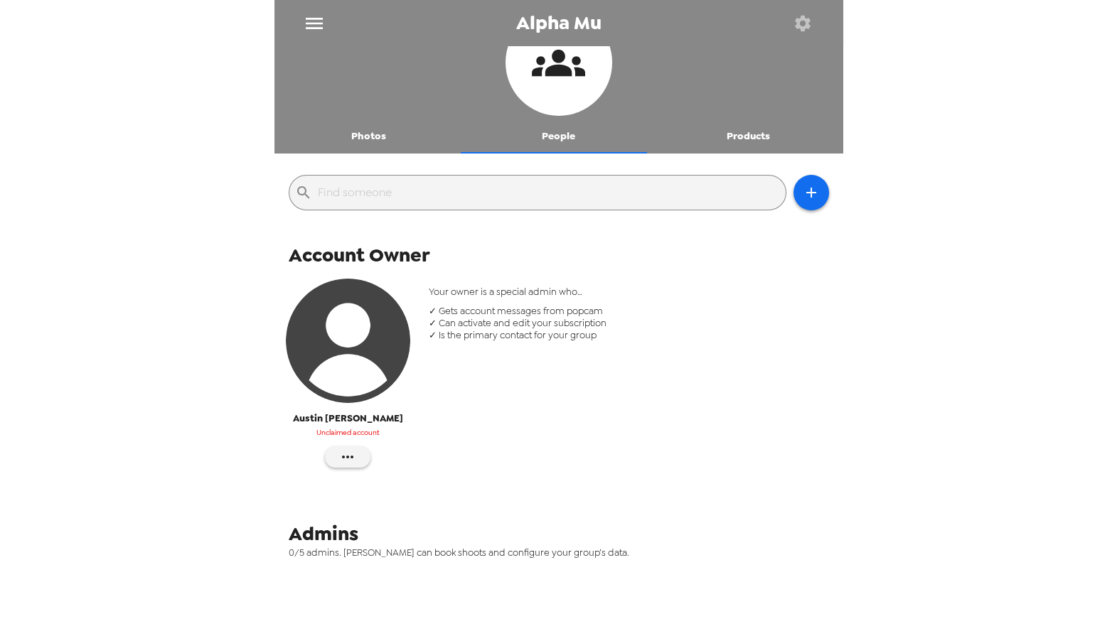
scroll to position [32, 0]
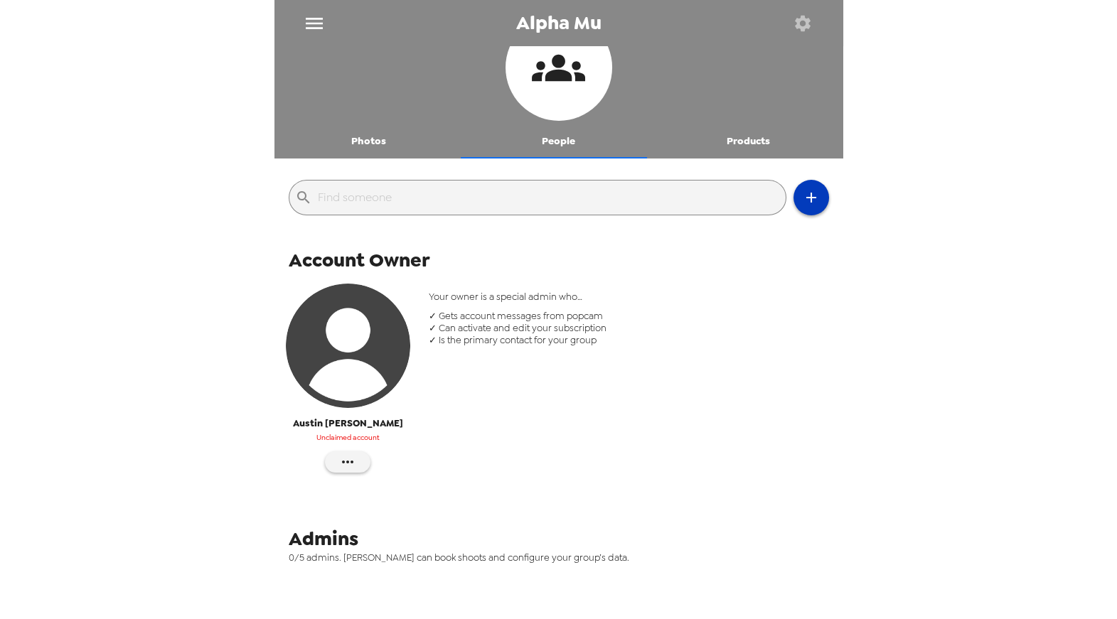
click at [804, 213] on button "button" at bounding box center [812, 198] width 36 height 36
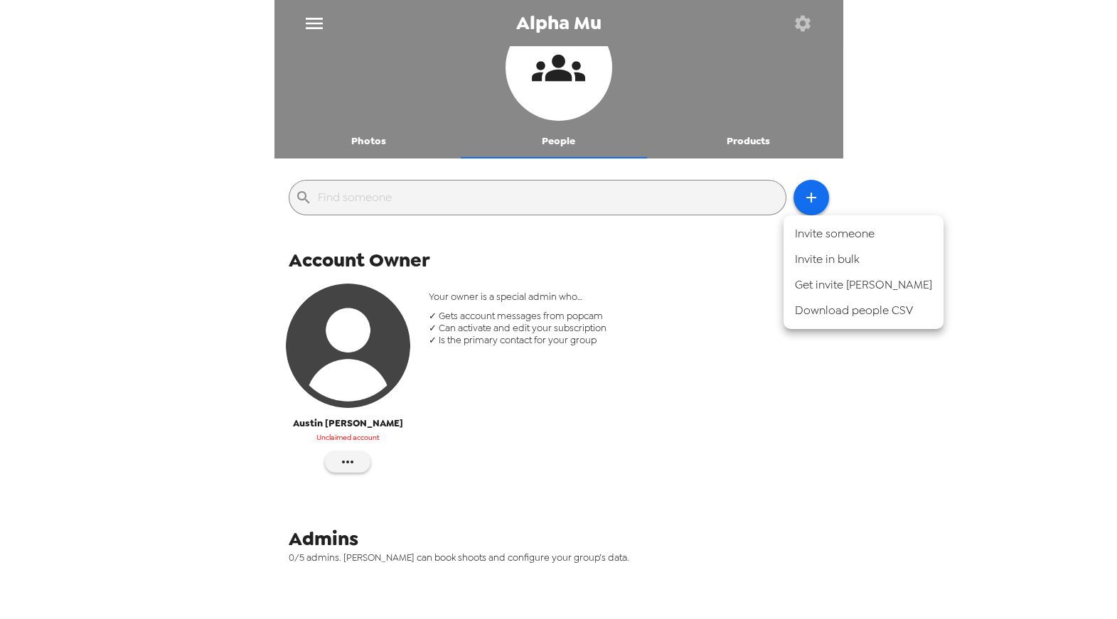
click at [799, 198] on div at bounding box center [558, 309] width 1117 height 619
click at [358, 151] on button "Photos" at bounding box center [370, 141] width 190 height 34
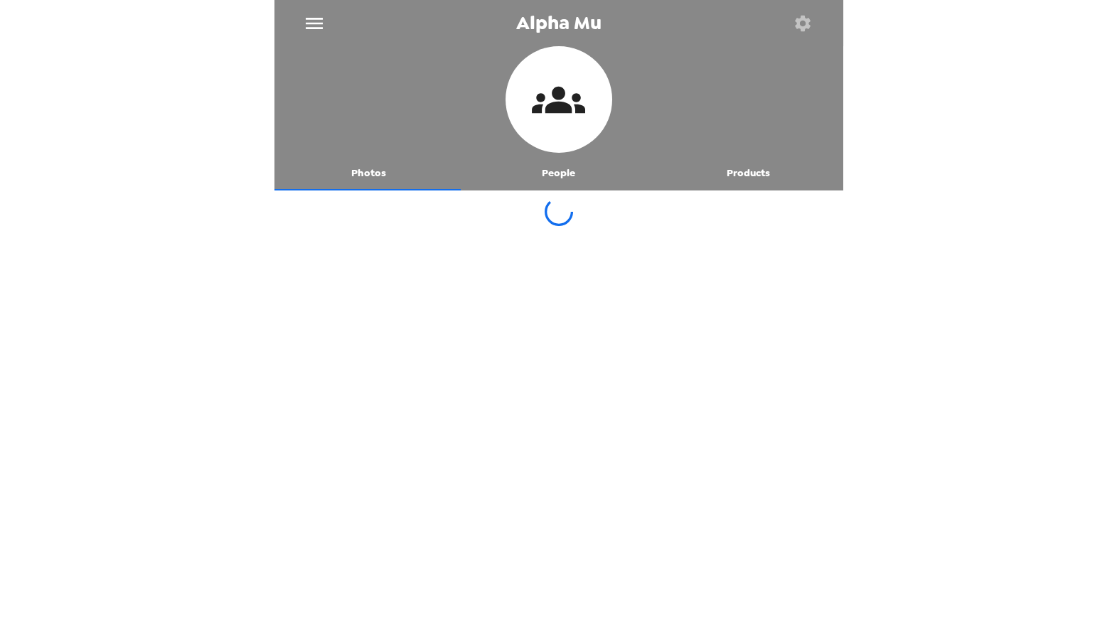
scroll to position [0, 0]
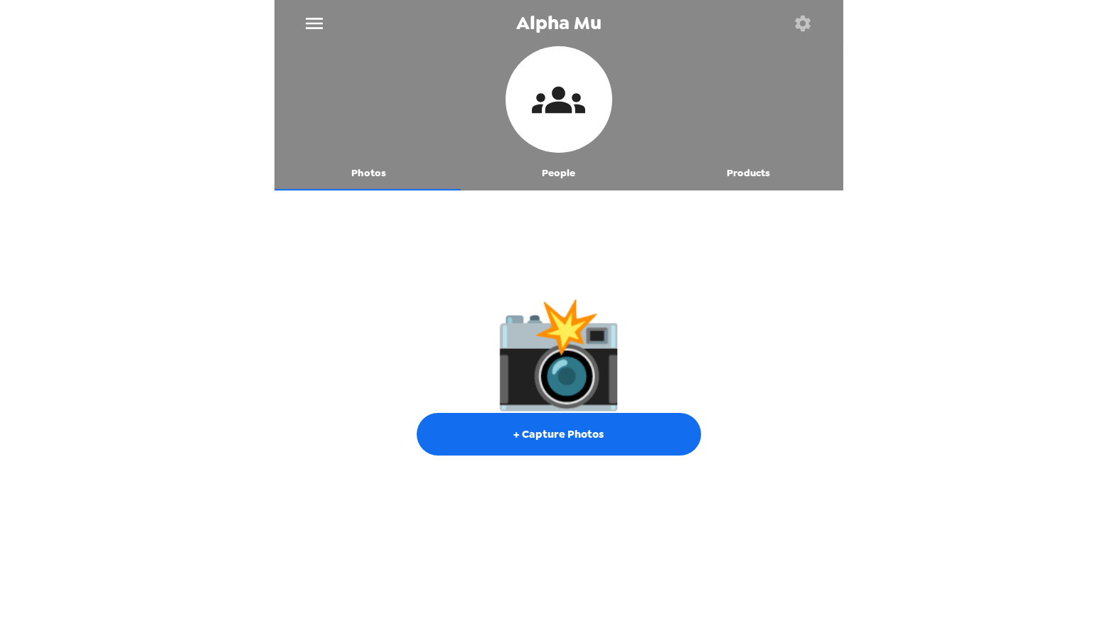
click at [726, 173] on button "Products" at bounding box center [749, 173] width 190 height 34
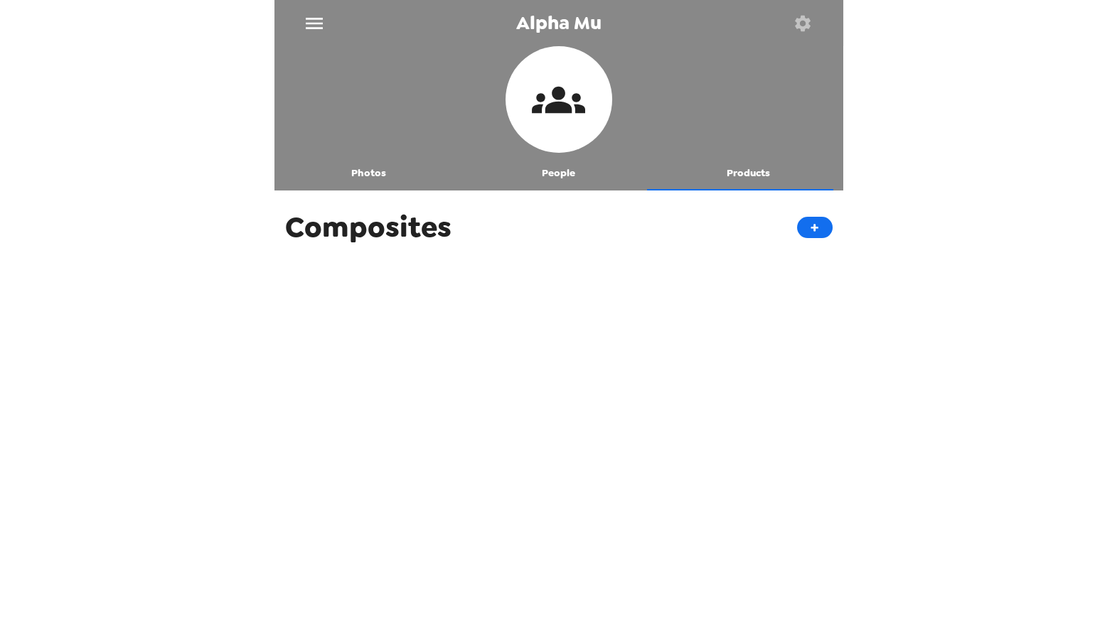
click at [792, 241] on div "Composites +" at bounding box center [559, 227] width 569 height 59
click at [802, 224] on button "+" at bounding box center [815, 227] width 36 height 21
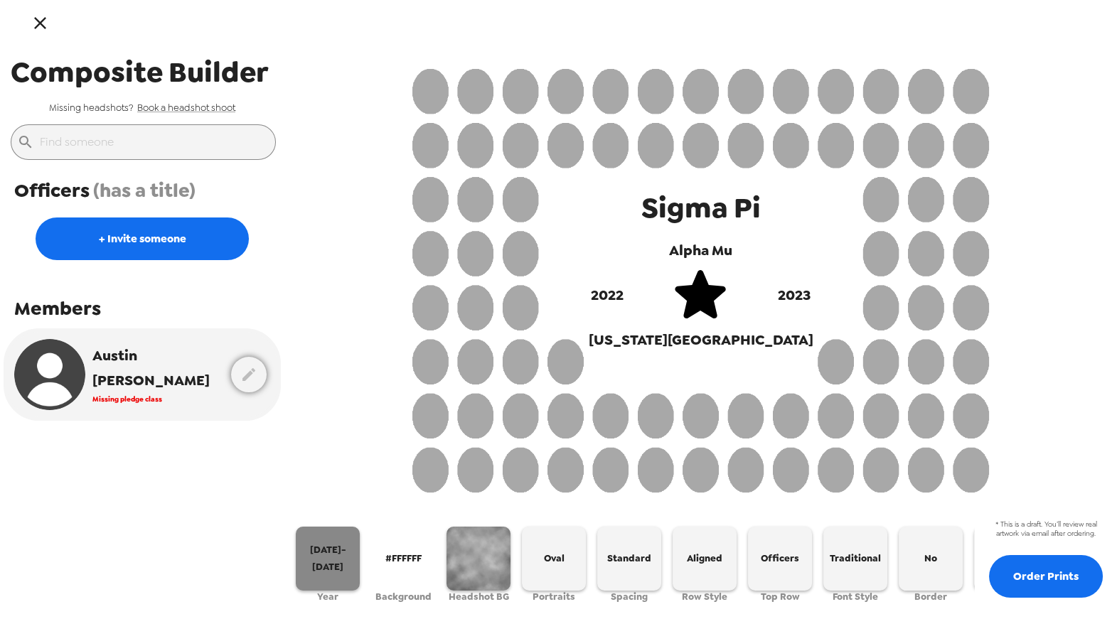
click at [305, 550] on span "2022-2023" at bounding box center [328, 558] width 53 height 33
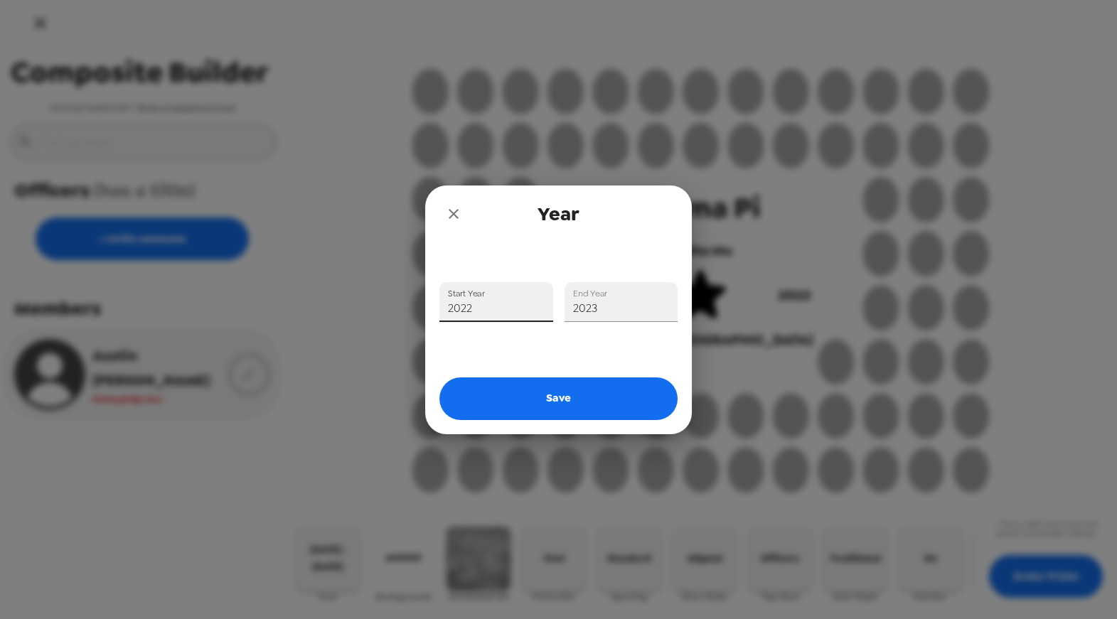
click at [502, 310] on input "2022" at bounding box center [496, 302] width 114 height 40
type input "2025"
click at [612, 311] on input "2023" at bounding box center [622, 302] width 114 height 40
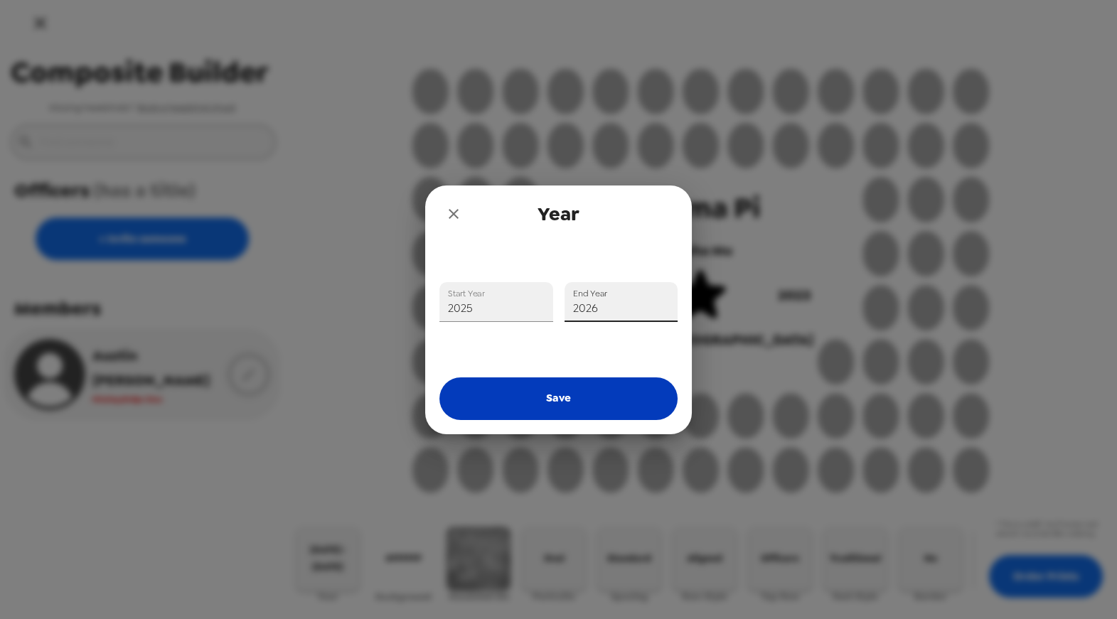
type input "2026"
click at [550, 393] on button "Save" at bounding box center [558, 399] width 238 height 43
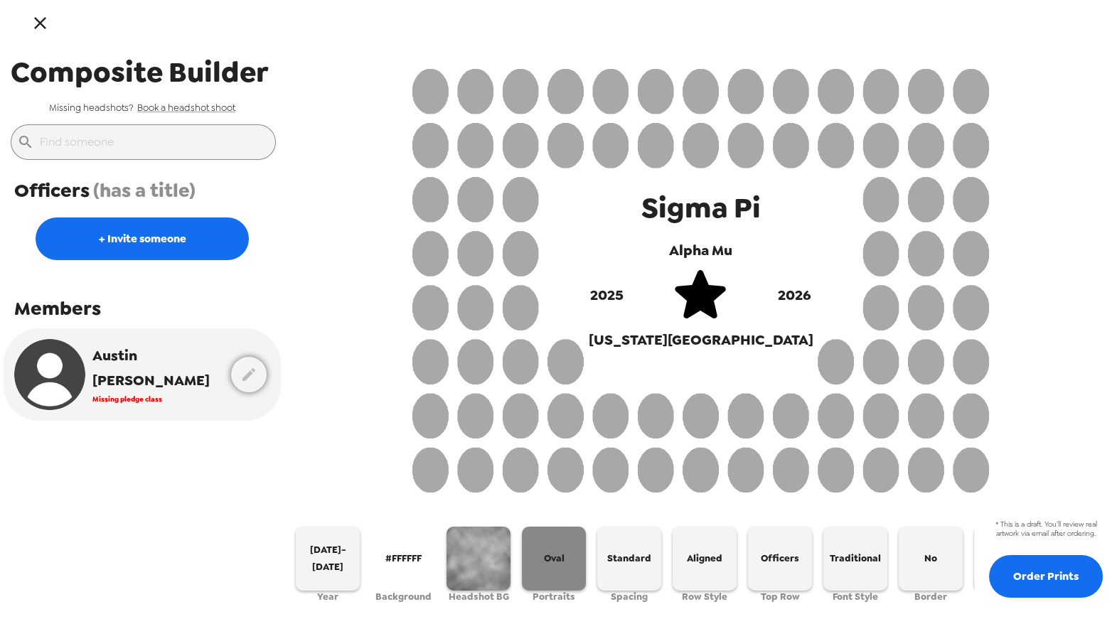
click at [560, 550] on span "Oval" at bounding box center [554, 558] width 21 height 16
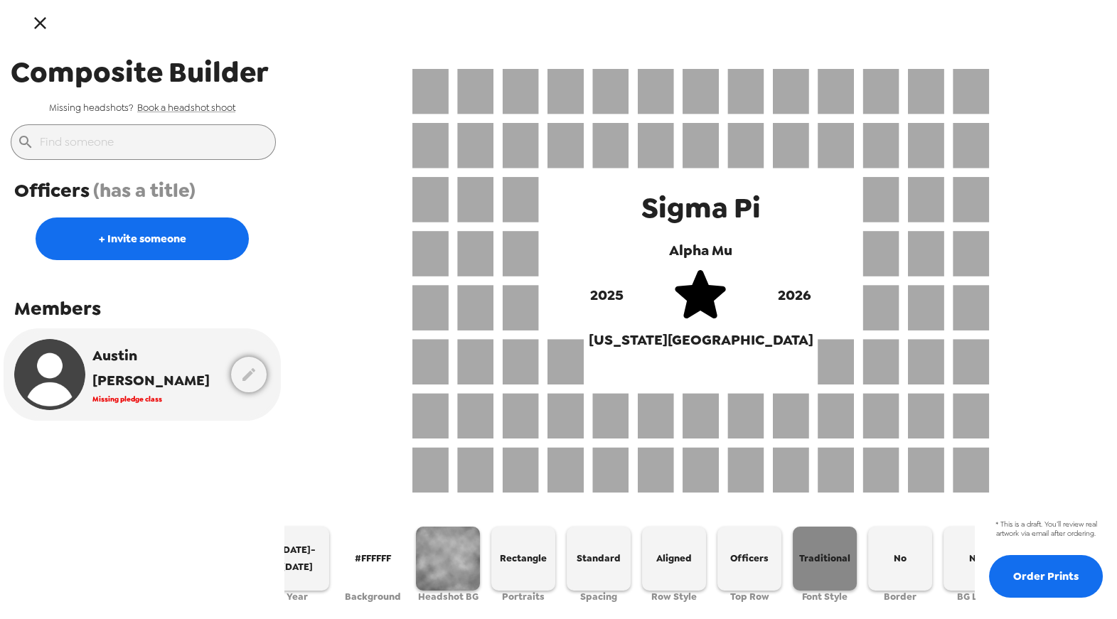
scroll to position [0, 63]
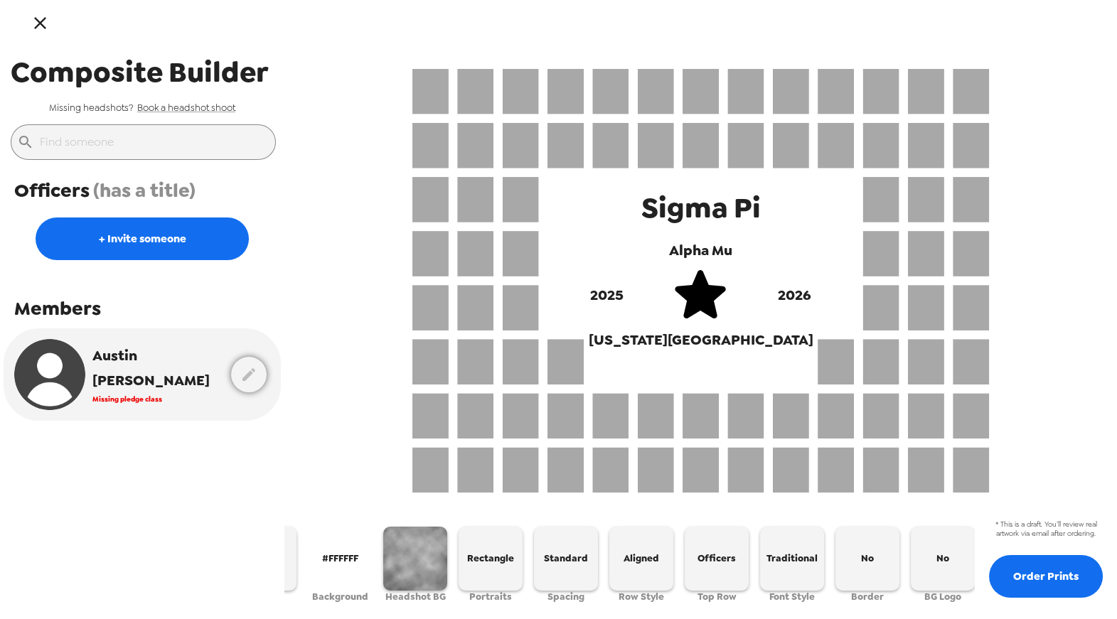
click at [41, 31] on icon "button" at bounding box center [40, 23] width 21 height 21
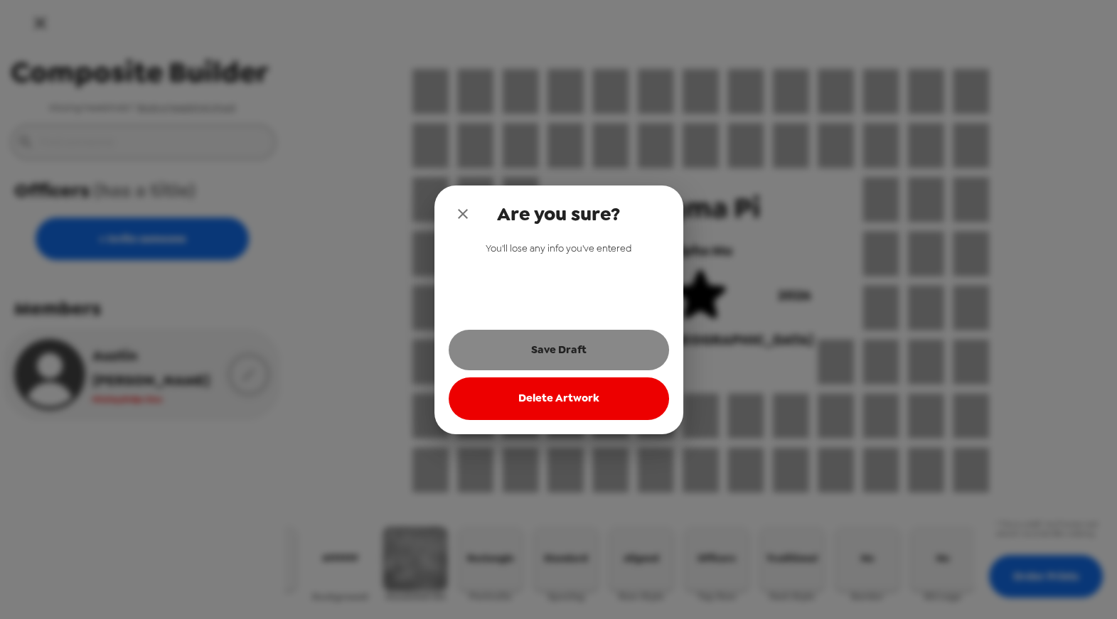
click at [595, 351] on button "Save Draft" at bounding box center [559, 350] width 220 height 40
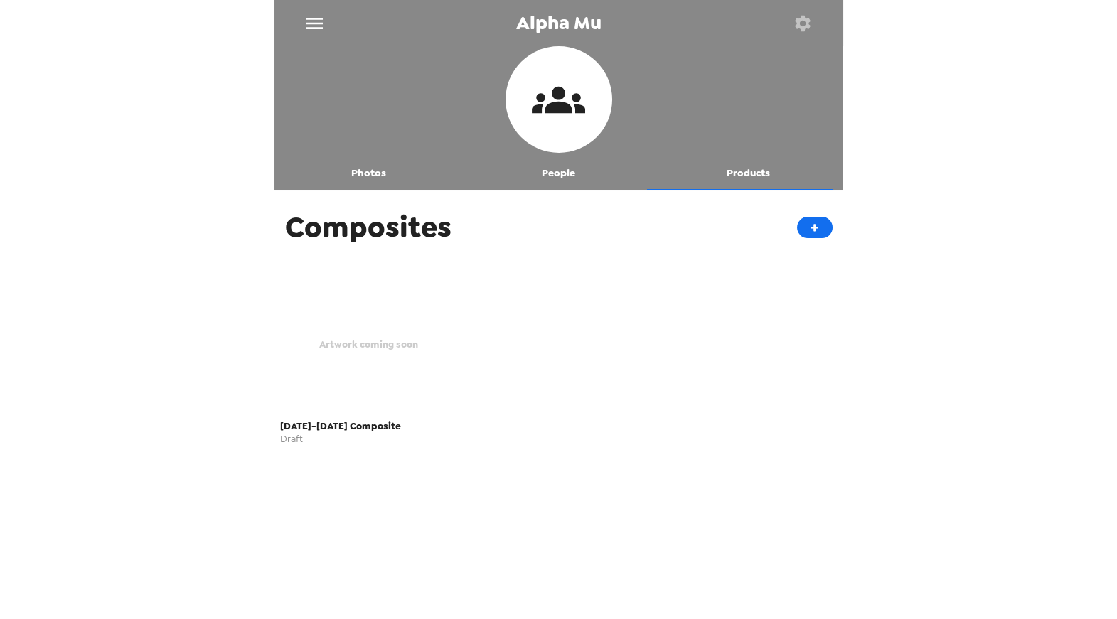
click at [425, 419] on span "2025-2026 Composite" at bounding box center [369, 426] width 178 height 16
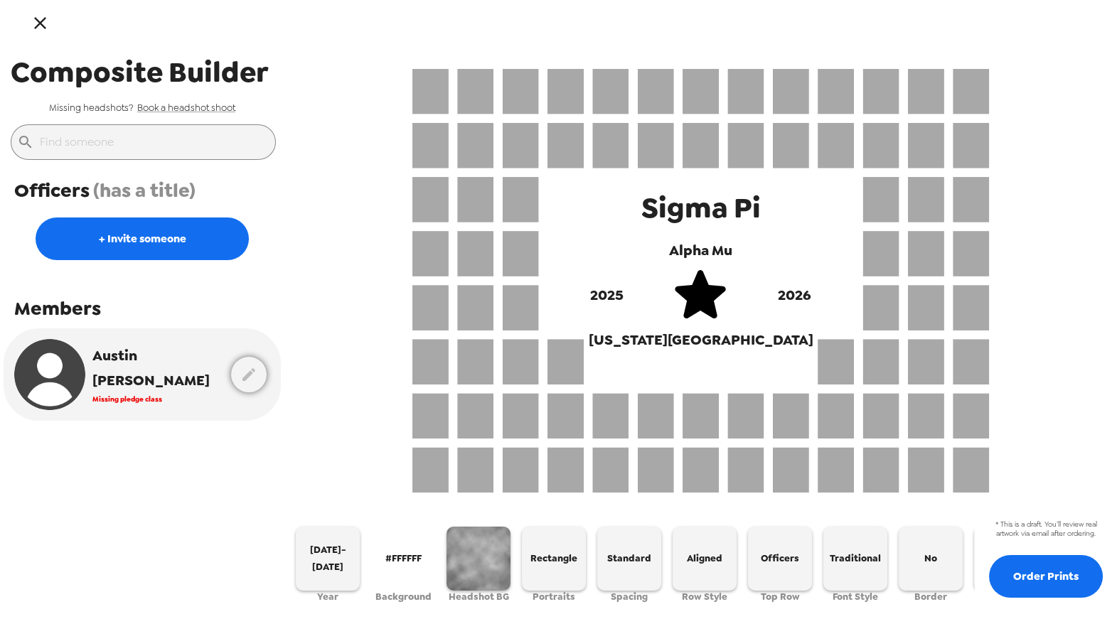
click at [50, 31] on icon "button" at bounding box center [40, 23] width 21 height 21
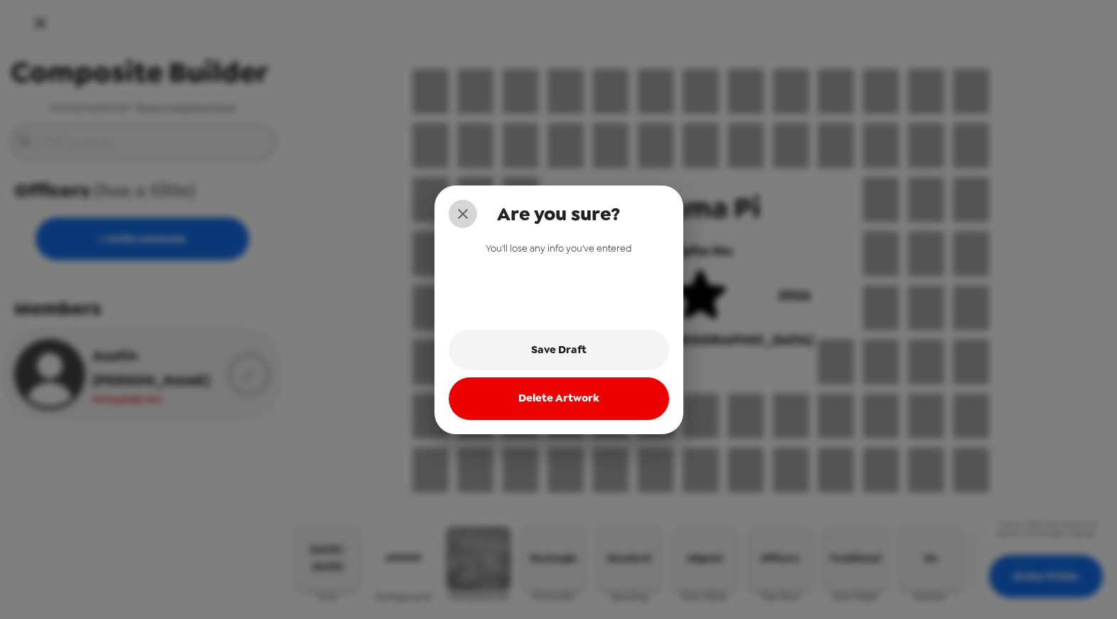
click at [474, 211] on button "close" at bounding box center [463, 214] width 28 height 28
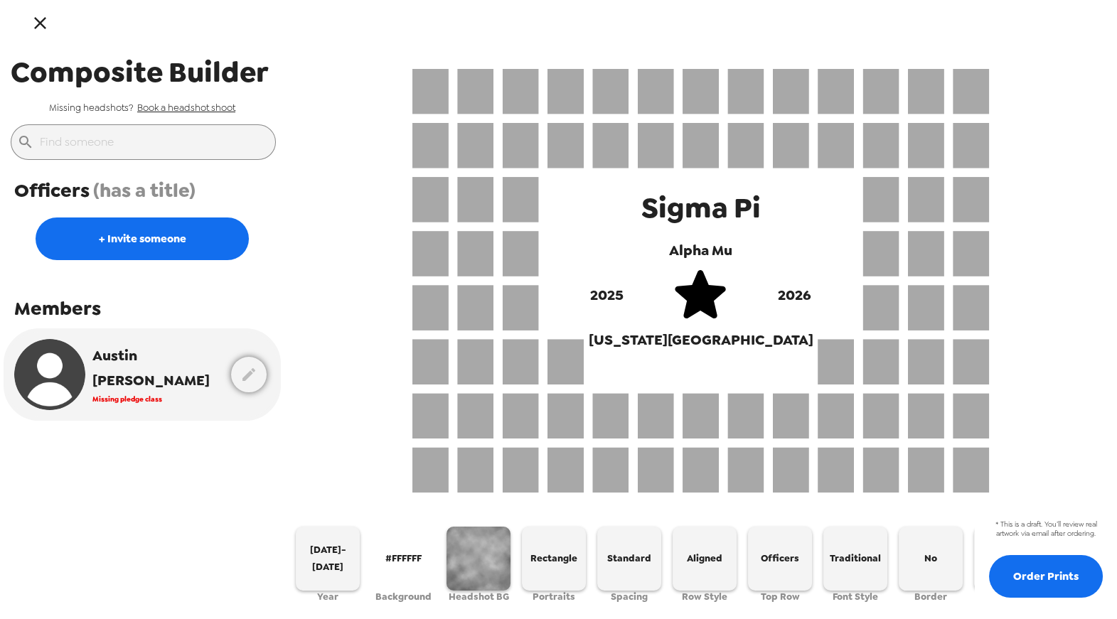
click at [205, 110] on link "Book a headshot shoot" at bounding box center [186, 108] width 98 height 12
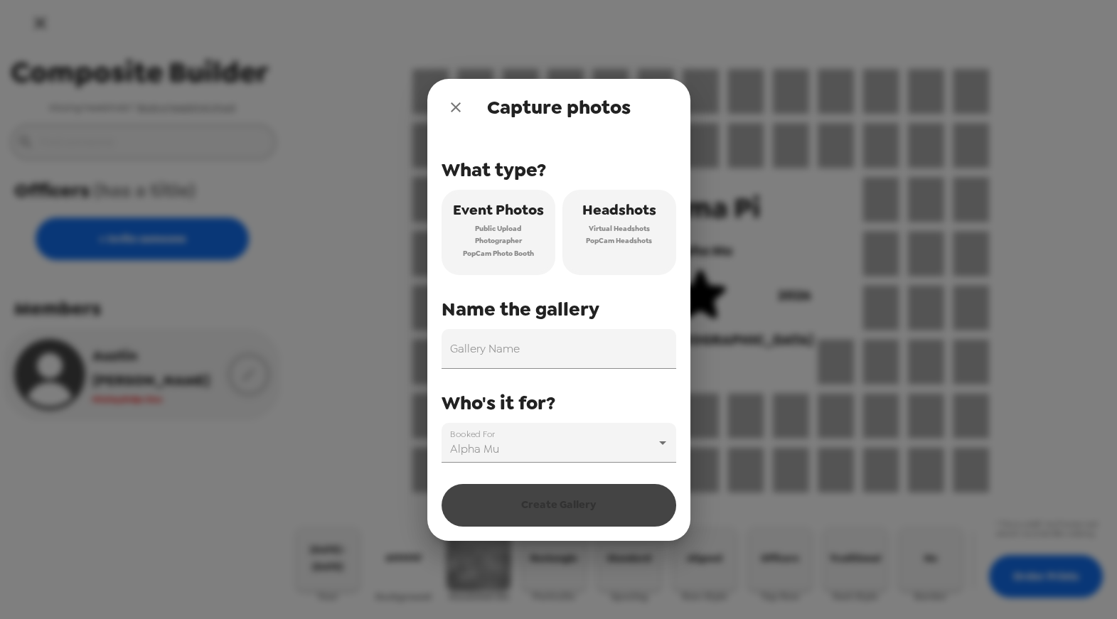
click at [619, 216] on span "Headshots" at bounding box center [619, 210] width 74 height 25
click at [540, 346] on input "Gallery Name" at bounding box center [559, 349] width 235 height 40
click at [508, 442] on body "Composite Builder Missing headshots? Book a headshot shoot ​ Officers (has a ti…" at bounding box center [558, 309] width 1117 height 619
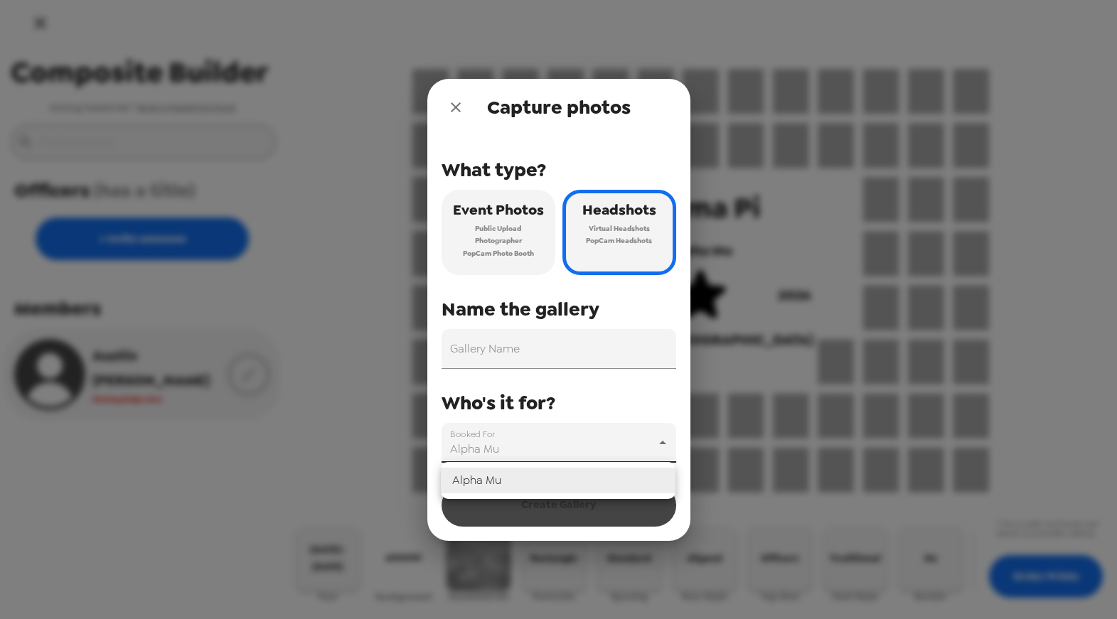
click at [508, 442] on div at bounding box center [558, 309] width 1117 height 619
click at [456, 108] on icon "close" at bounding box center [456, 107] width 10 height 10
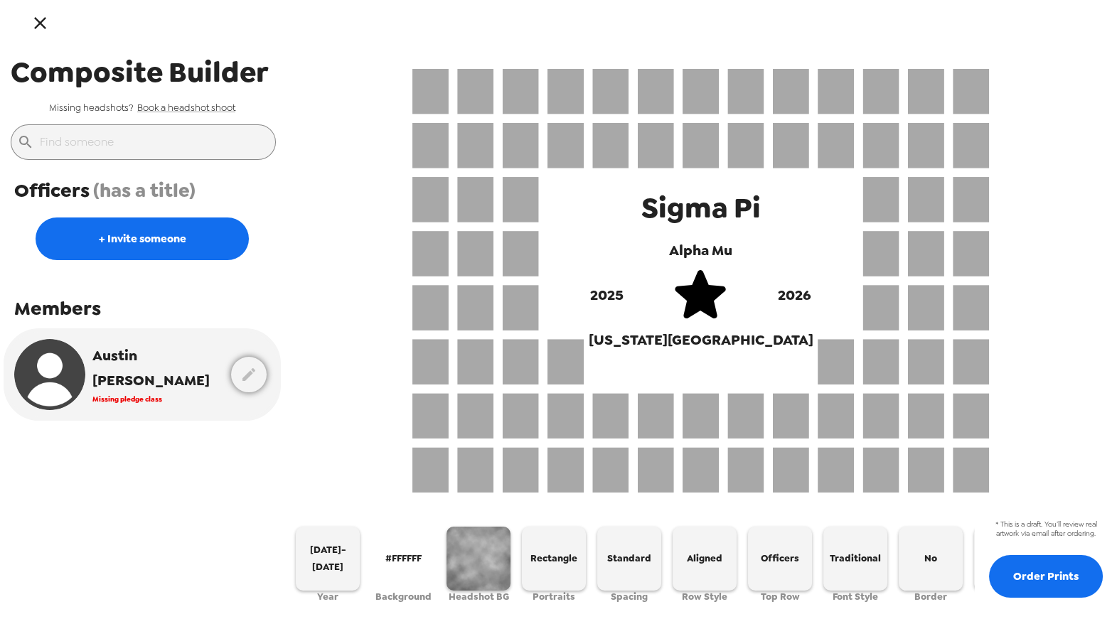
click at [44, 27] on icon "button" at bounding box center [40, 23] width 12 height 12
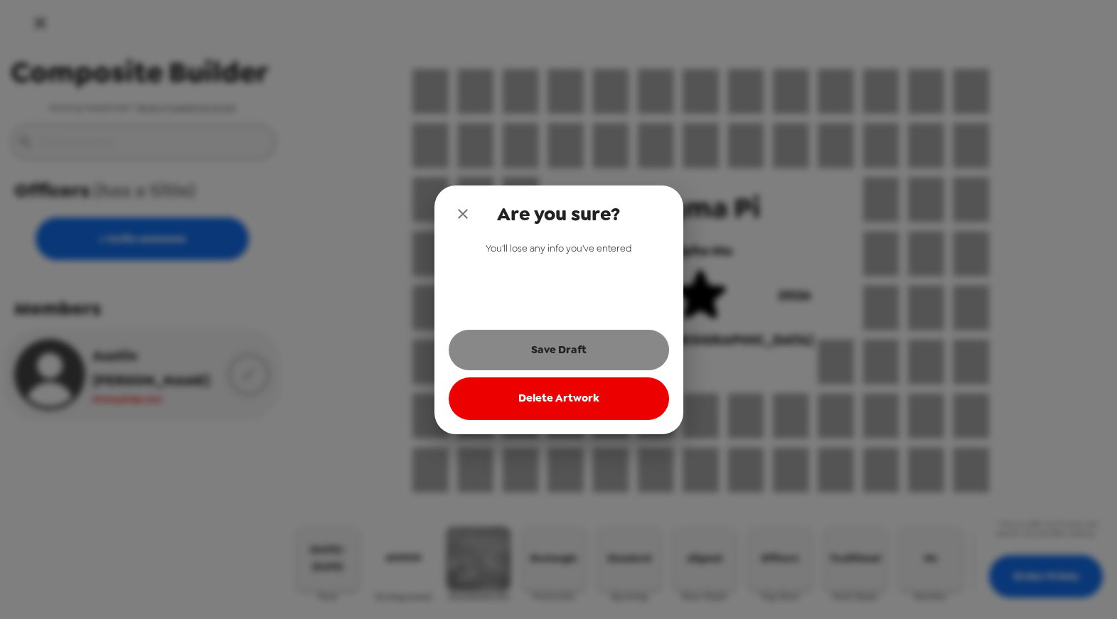
click at [562, 351] on button "Save Draft" at bounding box center [559, 350] width 220 height 40
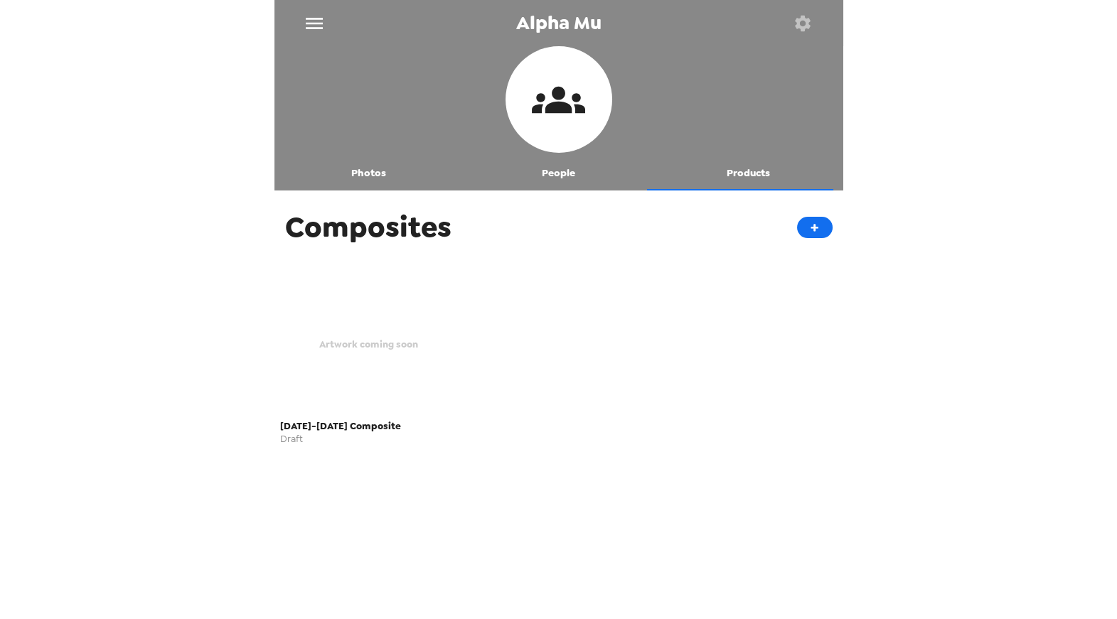
click at [362, 182] on button "Photos" at bounding box center [370, 173] width 190 height 34
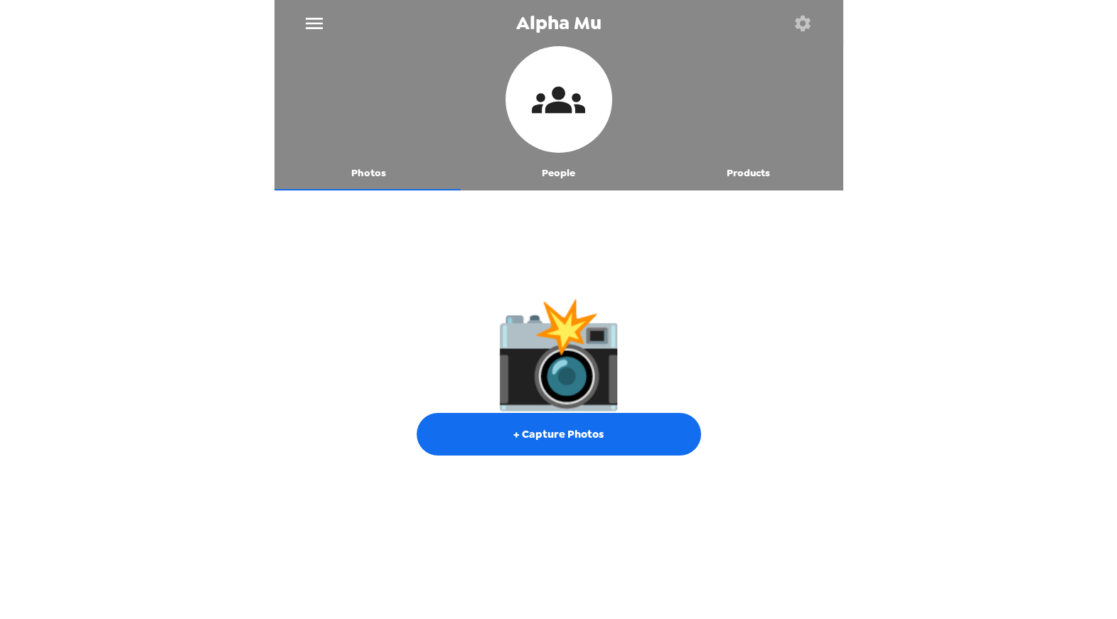
click at [760, 154] on div at bounding box center [559, 101] width 569 height 110
click at [579, 170] on button "People" at bounding box center [559, 173] width 190 height 34
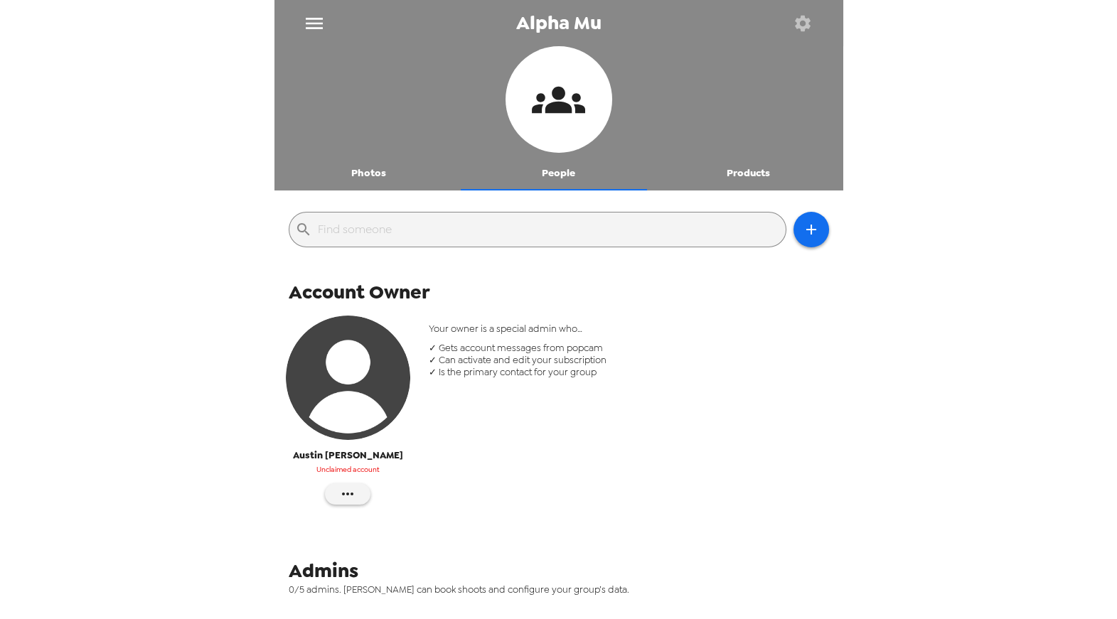
click at [324, 164] on button "Photos" at bounding box center [370, 173] width 190 height 34
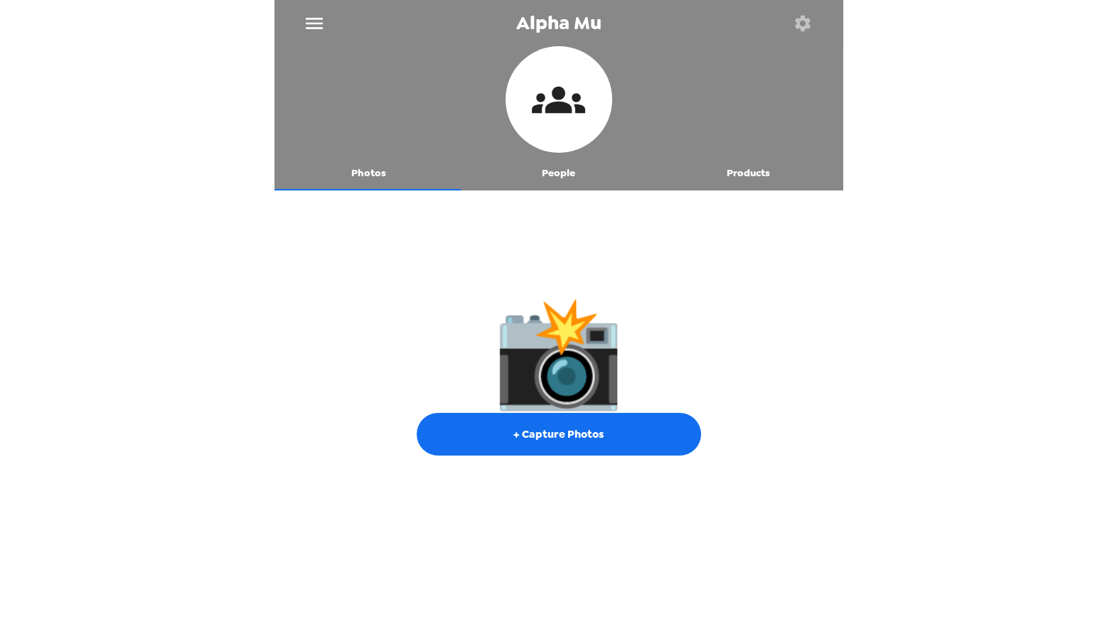
click at [378, 170] on button "Photos" at bounding box center [370, 173] width 190 height 34
click at [562, 176] on button "People" at bounding box center [559, 173] width 190 height 34
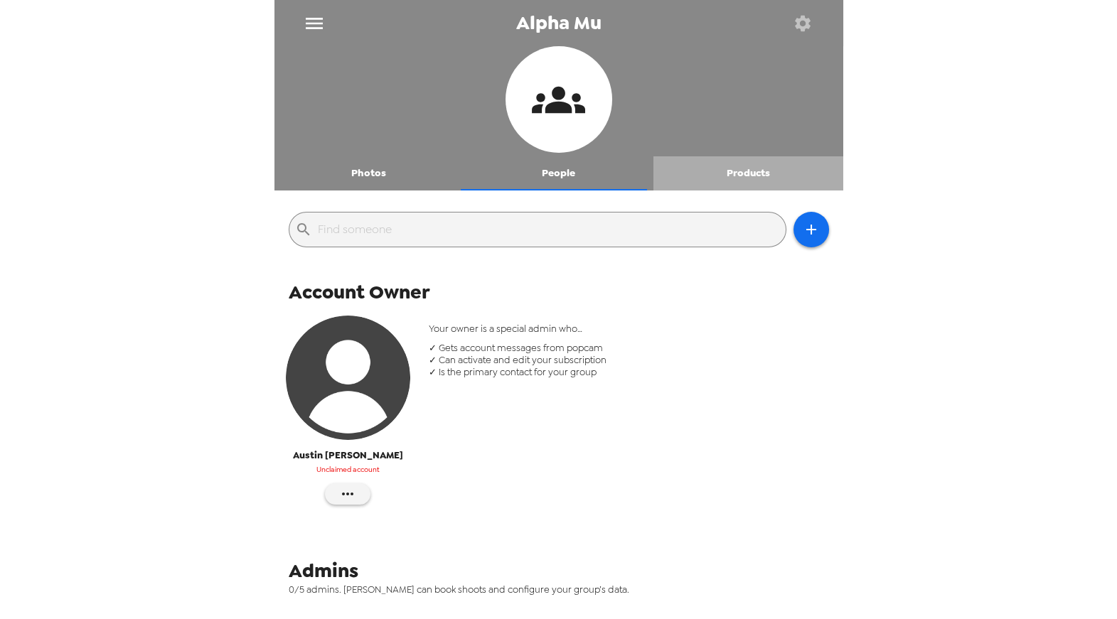
click at [750, 174] on button "Products" at bounding box center [749, 173] width 190 height 34
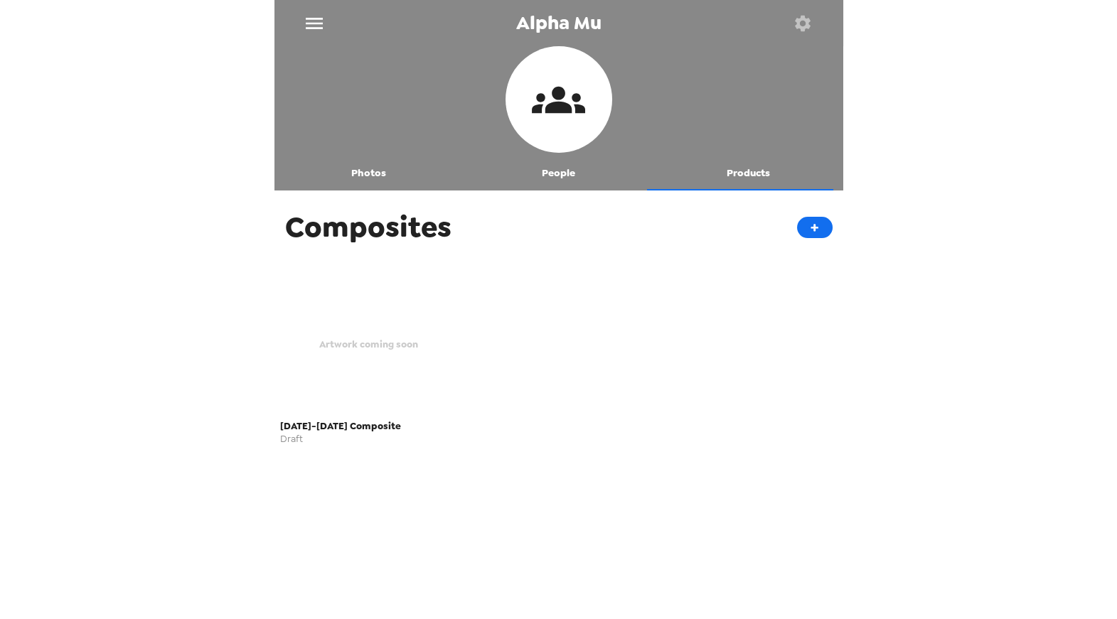
click at [365, 322] on div "Artwork coming soon" at bounding box center [369, 344] width 178 height 139
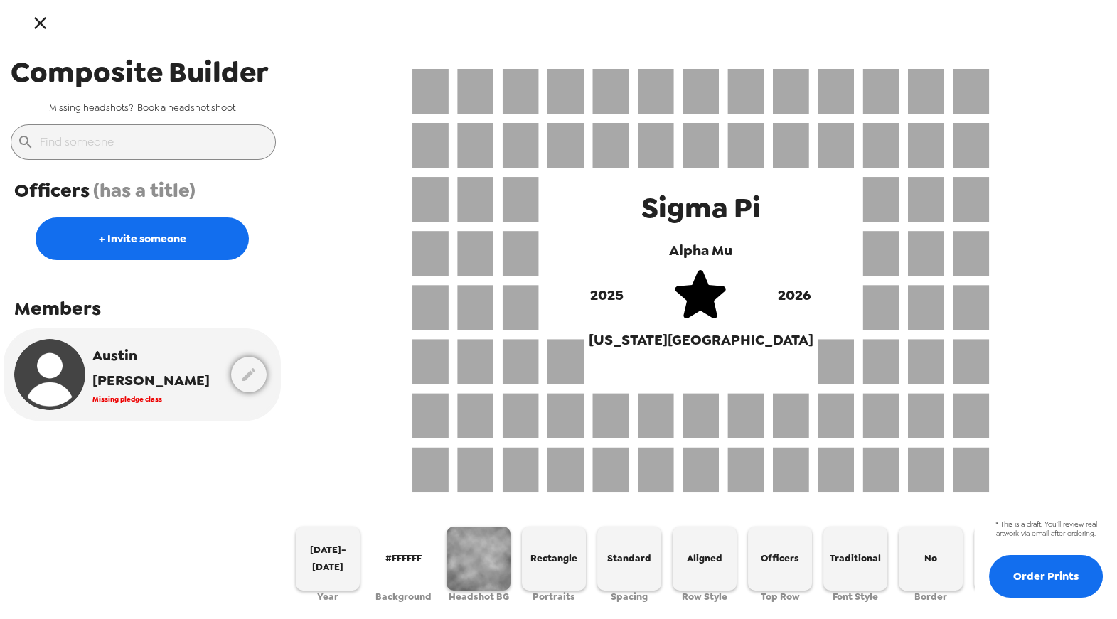
click at [220, 107] on link "Book a headshot shoot" at bounding box center [186, 108] width 98 height 12
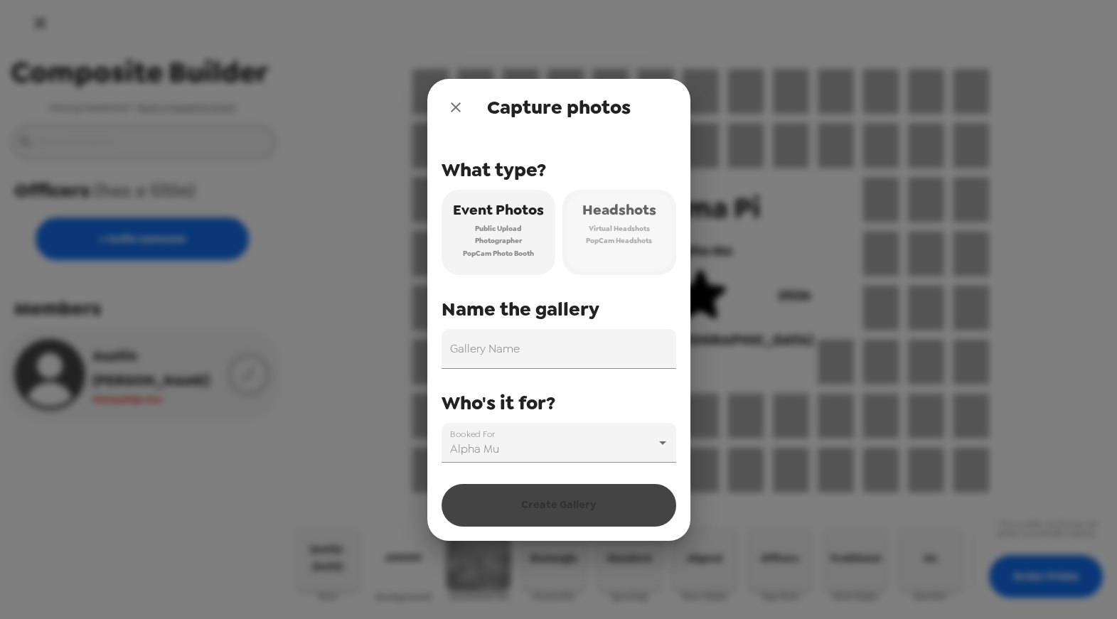
click at [628, 257] on button "Headshots Virtual Headshots PopCam Headshots" at bounding box center [620, 232] width 114 height 85
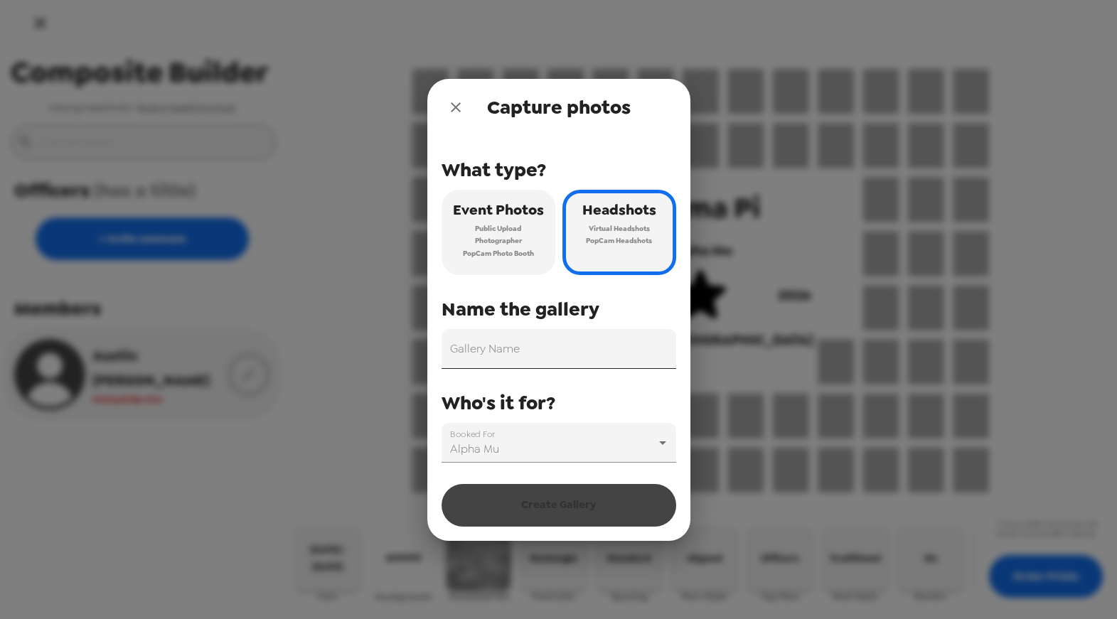
click at [604, 355] on input "Gallery Name" at bounding box center [559, 349] width 235 height 40
click at [453, 113] on icon "close" at bounding box center [455, 107] width 17 height 17
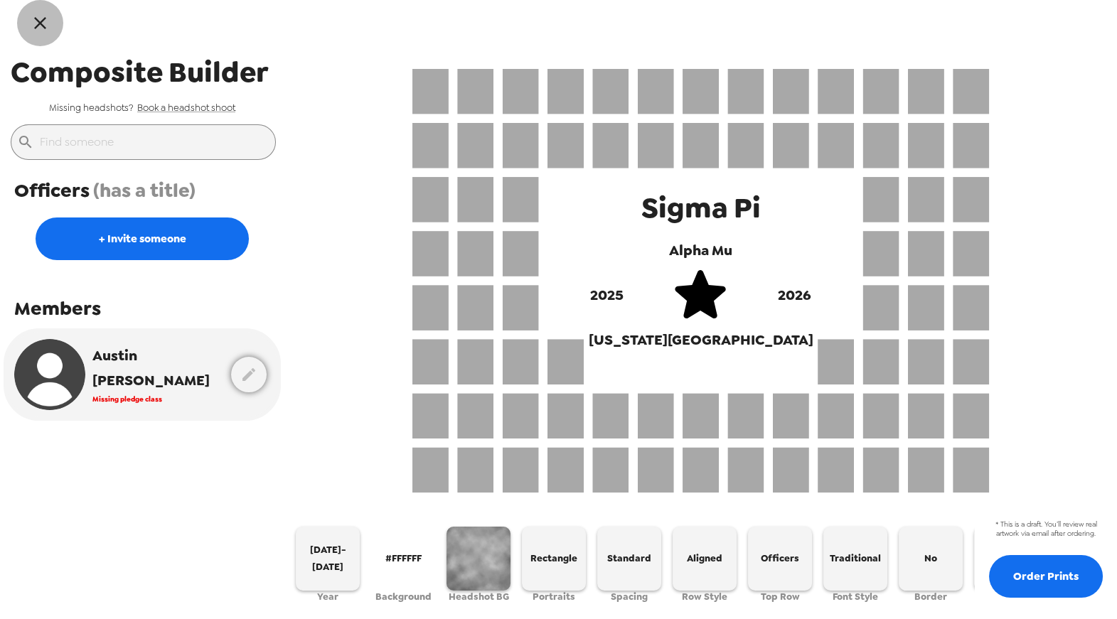
click at [44, 28] on icon "button" at bounding box center [40, 23] width 12 height 12
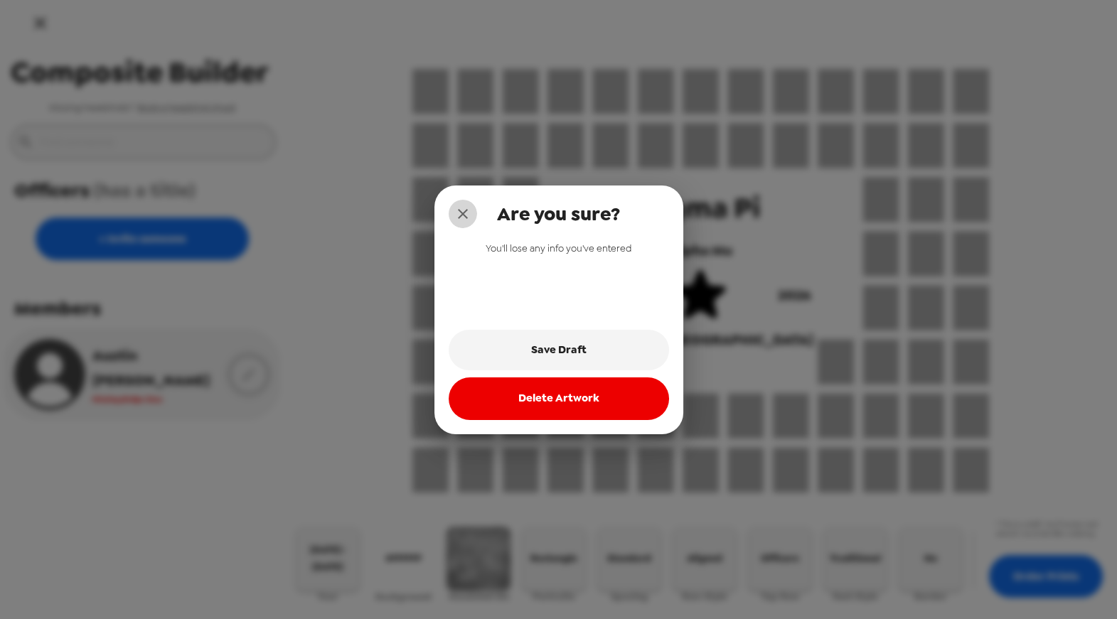
click at [462, 220] on icon "close" at bounding box center [462, 214] width 17 height 17
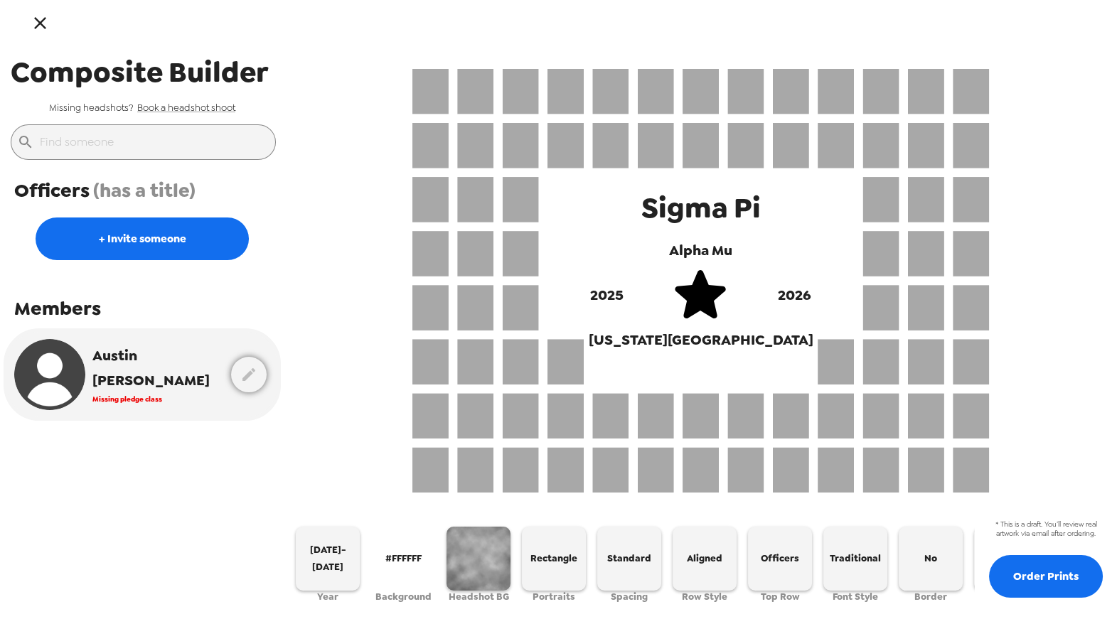
click at [39, 24] on icon "button" at bounding box center [40, 23] width 12 height 12
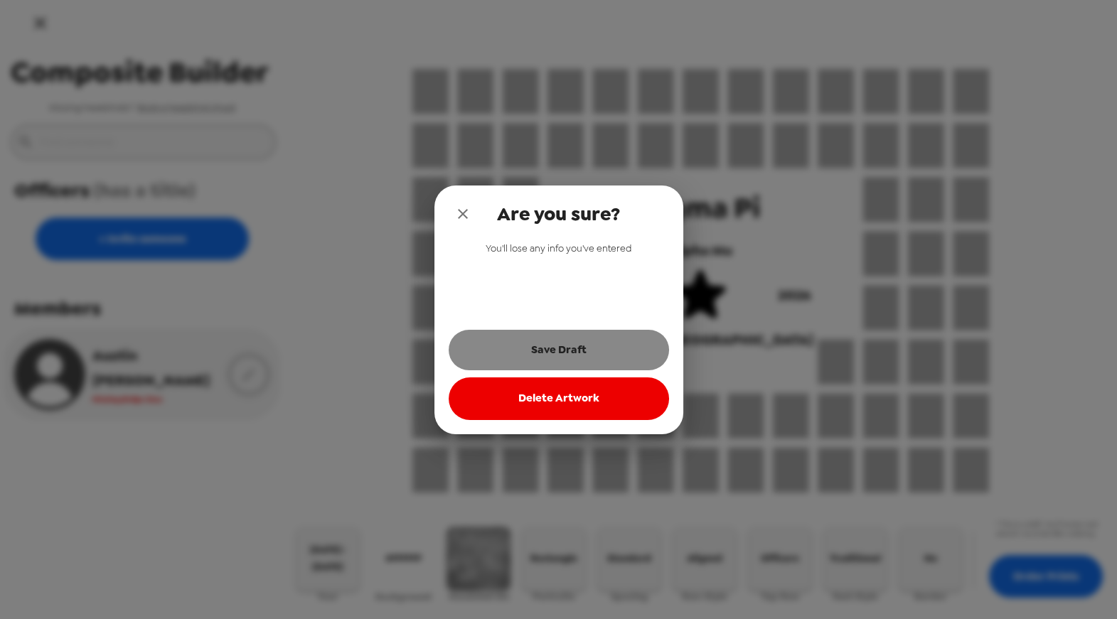
click at [565, 361] on button "Save Draft" at bounding box center [559, 350] width 220 height 40
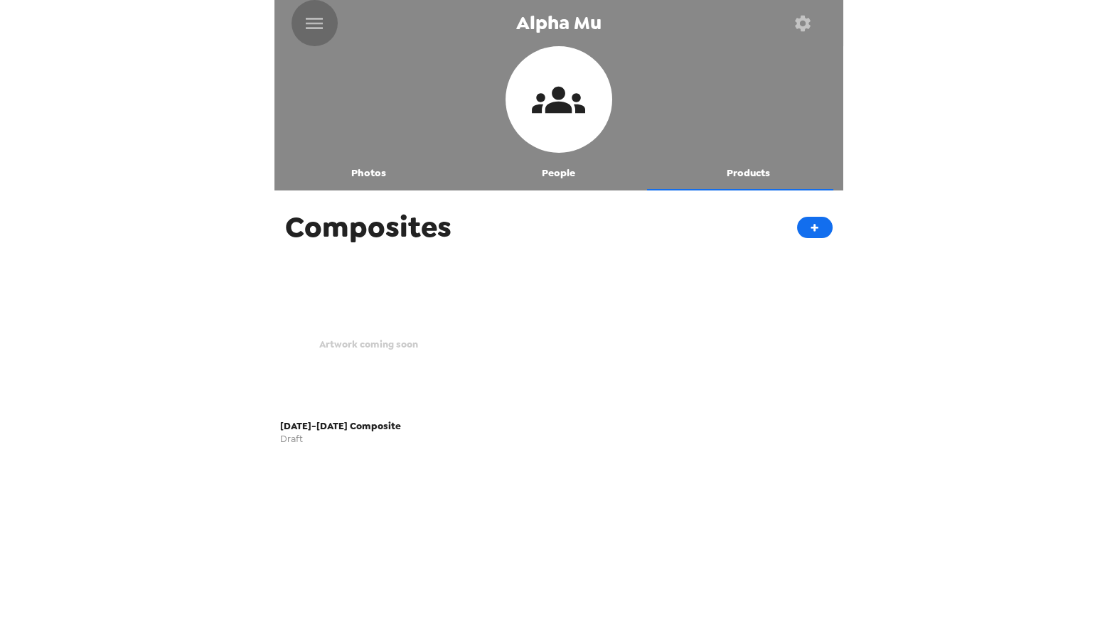
click at [324, 26] on icon "menu" at bounding box center [314, 23] width 23 height 23
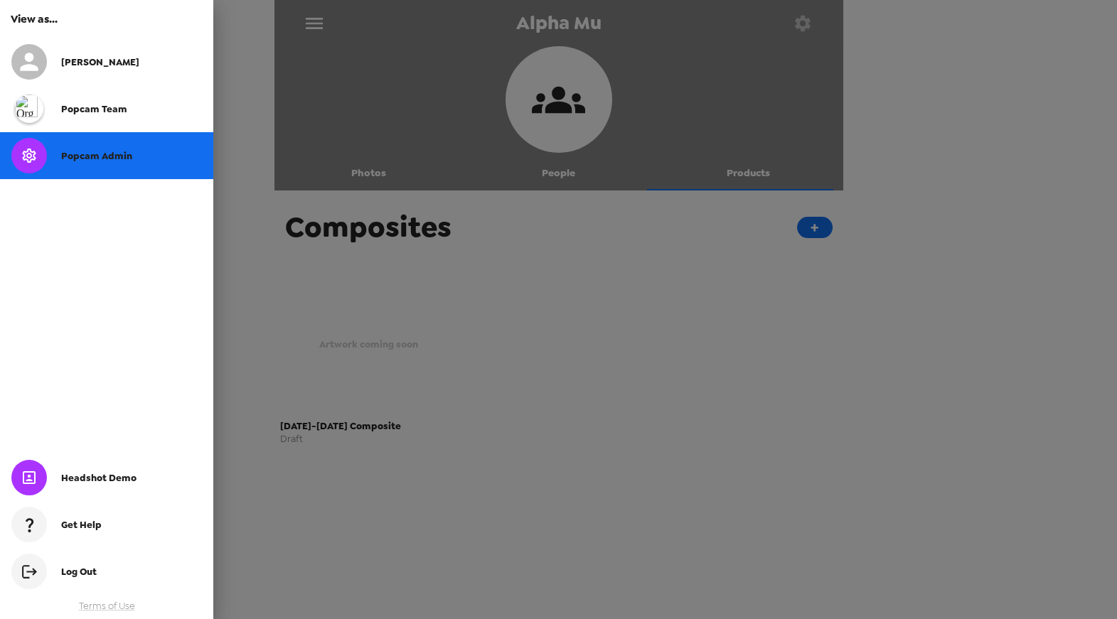
click at [109, 170] on div "Popcam Admin" at bounding box center [106, 155] width 213 height 47
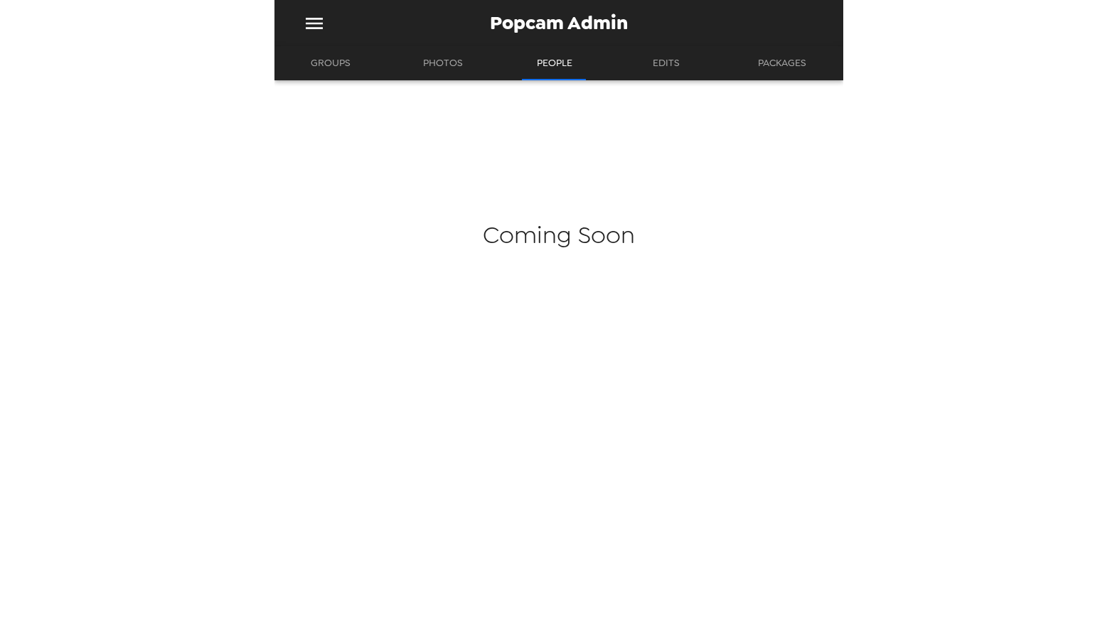
click at [324, 67] on button "Groups" at bounding box center [330, 63] width 65 height 34
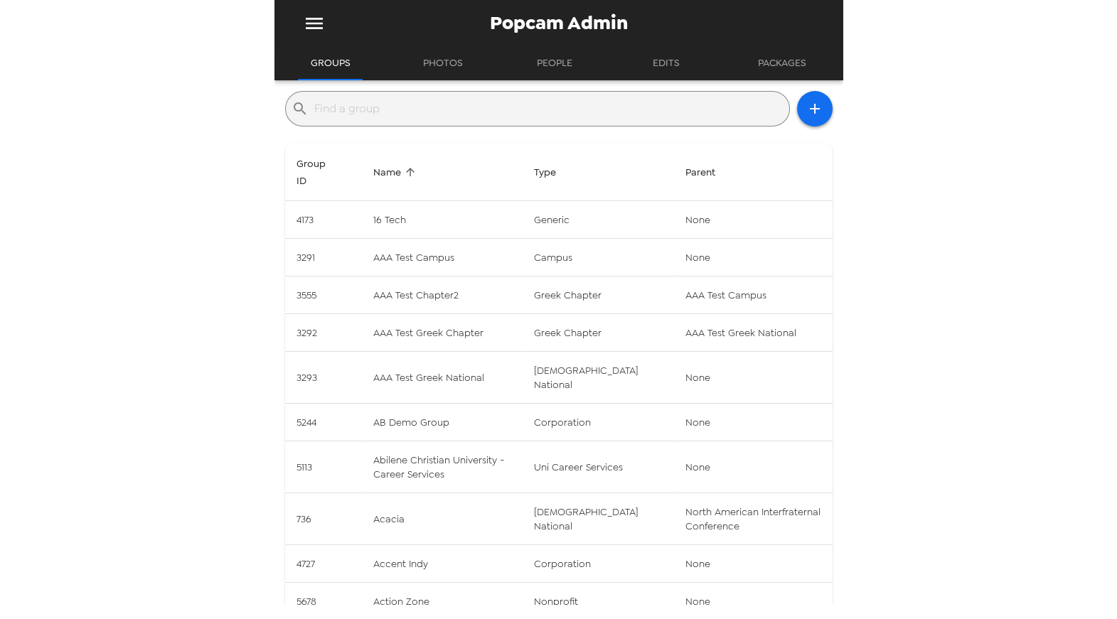
click at [491, 111] on input "text" at bounding box center [548, 108] width 469 height 23
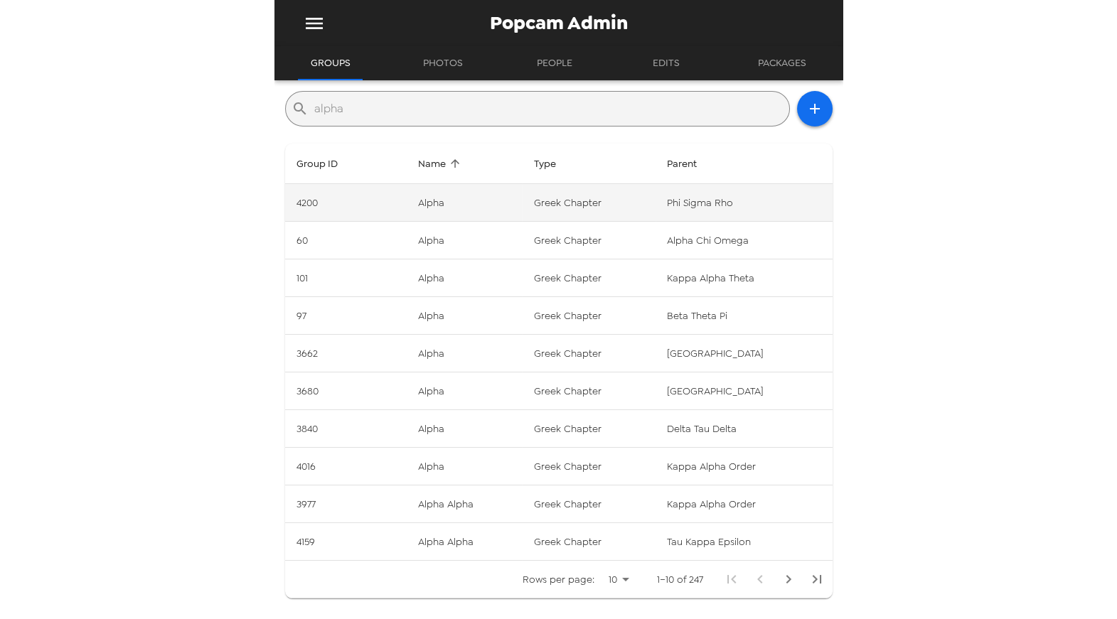
type input "alpha"
click at [615, 193] on td "greek chapter" at bounding box center [589, 203] width 134 height 38
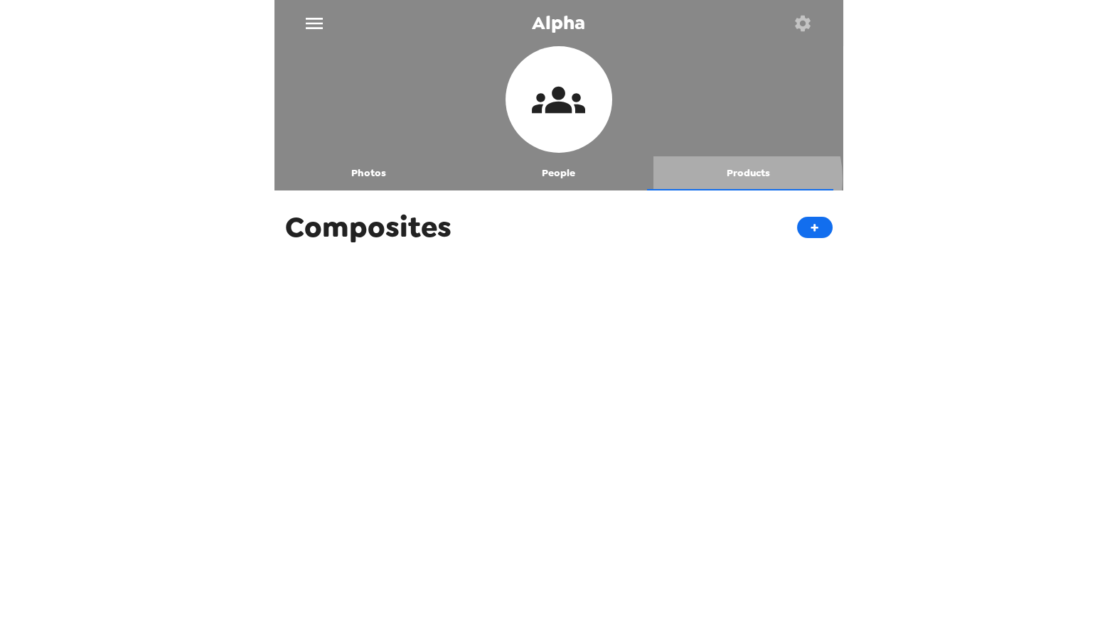
click at [730, 178] on button "Products" at bounding box center [749, 173] width 190 height 34
click at [358, 220] on span "Composites" at bounding box center [368, 227] width 166 height 38
click at [806, 228] on button "+" at bounding box center [815, 227] width 36 height 21
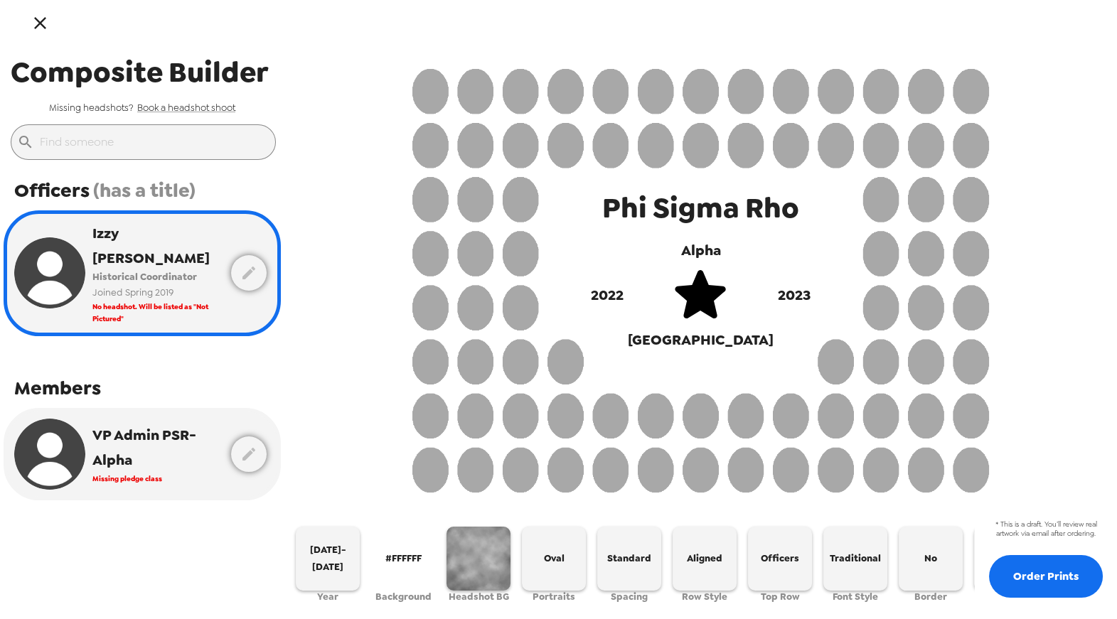
click at [48, 28] on icon "button" at bounding box center [40, 23] width 21 height 21
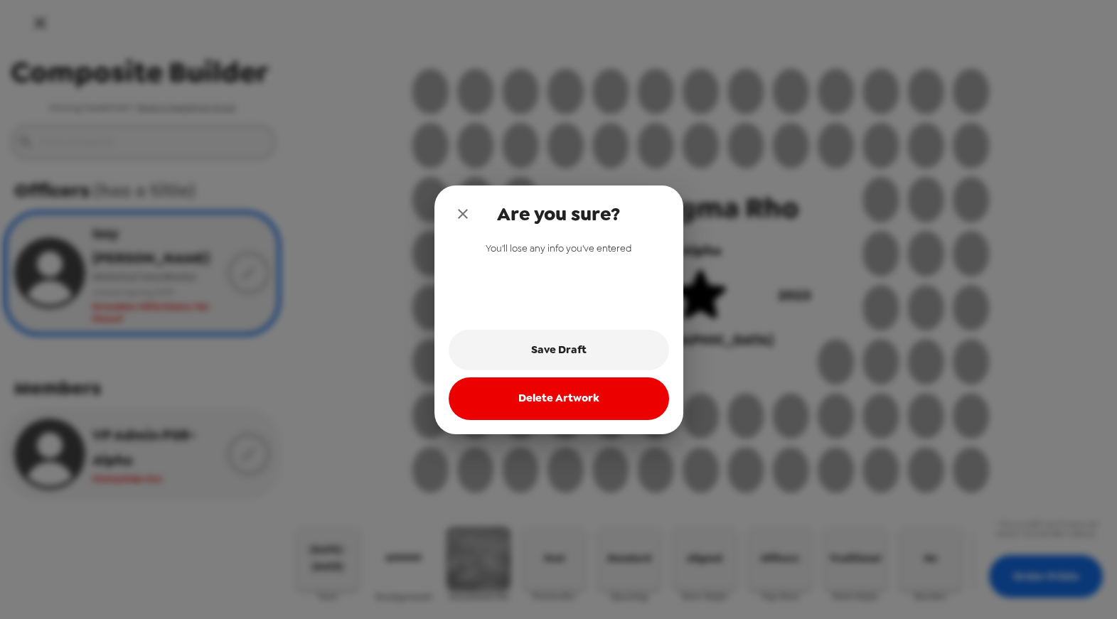
click at [464, 223] on button "close" at bounding box center [463, 214] width 28 height 28
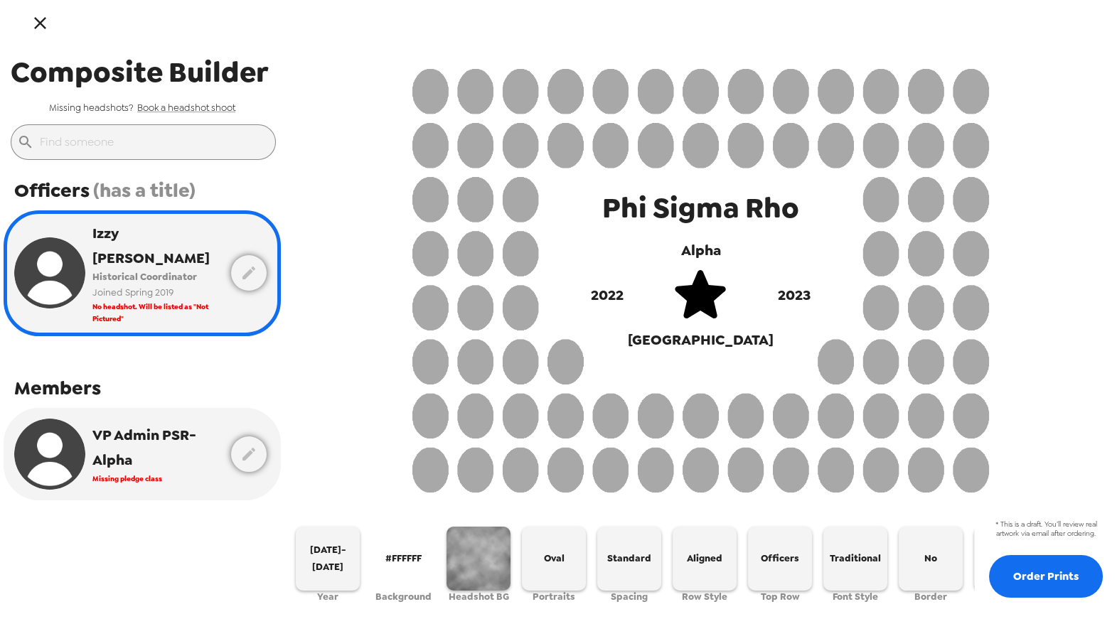
click at [133, 436] on span "VP Admin PSR-Alpha" at bounding box center [156, 448] width 128 height 50
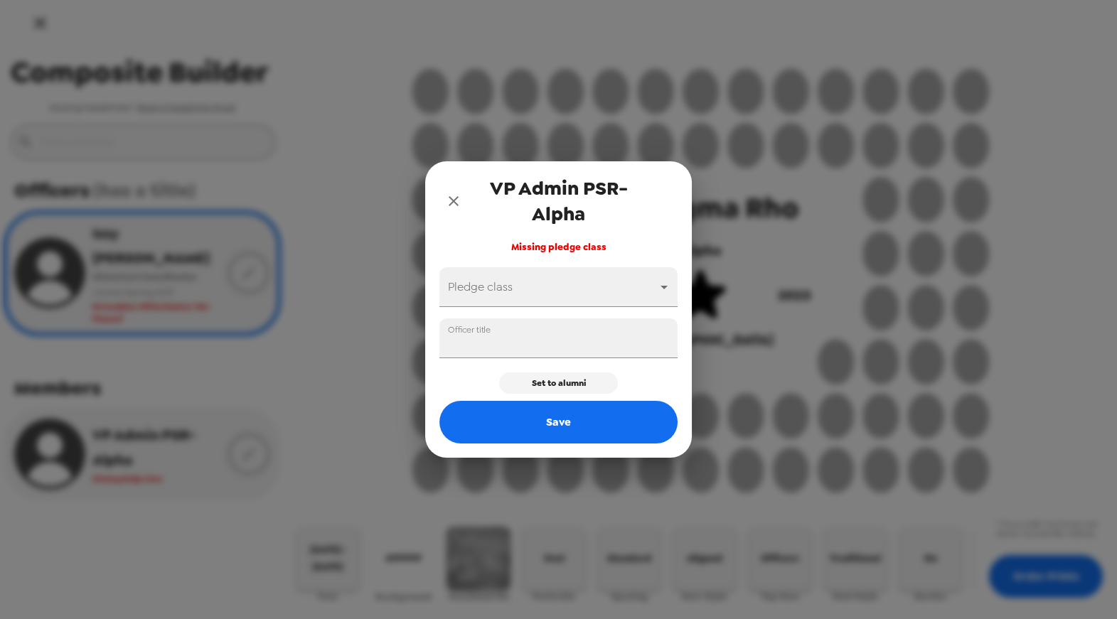
click at [373, 146] on div "VP Admin PSR-Alpha Missing pledge class Pledge class ​ Officer title Set to alu…" at bounding box center [558, 309] width 1117 height 619
click at [451, 201] on icon "close" at bounding box center [453, 201] width 17 height 17
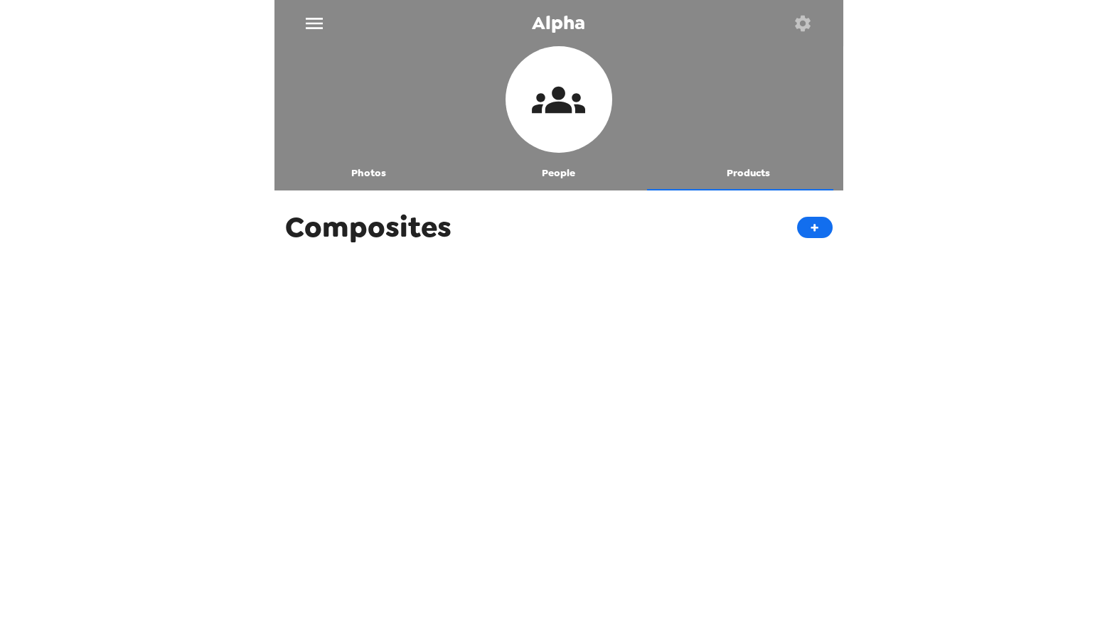
click at [726, 173] on button "Products" at bounding box center [749, 173] width 190 height 34
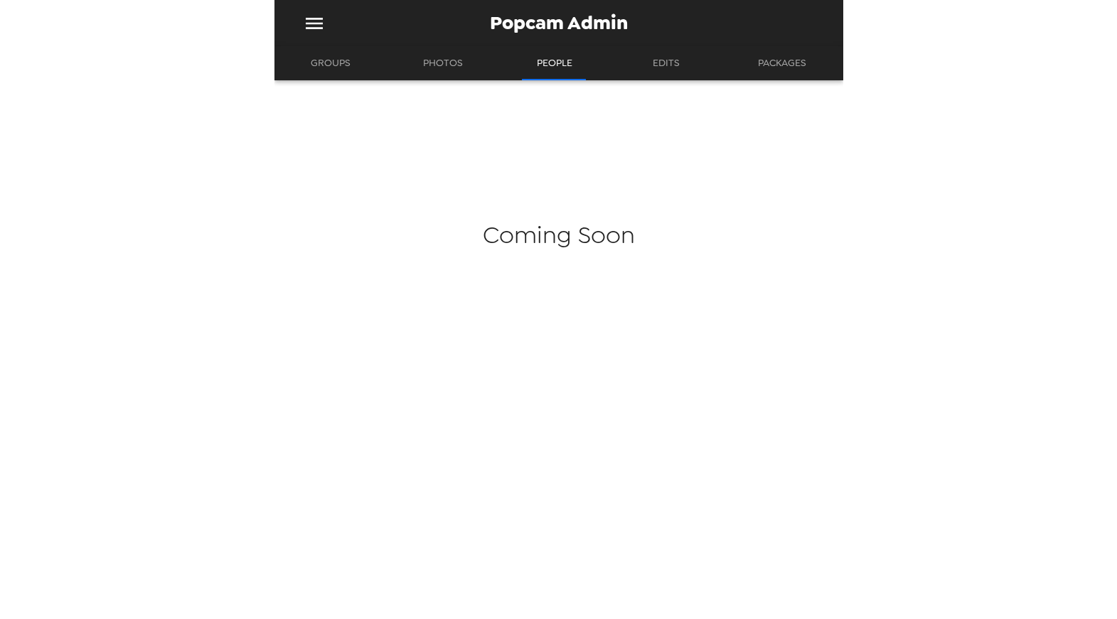
click at [336, 72] on button "Groups" at bounding box center [330, 63] width 65 height 34
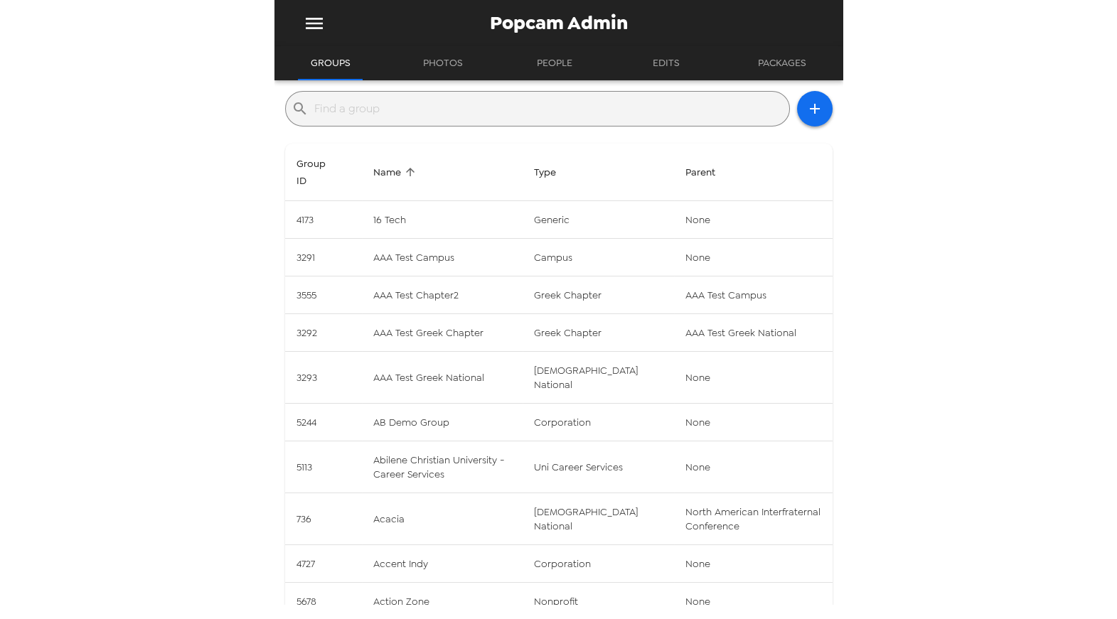
click at [501, 116] on input "text" at bounding box center [548, 108] width 469 height 23
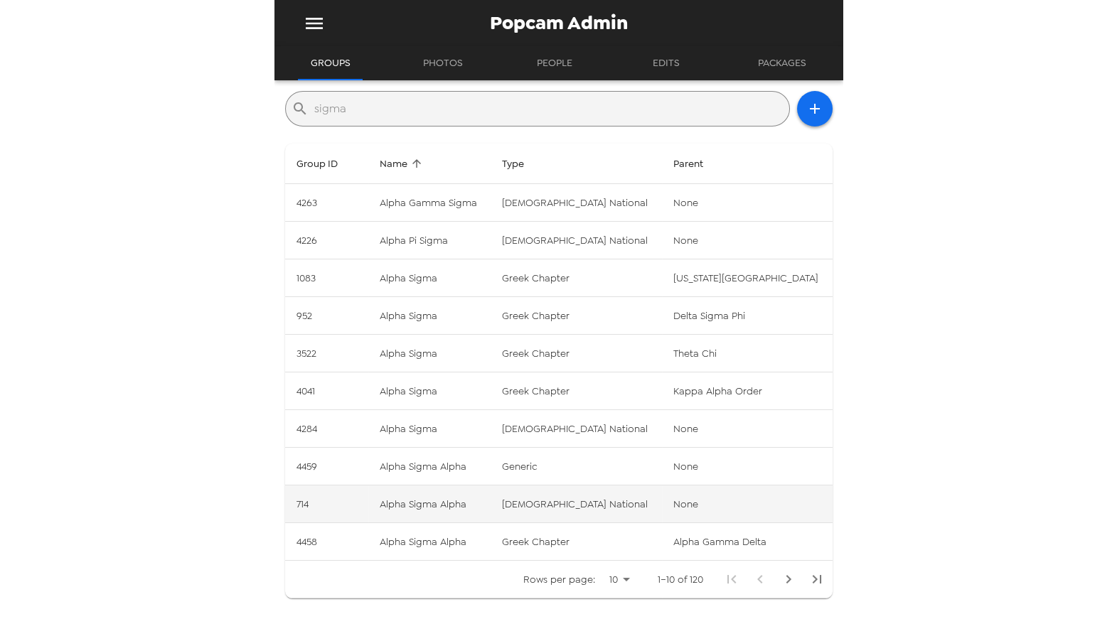
type input "sigma"
click at [479, 493] on td "Alpha Sigma Alpha" at bounding box center [429, 505] width 122 height 38
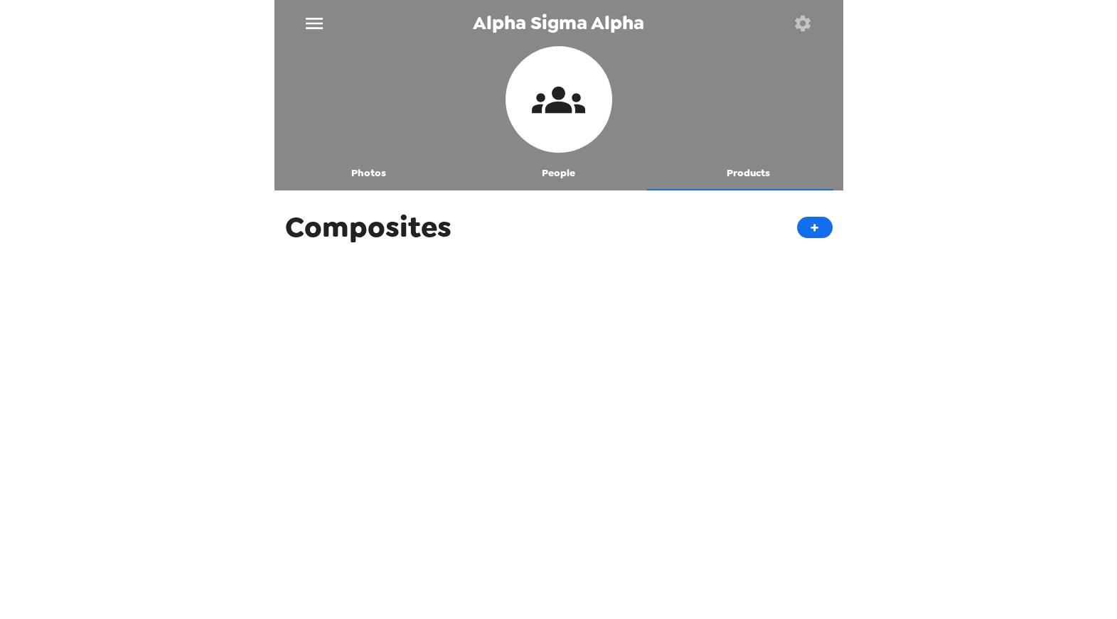
click at [727, 183] on button "Products" at bounding box center [749, 173] width 190 height 34
click at [466, 236] on div "Composites +" at bounding box center [559, 227] width 569 height 59
click at [555, 180] on button "People" at bounding box center [559, 173] width 190 height 34
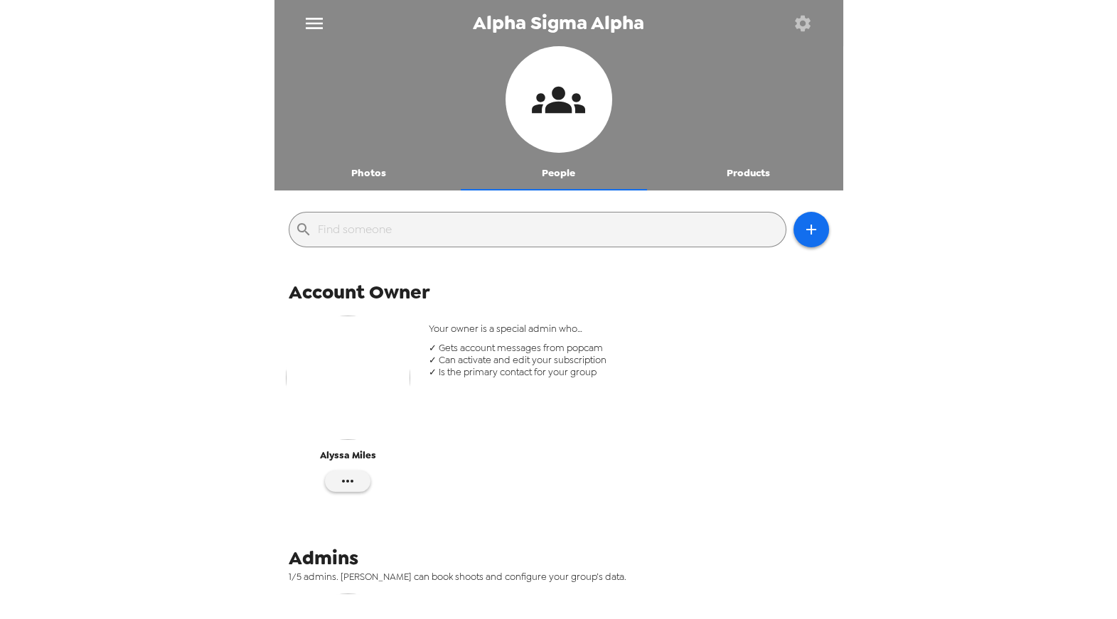
click at [719, 182] on button "Products" at bounding box center [749, 173] width 190 height 34
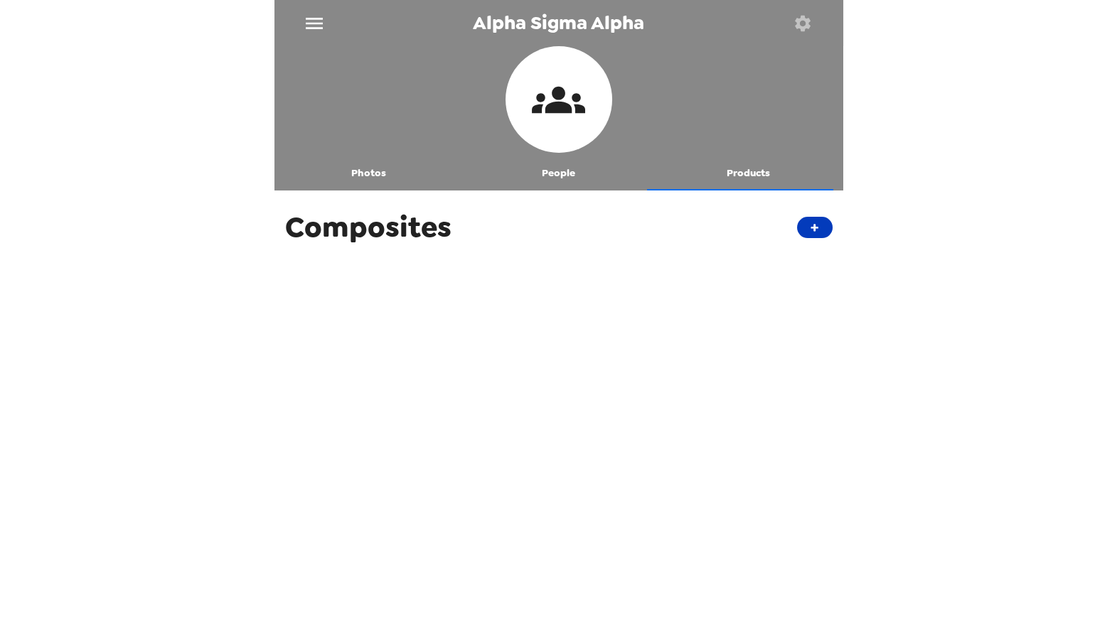
click at [801, 227] on button "+" at bounding box center [815, 227] width 36 height 21
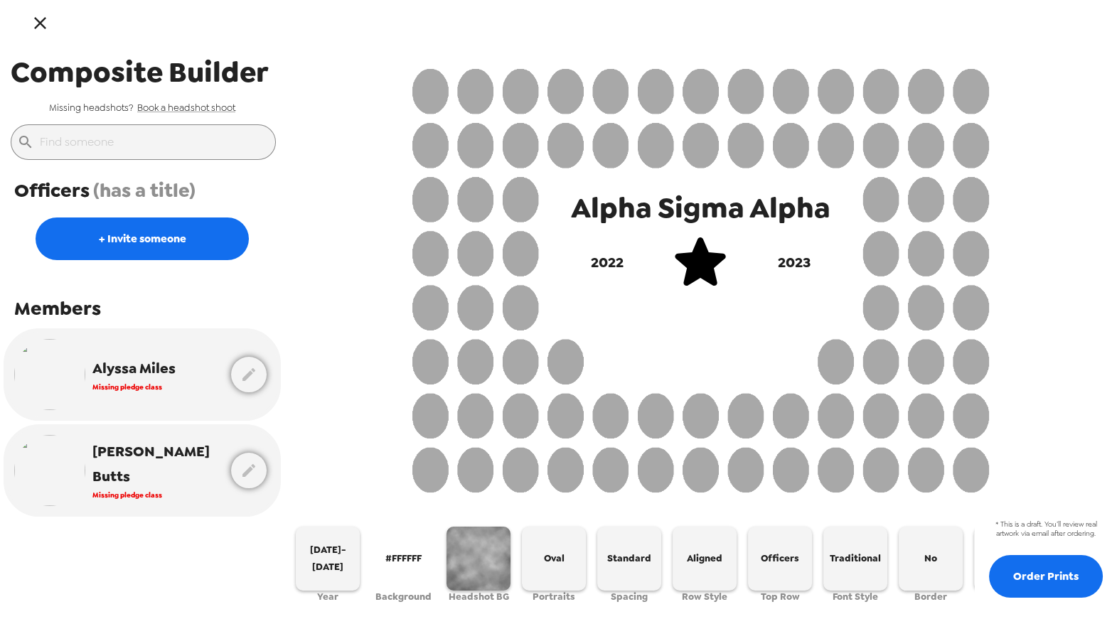
click at [196, 146] on input "text" at bounding box center [155, 142] width 230 height 23
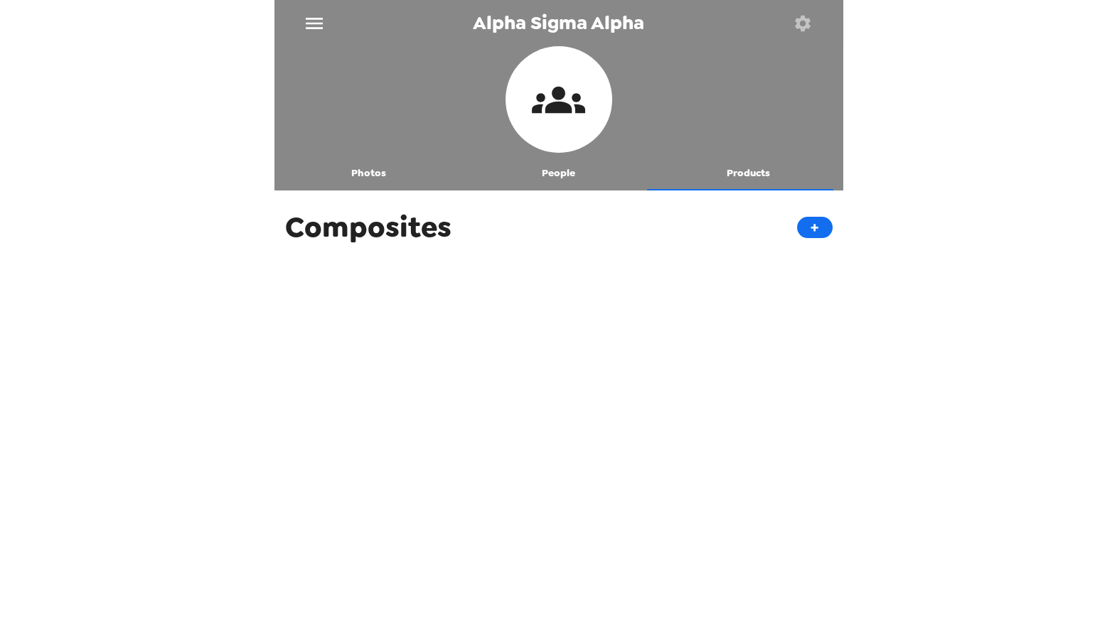
click at [559, 183] on button "People" at bounding box center [559, 173] width 190 height 34
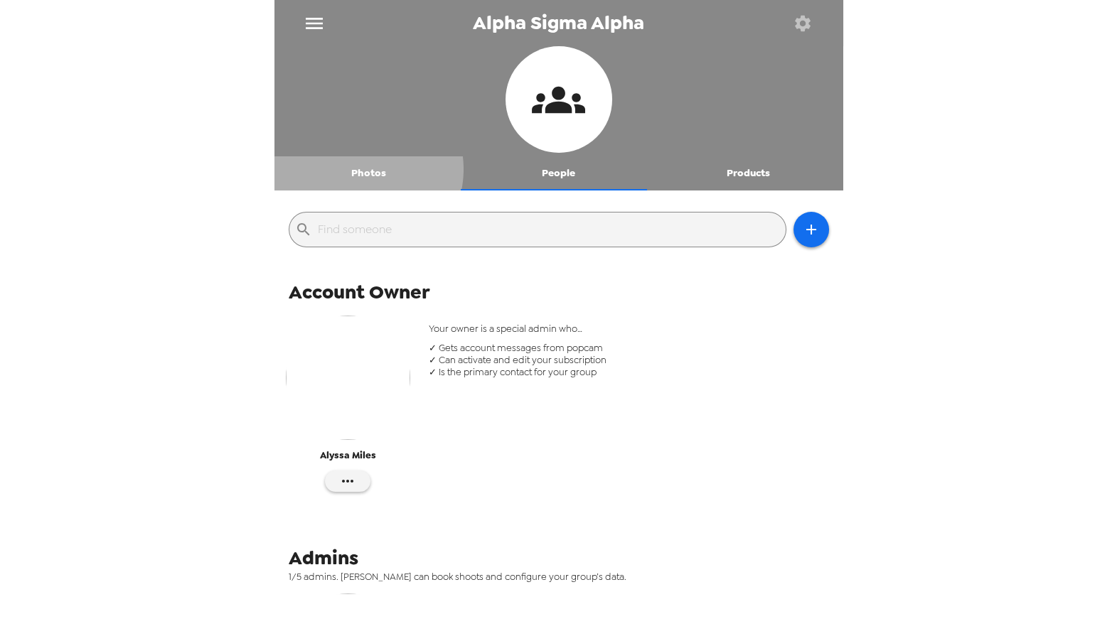
click at [357, 169] on button "Photos" at bounding box center [370, 173] width 190 height 34
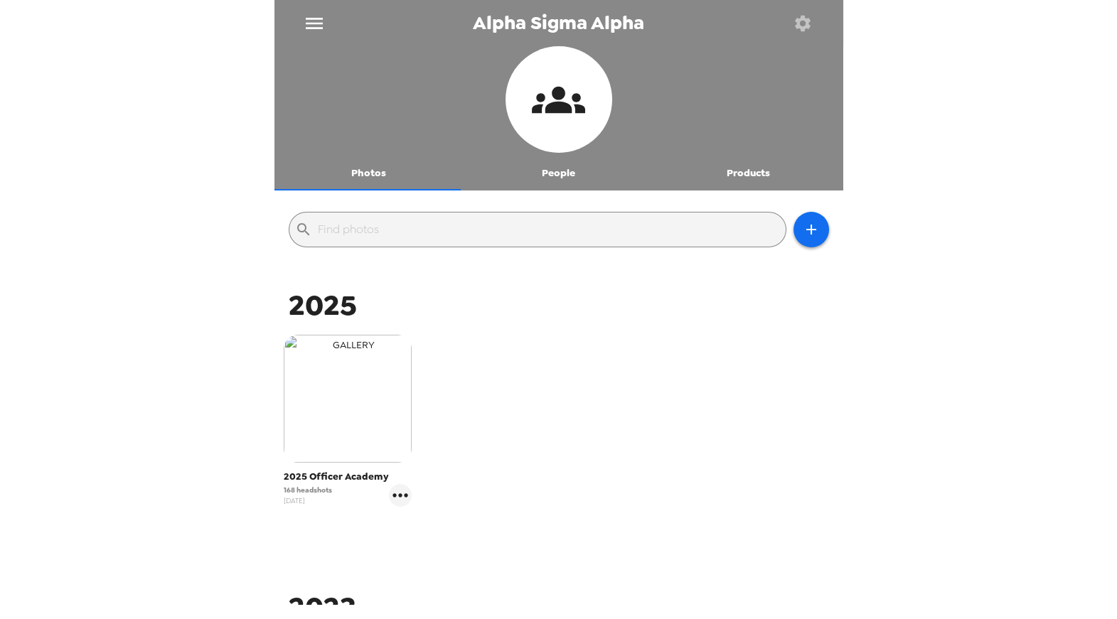
click at [385, 375] on img "button" at bounding box center [348, 399] width 128 height 128
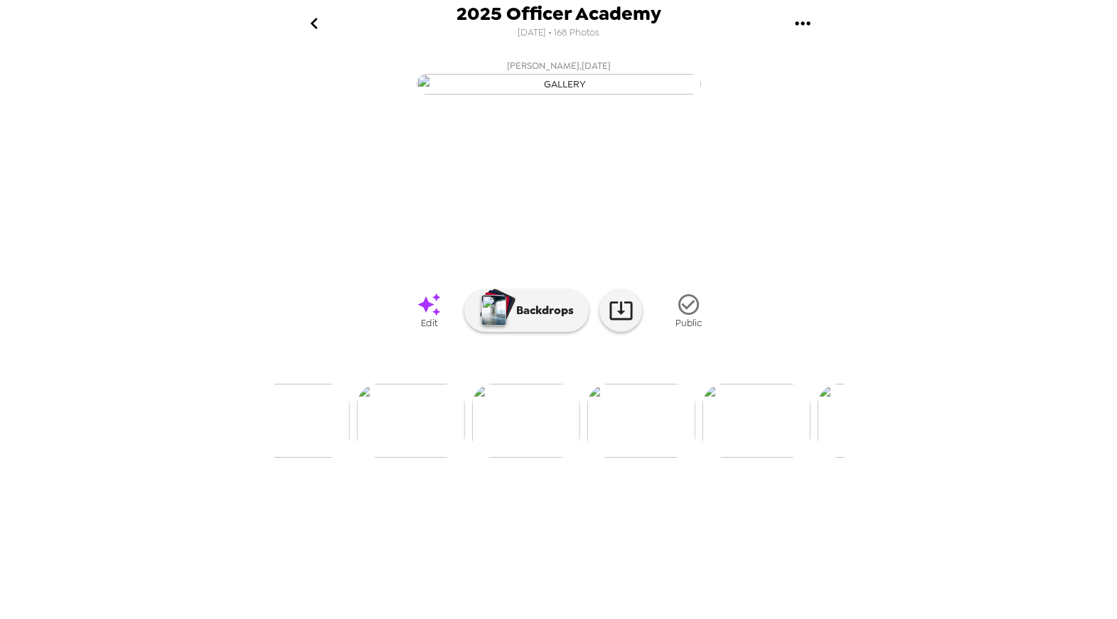
scroll to position [0, 10394]
click at [311, 27] on icon "go back" at bounding box center [314, 23] width 23 height 23
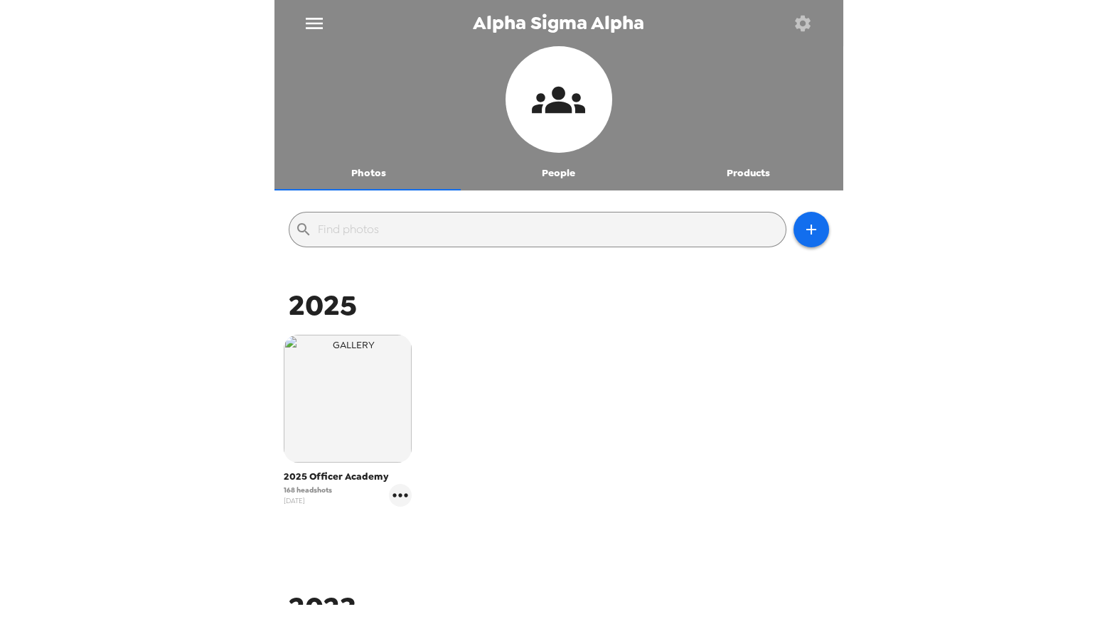
click at [313, 14] on icon "menu" at bounding box center [314, 23] width 23 height 23
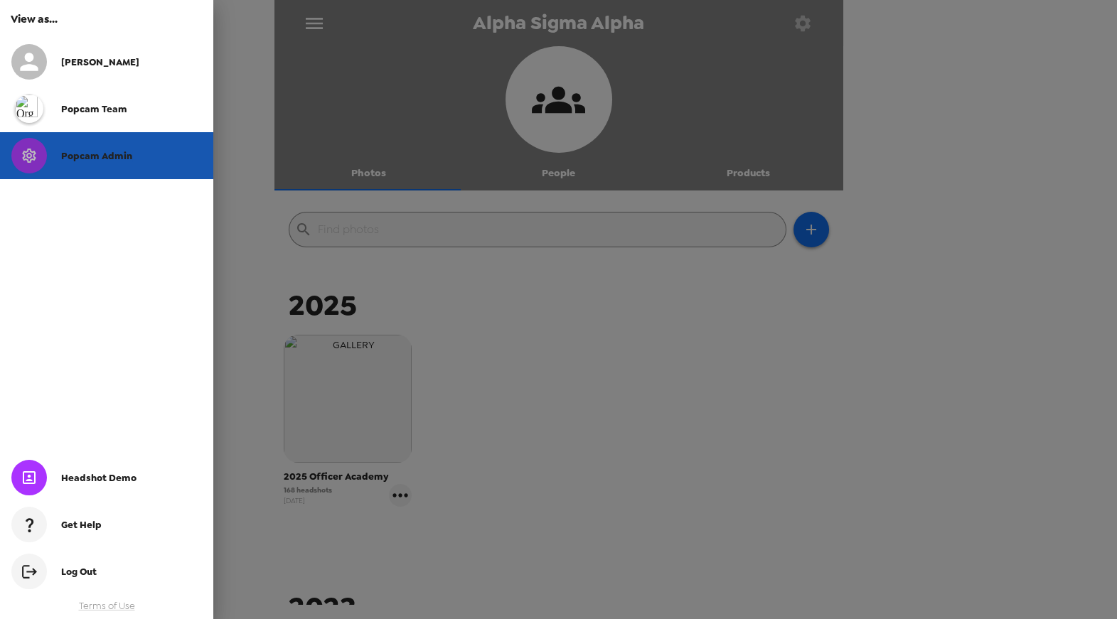
click at [127, 139] on div "Popcam Admin" at bounding box center [106, 155] width 213 height 47
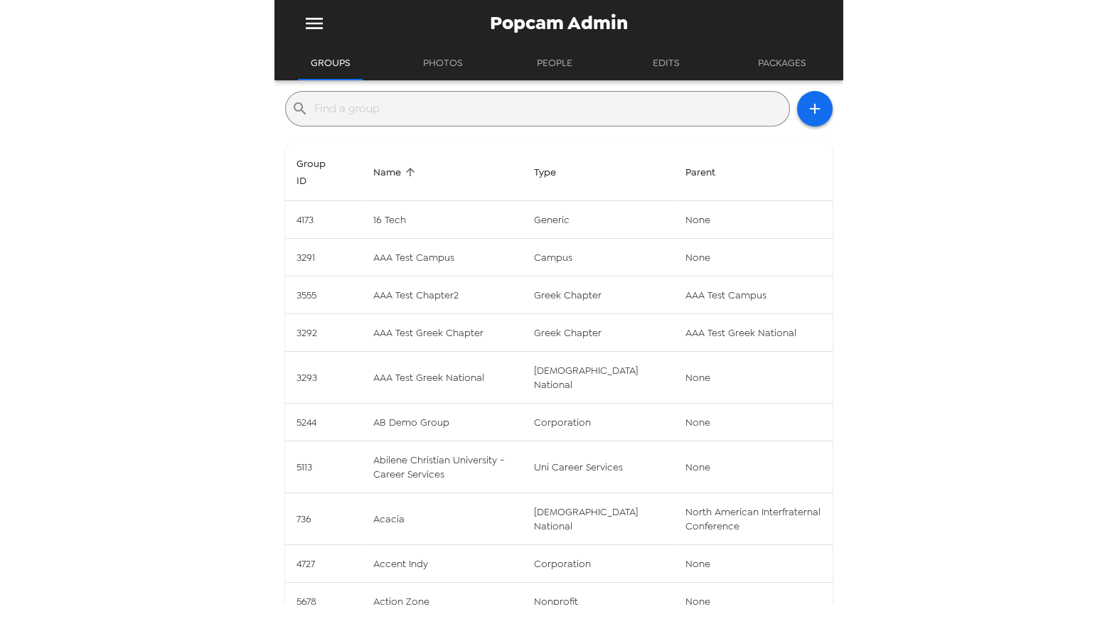
click at [490, 113] on input "text" at bounding box center [548, 108] width 469 height 23
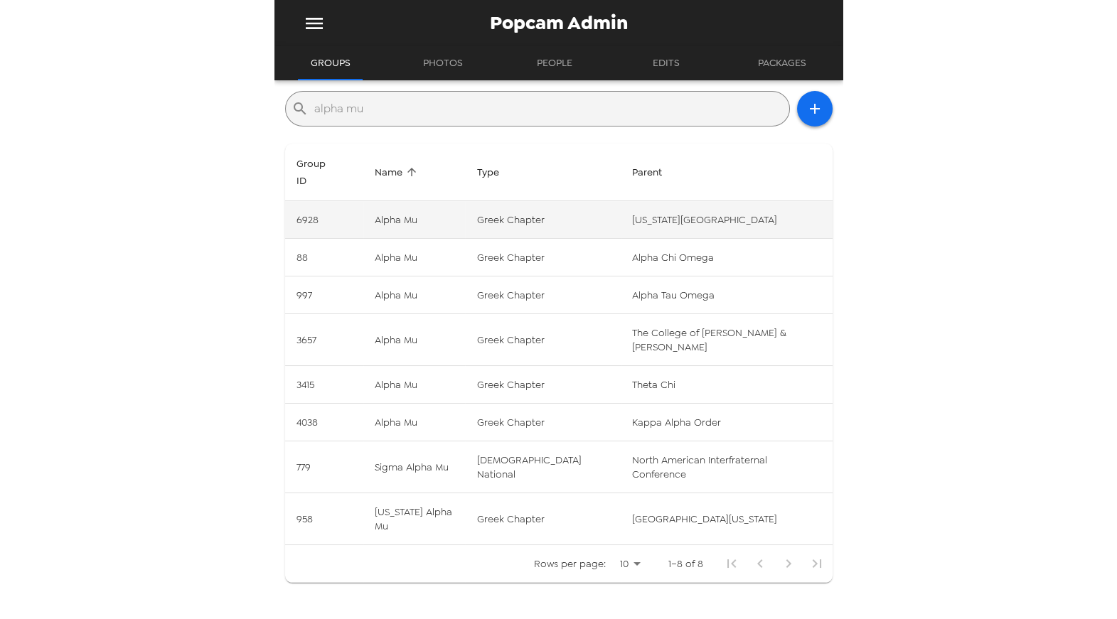
type input "alpha mu"
click at [586, 211] on td "greek chapter" at bounding box center [542, 220] width 155 height 38
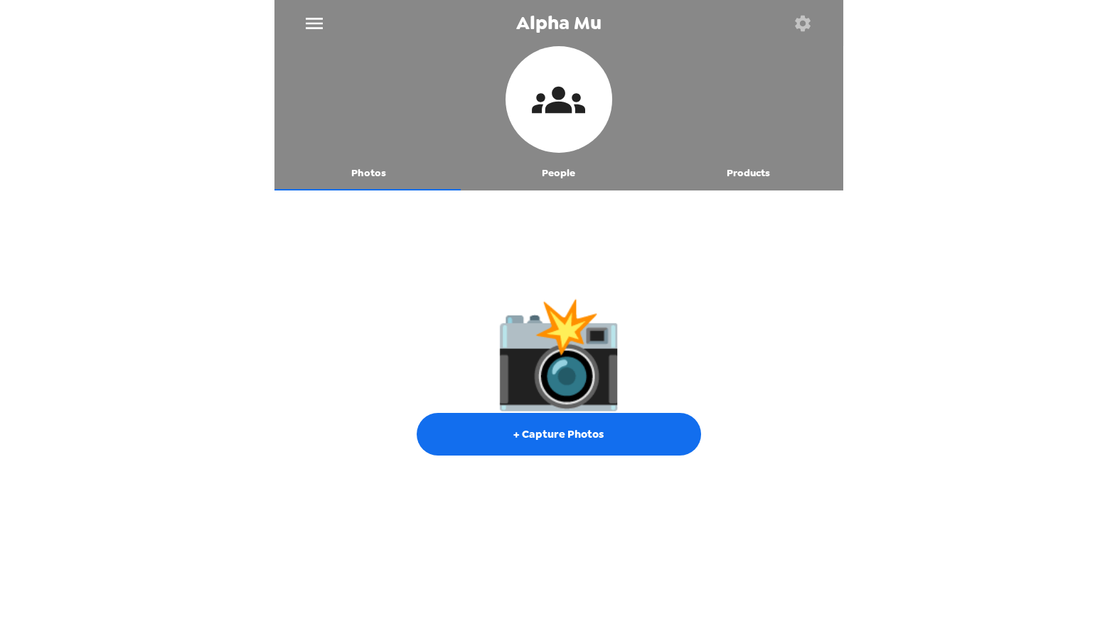
click at [754, 161] on button "Products" at bounding box center [749, 173] width 190 height 34
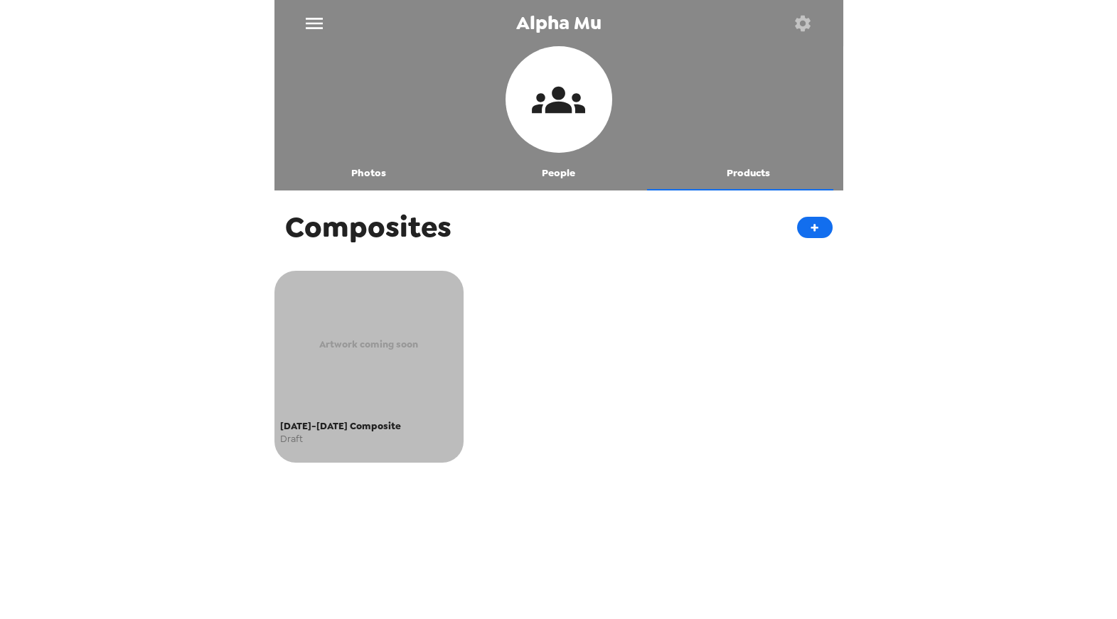
click at [397, 316] on div "Artwork coming soon" at bounding box center [369, 344] width 178 height 139
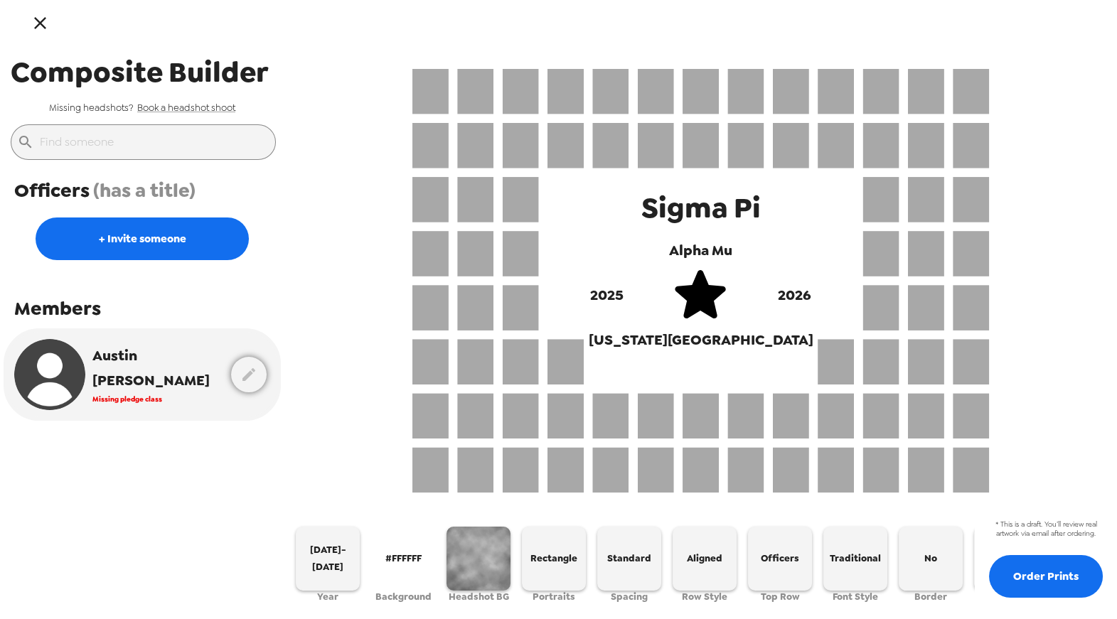
click at [49, 24] on icon "button" at bounding box center [40, 23] width 21 height 21
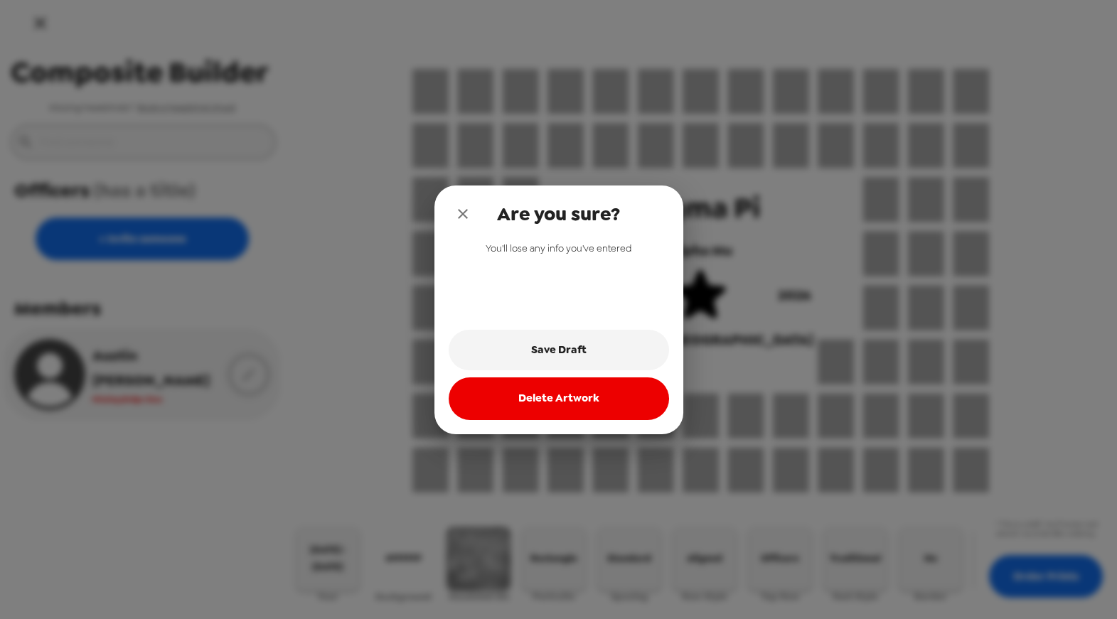
click at [463, 215] on icon "close" at bounding box center [462, 214] width 17 height 17
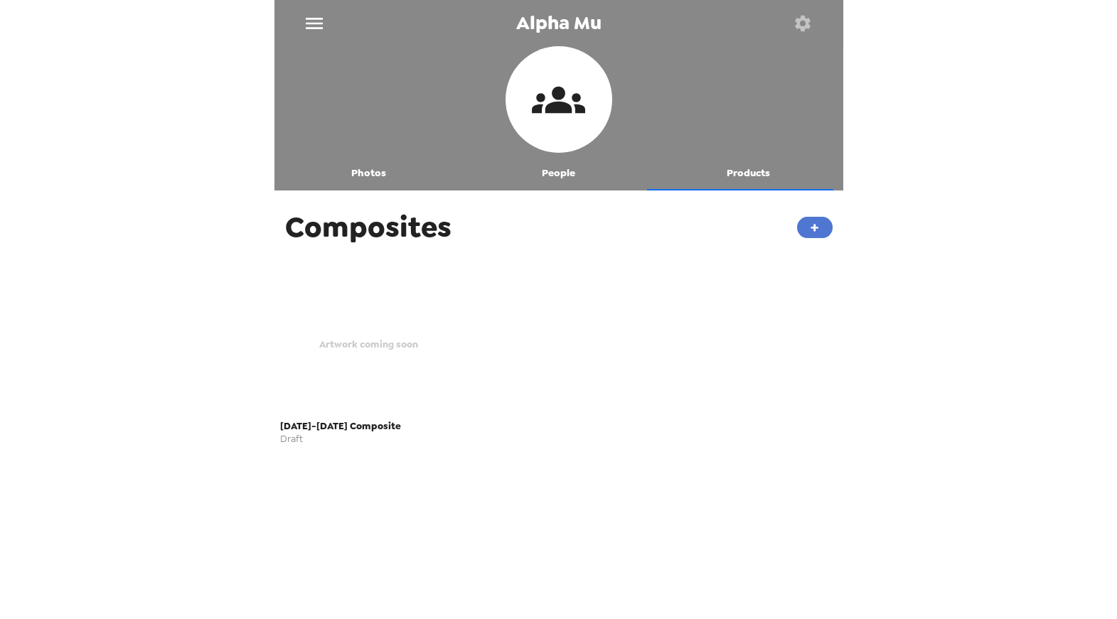
click at [812, 233] on button "+" at bounding box center [815, 227] width 36 height 21
click at [321, 340] on span "Artwork coming soon" at bounding box center [368, 344] width 99 height 16
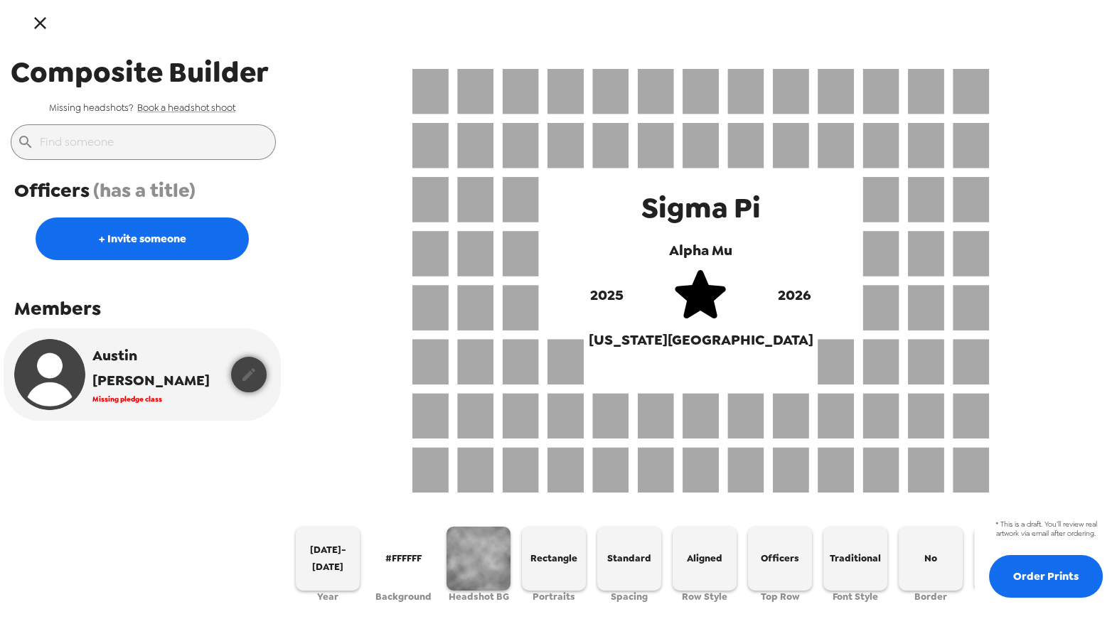
click at [243, 373] on icon "button" at bounding box center [249, 374] width 13 height 13
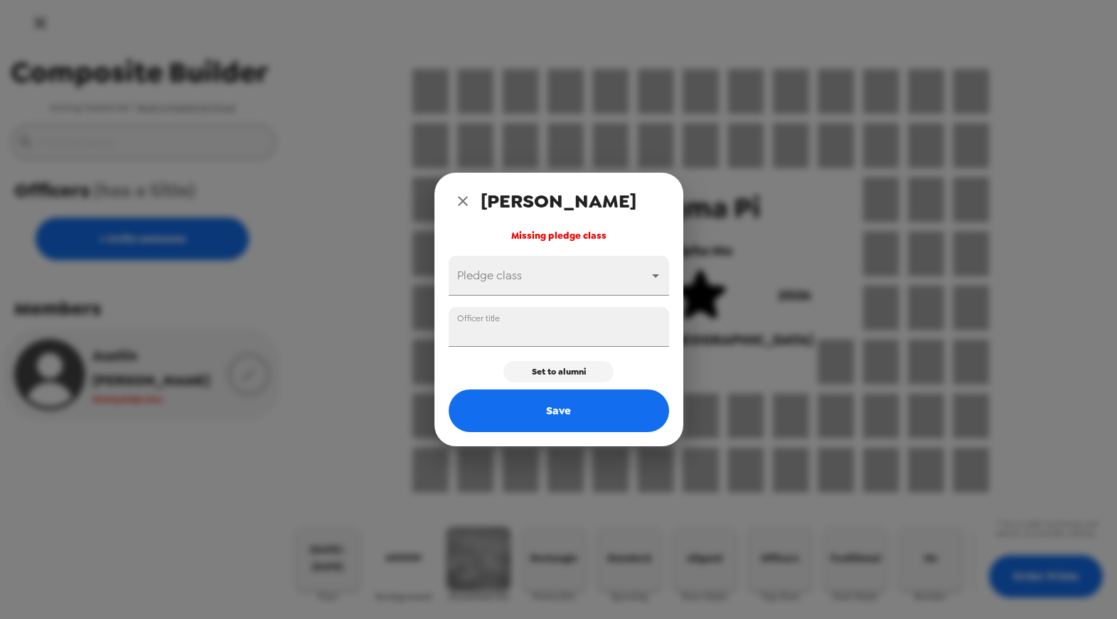
click at [218, 504] on div "Austin Lisa Missing pledge class Pledge class ​ Officer title Set to alumni Save" at bounding box center [558, 309] width 1117 height 619
click at [456, 199] on icon "close" at bounding box center [462, 201] width 17 height 17
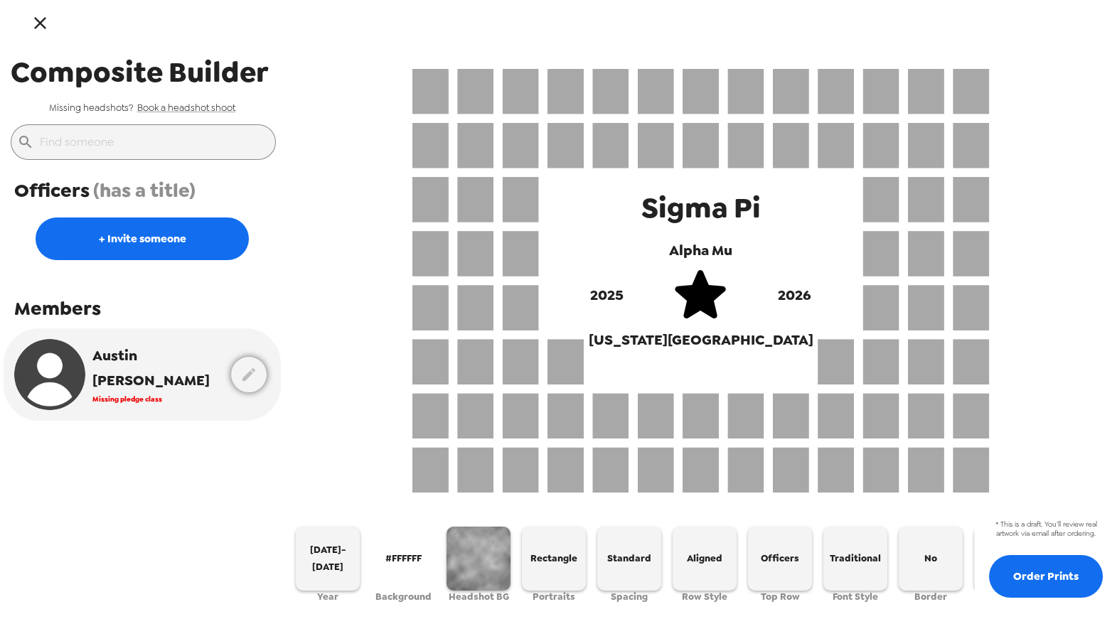
click at [31, 18] on icon "button" at bounding box center [40, 23] width 21 height 21
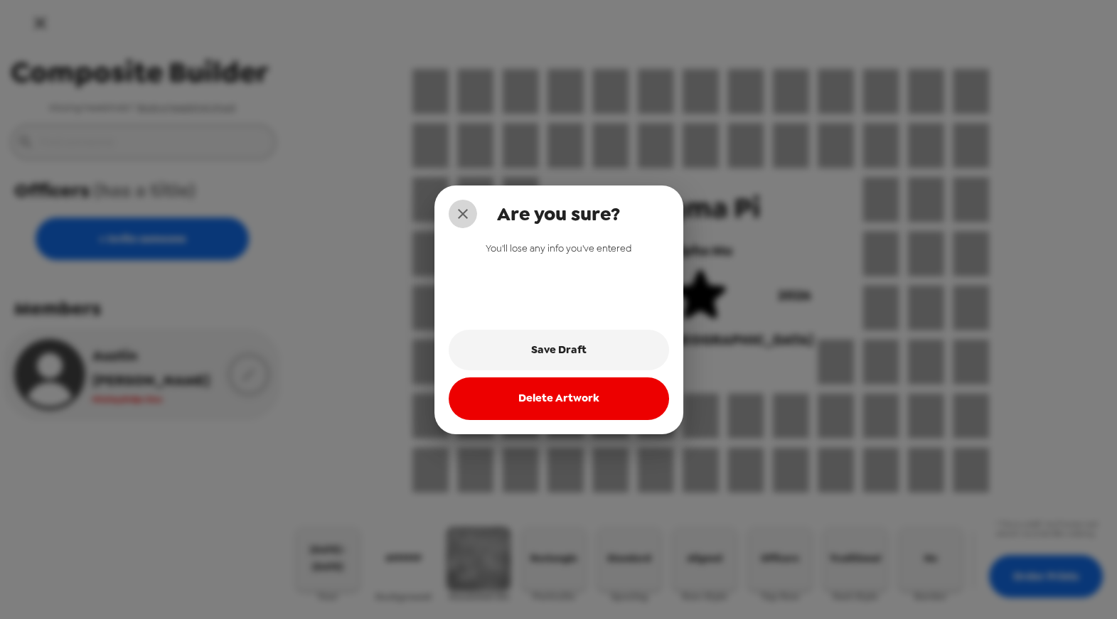
click at [468, 213] on icon "close" at bounding box center [462, 214] width 17 height 17
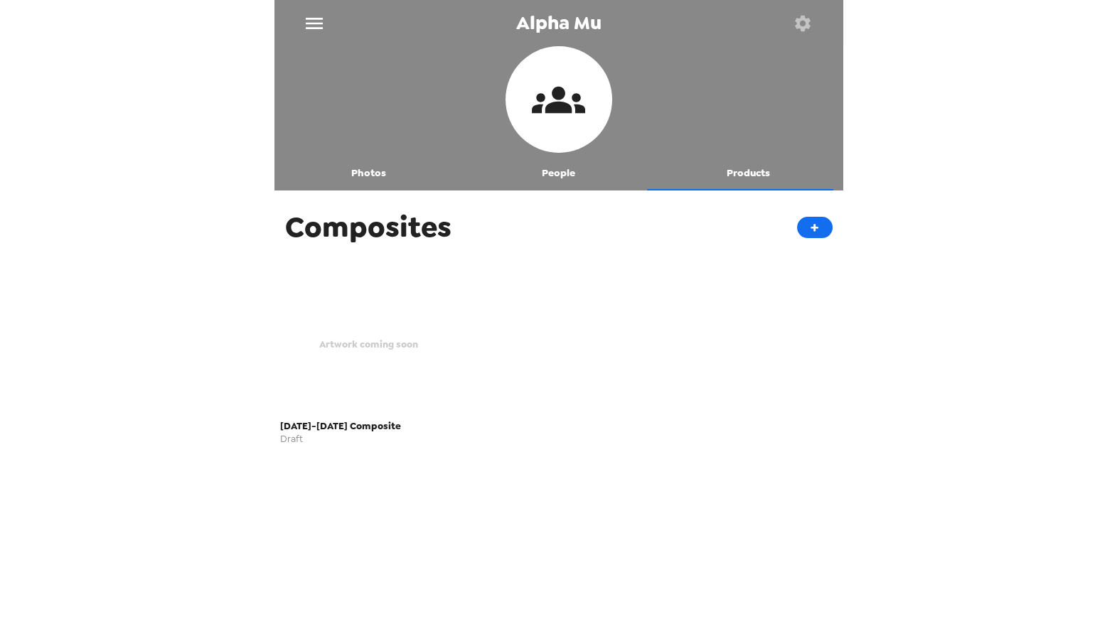
click at [571, 173] on button "People" at bounding box center [559, 173] width 190 height 34
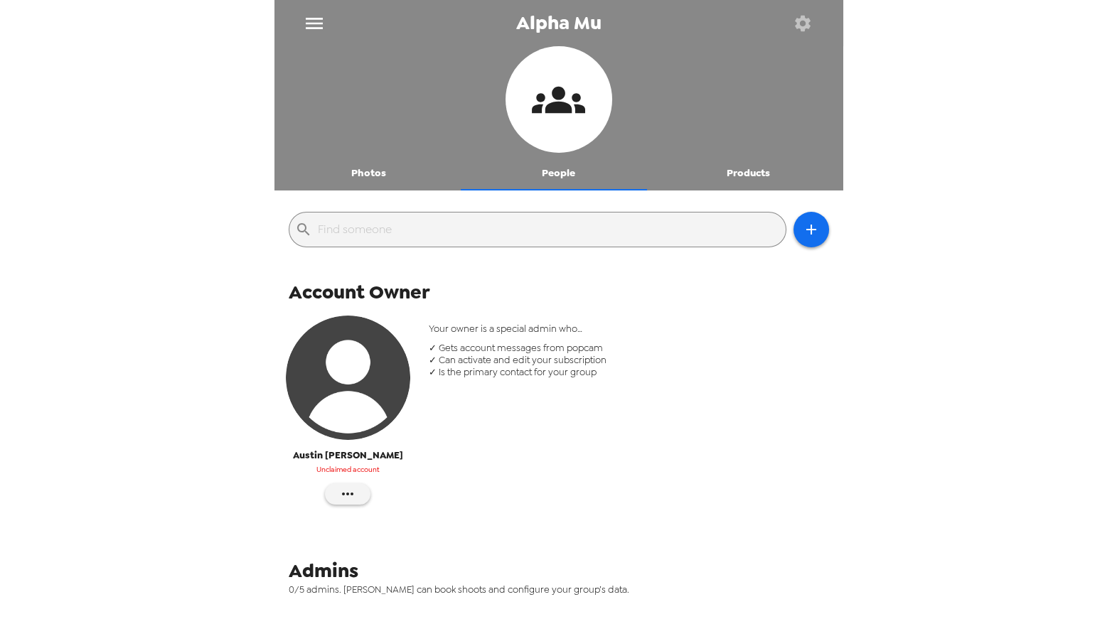
click at [379, 176] on button "Photos" at bounding box center [370, 173] width 190 height 34
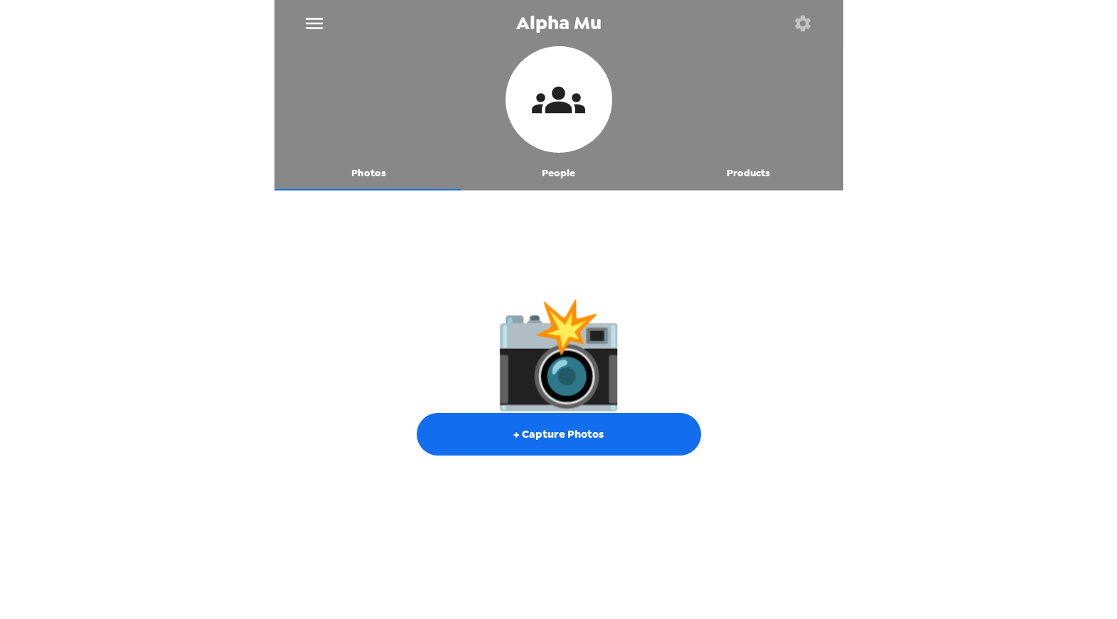
click at [366, 168] on button "Photos" at bounding box center [370, 173] width 190 height 34
click at [550, 173] on button "People" at bounding box center [559, 173] width 190 height 34
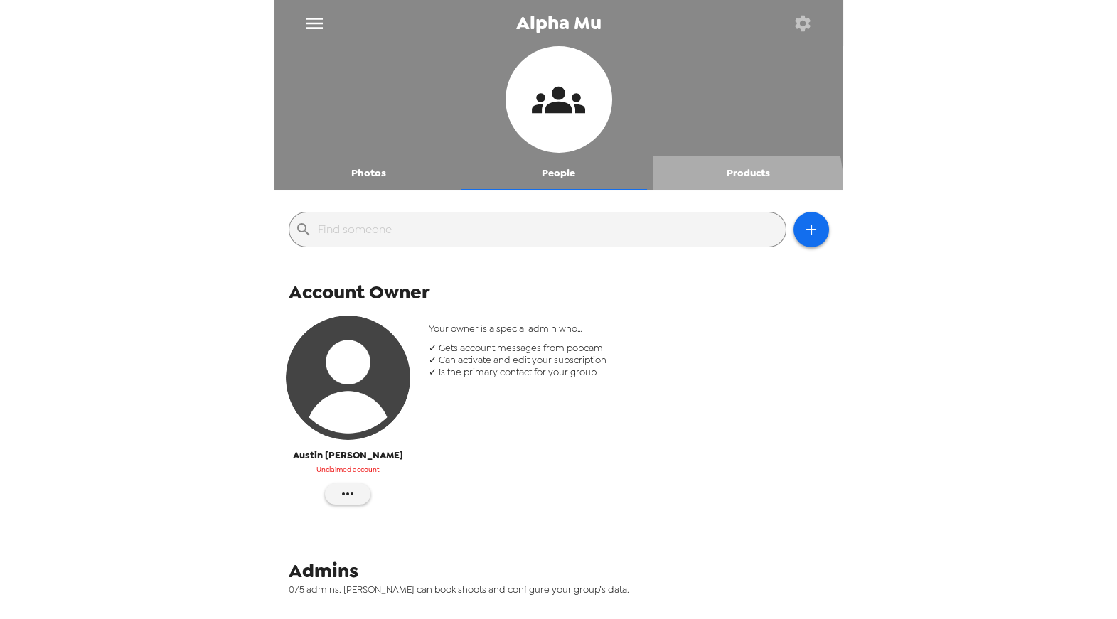
click at [713, 184] on button "Products" at bounding box center [749, 173] width 190 height 34
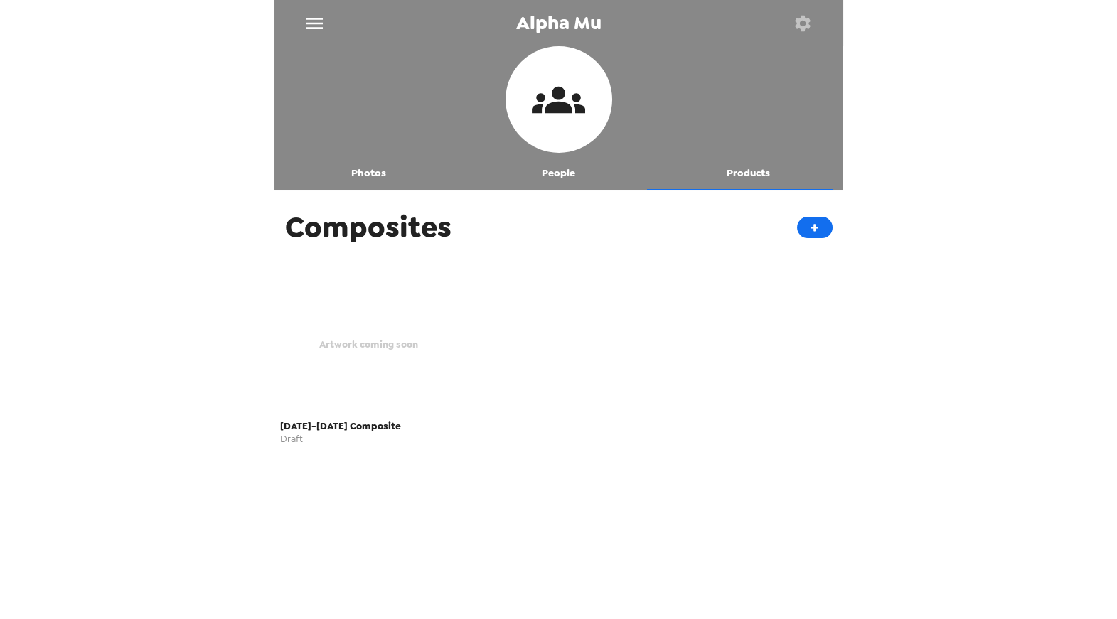
click at [359, 320] on div "Artwork coming soon" at bounding box center [369, 344] width 178 height 139
click at [307, 435] on span "Draft" at bounding box center [369, 439] width 178 height 9
click at [370, 169] on button "Photos" at bounding box center [370, 173] width 190 height 34
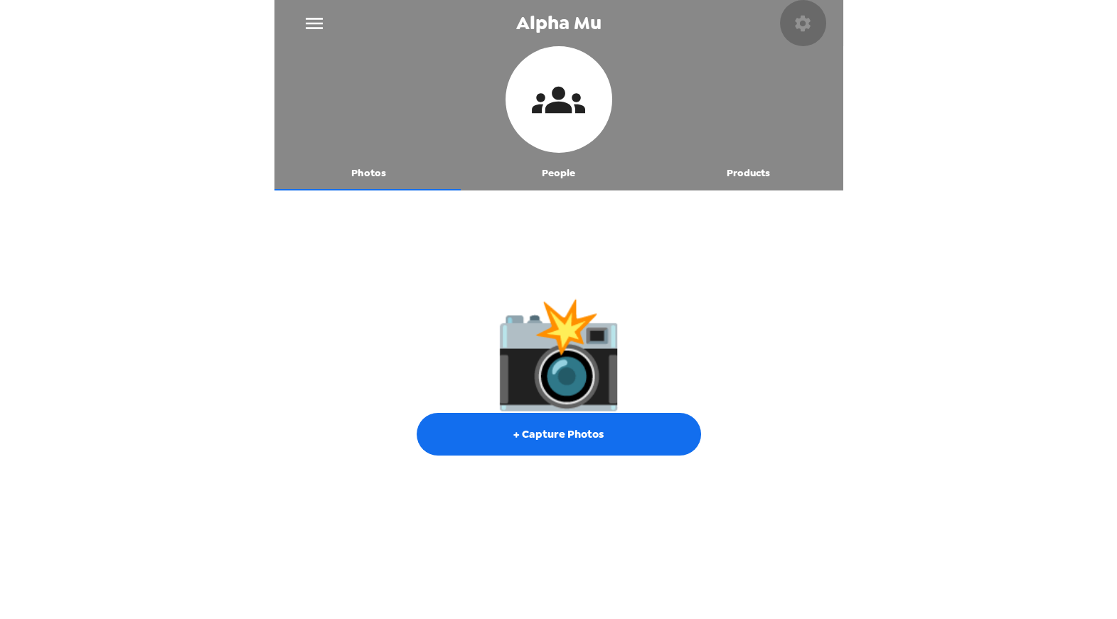
click at [797, 23] on icon "button" at bounding box center [803, 23] width 16 height 16
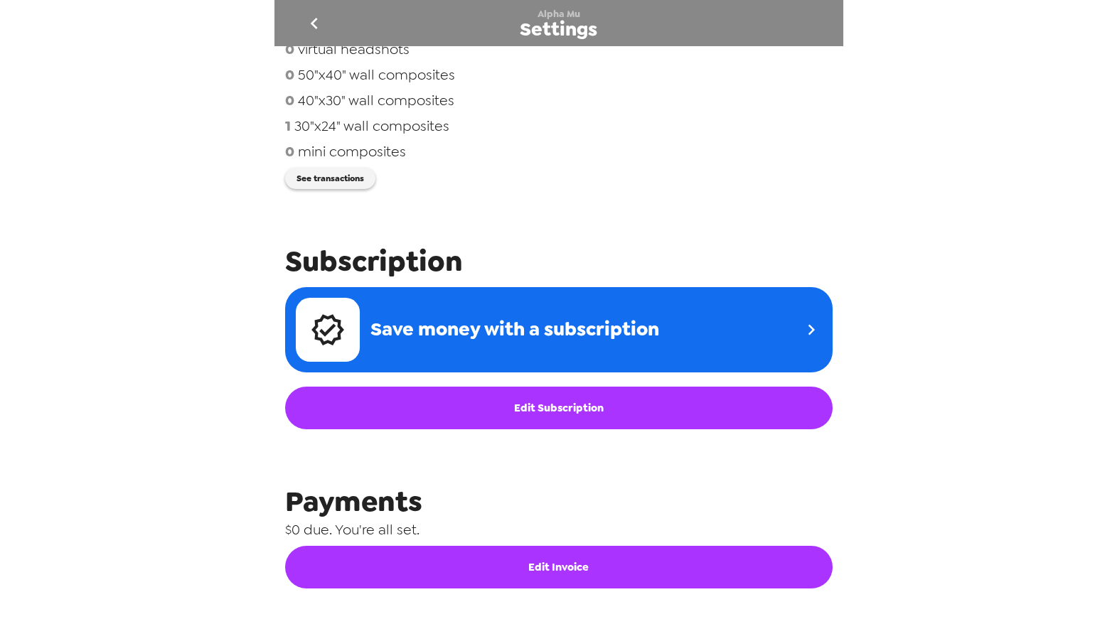
scroll to position [586, 0]
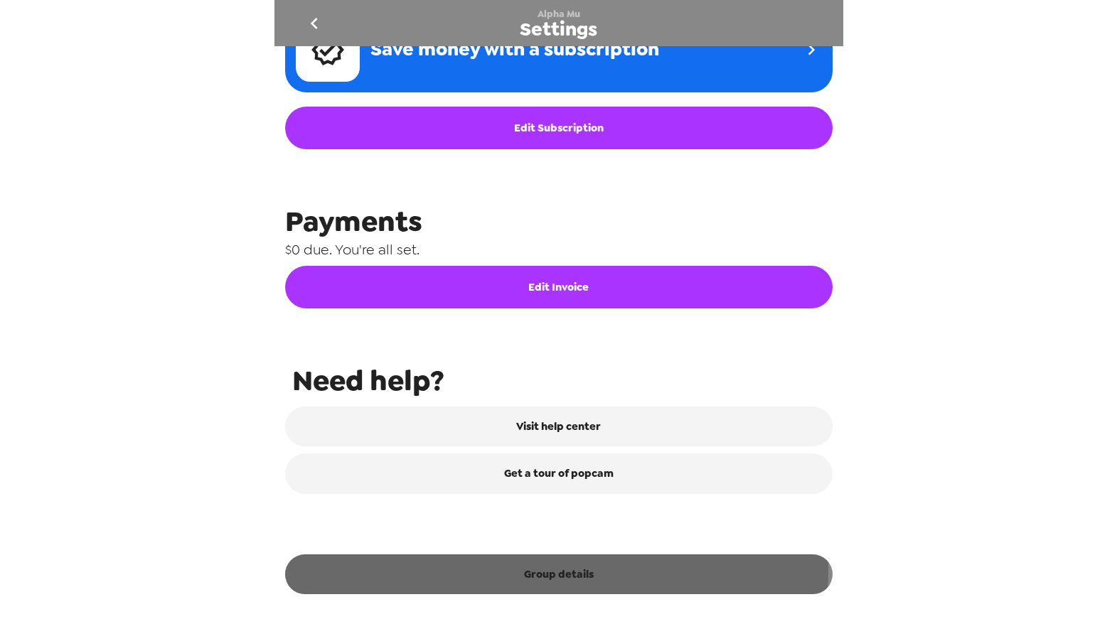
click at [556, 571] on button "Group details" at bounding box center [559, 575] width 548 height 40
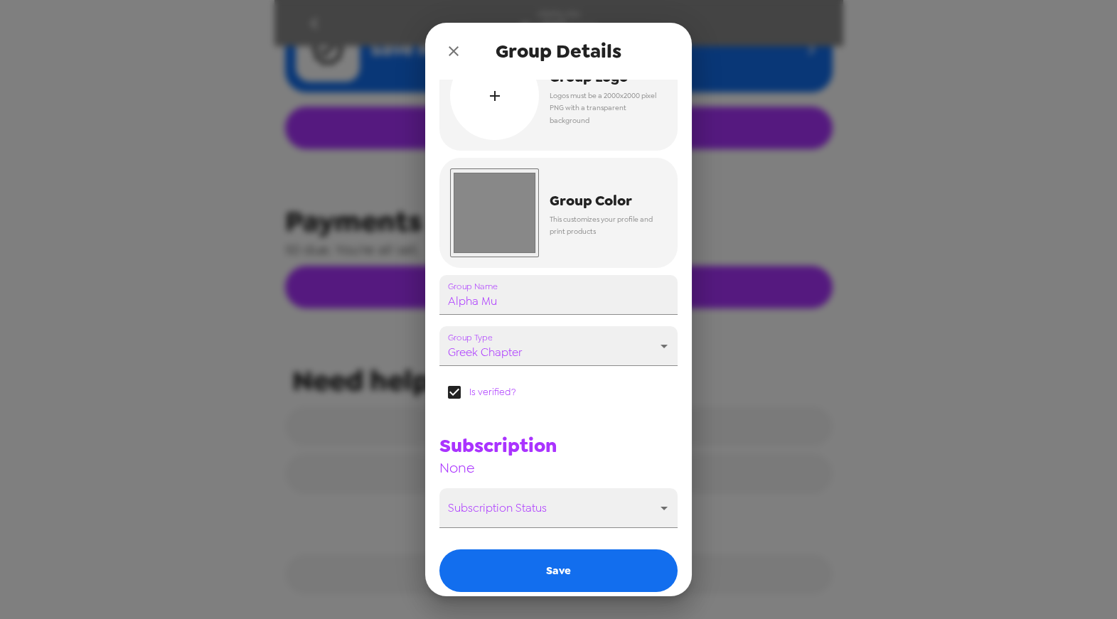
scroll to position [98, 0]
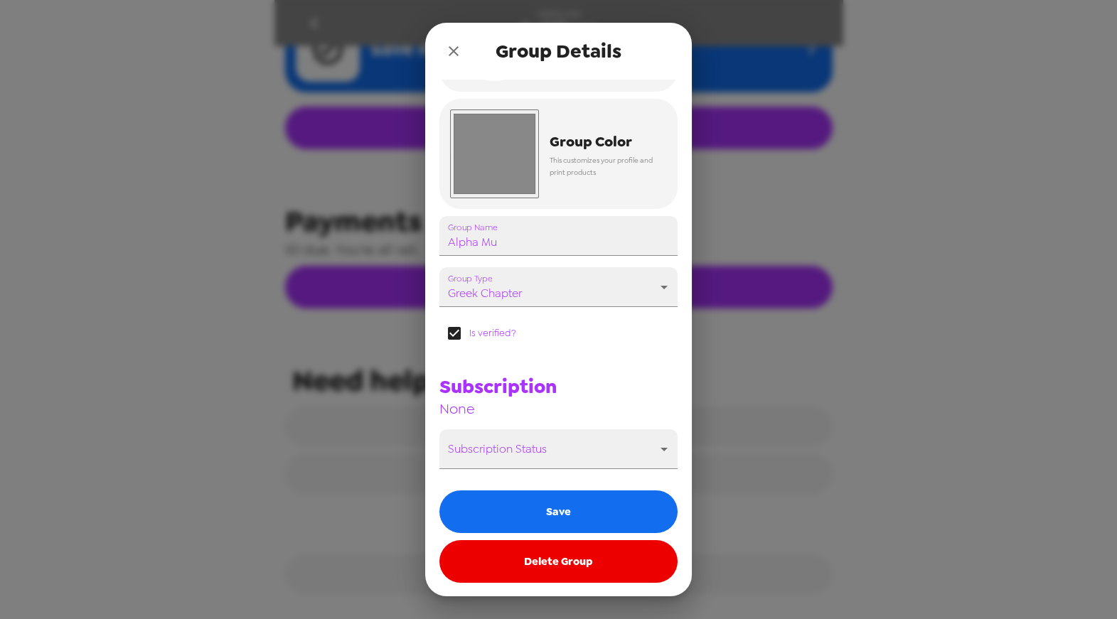
click at [458, 50] on icon "close" at bounding box center [453, 51] width 17 height 17
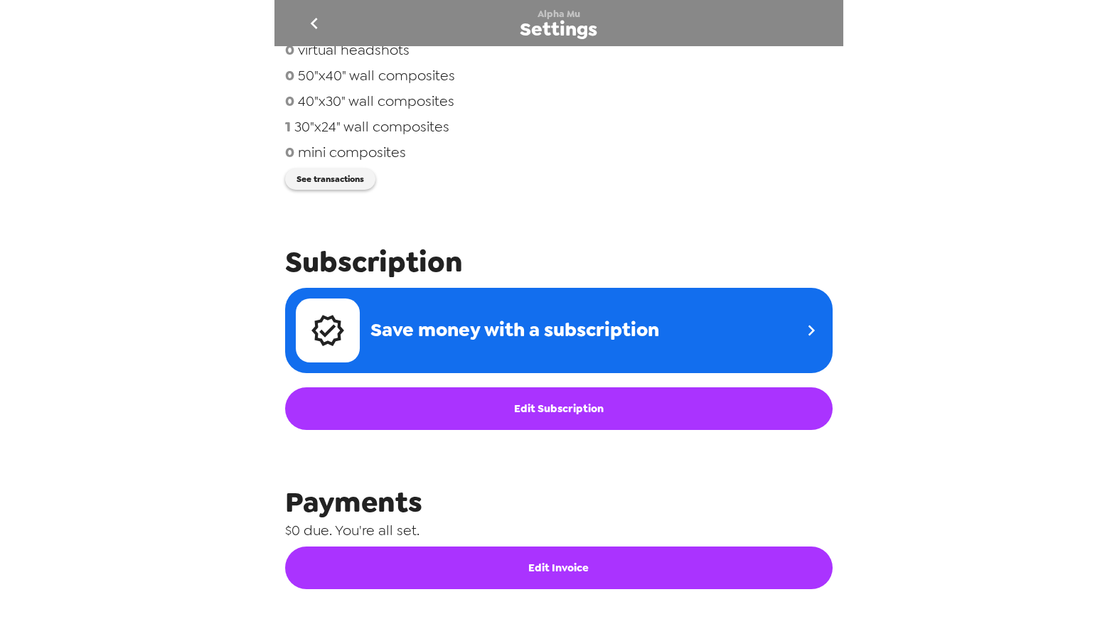
scroll to position [0, 0]
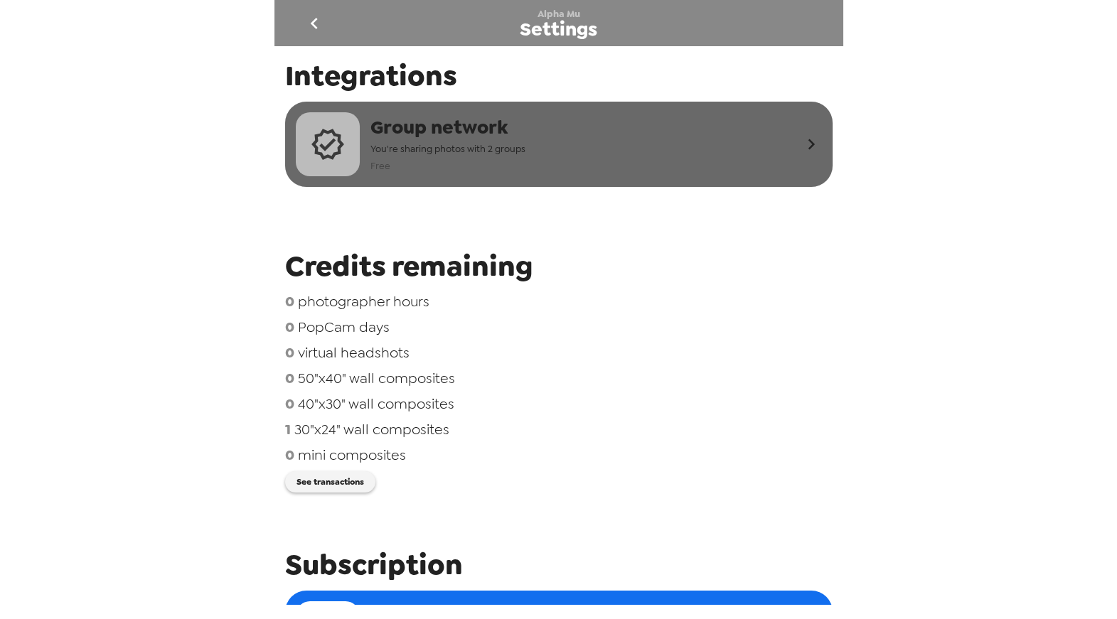
click at [627, 124] on div "Group network You're sharing photos with 2 groups Free" at bounding box center [548, 144] width 505 height 64
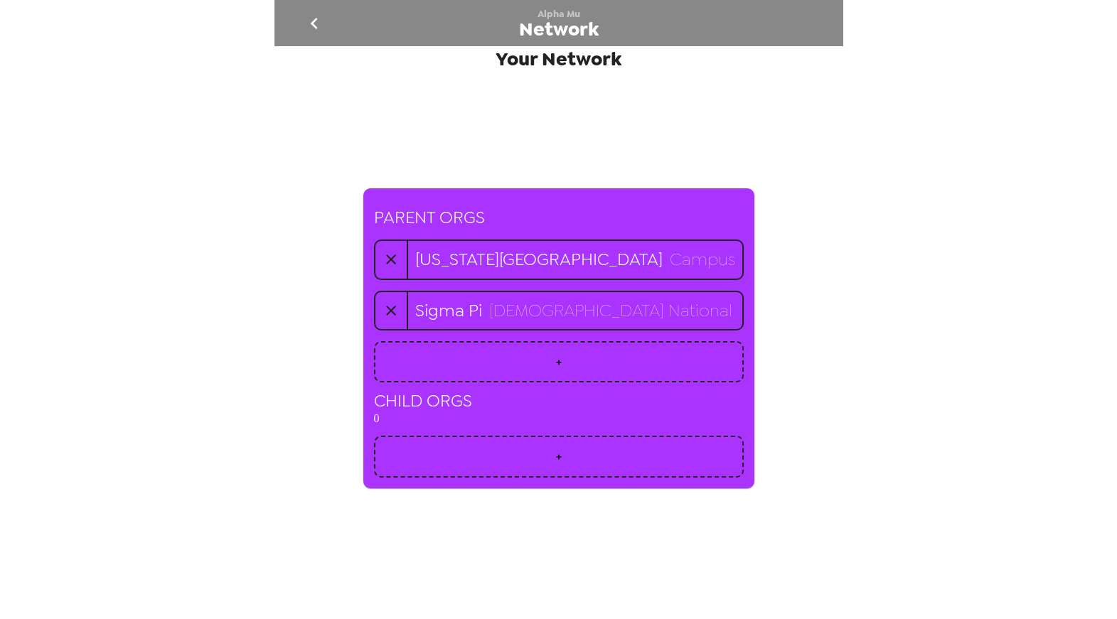
click at [316, 28] on icon "go back" at bounding box center [314, 23] width 7 height 11
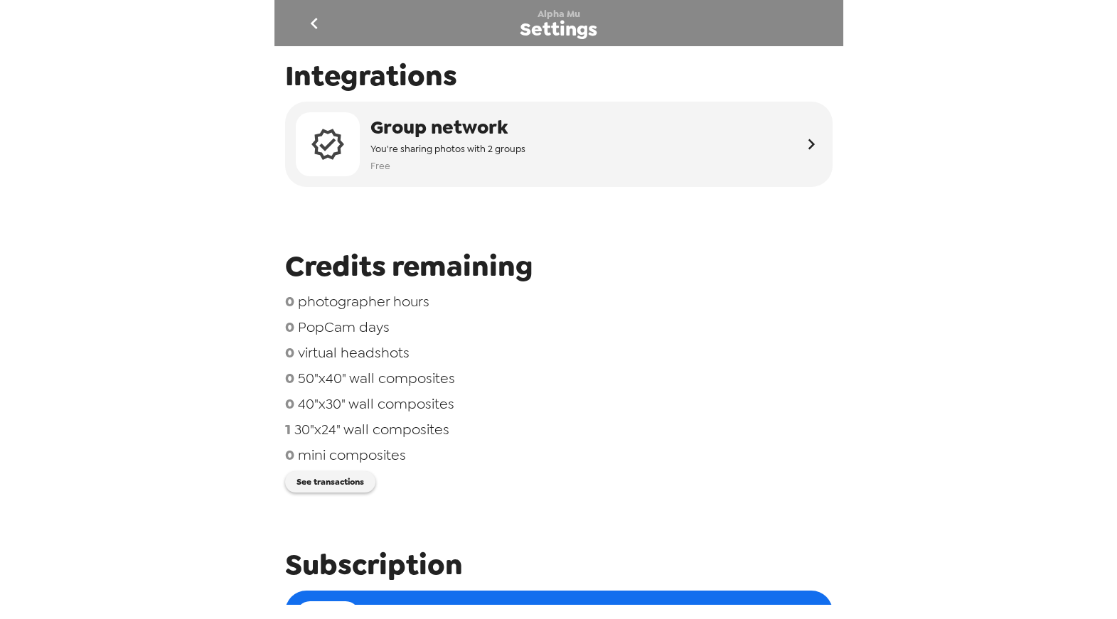
click at [316, 28] on icon "go back" at bounding box center [314, 23] width 7 height 11
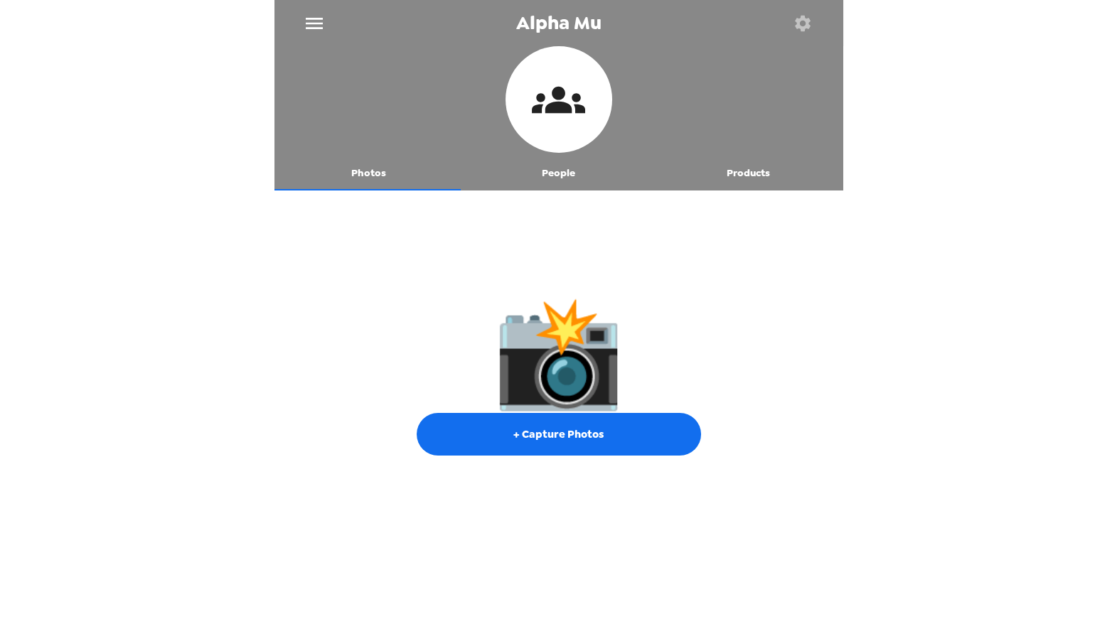
click at [319, 32] on icon "menu" at bounding box center [314, 23] width 23 height 23
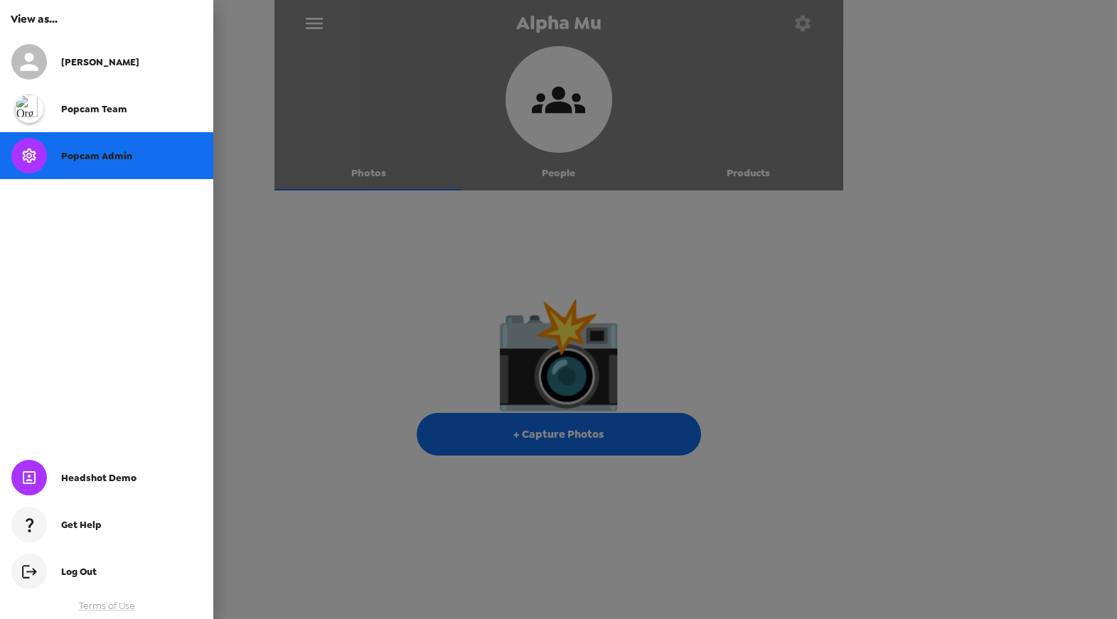
click at [250, 198] on div at bounding box center [558, 309] width 1117 height 619
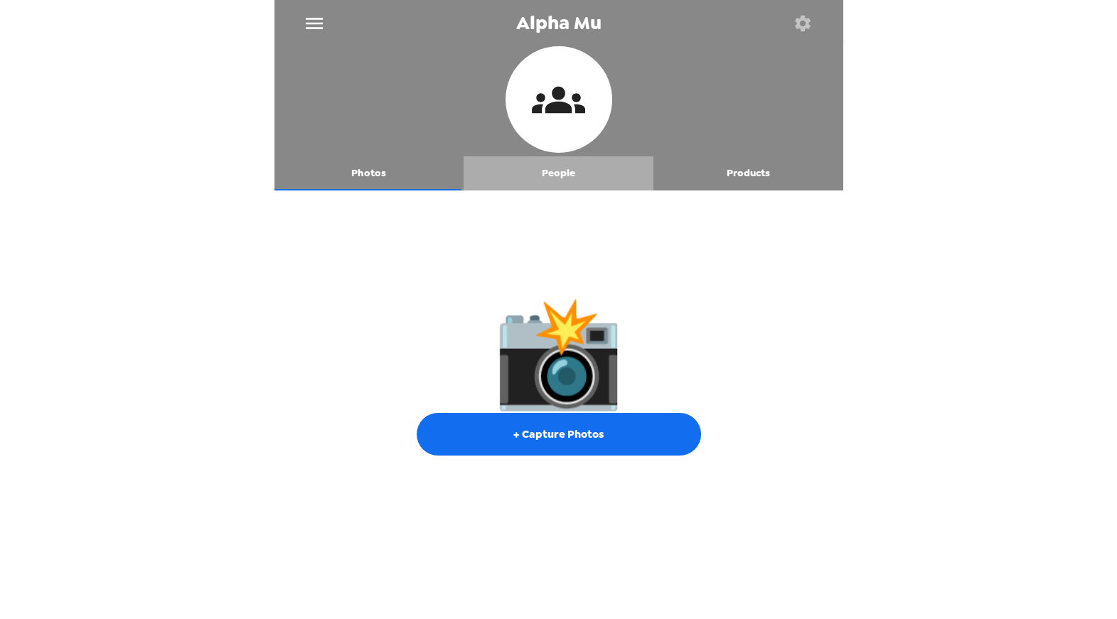
click at [560, 174] on button "People" at bounding box center [559, 173] width 190 height 34
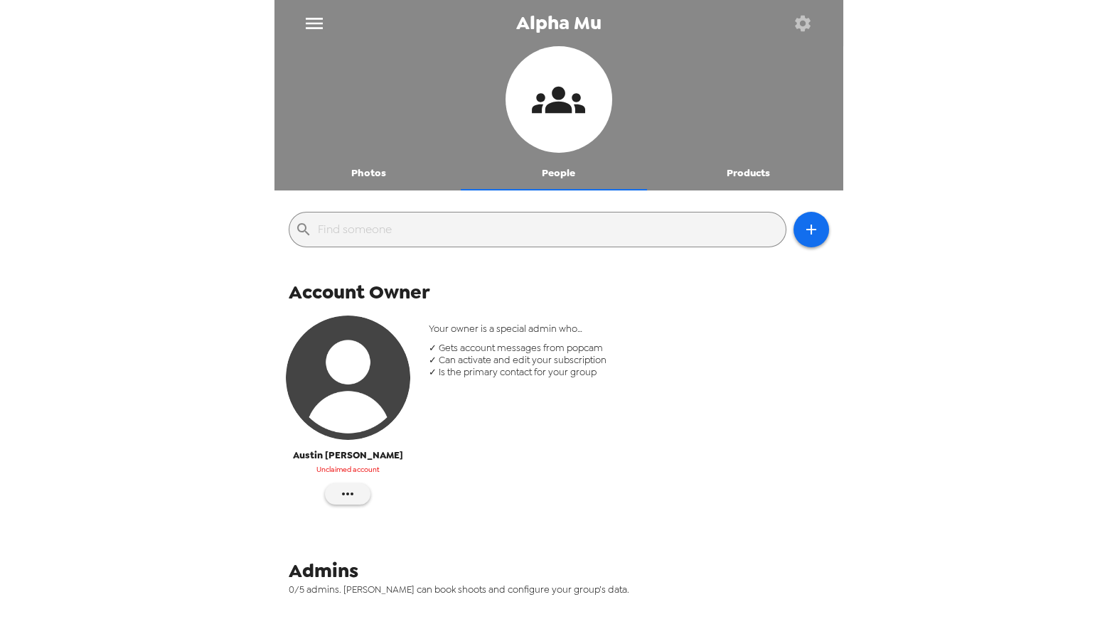
click at [764, 167] on button "Products" at bounding box center [749, 173] width 190 height 34
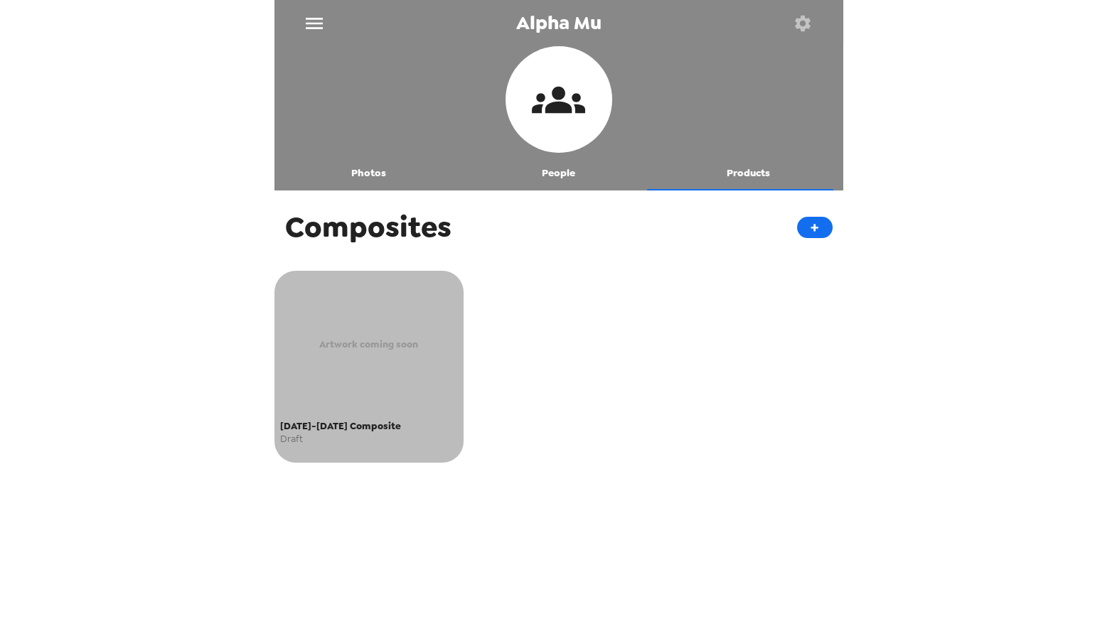
click at [362, 435] on span "Draft" at bounding box center [369, 439] width 178 height 9
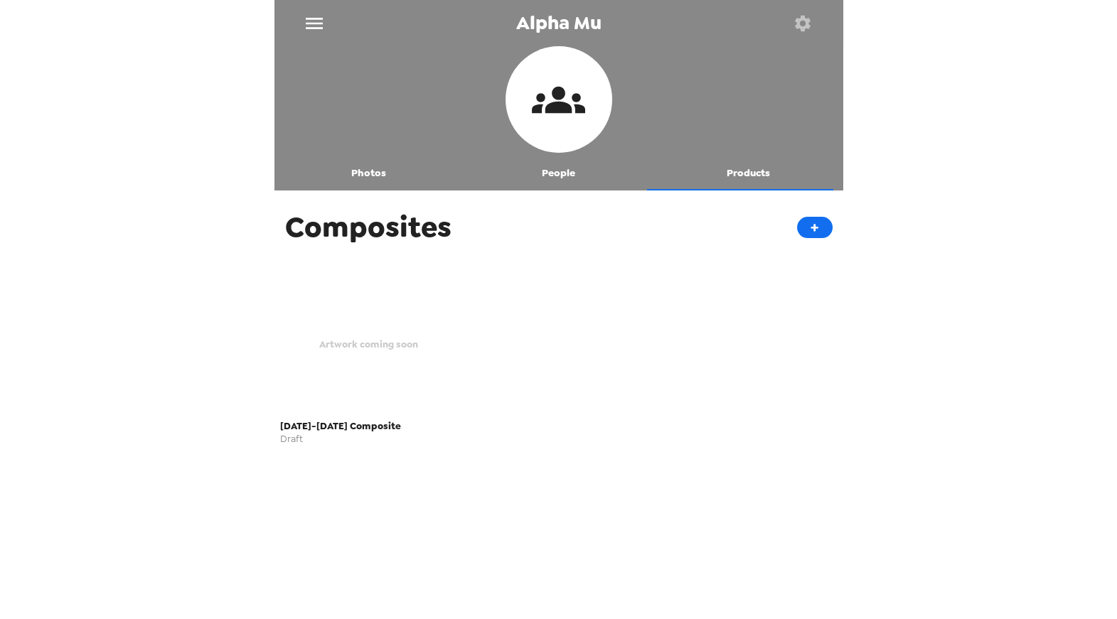
click at [563, 173] on button "People" at bounding box center [559, 173] width 190 height 34
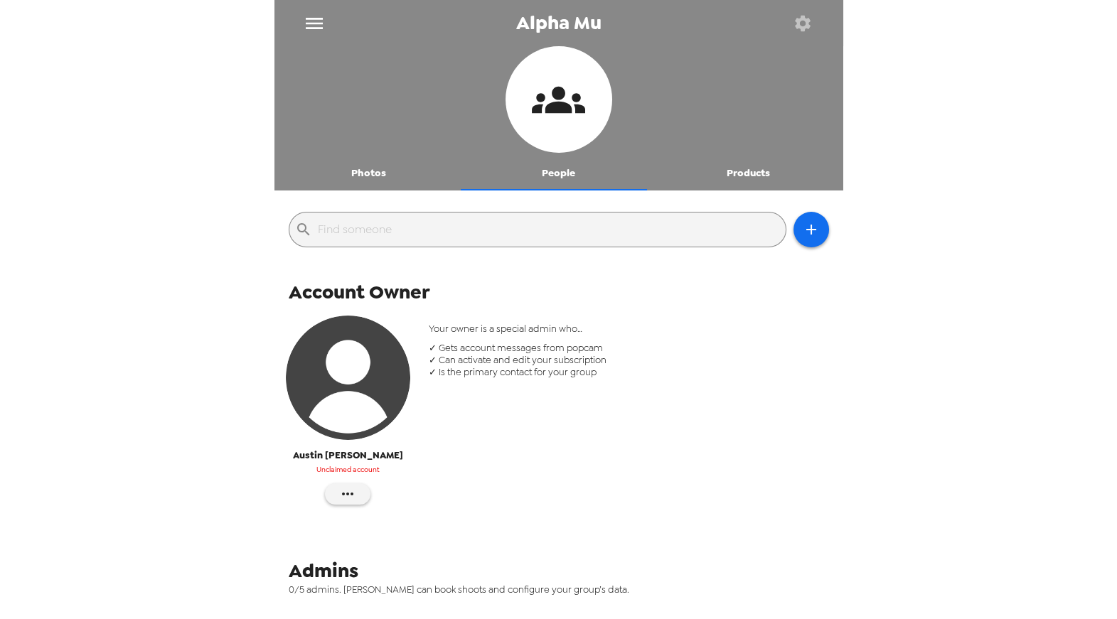
click at [806, 26] on icon "button" at bounding box center [803, 23] width 16 height 16
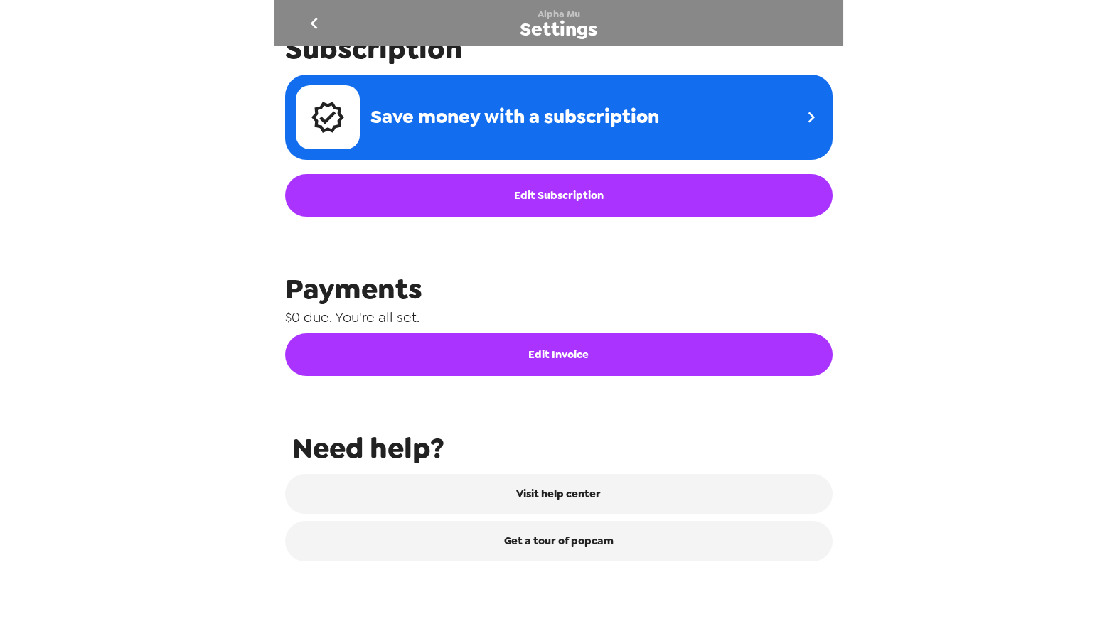
scroll to position [586, 0]
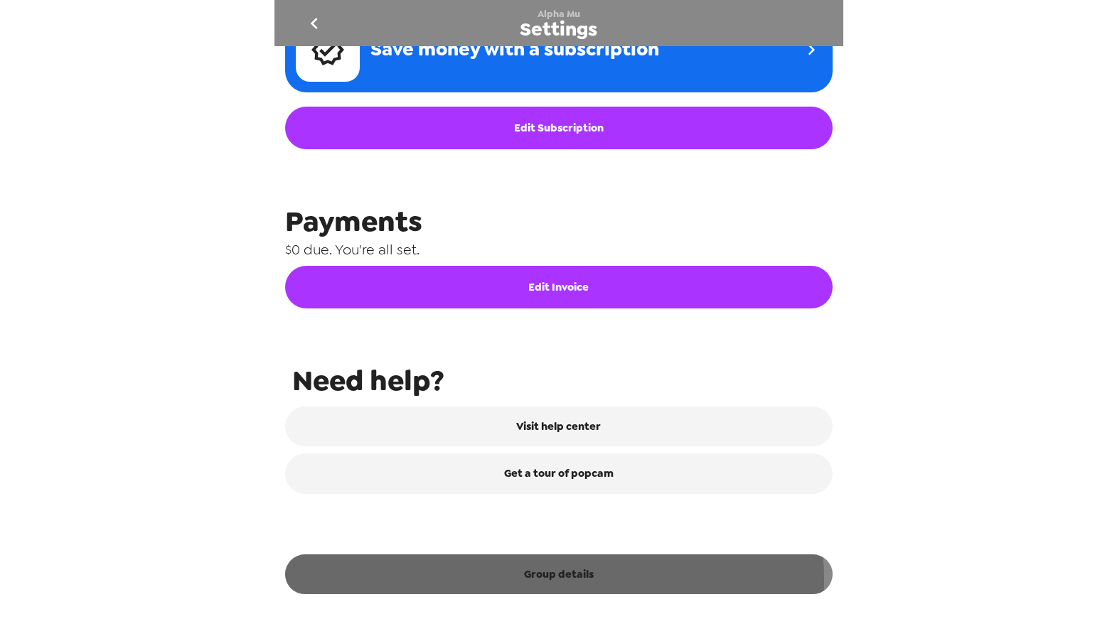
click at [551, 580] on button "Group details" at bounding box center [559, 575] width 548 height 40
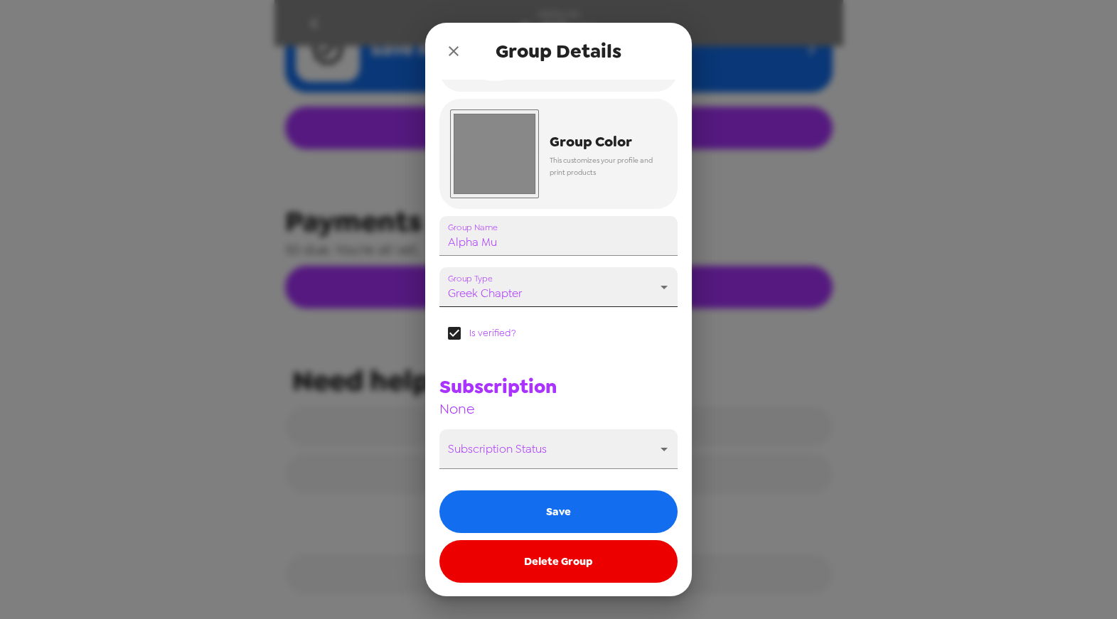
scroll to position [0, 0]
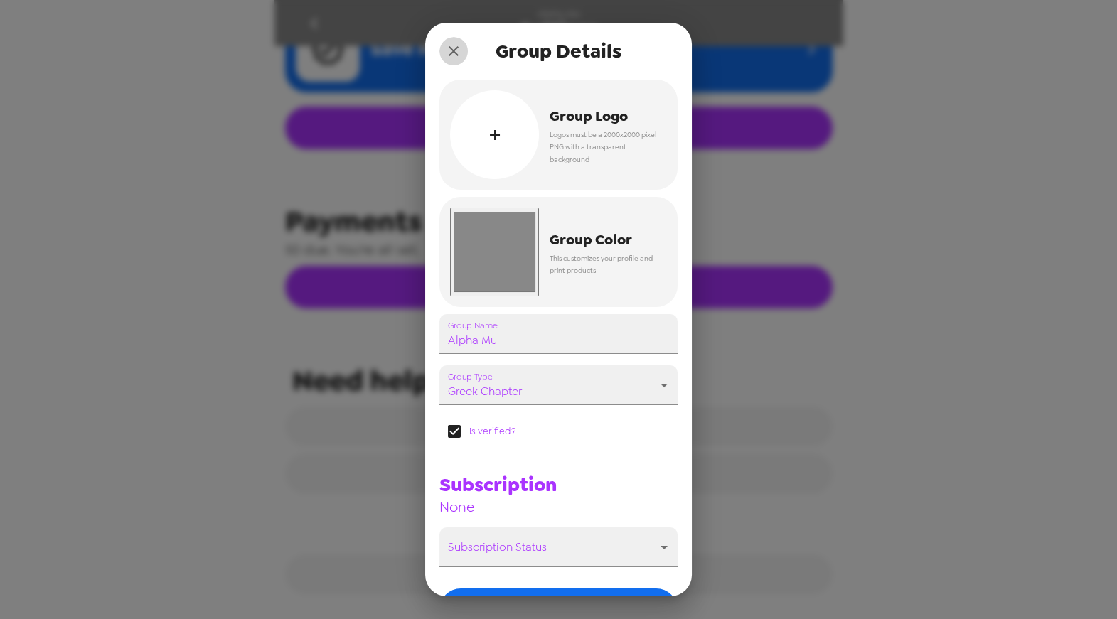
click at [452, 56] on icon "close" at bounding box center [453, 51] width 17 height 17
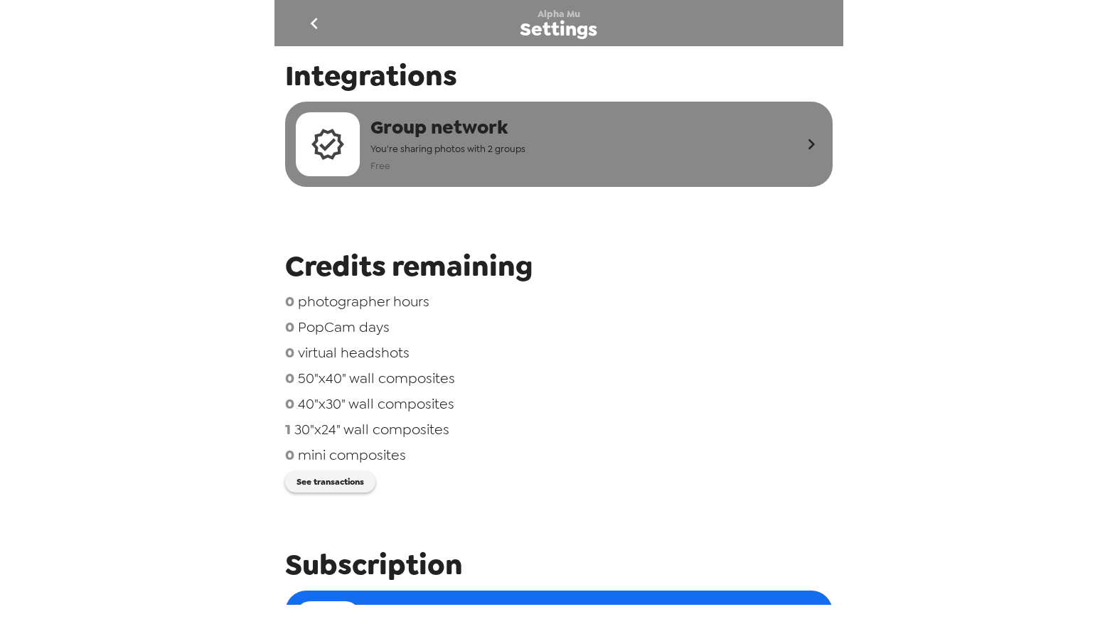
click at [499, 134] on span "Group network" at bounding box center [448, 127] width 155 height 26
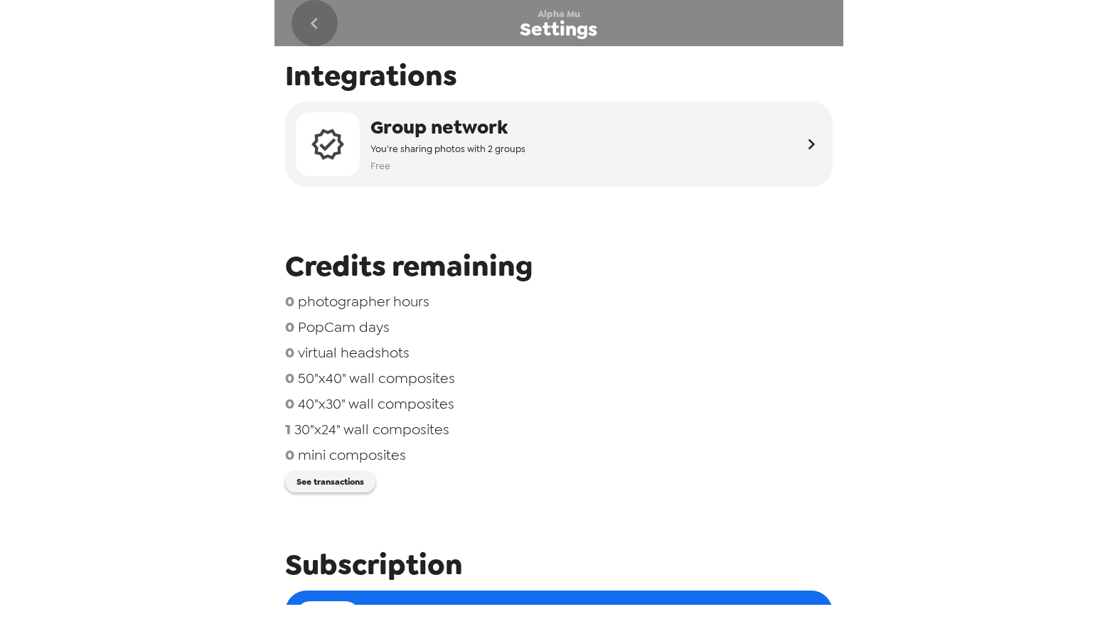
click at [312, 26] on icon "go back" at bounding box center [314, 23] width 23 height 23
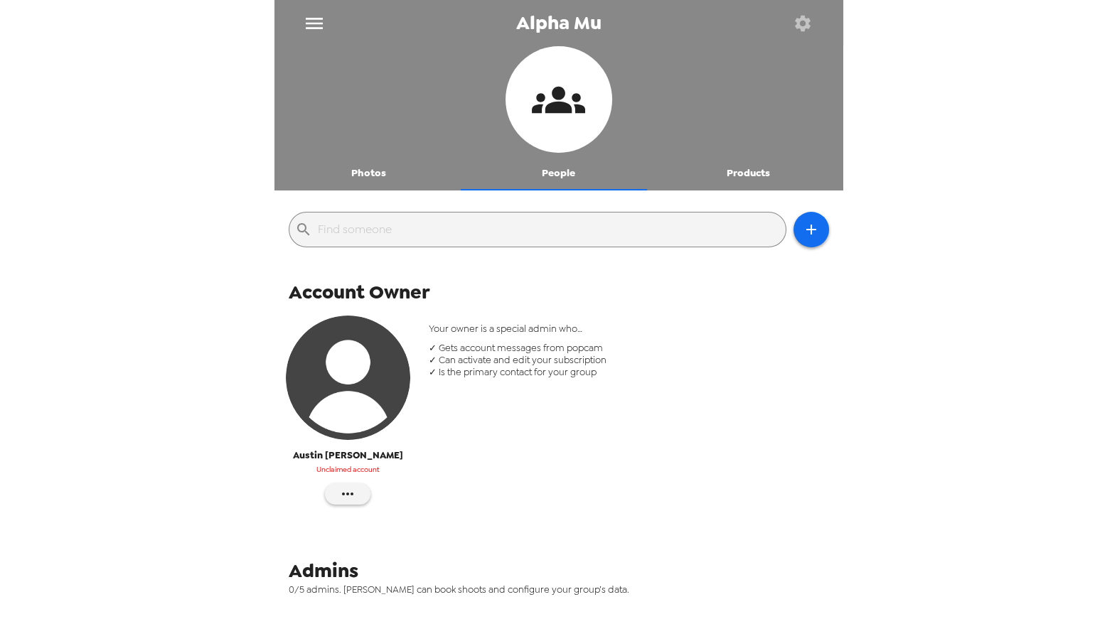
click at [373, 181] on button "Photos" at bounding box center [370, 173] width 190 height 34
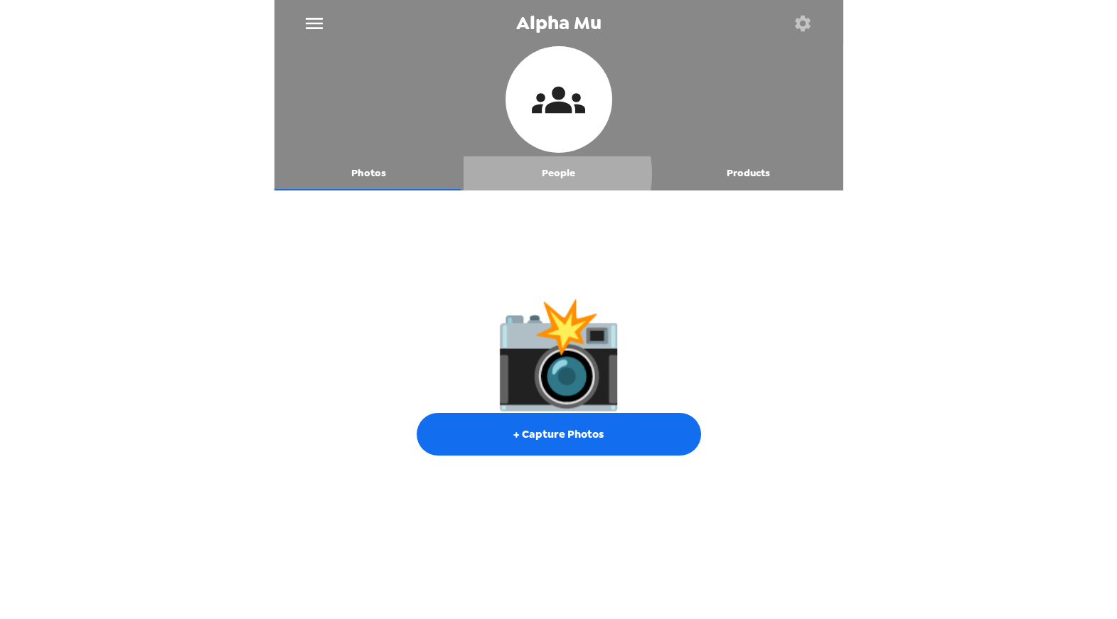
click at [541, 174] on button "People" at bounding box center [559, 173] width 190 height 34
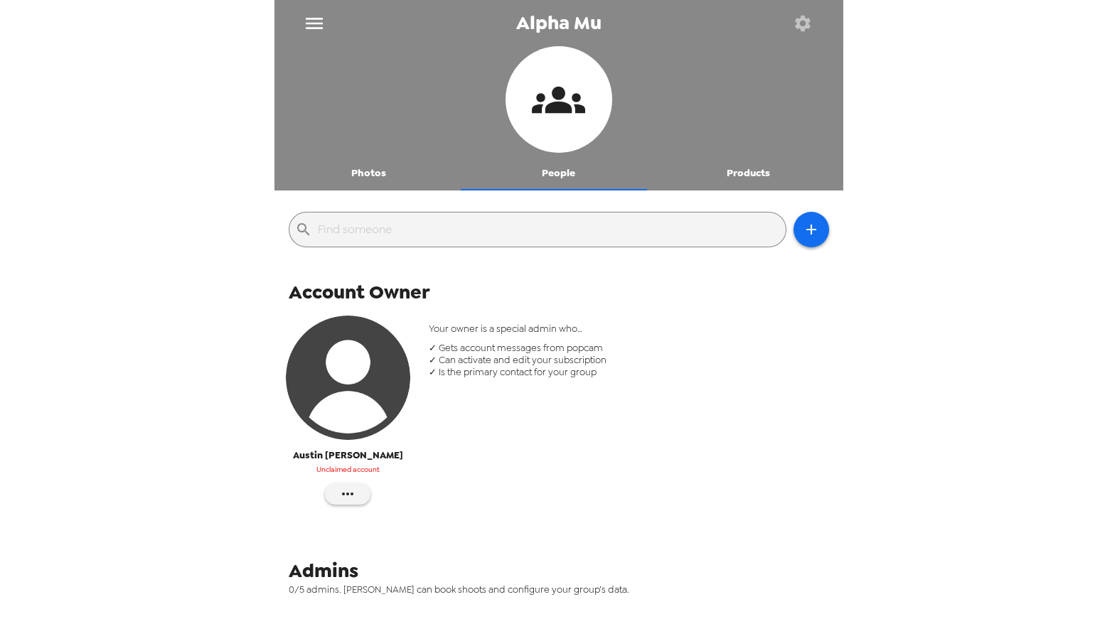
click at [364, 383] on img "button" at bounding box center [348, 378] width 124 height 124
click at [361, 484] on button "button" at bounding box center [348, 494] width 46 height 21
click at [553, 292] on div at bounding box center [558, 309] width 1117 height 619
click at [809, 232] on icon "button" at bounding box center [811, 229] width 17 height 17
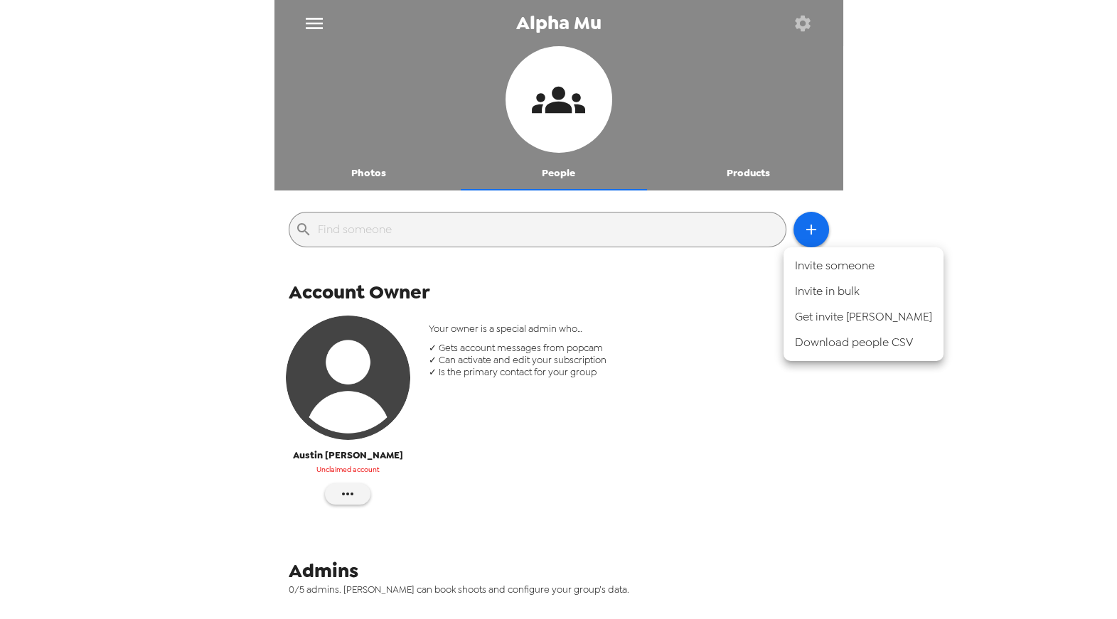
click at [814, 311] on li "Get invite link" at bounding box center [864, 317] width 160 height 26
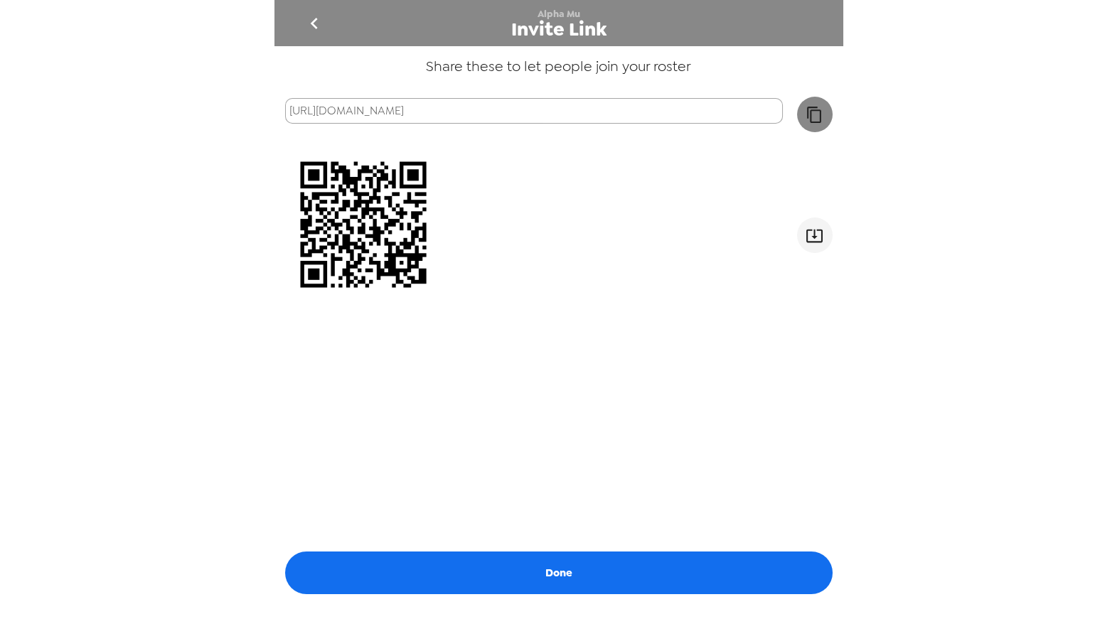
click at [816, 105] on button "button" at bounding box center [815, 115] width 36 height 36
click at [316, 23] on icon "go back" at bounding box center [314, 23] width 23 height 23
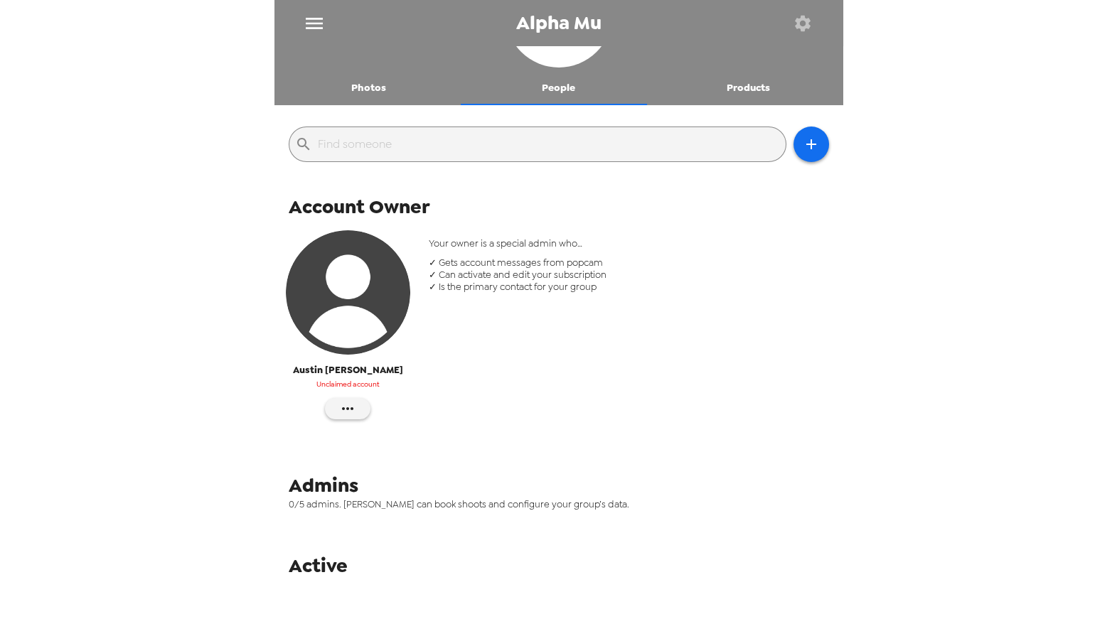
scroll to position [97, 0]
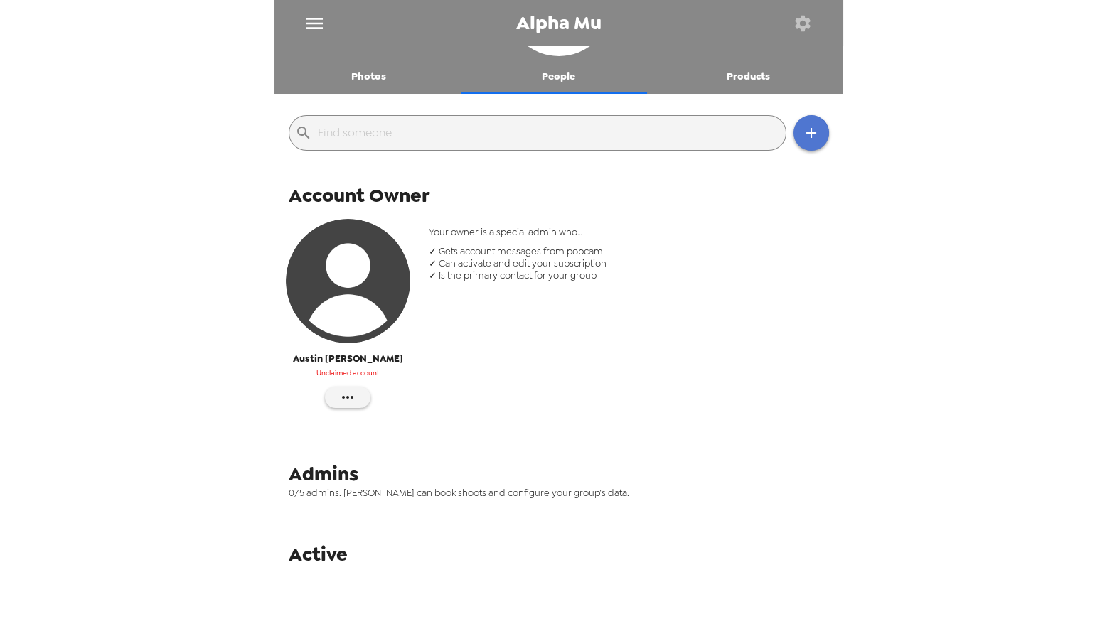
click at [810, 129] on button "button" at bounding box center [812, 133] width 36 height 36
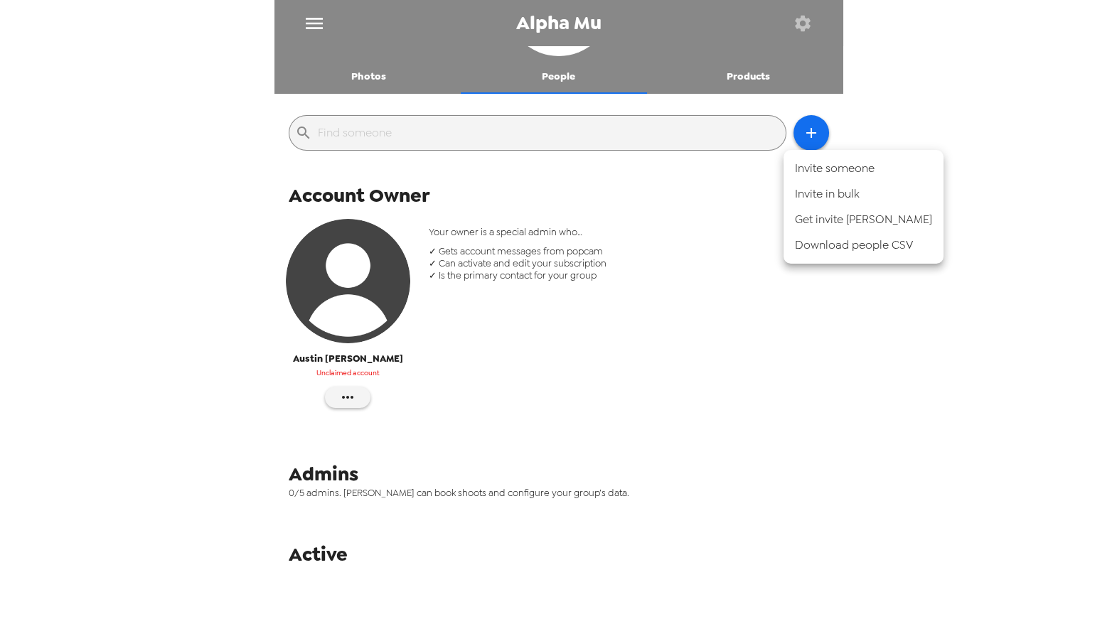
click at [688, 245] on div at bounding box center [558, 309] width 1117 height 619
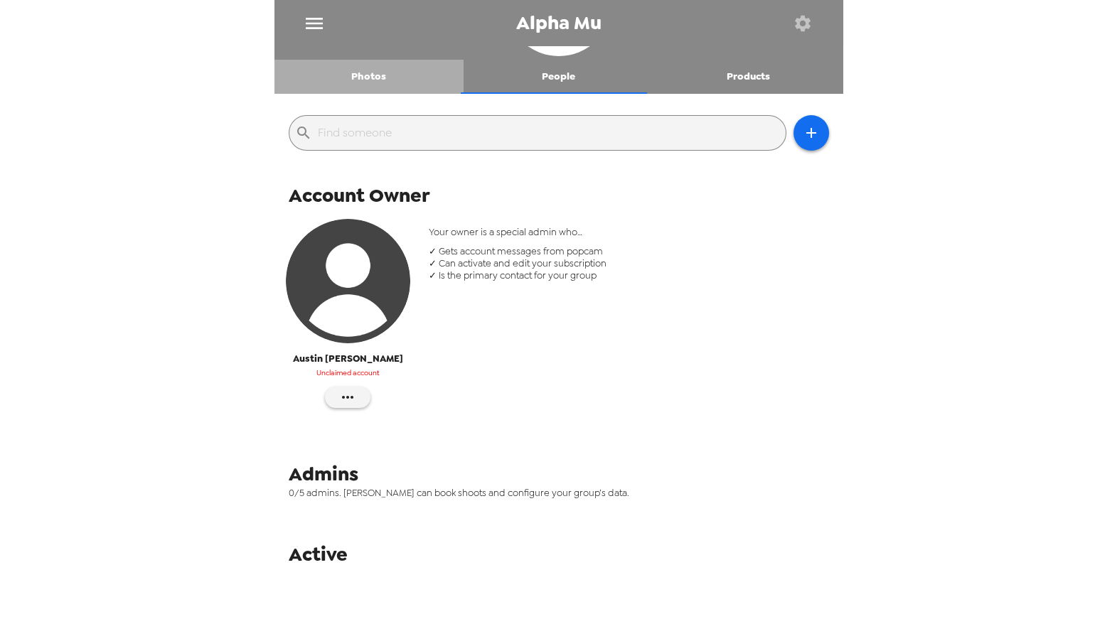
click at [368, 75] on button "Photos" at bounding box center [370, 77] width 190 height 34
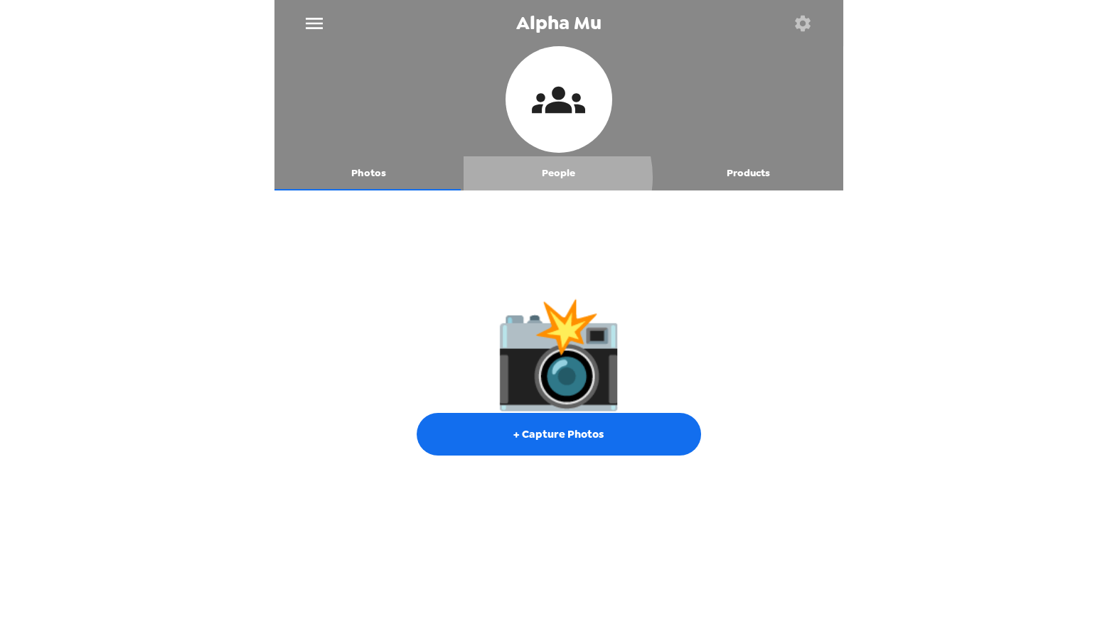
drag, startPoint x: 549, startPoint y: 177, endPoint x: 562, endPoint y: 165, distance: 17.6
click at [550, 177] on button "People" at bounding box center [559, 173] width 190 height 34
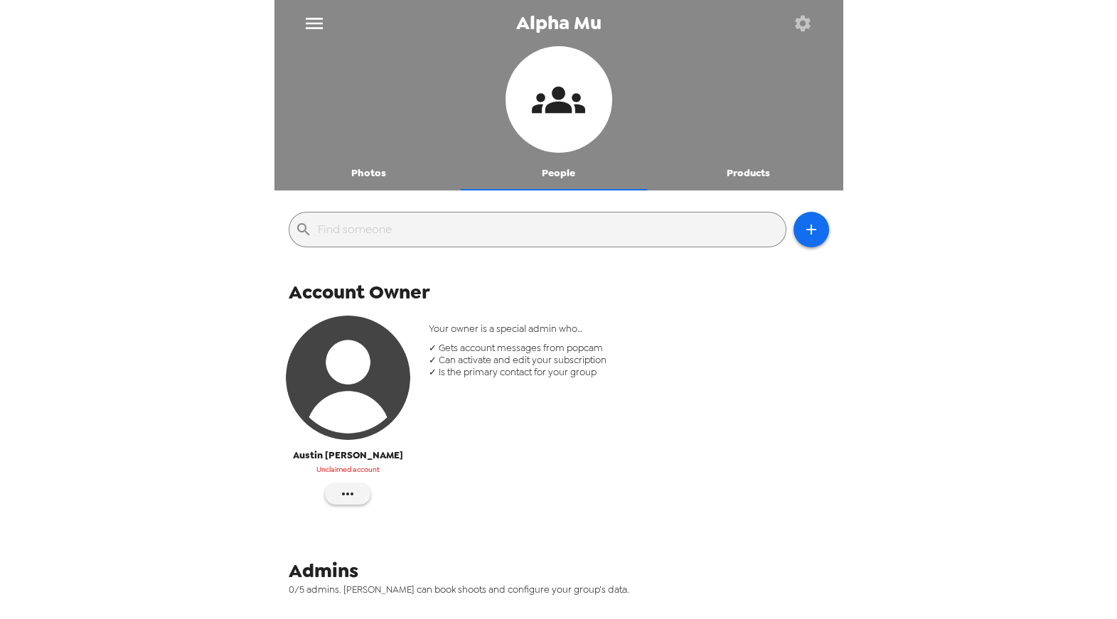
click at [800, 22] on icon "button" at bounding box center [803, 24] width 20 height 20
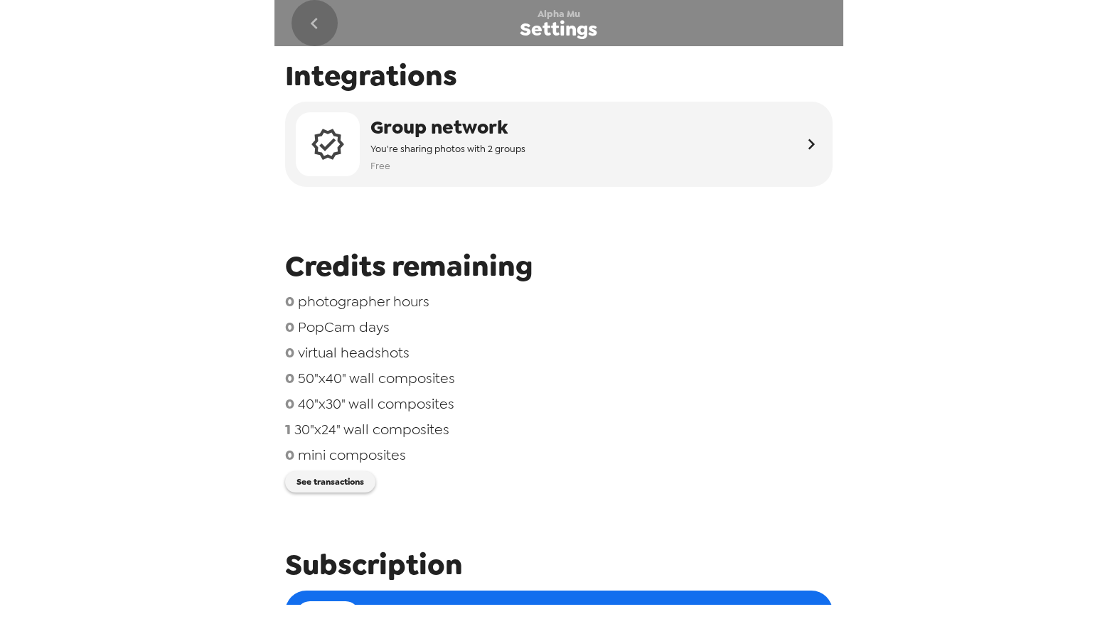
click at [316, 15] on icon "go back" at bounding box center [314, 23] width 23 height 23
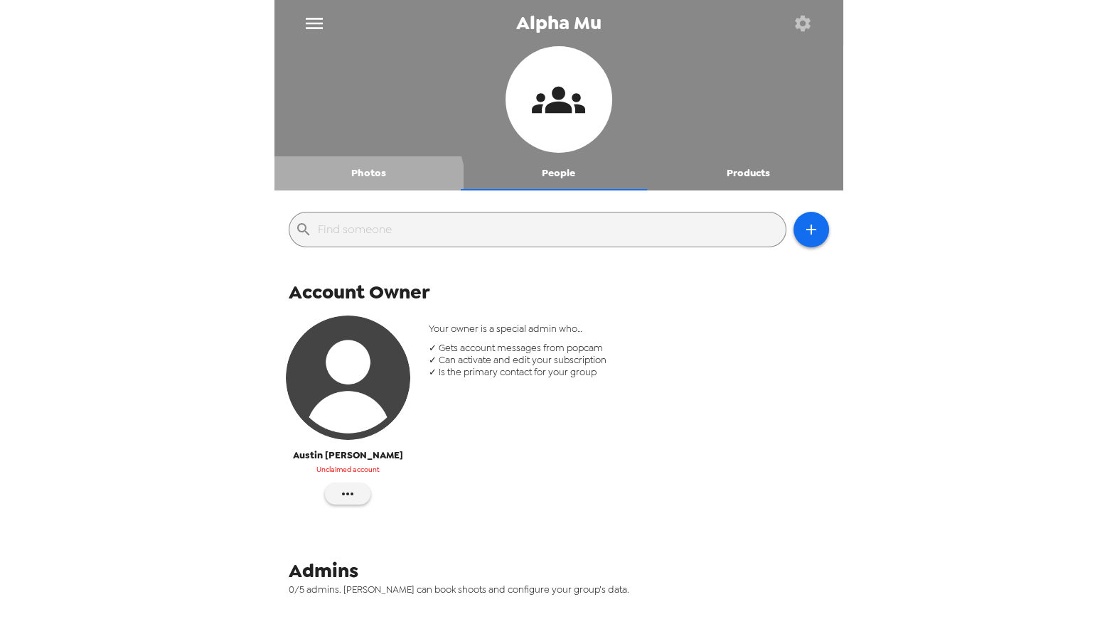
click at [366, 186] on button "Photos" at bounding box center [370, 173] width 190 height 34
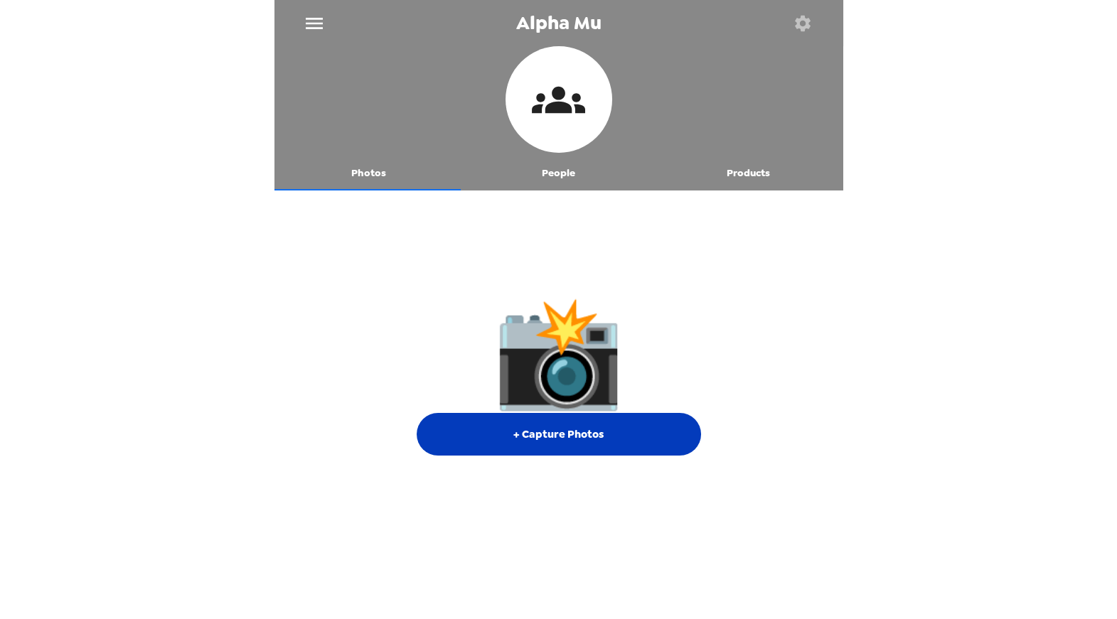
click at [528, 439] on button "+ Capture Photos" at bounding box center [559, 434] width 284 height 43
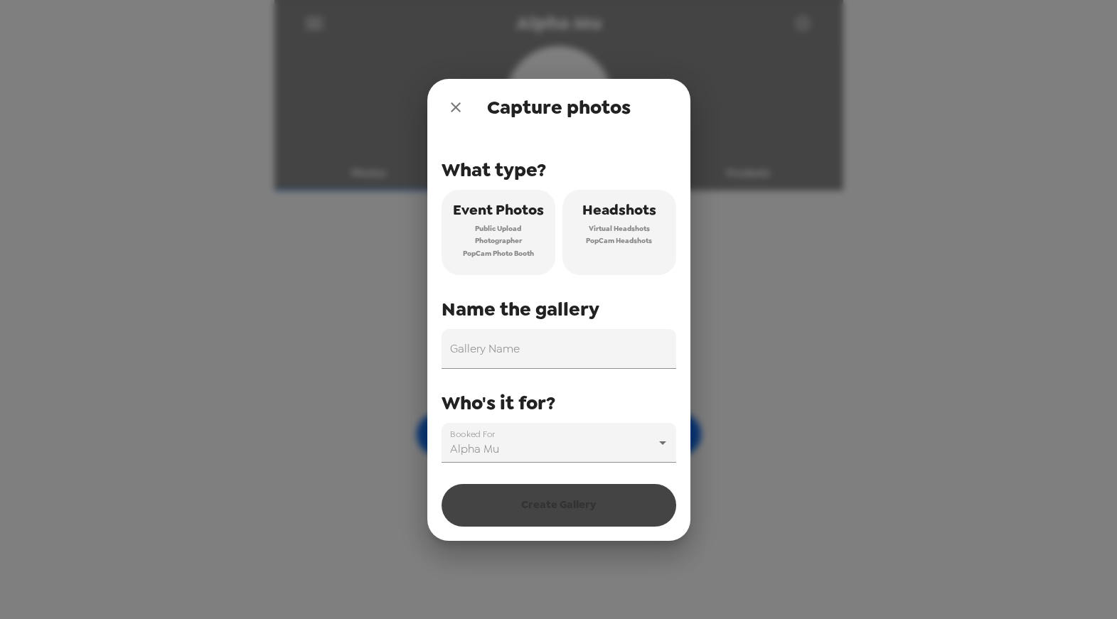
click at [623, 228] on span "Virtual Headshots" at bounding box center [619, 229] width 61 height 13
click at [536, 358] on input "Gallery Name" at bounding box center [559, 349] width 235 height 40
click at [449, 114] on icon "close" at bounding box center [455, 107] width 17 height 17
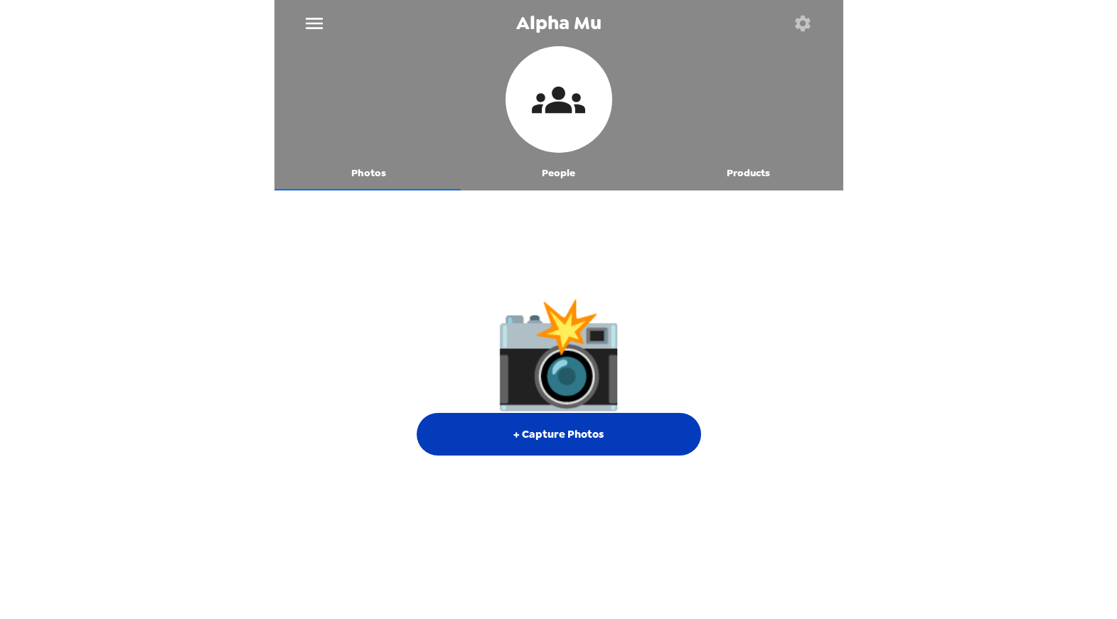
click at [546, 438] on button "+ Capture Photos" at bounding box center [559, 434] width 284 height 43
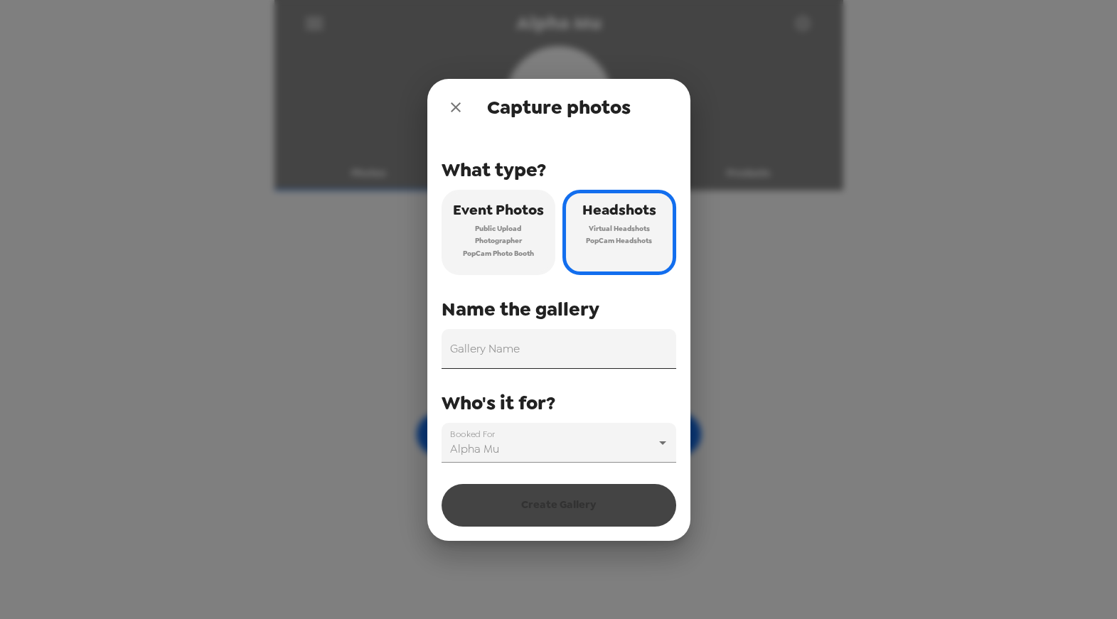
click at [491, 353] on input "Gallery Name" at bounding box center [559, 349] width 235 height 40
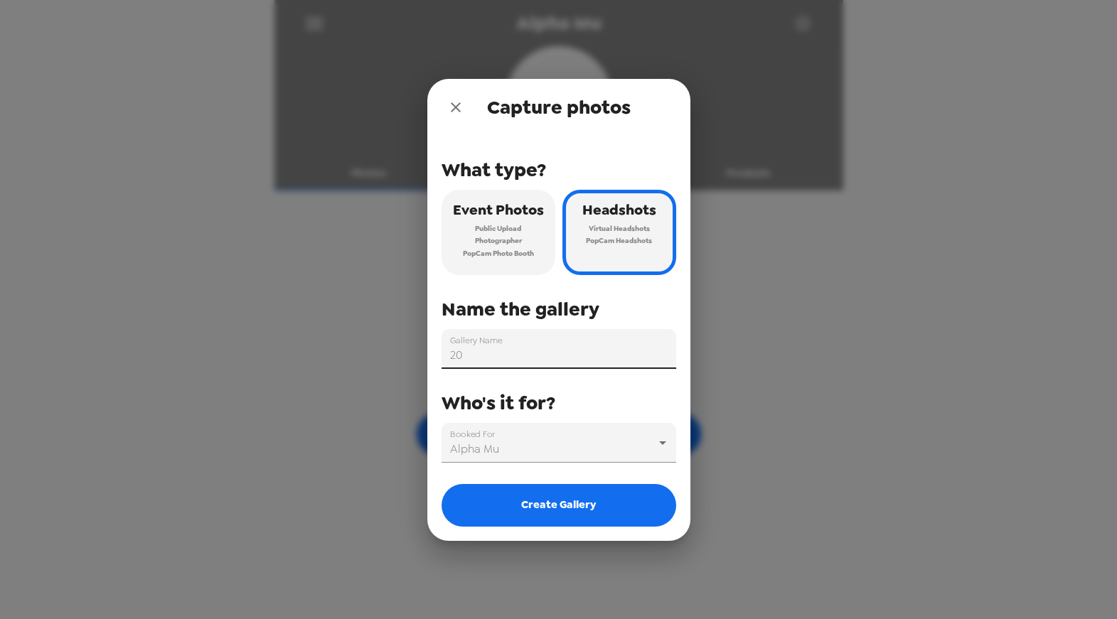
type input "2"
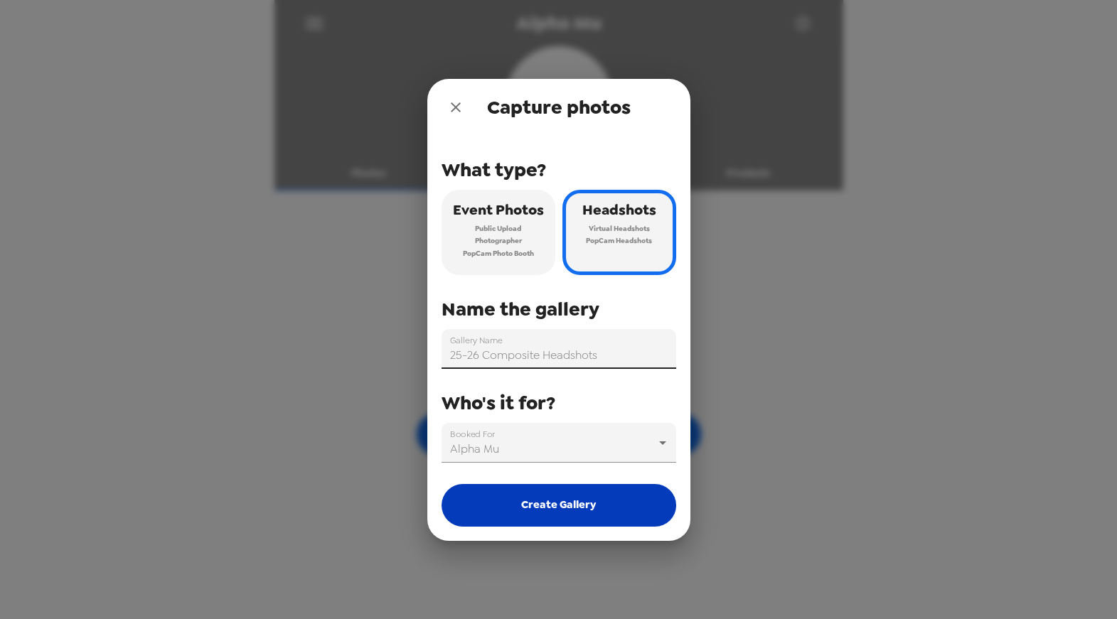
type input "25-26 Composite Headshots"
click at [558, 499] on button "Create Gallery" at bounding box center [559, 505] width 235 height 43
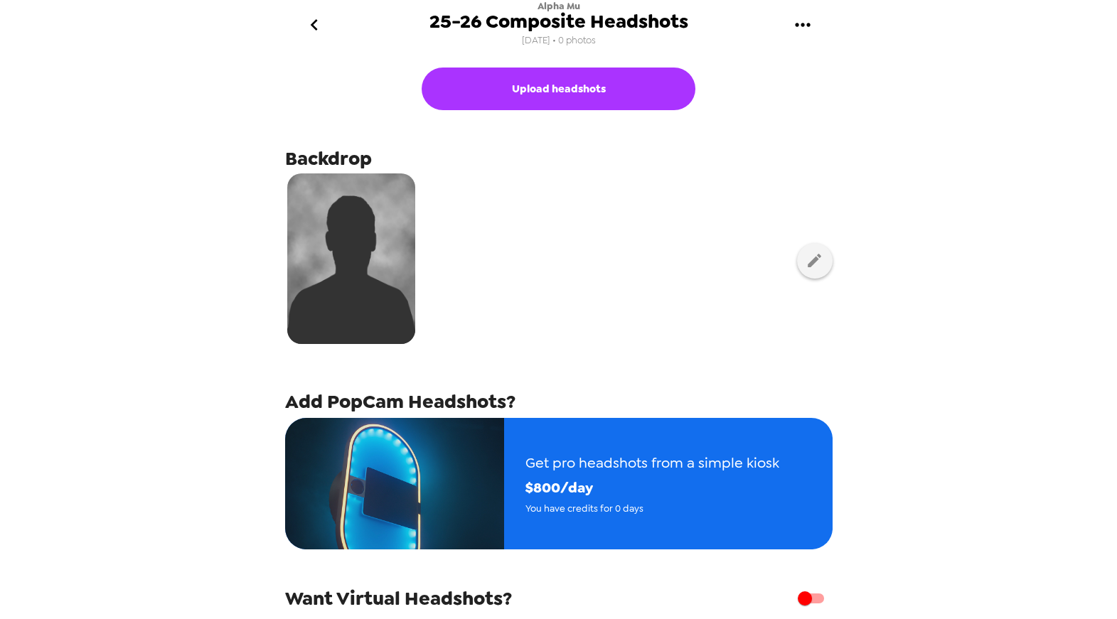
click at [314, 32] on icon "go back" at bounding box center [314, 25] width 23 height 23
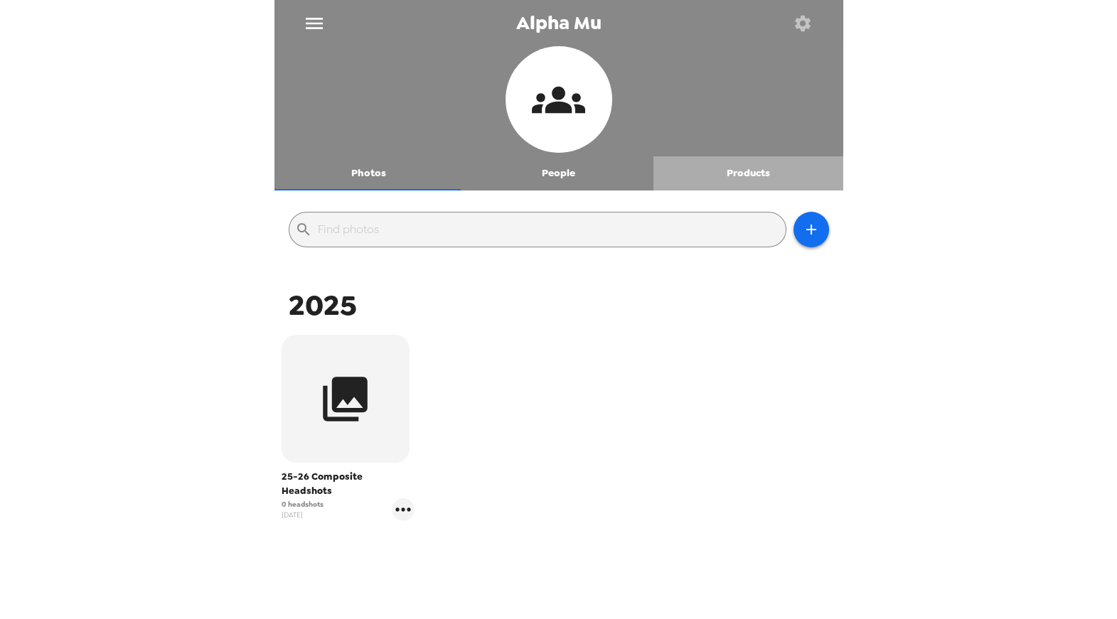
click at [757, 169] on button "Products" at bounding box center [749, 173] width 190 height 34
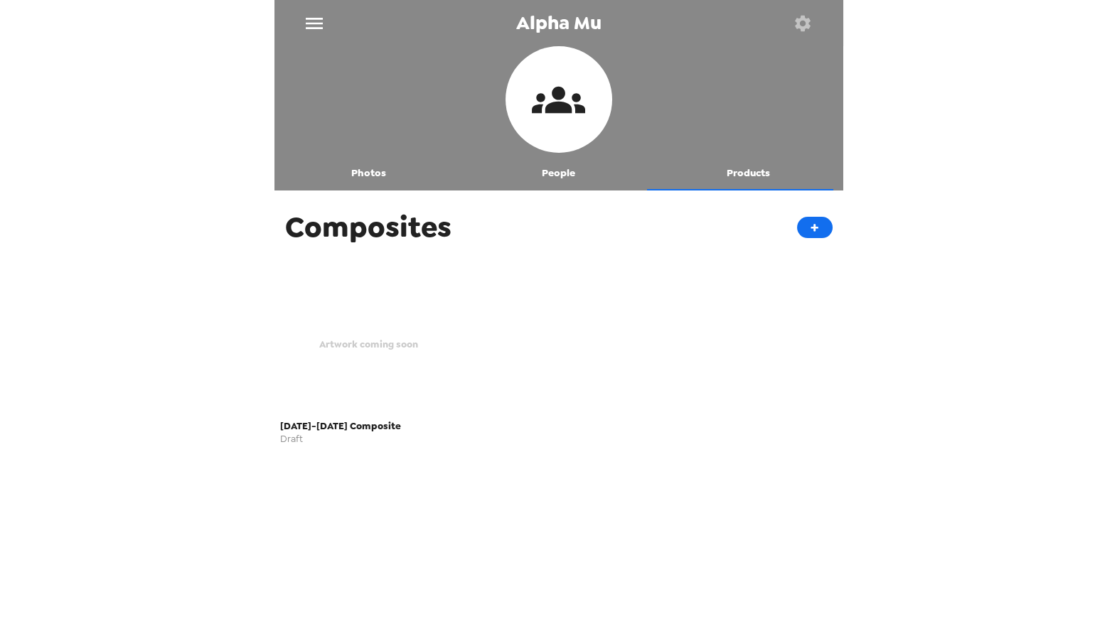
click at [800, 16] on icon "button" at bounding box center [803, 24] width 20 height 20
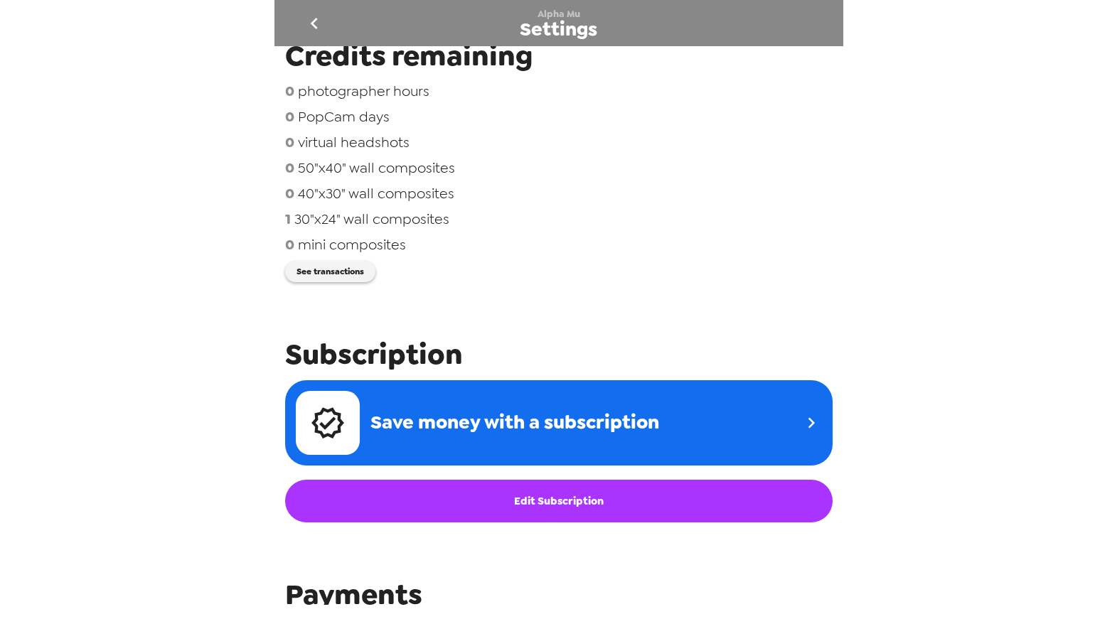
scroll to position [190, 0]
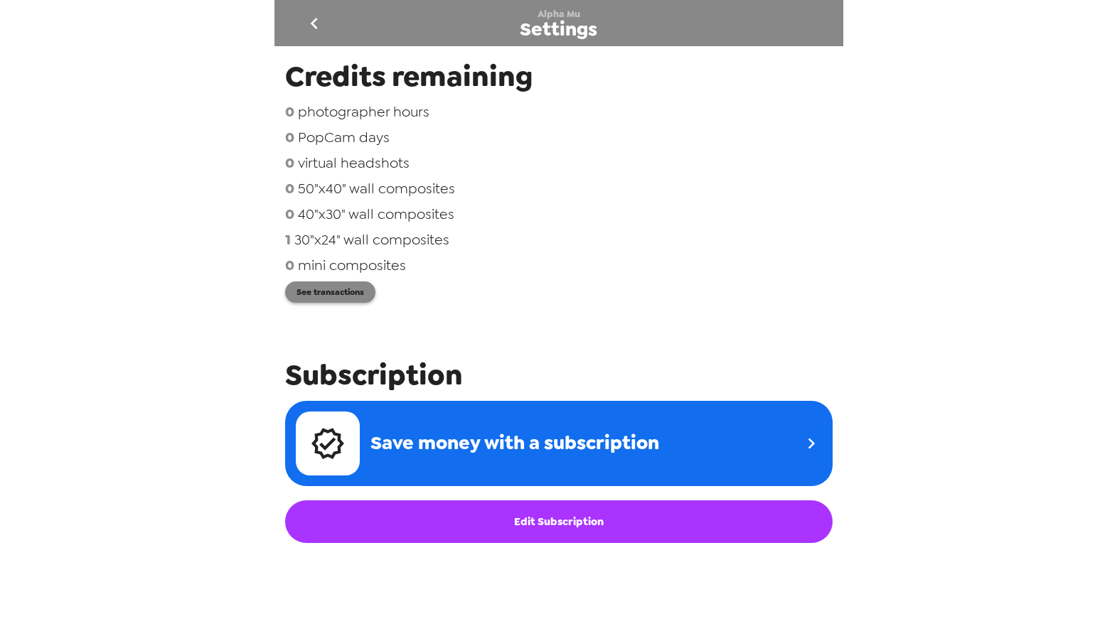
click at [366, 300] on button "See transactions" at bounding box center [330, 292] width 90 height 21
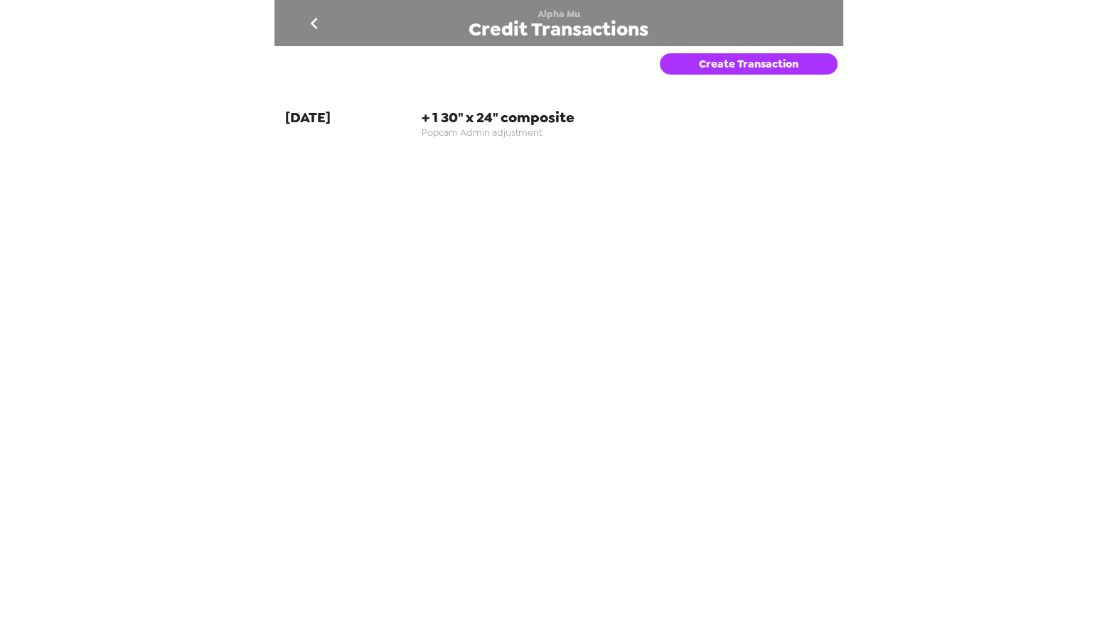
click at [733, 50] on div "Create Transaction" at bounding box center [751, 71] width 183 height 51
click at [732, 64] on button "Create Transaction" at bounding box center [749, 63] width 178 height 21
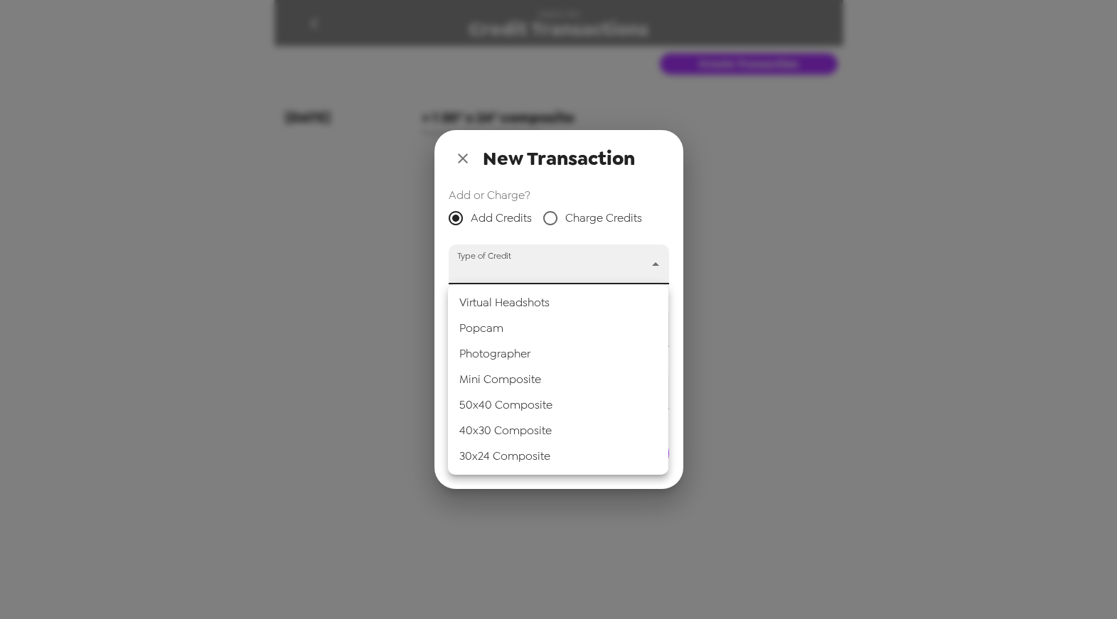
click at [557, 266] on body "Alpha Mu Credit Transactions Create Transaction 9-18-25 + 1 30" x 24" composite…" at bounding box center [558, 309] width 1117 height 619
click at [518, 337] on li "Popcam" at bounding box center [558, 329] width 220 height 26
type input "popcam"
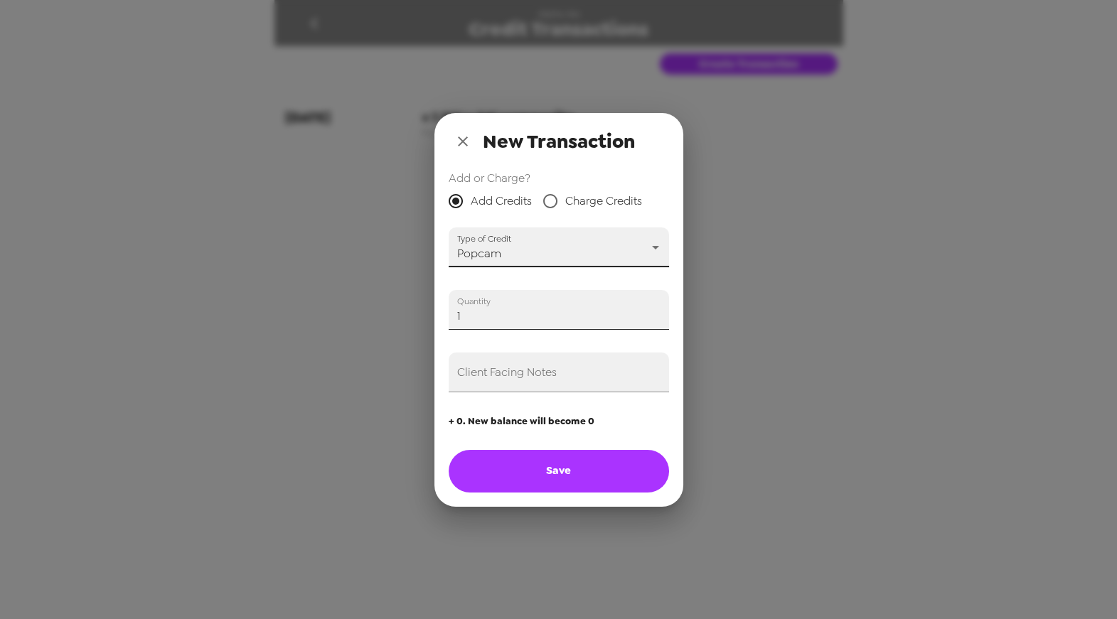
click at [656, 312] on input "1" at bounding box center [559, 310] width 220 height 40
click at [563, 472] on button "Save" at bounding box center [559, 471] width 220 height 43
type input "0"
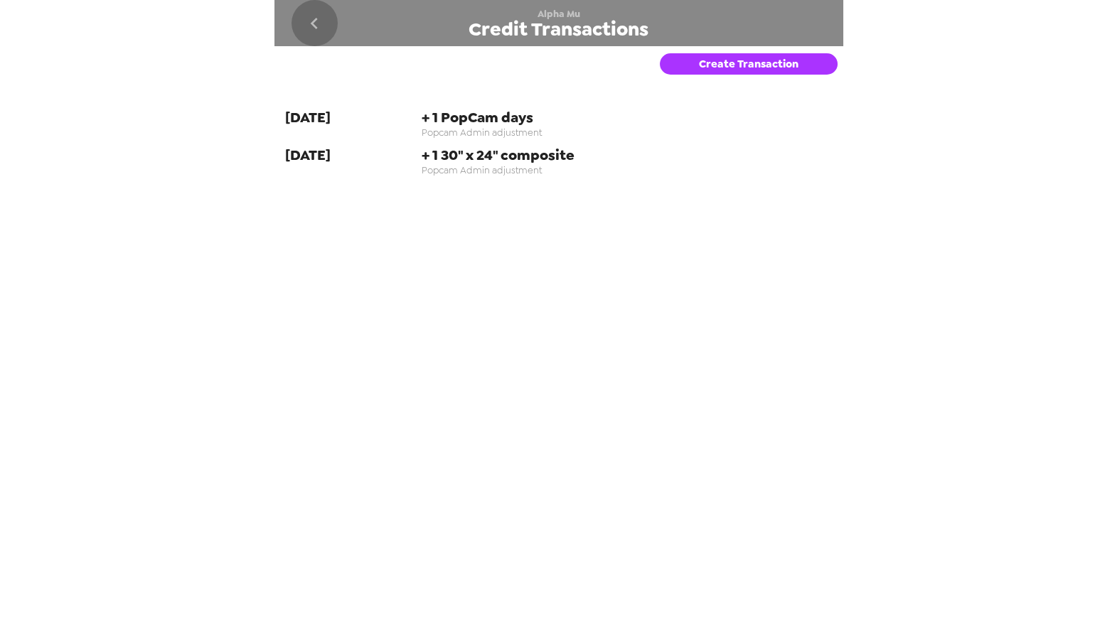
click at [316, 25] on icon "go back" at bounding box center [314, 23] width 23 height 23
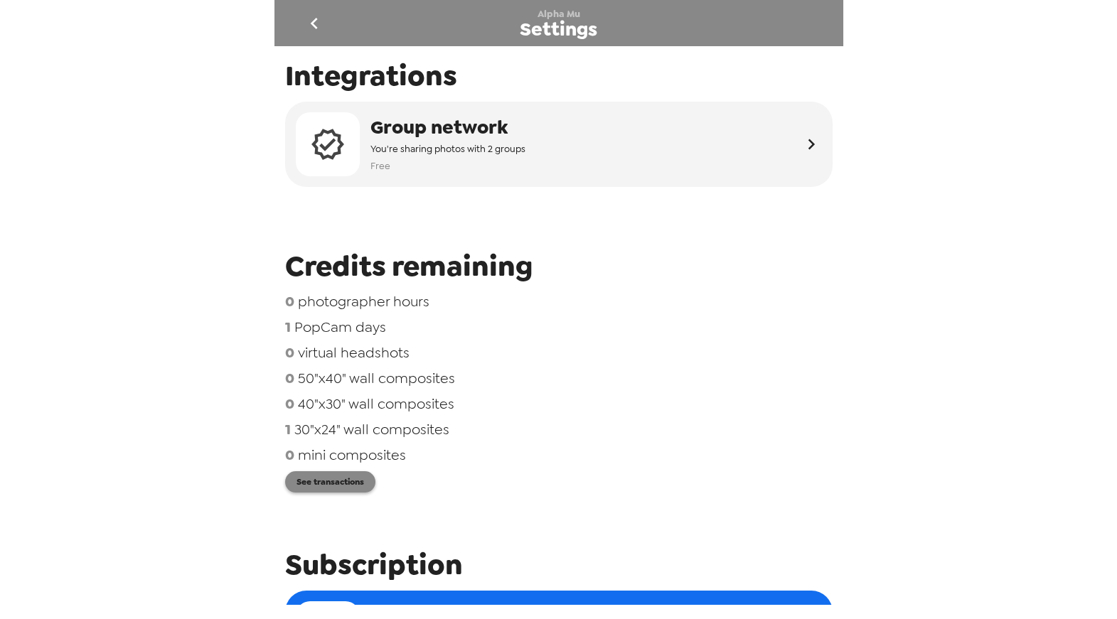
click at [356, 486] on button "See transactions" at bounding box center [330, 481] width 90 height 21
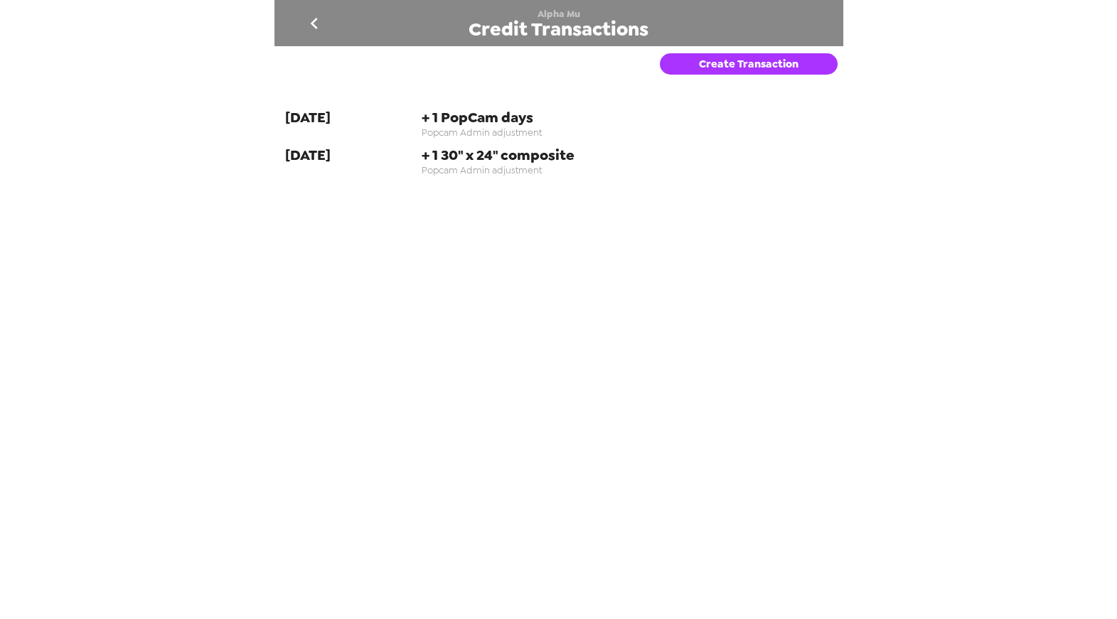
click at [314, 26] on icon "go back" at bounding box center [314, 23] width 7 height 11
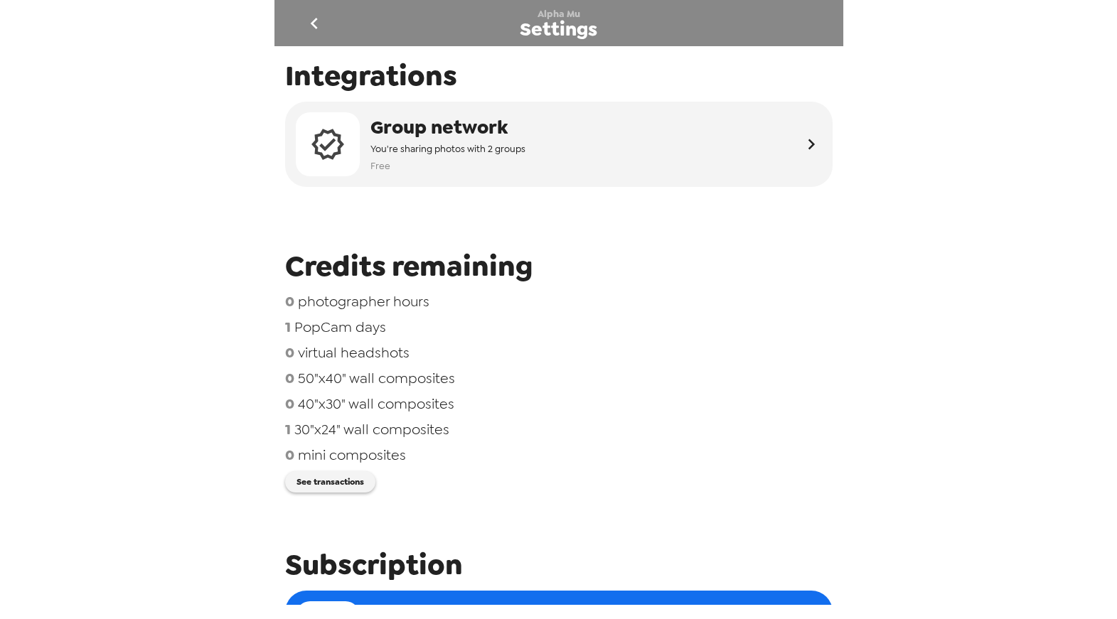
click at [321, 15] on icon "go back" at bounding box center [314, 23] width 23 height 23
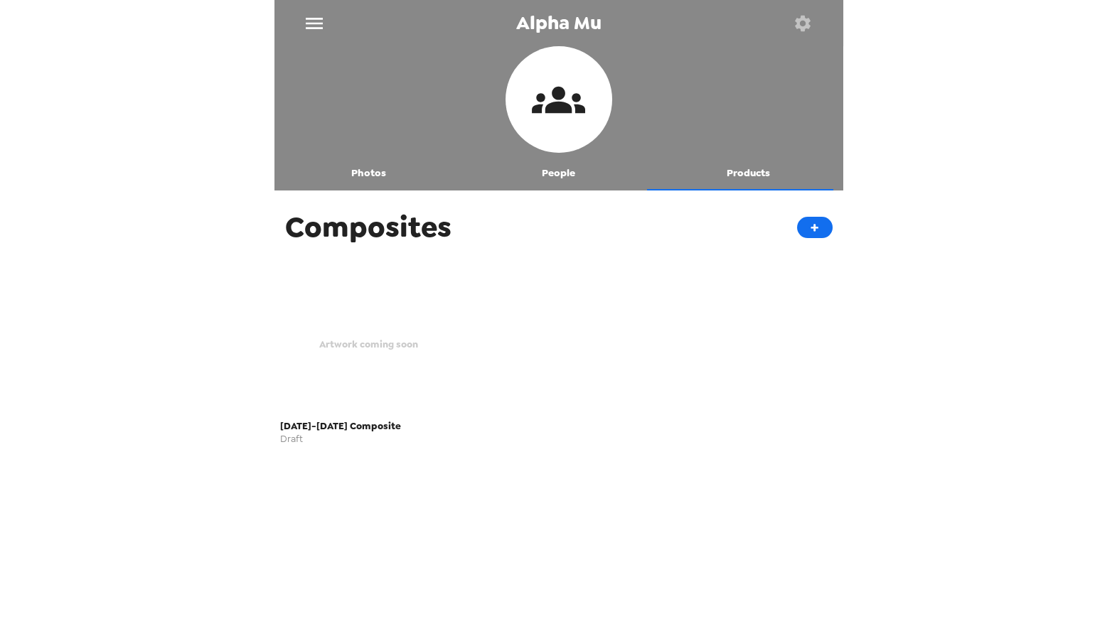
click at [565, 176] on button "People" at bounding box center [559, 173] width 190 height 34
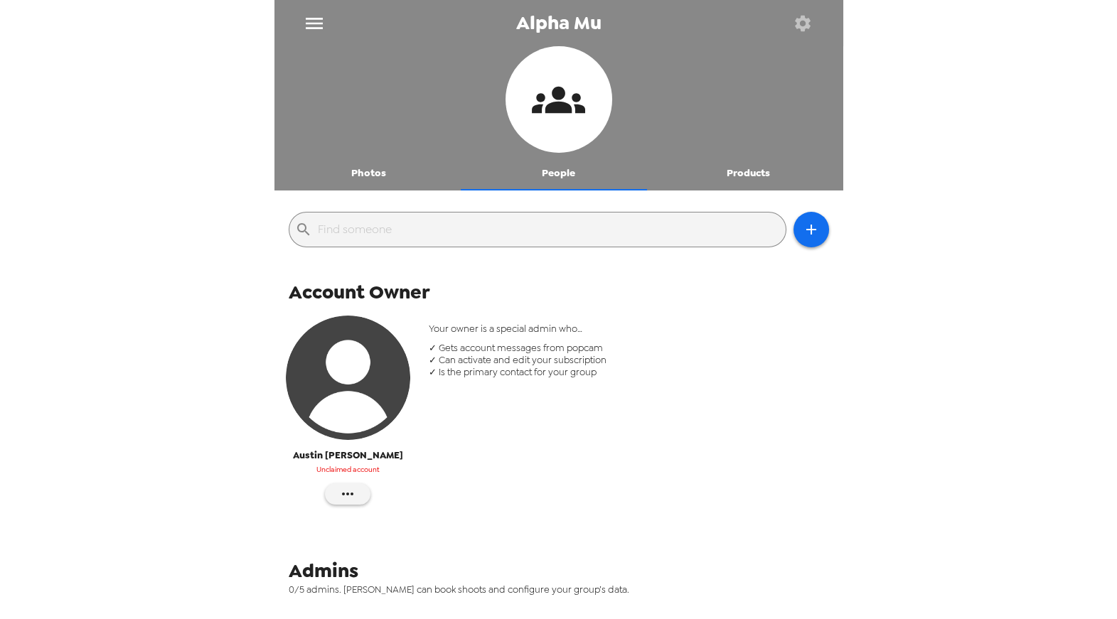
click at [373, 181] on button "Photos" at bounding box center [370, 173] width 190 height 34
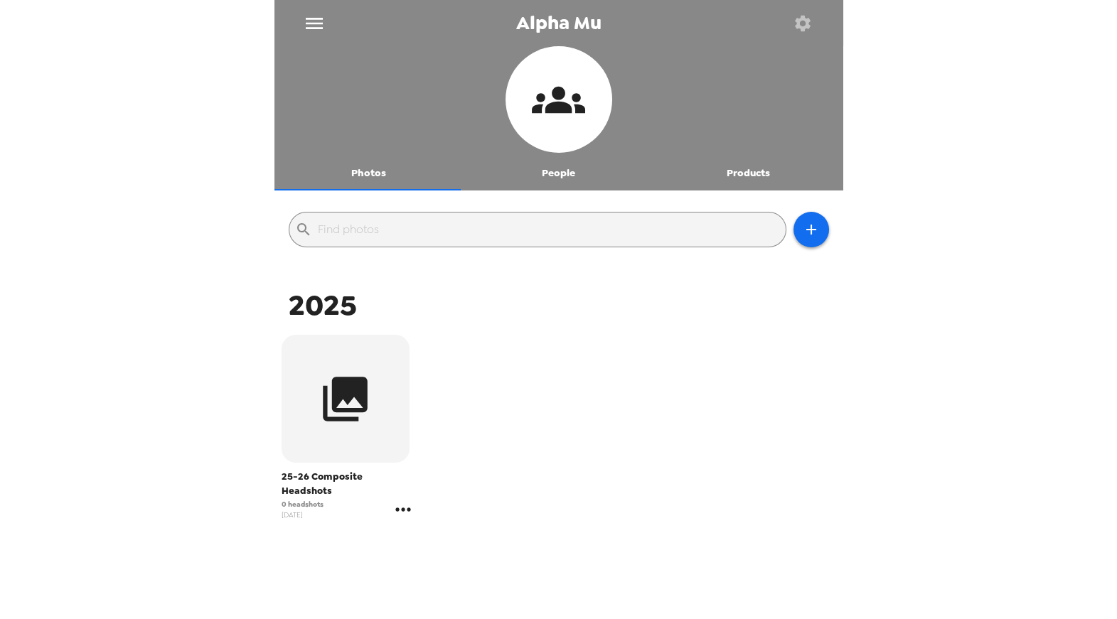
click at [404, 508] on icon "gallery menu" at bounding box center [402, 510] width 15 height 4
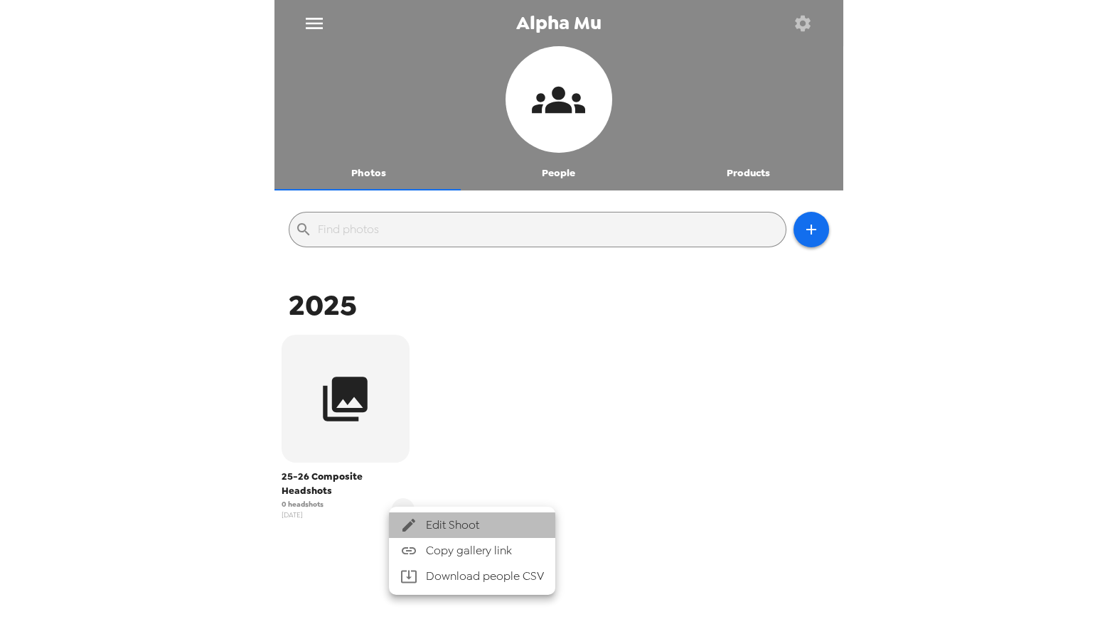
click at [435, 522] on span "Edit Shoot" at bounding box center [485, 525] width 118 height 17
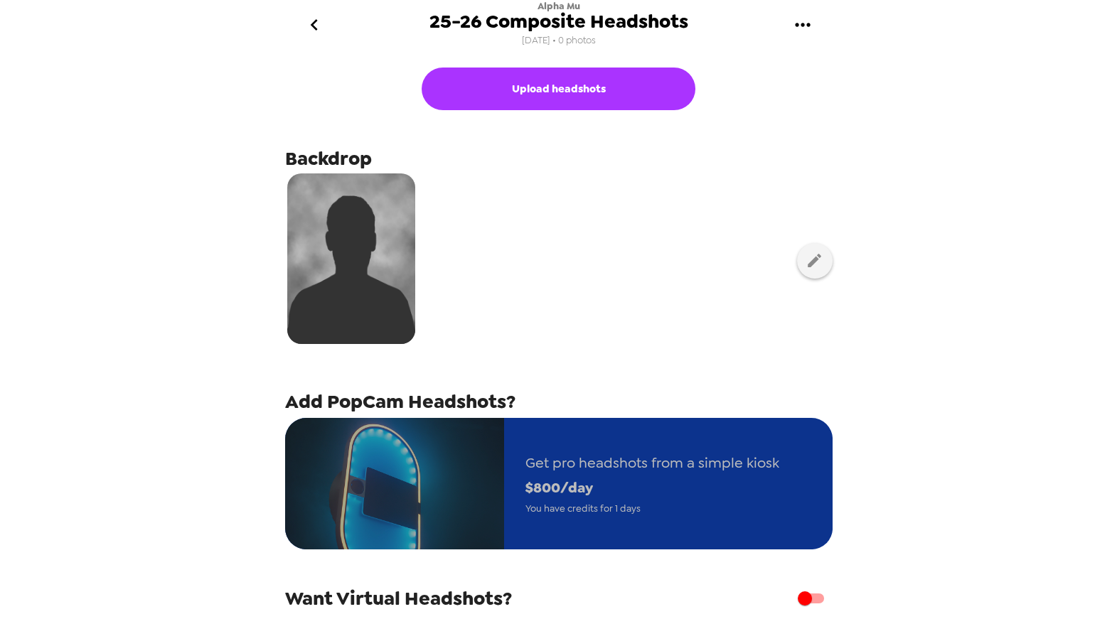
click at [558, 451] on span "Get pro headshots from a simple kiosk" at bounding box center [653, 463] width 254 height 25
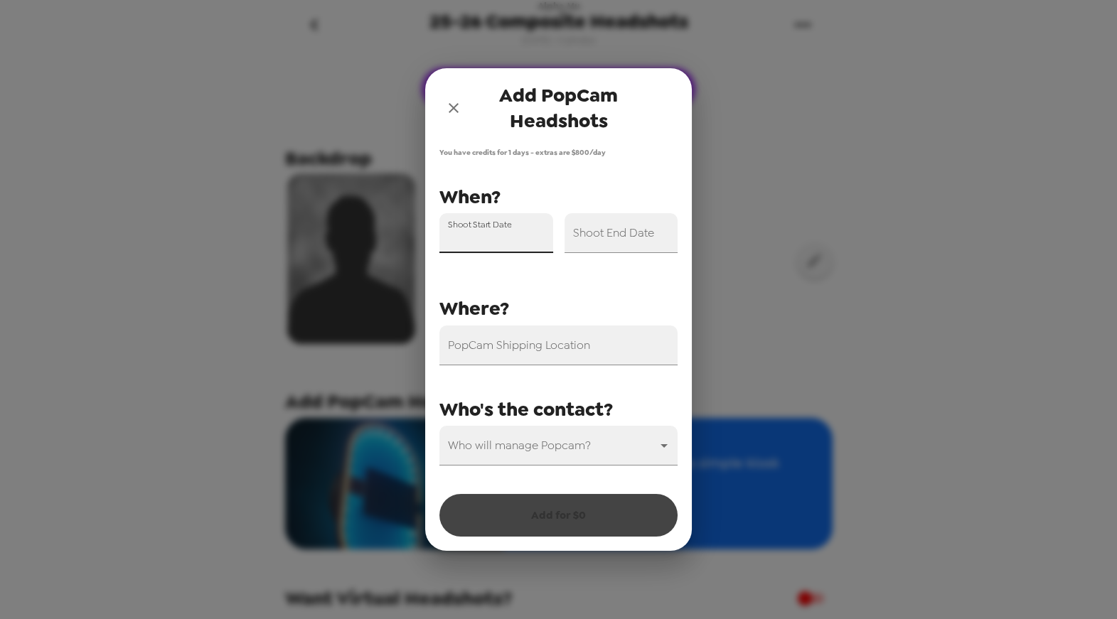
click at [480, 249] on input "Shoot Start Date" at bounding box center [496, 233] width 114 height 40
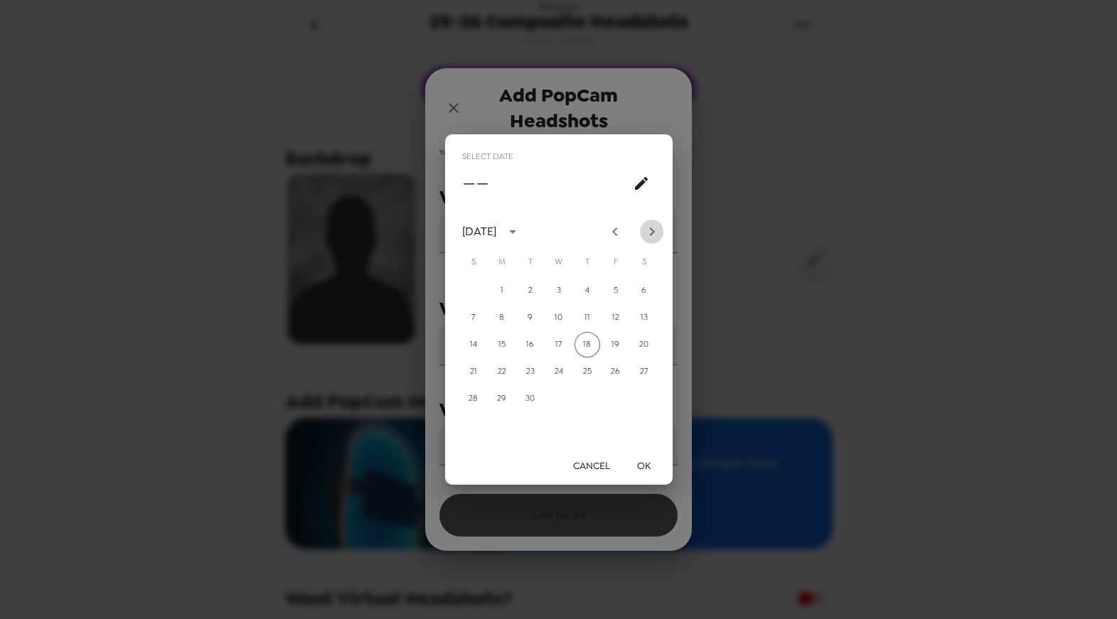
click at [653, 233] on icon "Next month" at bounding box center [651, 232] width 5 height 9
click at [553, 342] on button "15" at bounding box center [559, 345] width 26 height 26
click at [649, 231] on icon "Next month" at bounding box center [652, 231] width 17 height 17
click at [649, 353] on button "15" at bounding box center [645, 345] width 26 height 26
type input "11/15/2025"
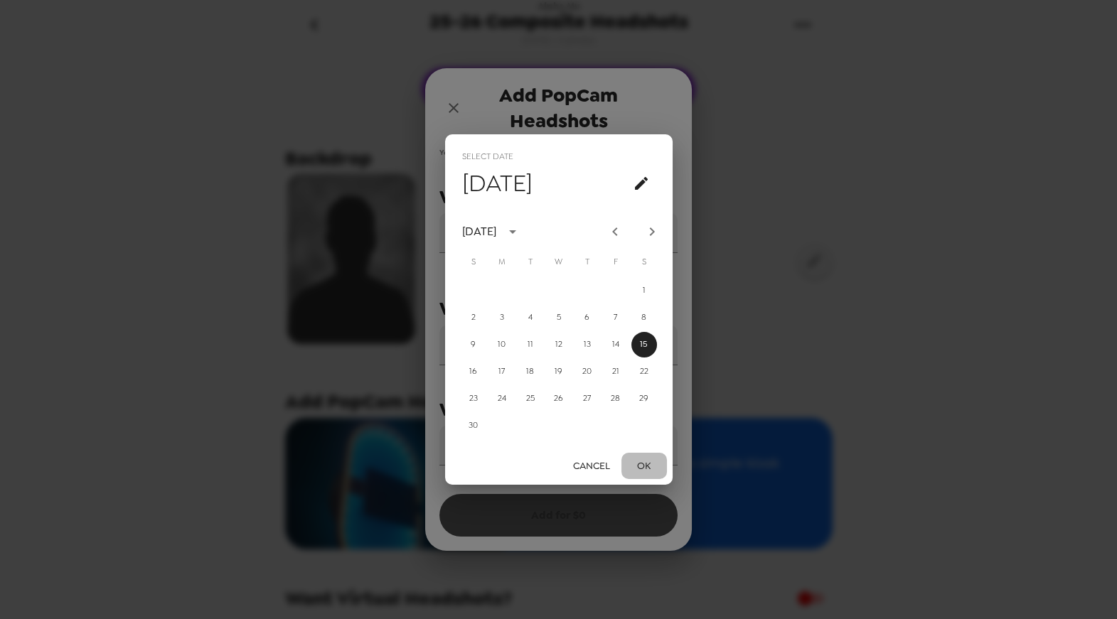
click at [646, 467] on button "OK" at bounding box center [645, 466] width 46 height 26
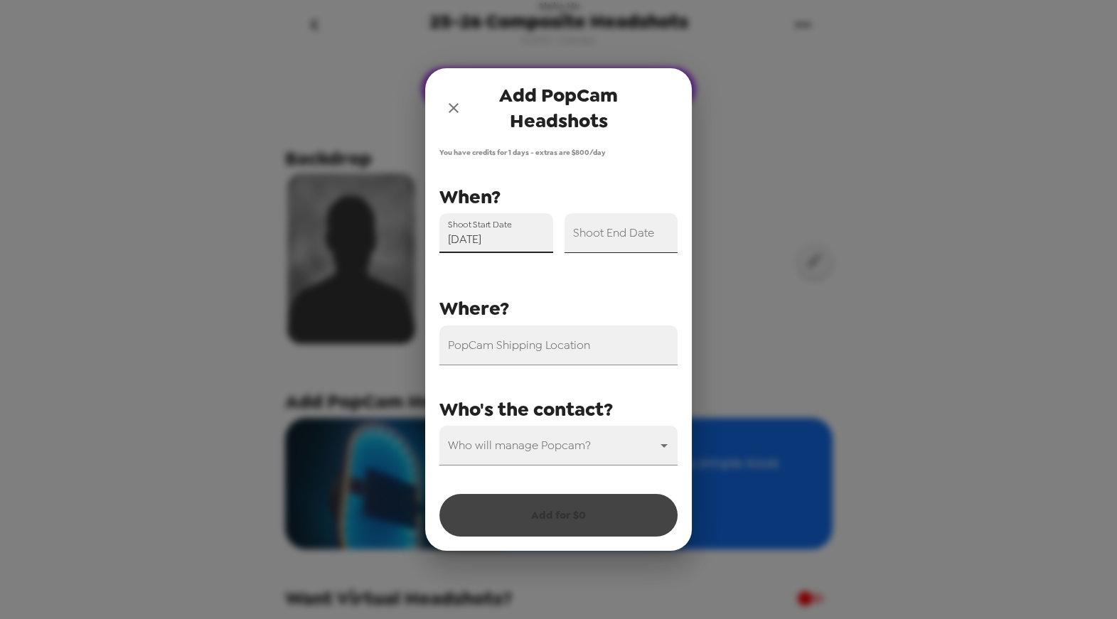
click at [617, 244] on input "Shoot End Date" at bounding box center [622, 233] width 114 height 40
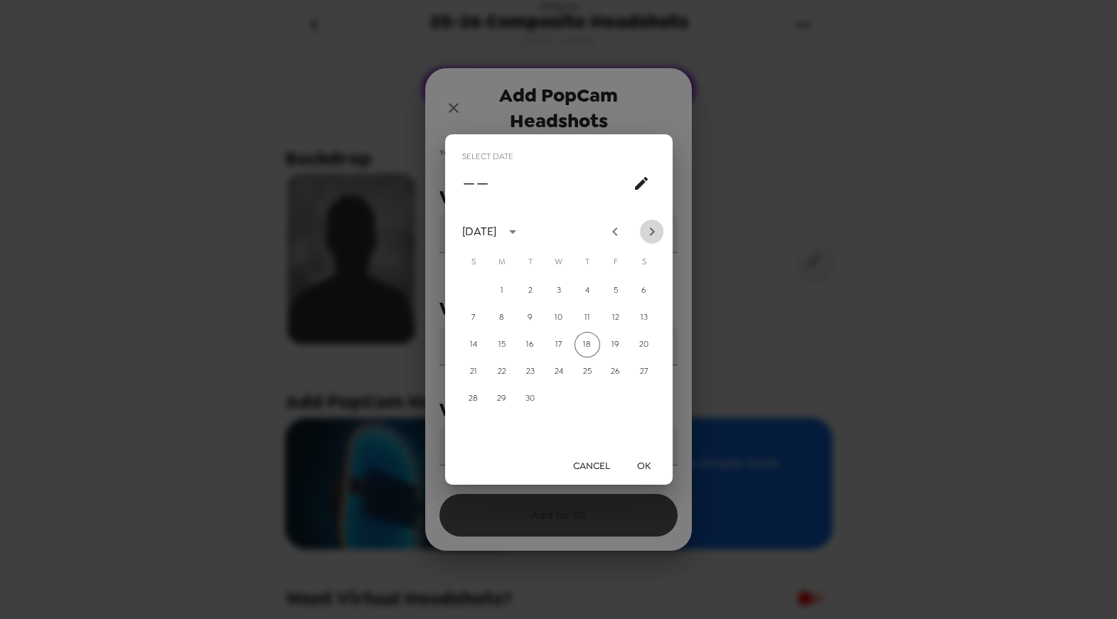
click at [654, 233] on icon "Next month" at bounding box center [652, 231] width 17 height 17
click at [641, 346] on button "15" at bounding box center [645, 345] width 26 height 26
type input "11/15/2025"
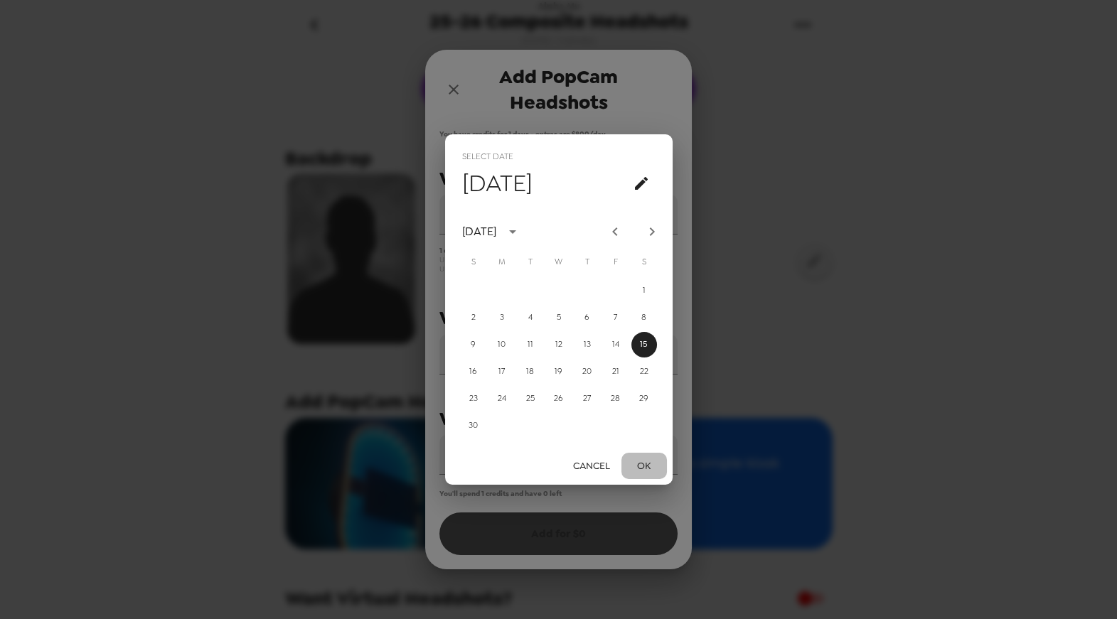
click at [641, 457] on button "OK" at bounding box center [645, 466] width 46 height 26
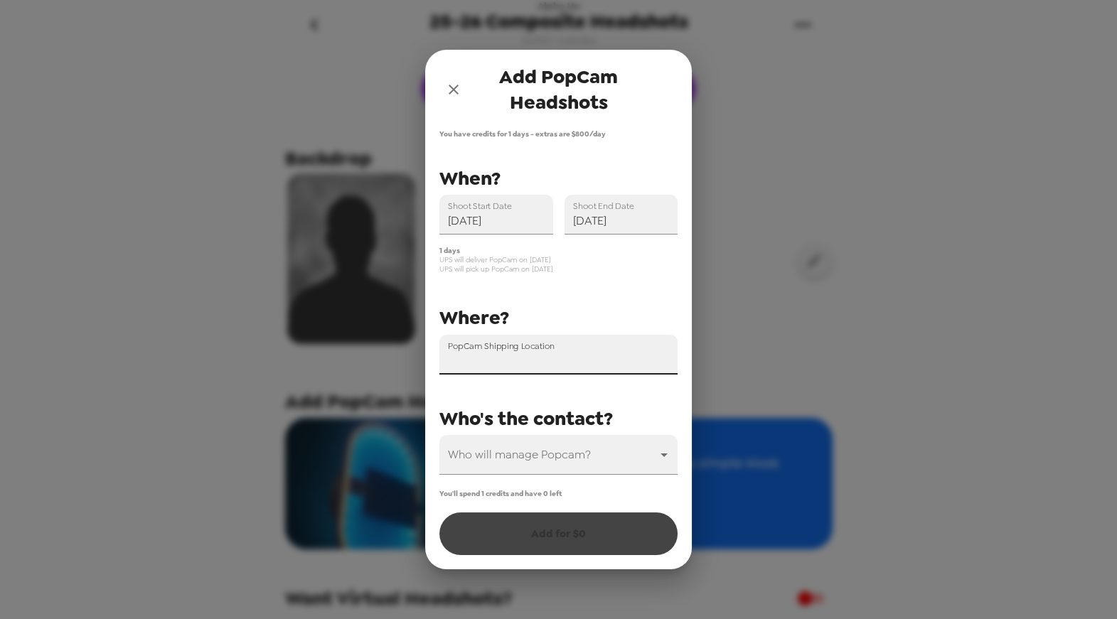
click at [614, 358] on input "PopCam Shipping Location" at bounding box center [558, 355] width 238 height 40
paste input "321 Dr. Martin Luther King Jr. Blvd"
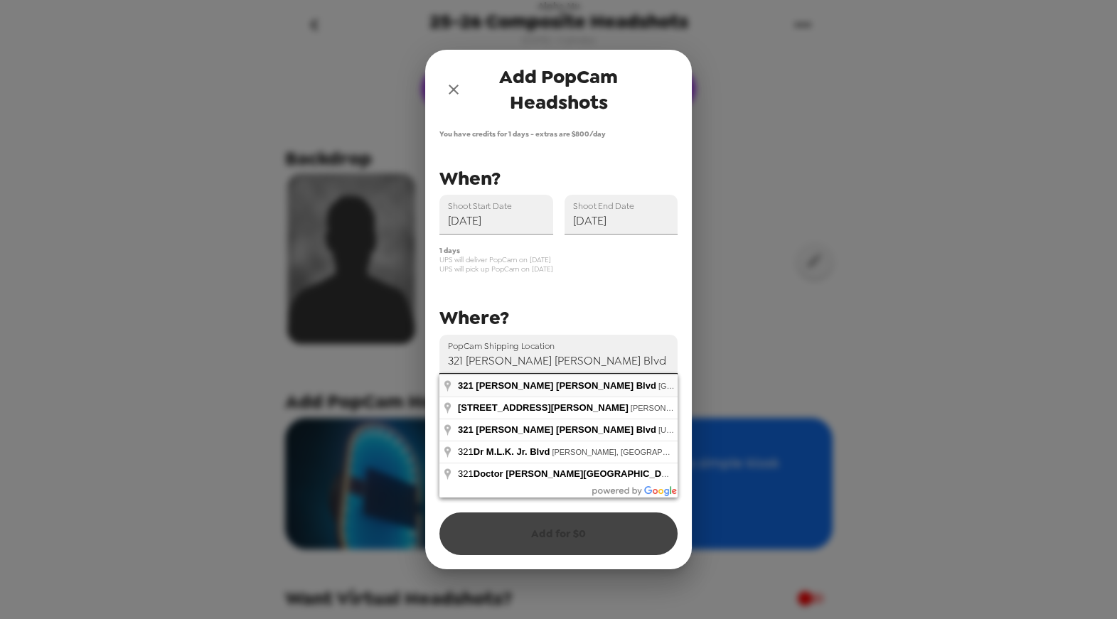
type input "321 Dr Martin Luther King Jr Blvd, Newark, NJ, USA"
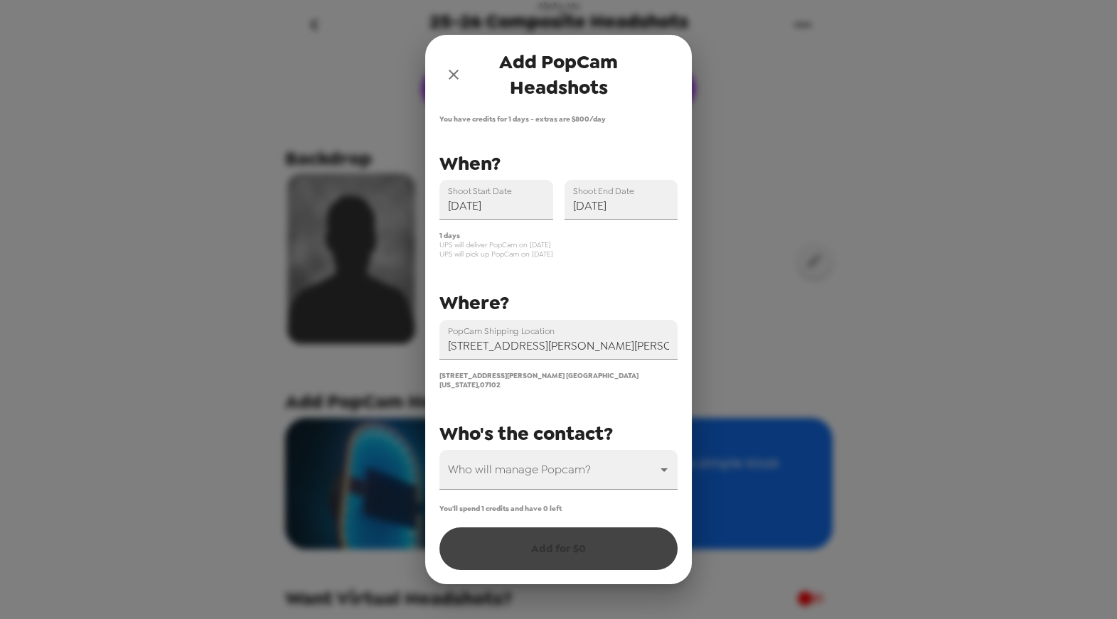
click at [446, 376] on span "321 Doctor Martin Luther King Junior Boulevard Newark New Jersey , 07102" at bounding box center [538, 380] width 199 height 18
drag, startPoint x: 446, startPoint y: 376, endPoint x: 502, endPoint y: 399, distance: 60.6
click at [502, 399] on div "PopCam Shipping Location 321 Dr Martin Luther King Jr Blvd, Newark, NJ, USA 321…" at bounding box center [553, 319] width 250 height 342
click at [559, 476] on body "Alpha Mu 25-26 Composite Headshots 9/18/25 • 0 photos Upload headshots Backdrop…" at bounding box center [558, 309] width 1117 height 619
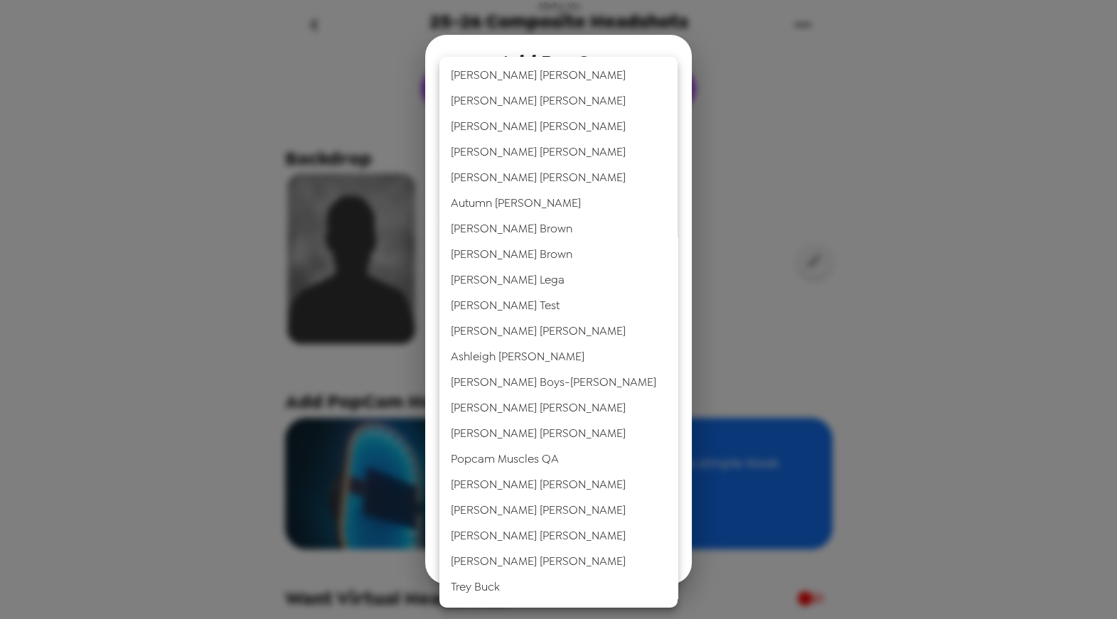
click at [681, 488] on div at bounding box center [558, 309] width 1117 height 619
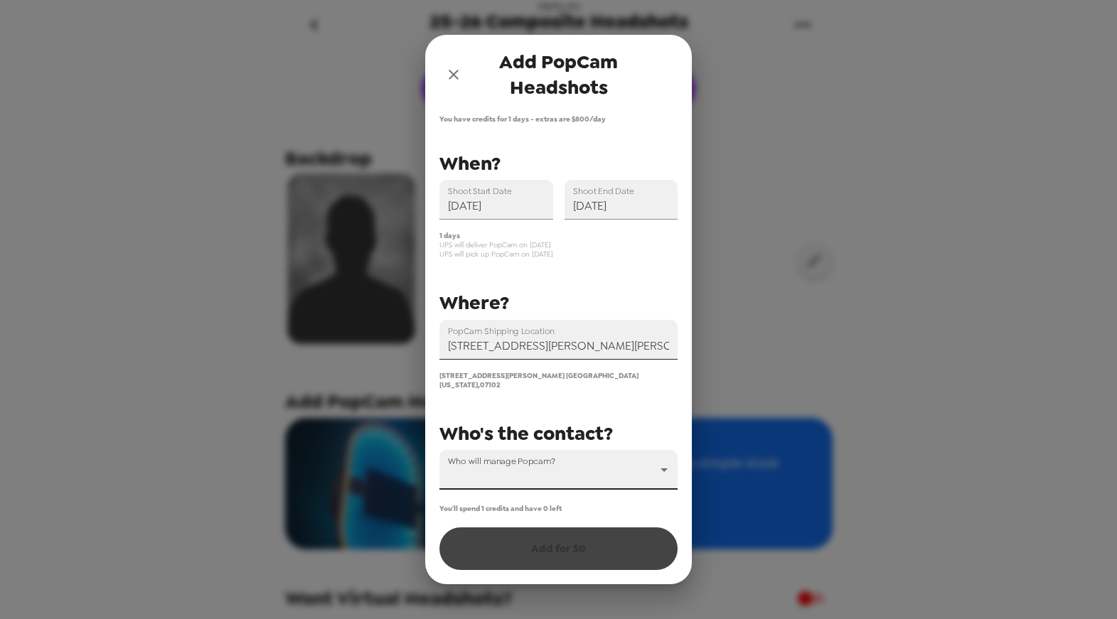
click at [566, 339] on input "321 Dr Martin Luther King Jr Blvd, Newark, NJ, USA" at bounding box center [558, 340] width 238 height 40
click at [549, 435] on span "Who's the contact?" at bounding box center [526, 434] width 174 height 26
click at [560, 485] on body "Alpha Mu 25-26 Composite Headshots 9/18/25 • 0 photos Upload headshots Backdrop…" at bounding box center [558, 309] width 1117 height 619
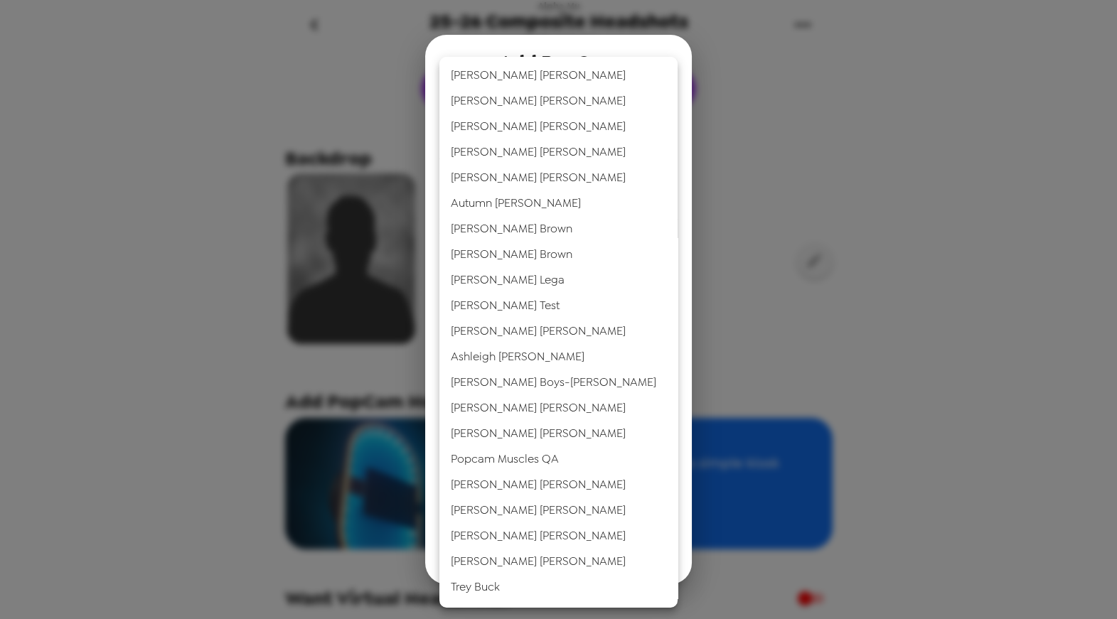
scroll to position [176, 0]
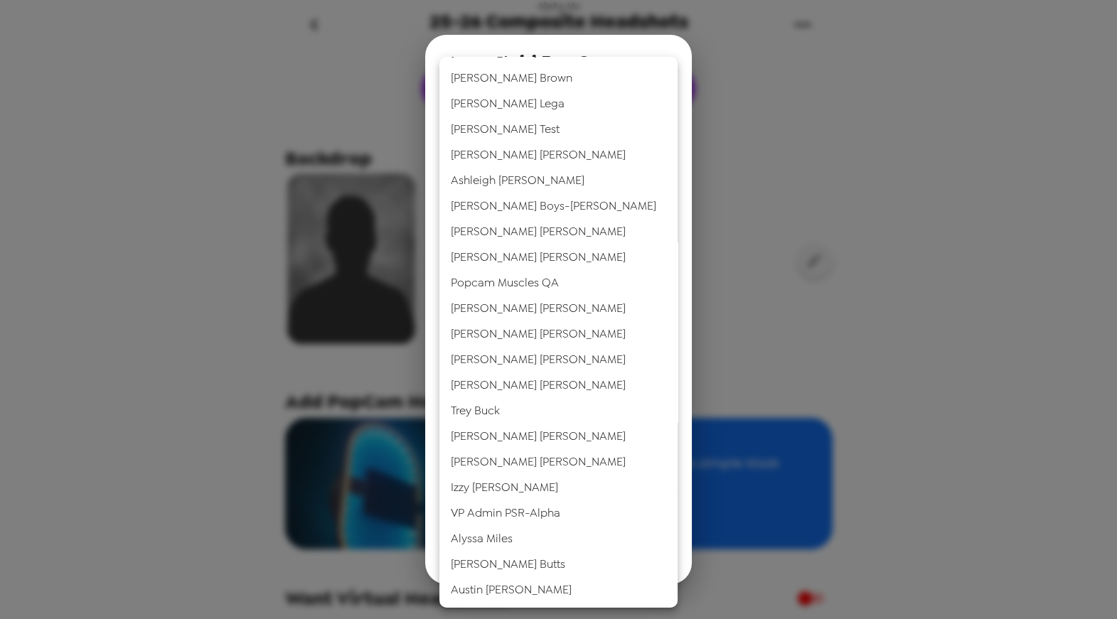
click at [505, 585] on li "Austin Lisa" at bounding box center [558, 590] width 238 height 26
type input "76075"
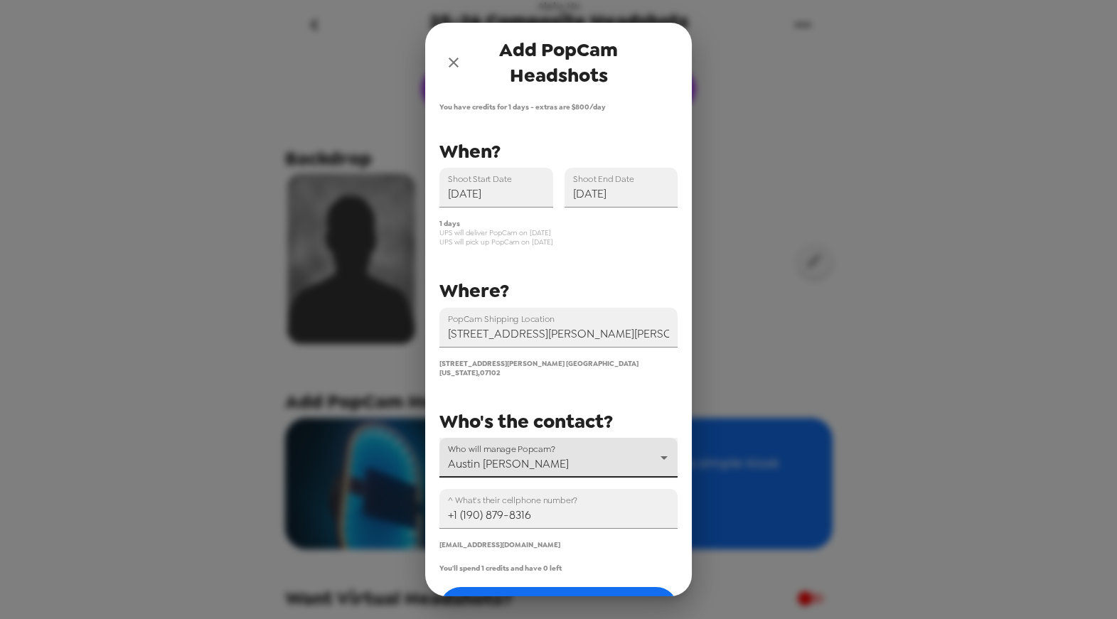
scroll to position [48, 0]
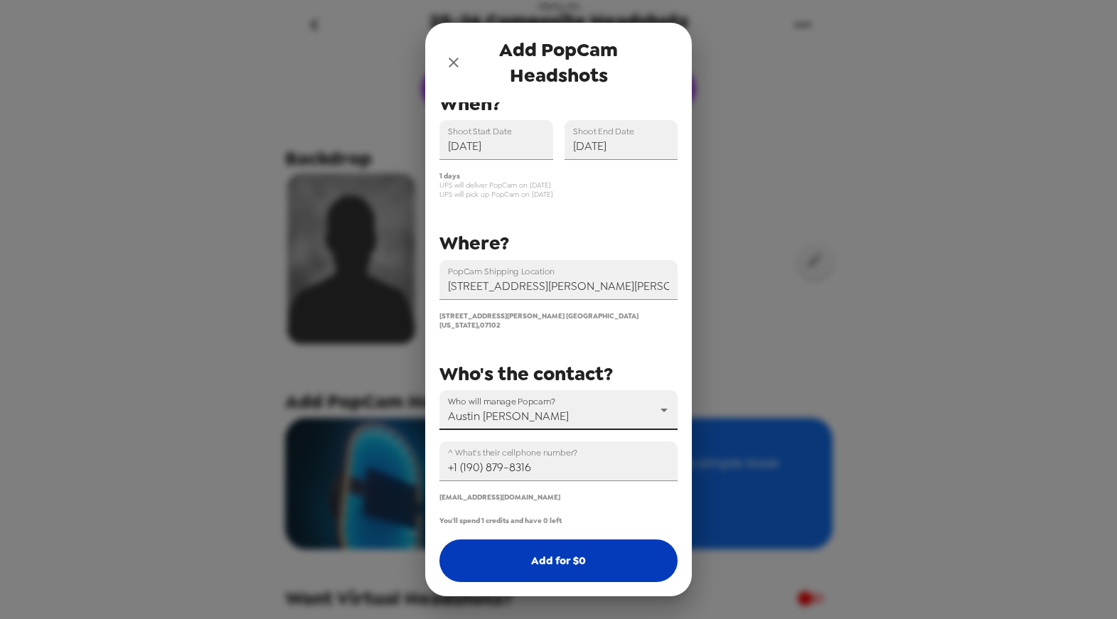
click at [555, 551] on button "Add for $ 0" at bounding box center [558, 561] width 238 height 43
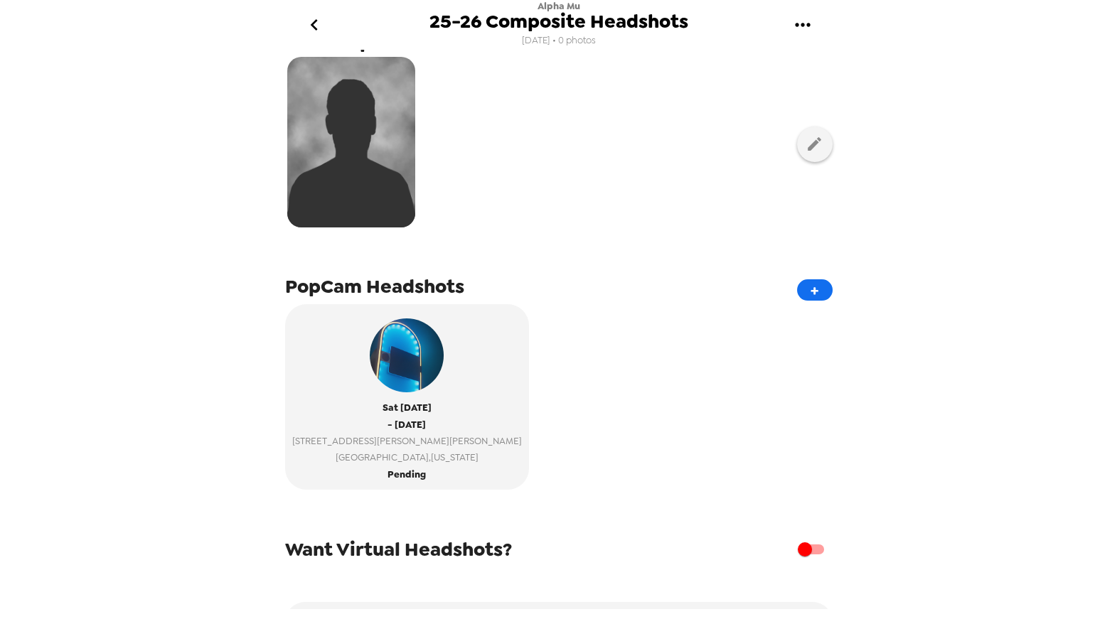
scroll to position [217, 0]
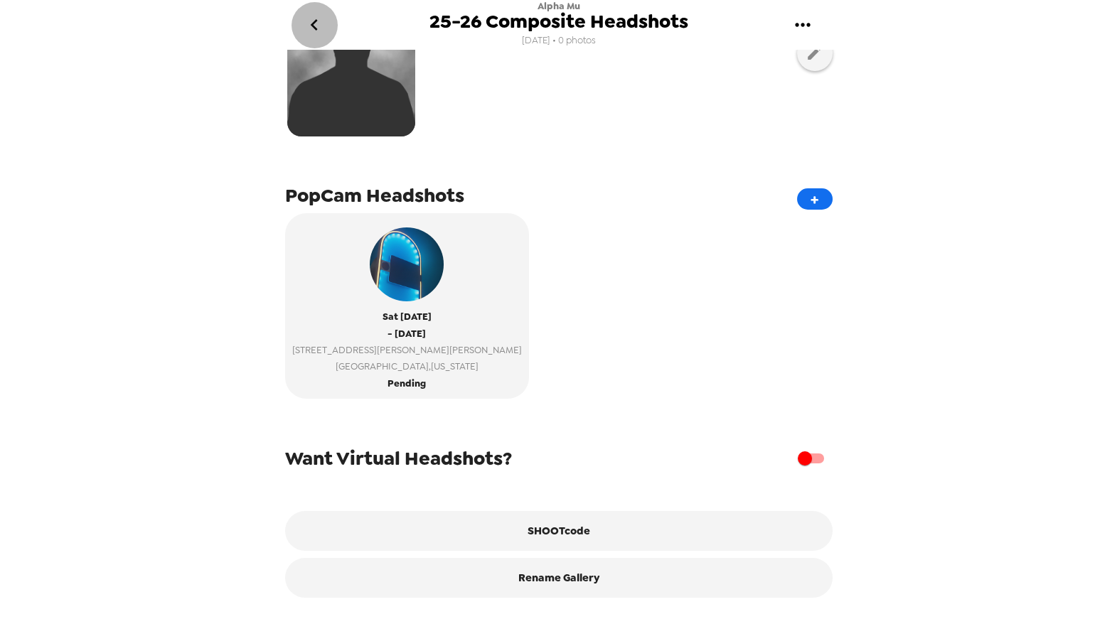
click at [320, 27] on icon "go back" at bounding box center [314, 25] width 23 height 23
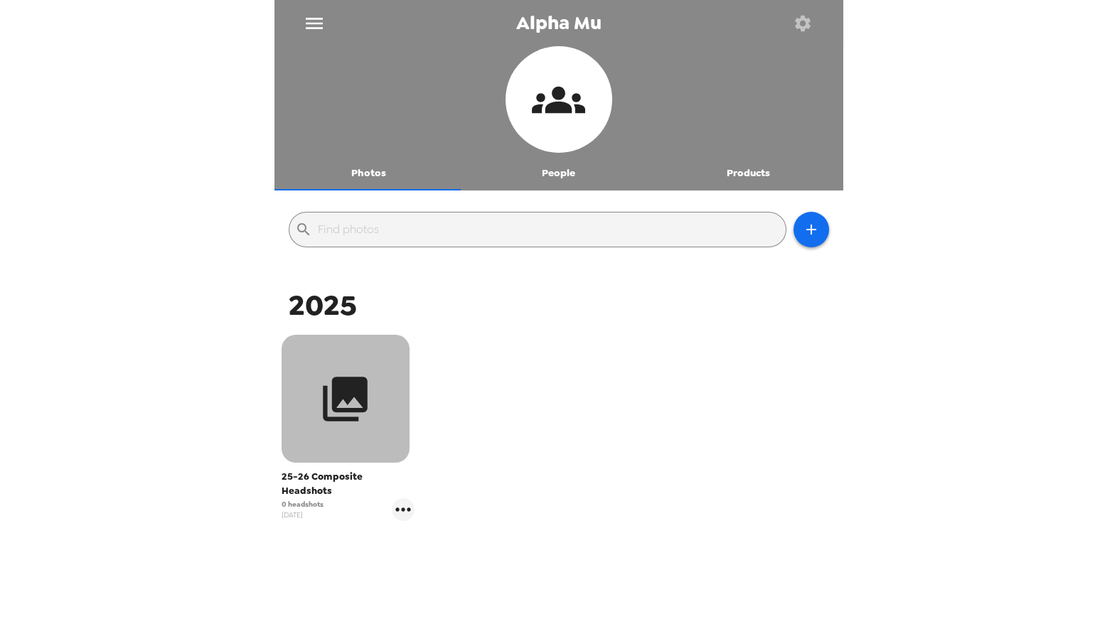
click at [332, 409] on icon "button" at bounding box center [345, 399] width 53 height 53
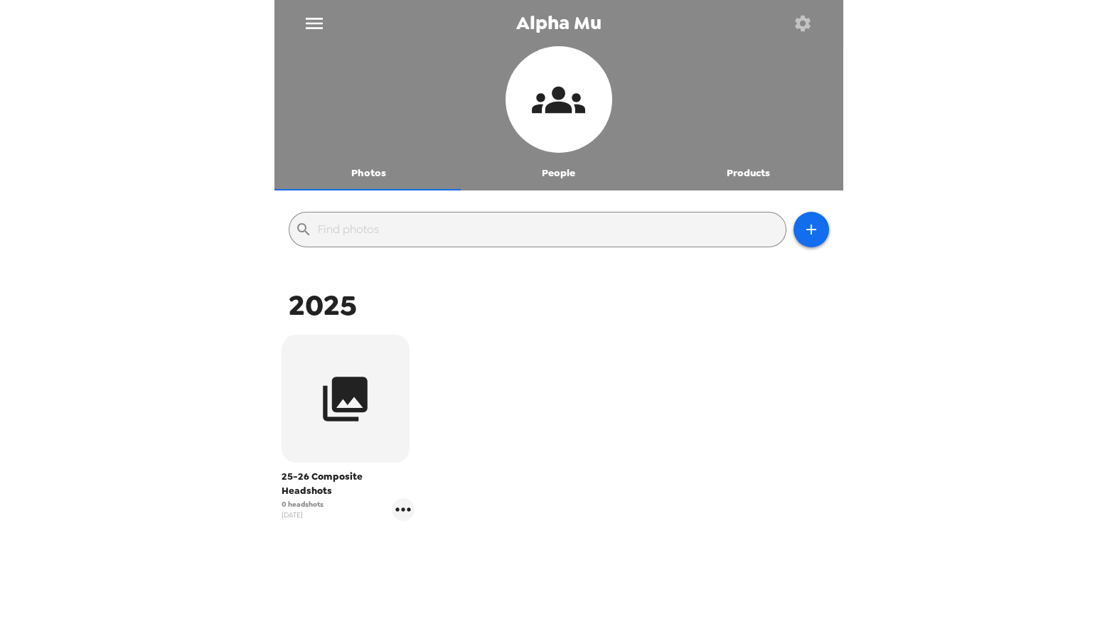
click at [746, 175] on button "Products" at bounding box center [749, 173] width 190 height 34
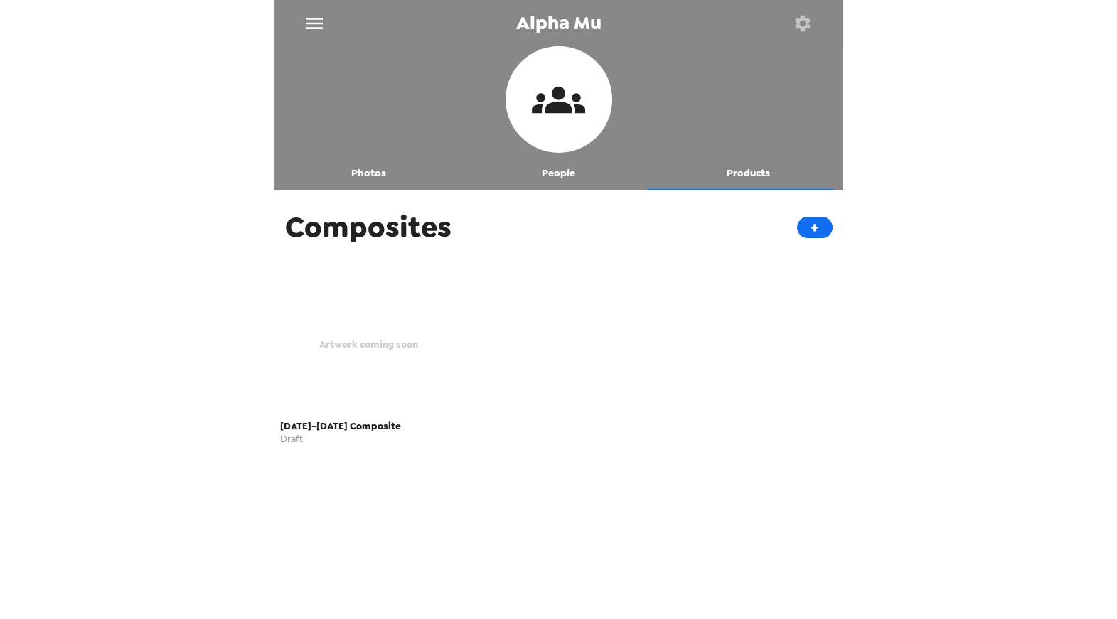
click at [361, 326] on div "Artwork coming soon" at bounding box center [369, 344] width 178 height 139
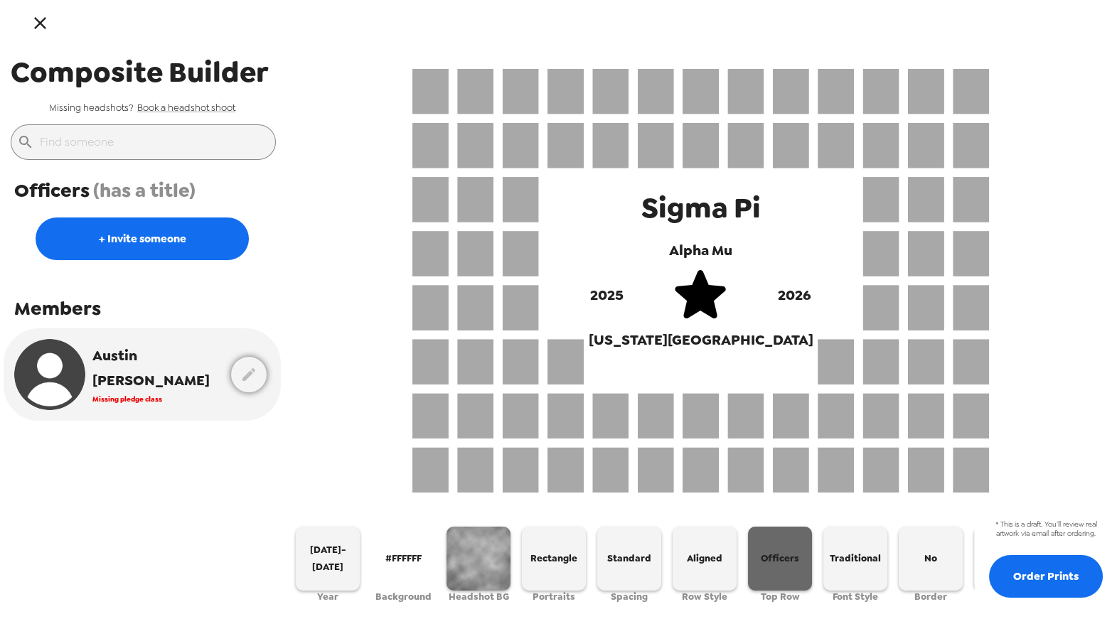
click at [782, 572] on button "Officers" at bounding box center [780, 559] width 64 height 64
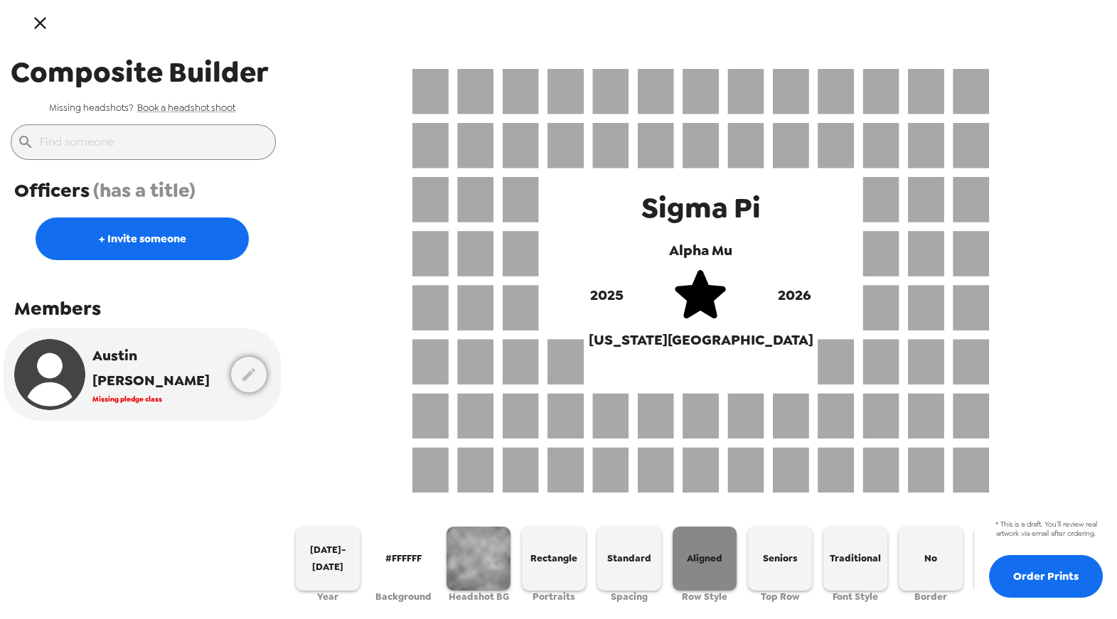
click at [710, 555] on span "Aligned" at bounding box center [705, 558] width 36 height 16
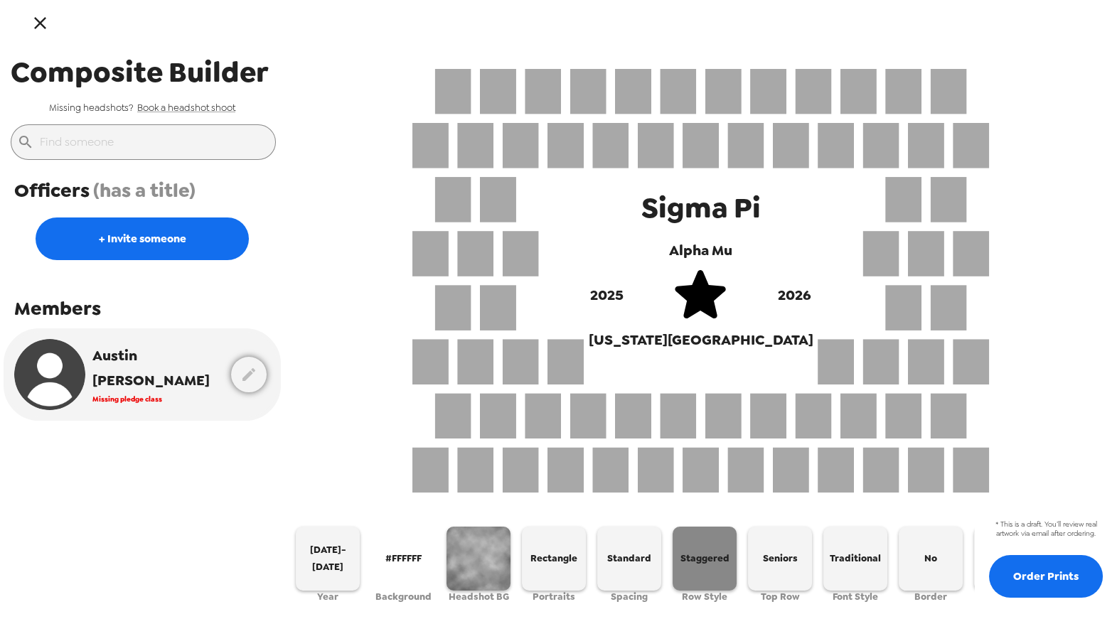
click at [710, 555] on span "Staggered" at bounding box center [705, 558] width 49 height 16
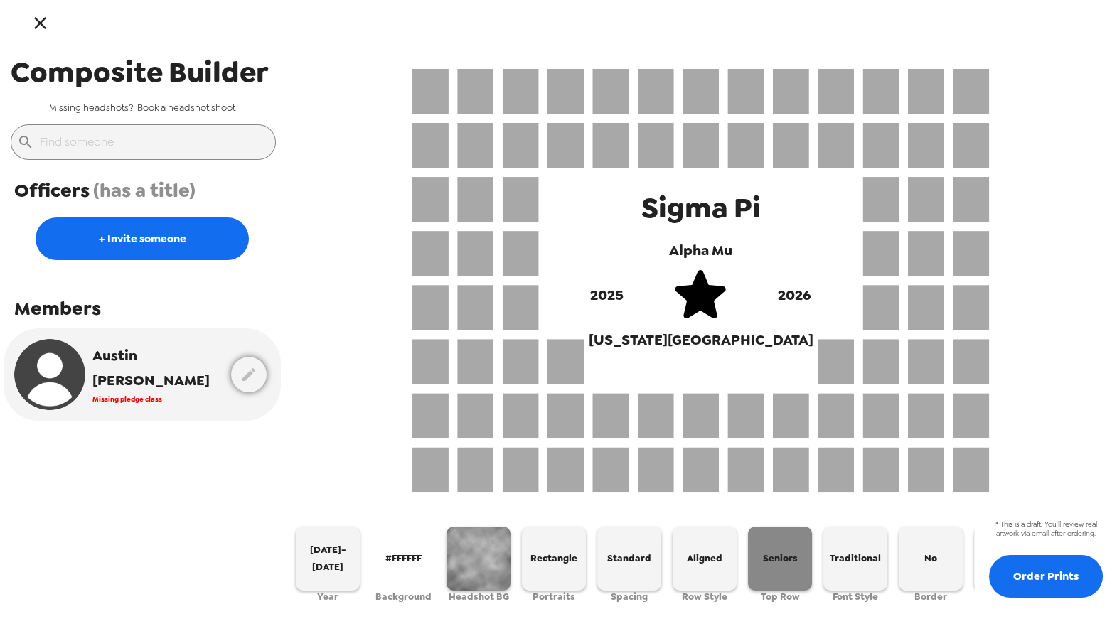
click at [777, 565] on button "Seniors" at bounding box center [780, 559] width 64 height 64
click at [33, 30] on icon "button" at bounding box center [40, 23] width 21 height 21
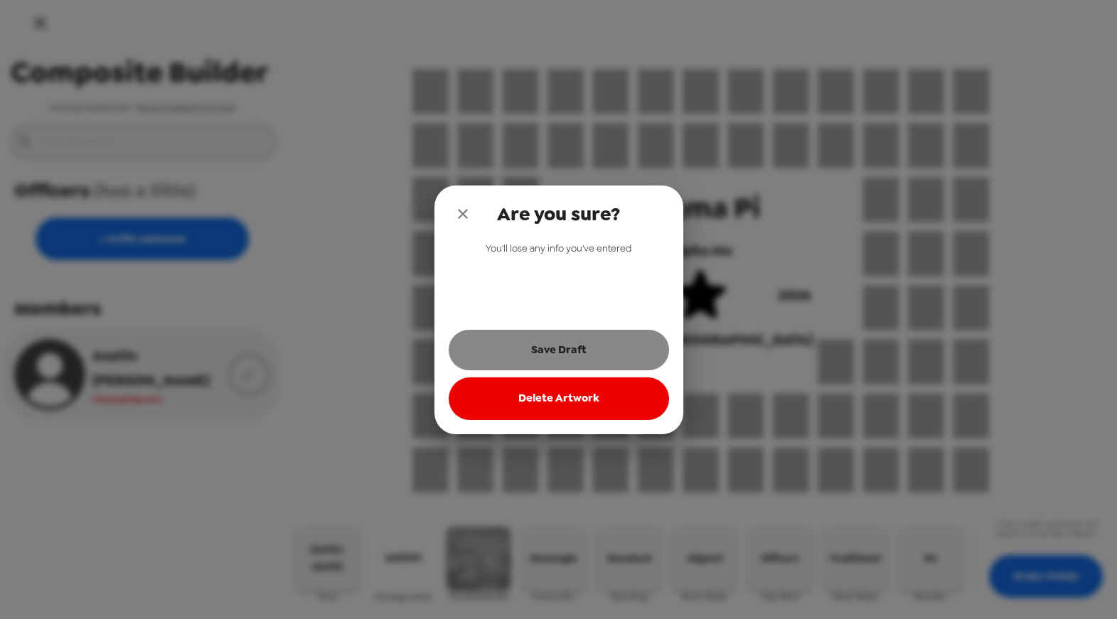
click at [604, 361] on button "Save Draft" at bounding box center [559, 350] width 220 height 40
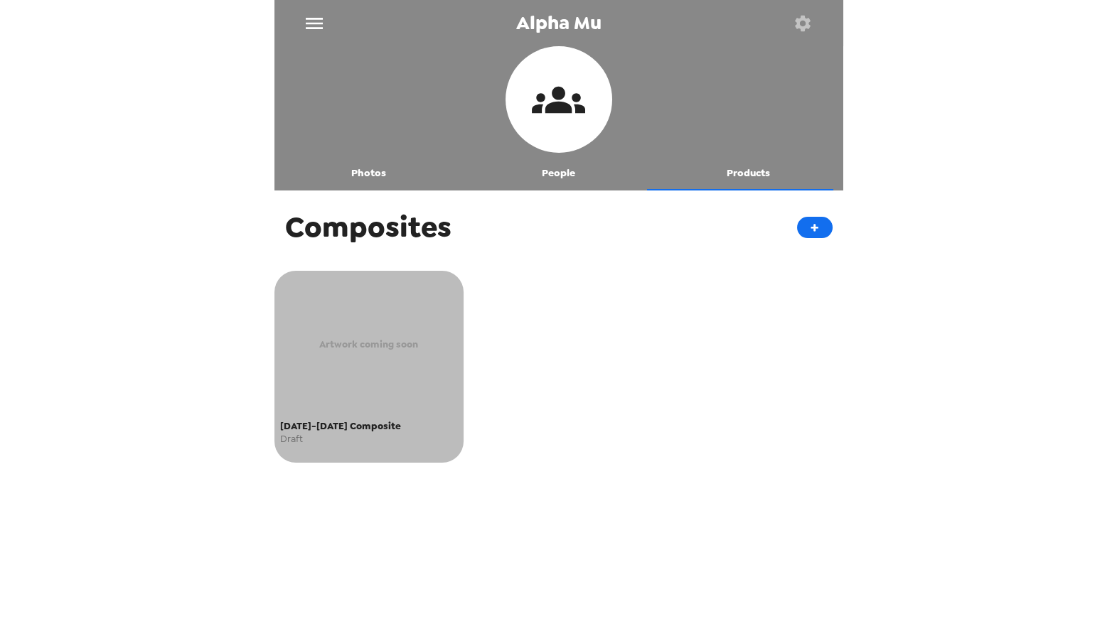
click at [375, 306] on div "Artwork coming soon" at bounding box center [369, 344] width 178 height 139
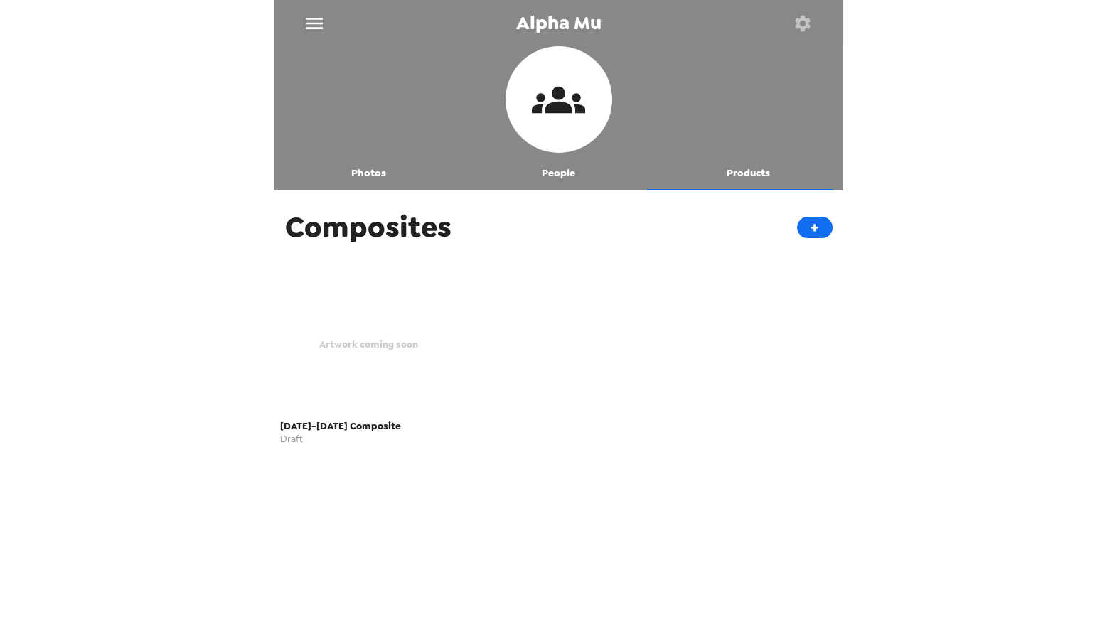
click at [318, 22] on icon "menu" at bounding box center [314, 23] width 23 height 23
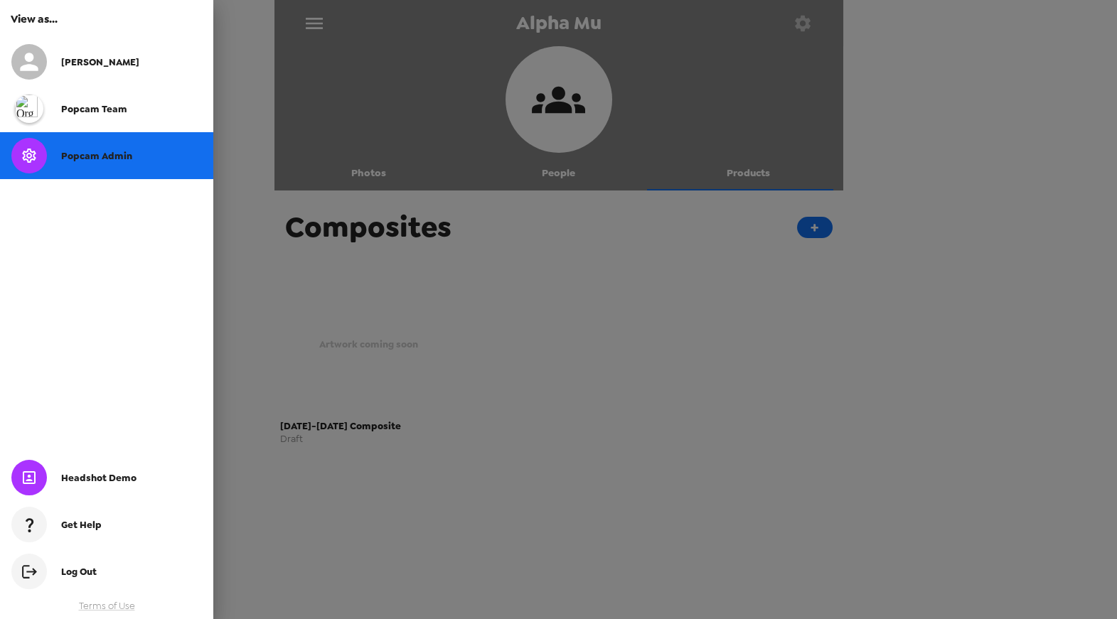
click at [572, 230] on div at bounding box center [558, 309] width 1117 height 619
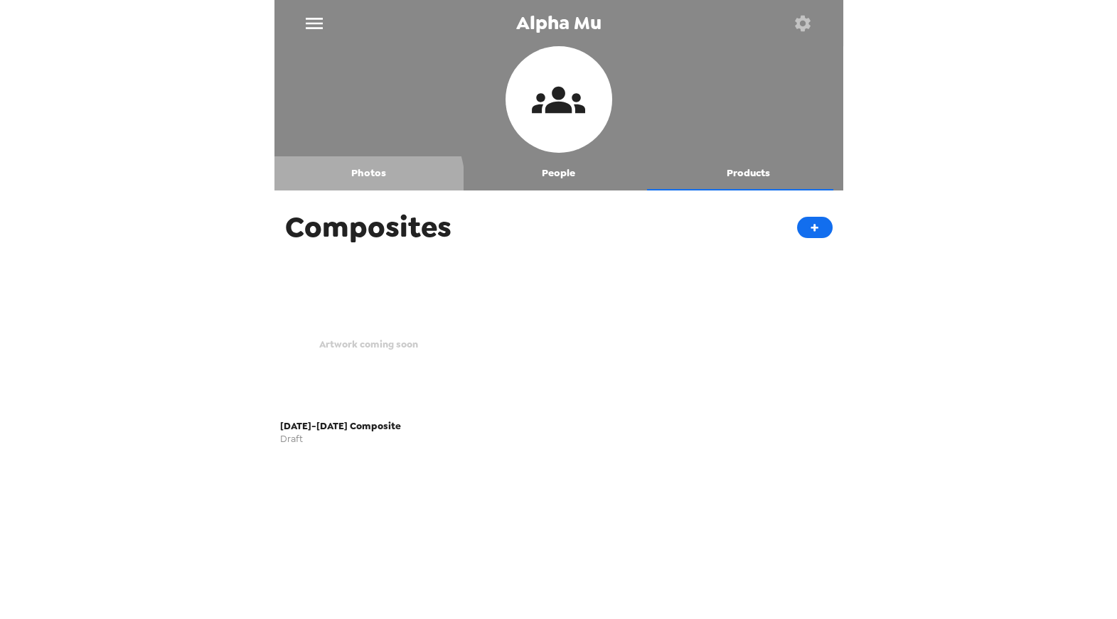
click at [358, 184] on button "Photos" at bounding box center [370, 173] width 190 height 34
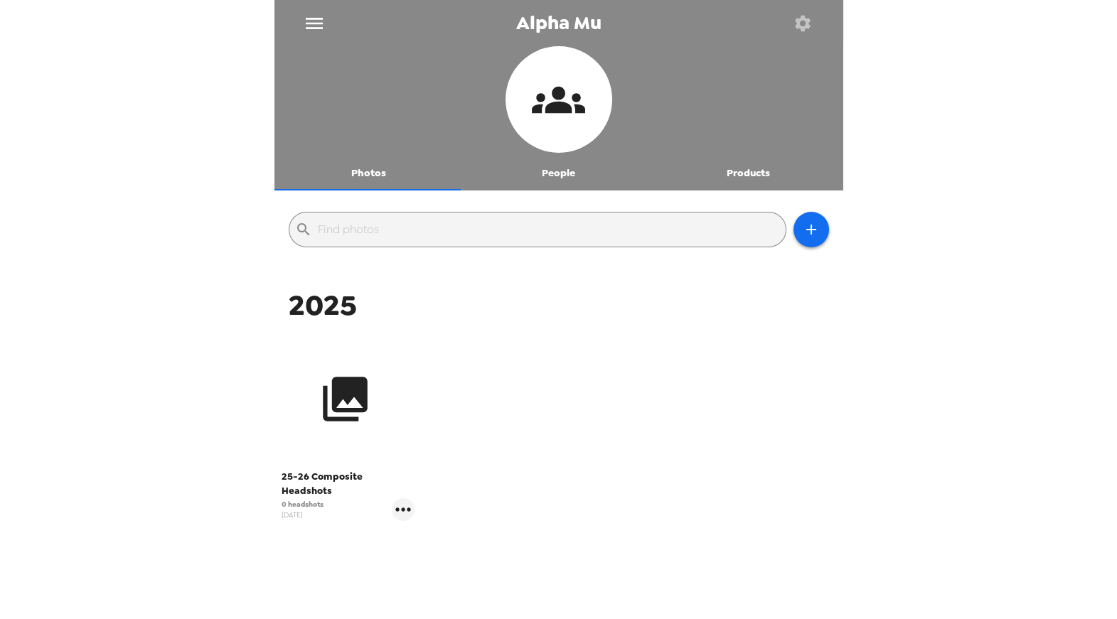
click at [362, 405] on icon "button" at bounding box center [345, 399] width 45 height 45
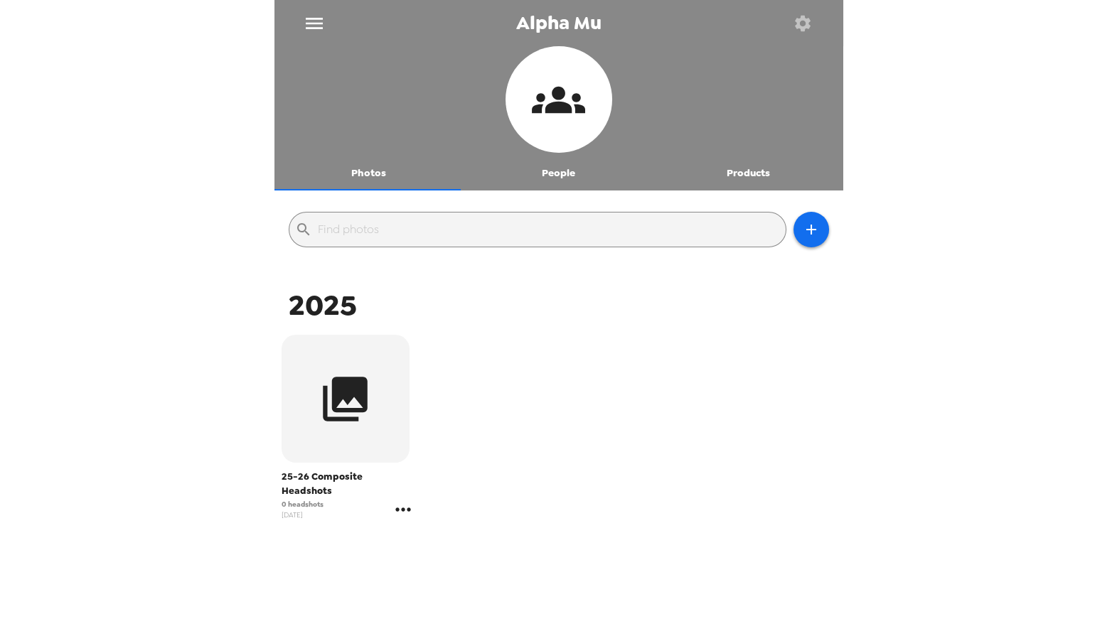
click at [398, 501] on icon "gallery menu" at bounding box center [403, 510] width 23 height 23
click at [452, 553] on span "Copy gallery link" at bounding box center [485, 551] width 118 height 17
click at [554, 180] on button "People" at bounding box center [559, 173] width 190 height 34
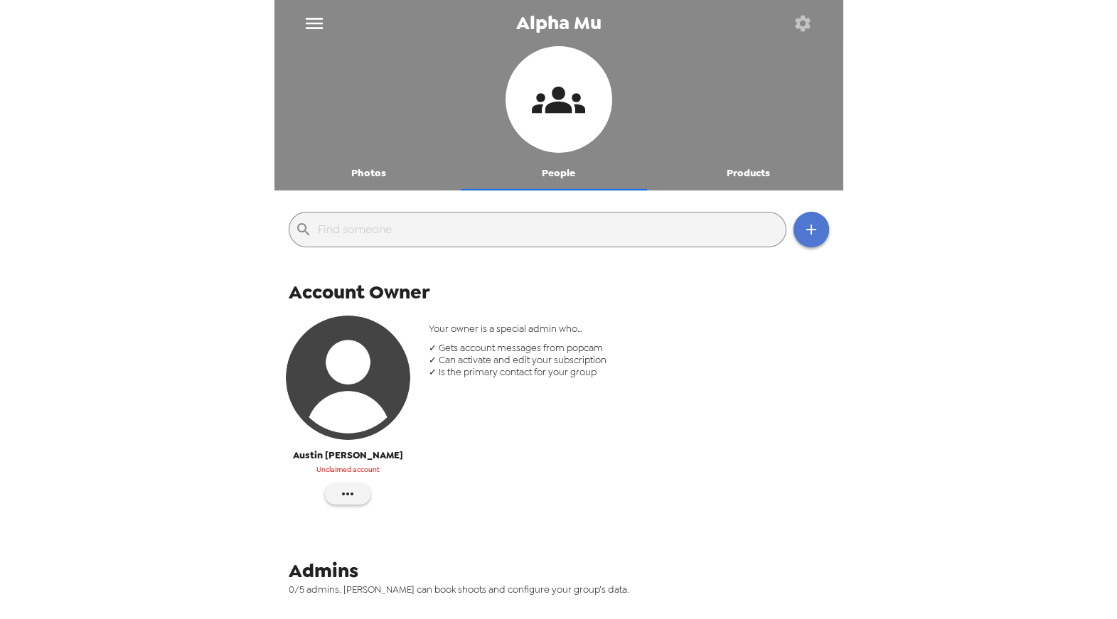
click at [794, 242] on button "button" at bounding box center [812, 230] width 36 height 36
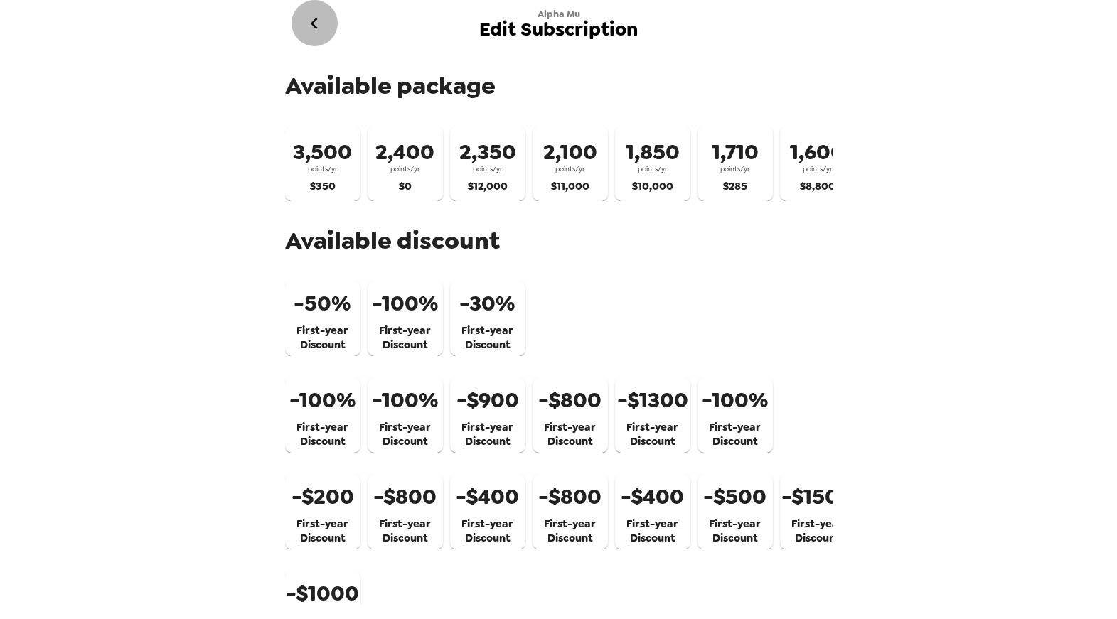
click at [319, 7] on button "go back" at bounding box center [315, 23] width 46 height 46
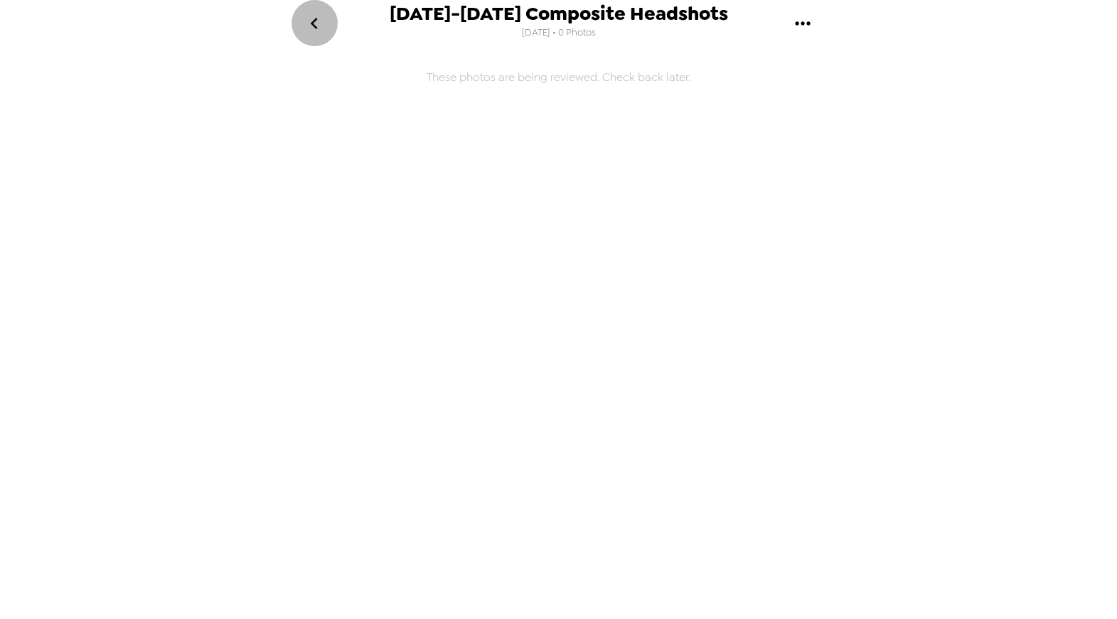
click at [317, 23] on icon "go back" at bounding box center [314, 23] width 23 height 23
